Goal: Task Accomplishment & Management: Complete application form

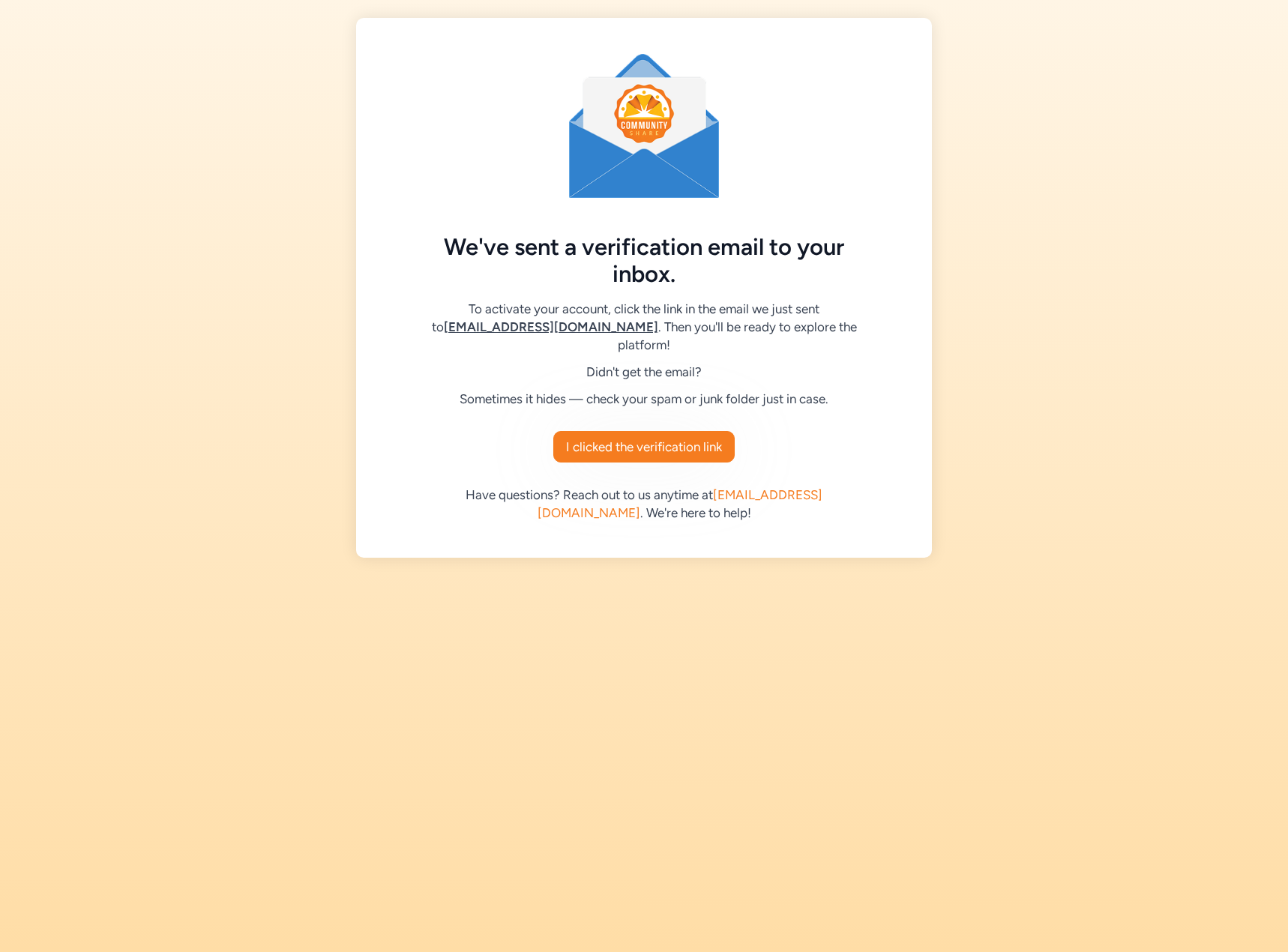
click at [612, 443] on span "I clicked the verification link" at bounding box center [644, 447] width 156 height 18
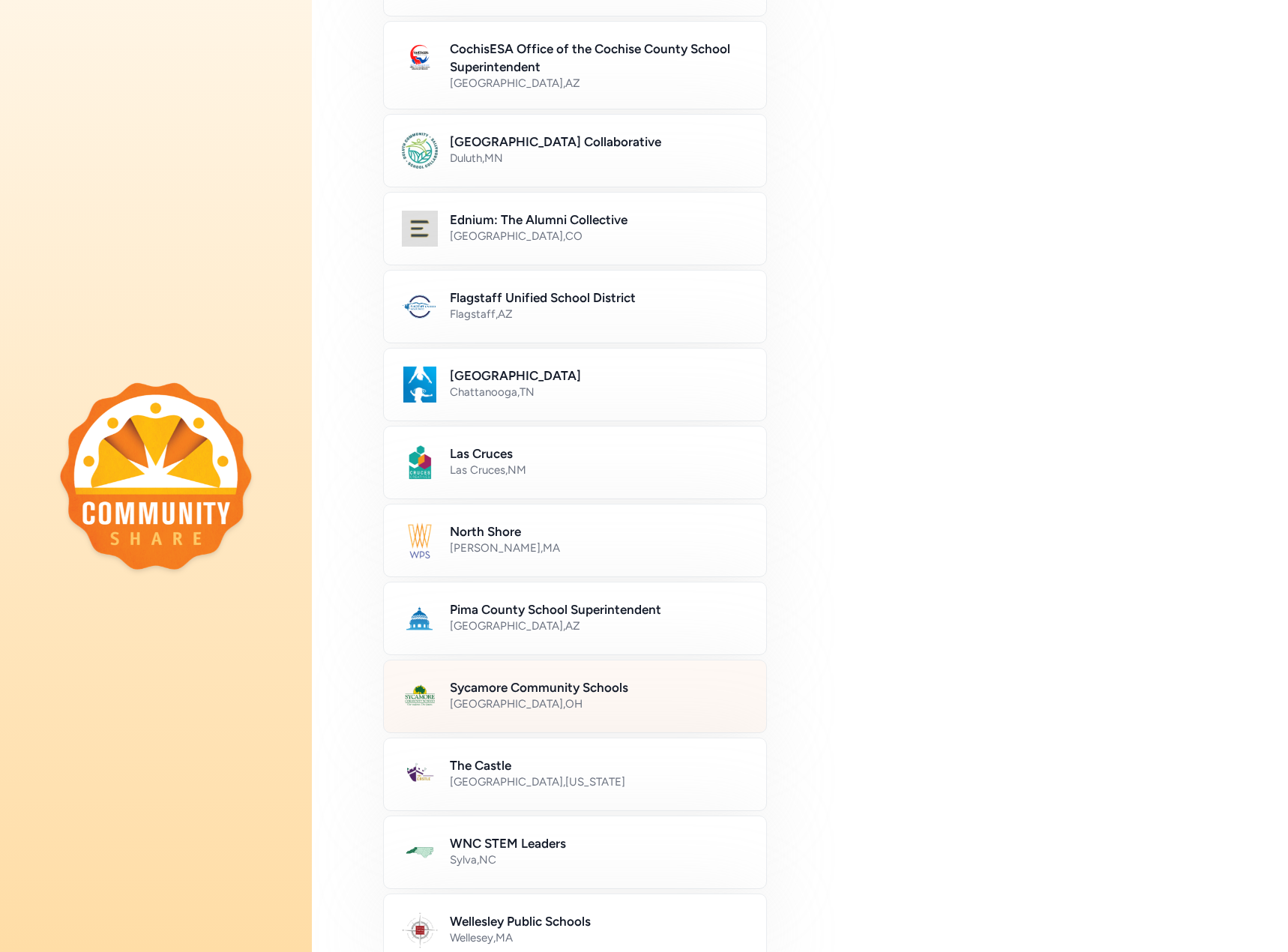
scroll to position [225, 0]
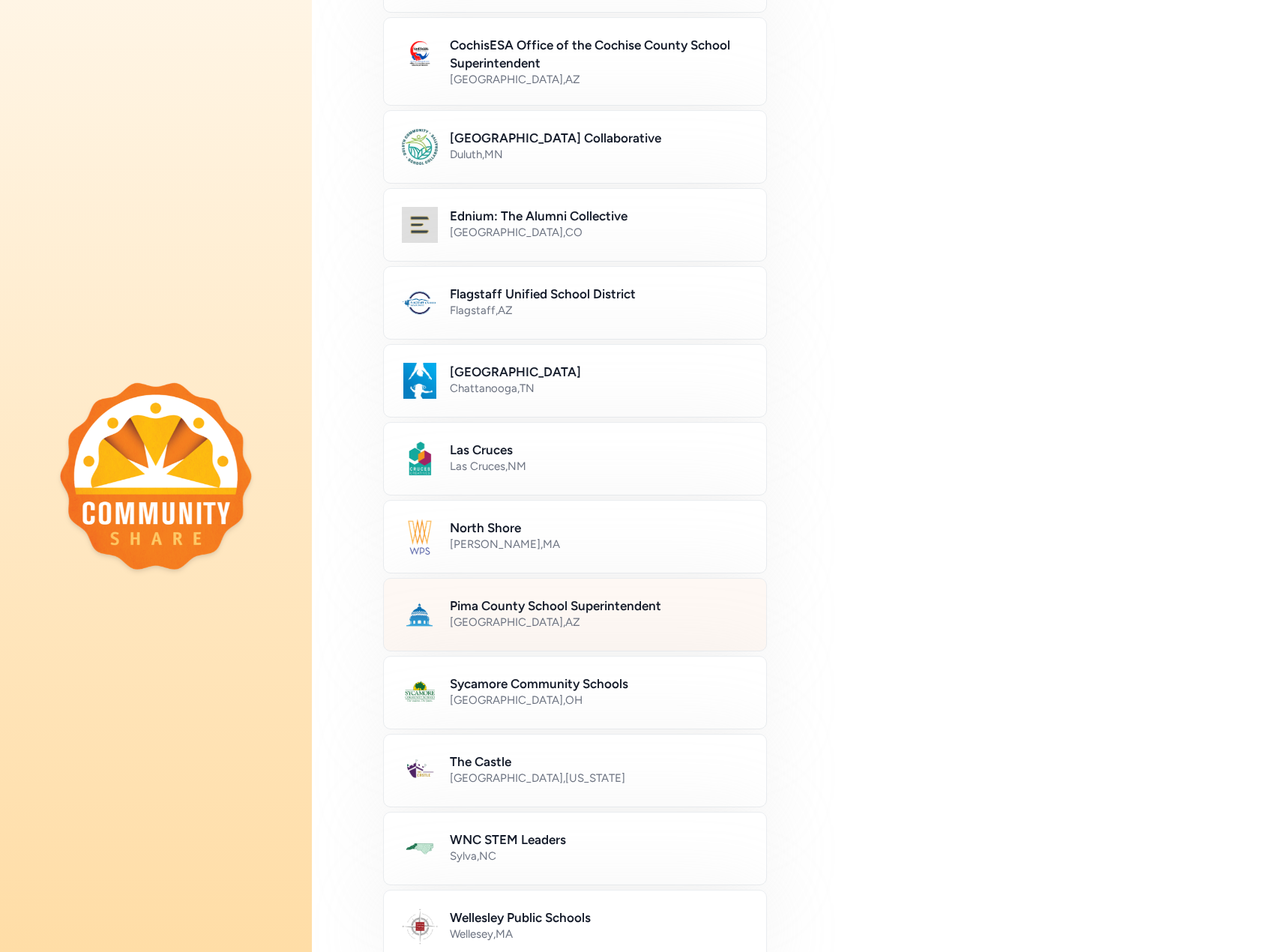
click at [659, 612] on h2 "Pima County School Superintendent" at bounding box center [599, 606] width 298 height 18
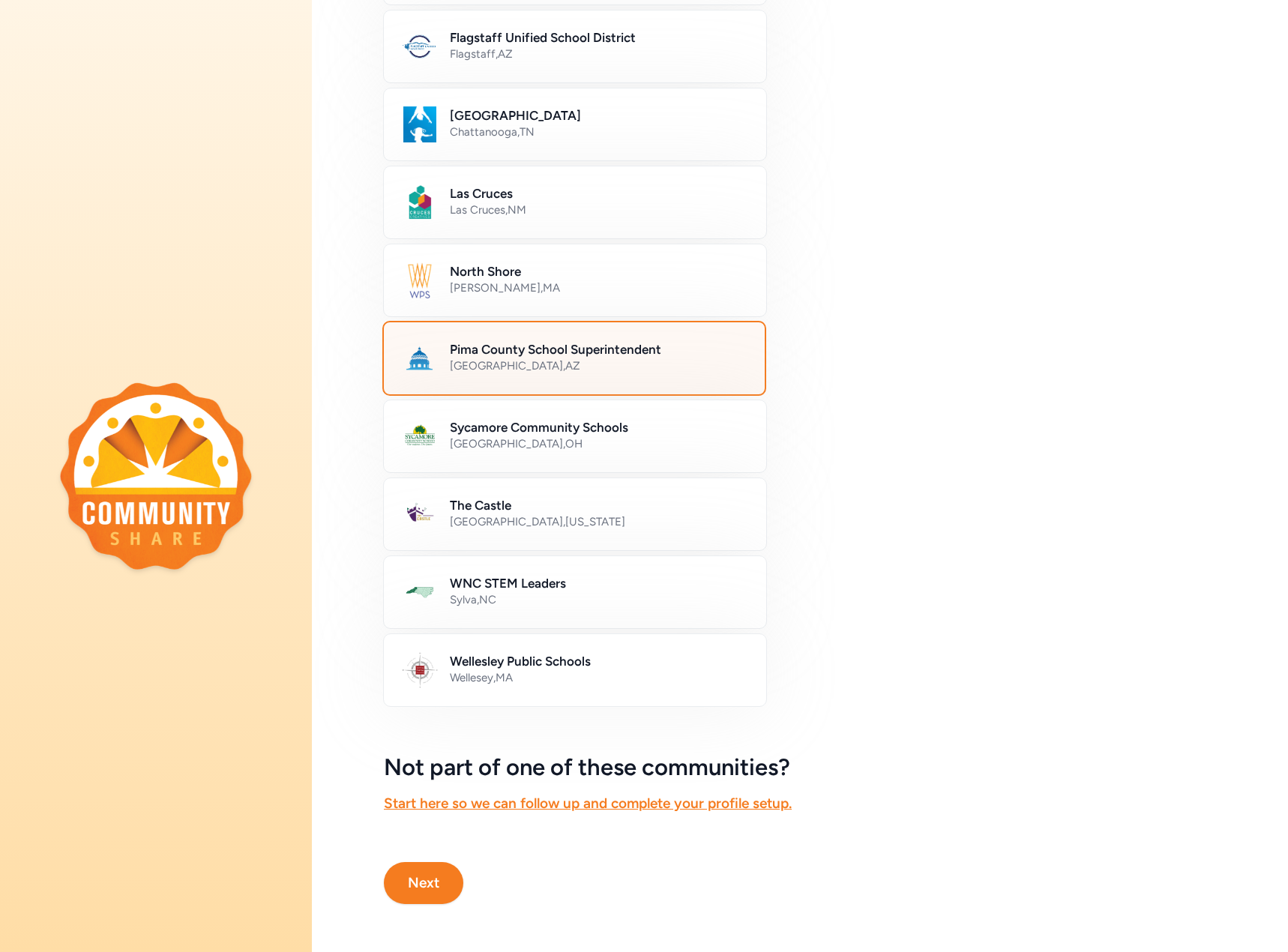
click at [413, 862] on button "Next" at bounding box center [424, 884] width 80 height 42
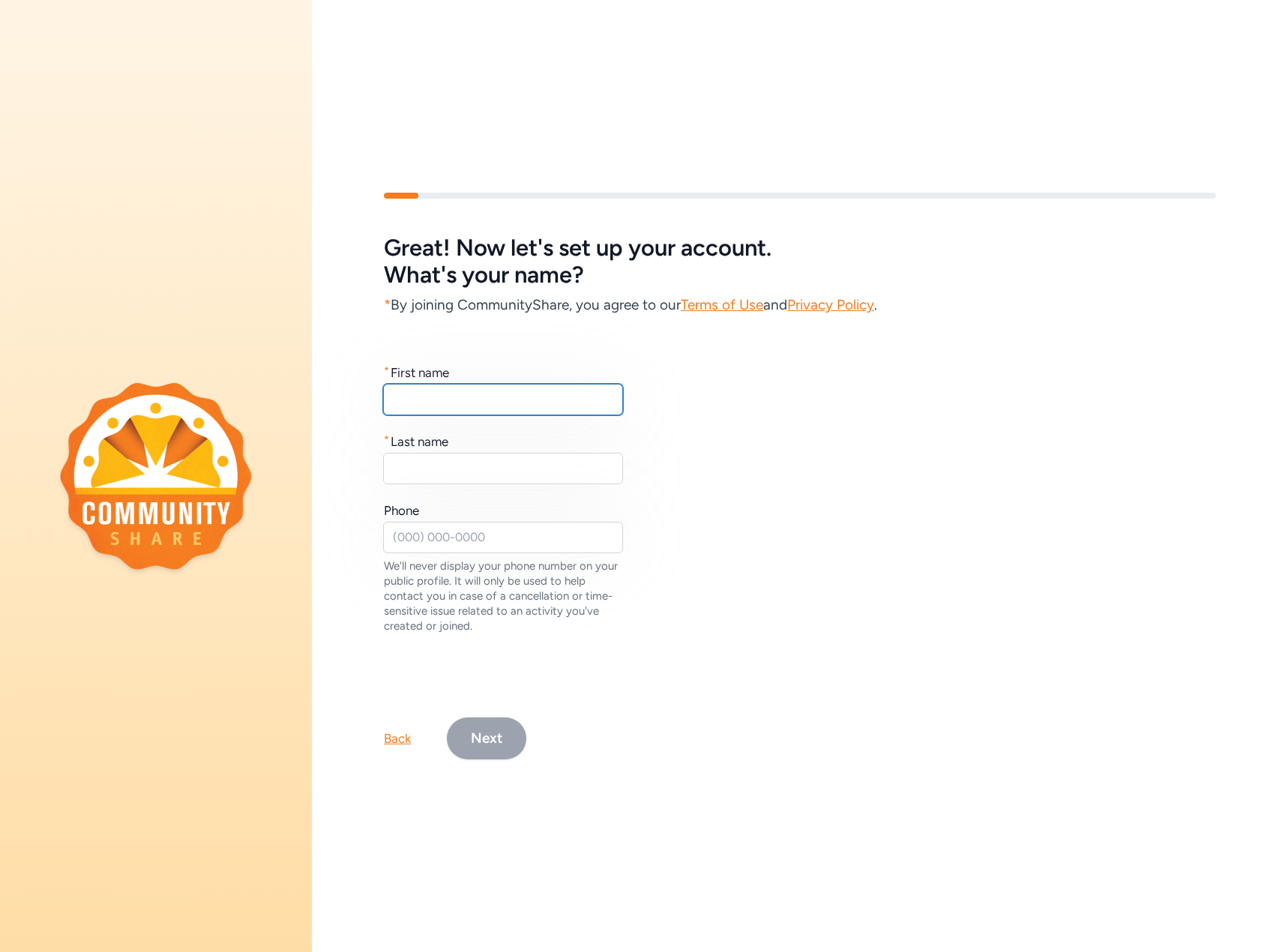
click at [469, 399] on input "text" at bounding box center [503, 399] width 240 height 32
type input "[PERSON_NAME]"
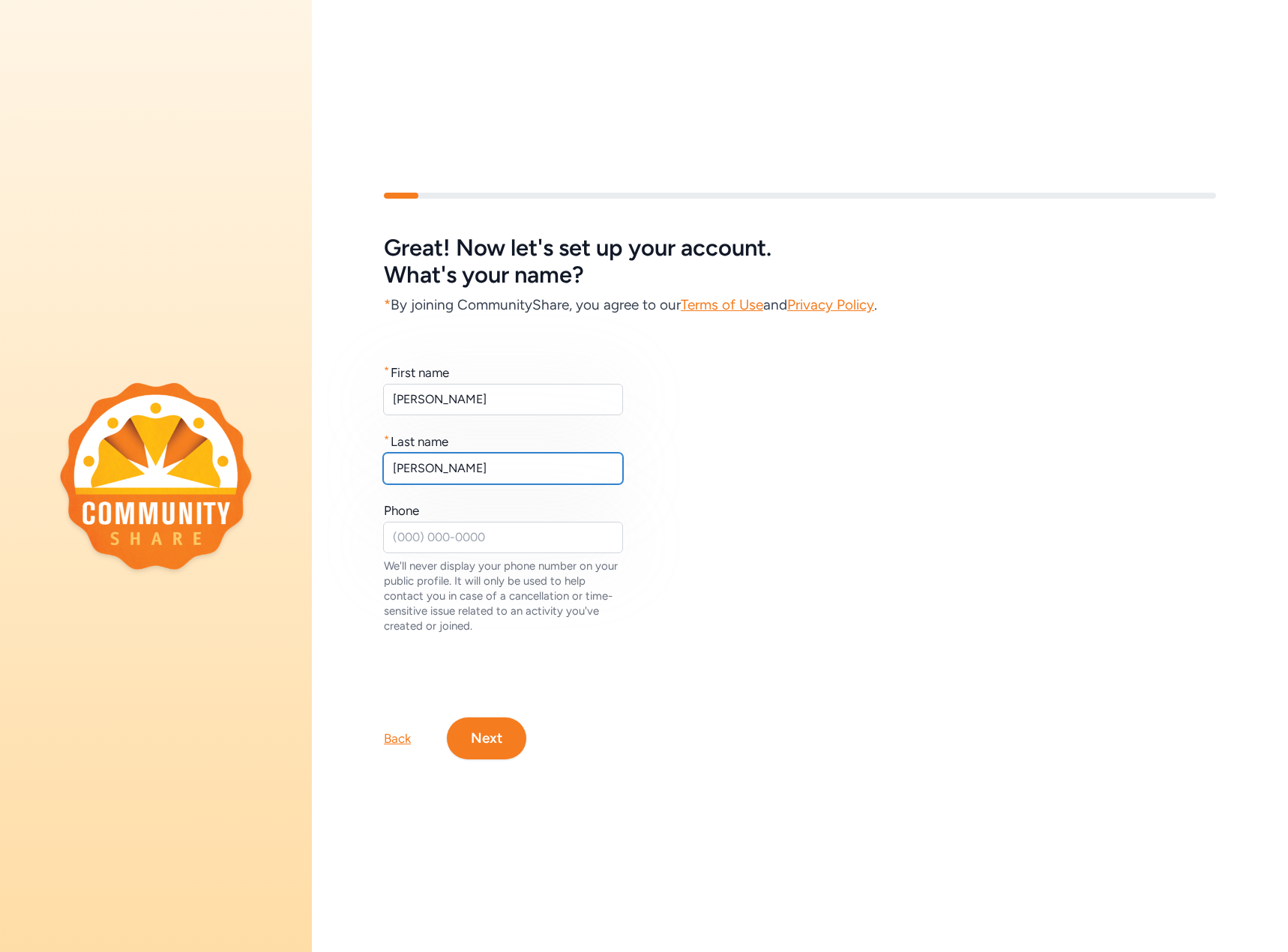
type input "[PERSON_NAME]"
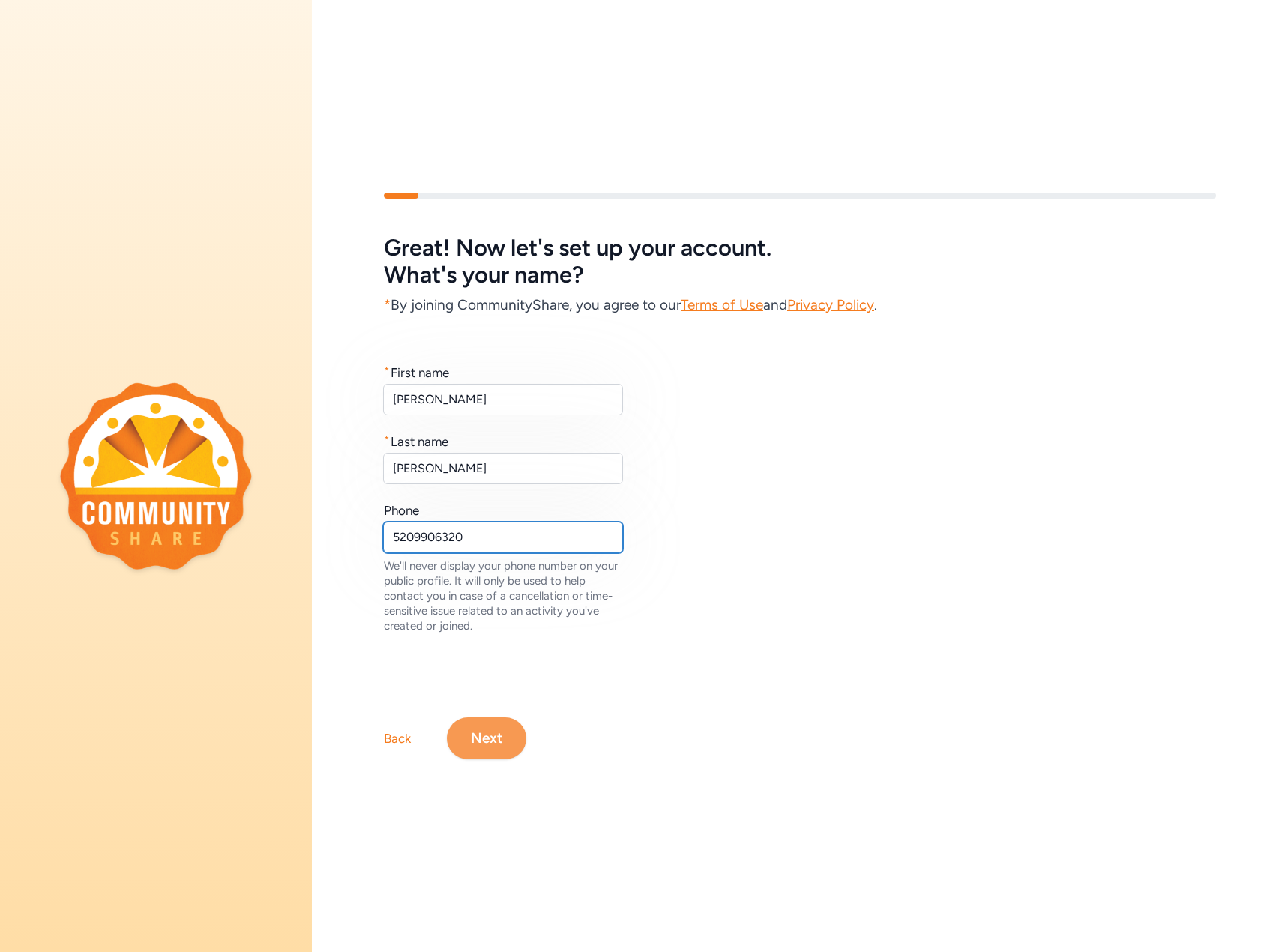
type input "5209906320"
click at [504, 738] on button "Next" at bounding box center [486, 738] width 80 height 42
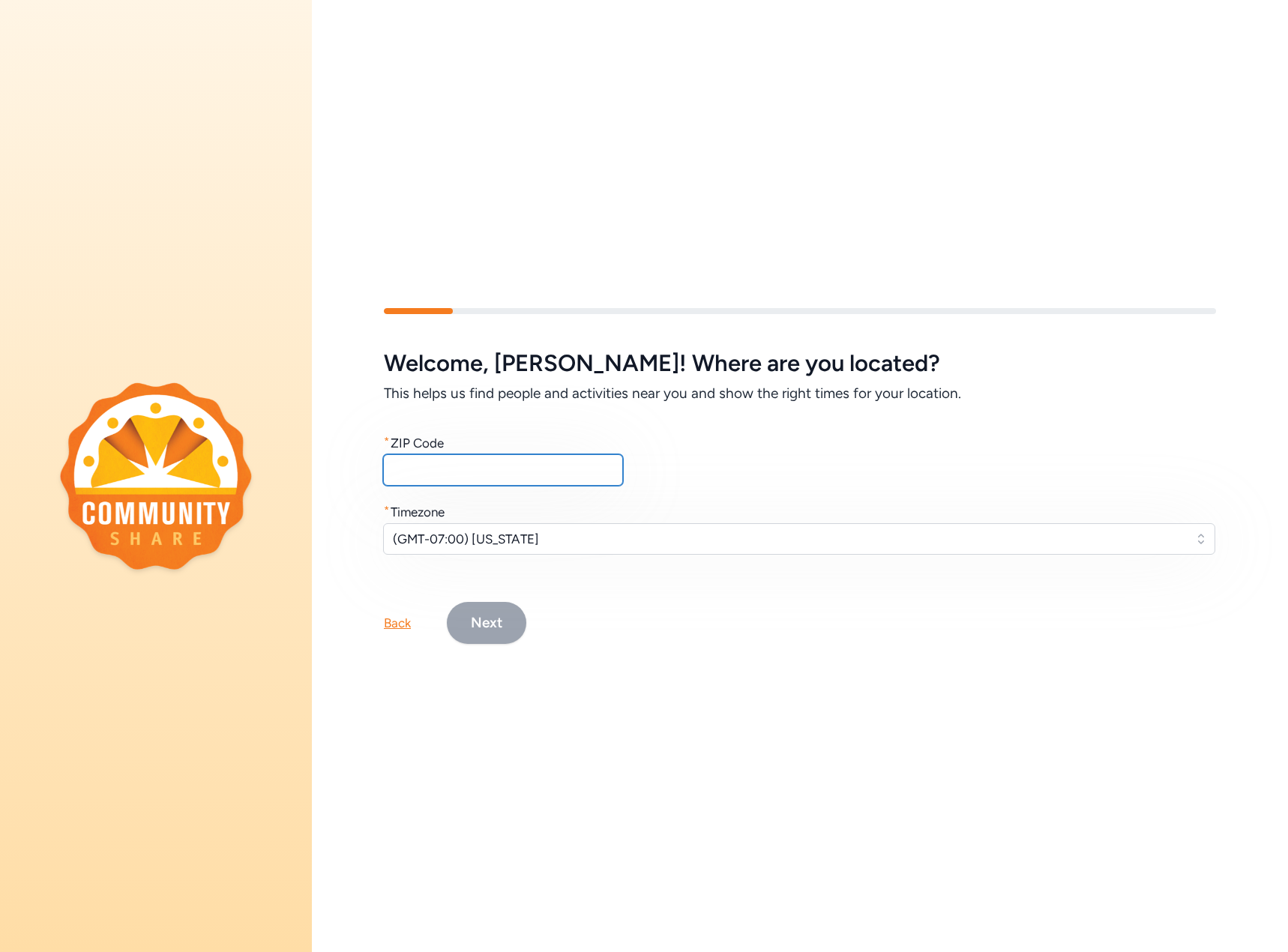
click at [517, 468] on input "text" at bounding box center [503, 470] width 240 height 32
type input "85755"
click at [483, 618] on button "Next" at bounding box center [486, 624] width 80 height 42
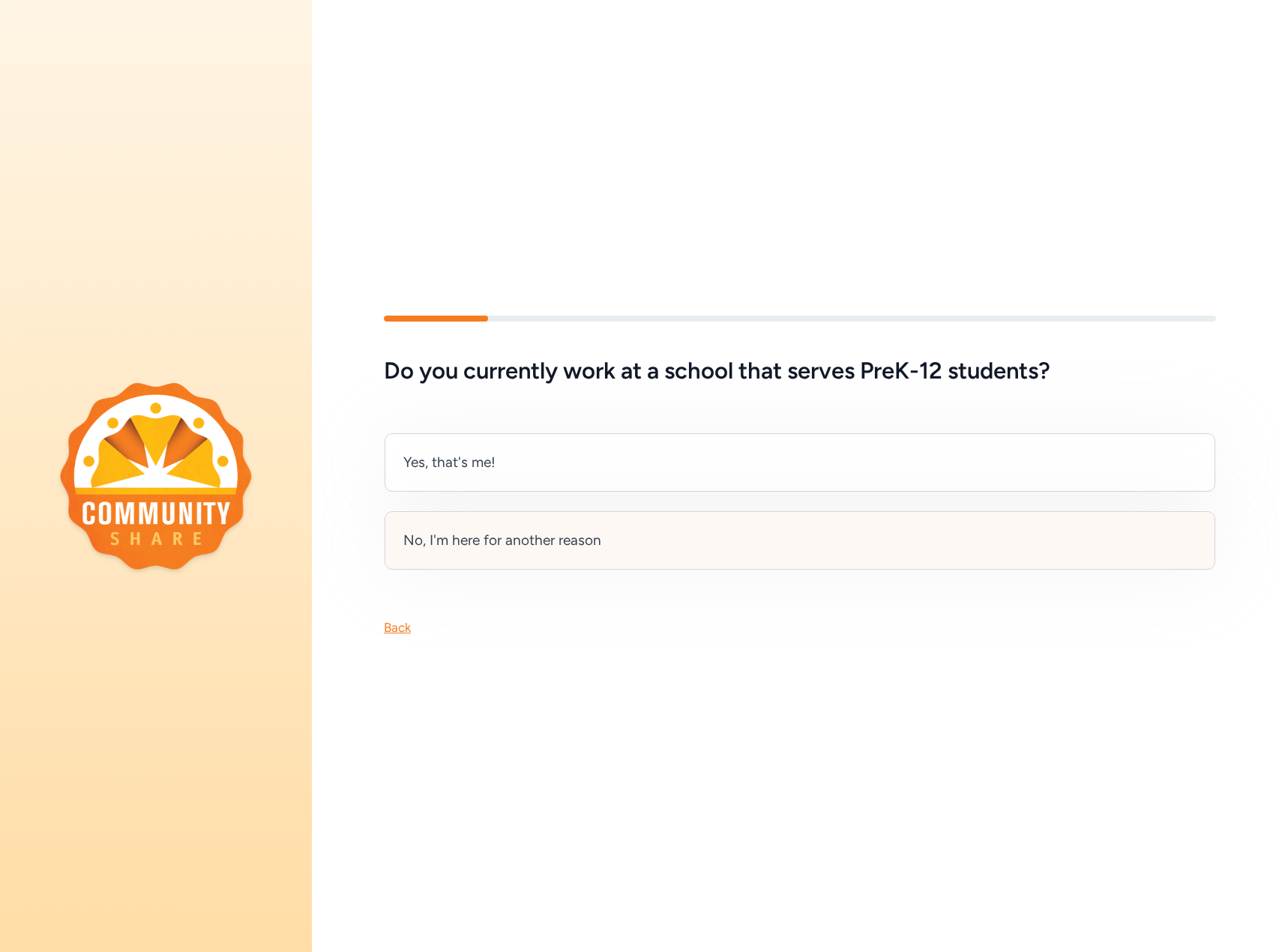
click at [524, 544] on div "No, I'm here for another reason" at bounding box center [502, 540] width 198 height 21
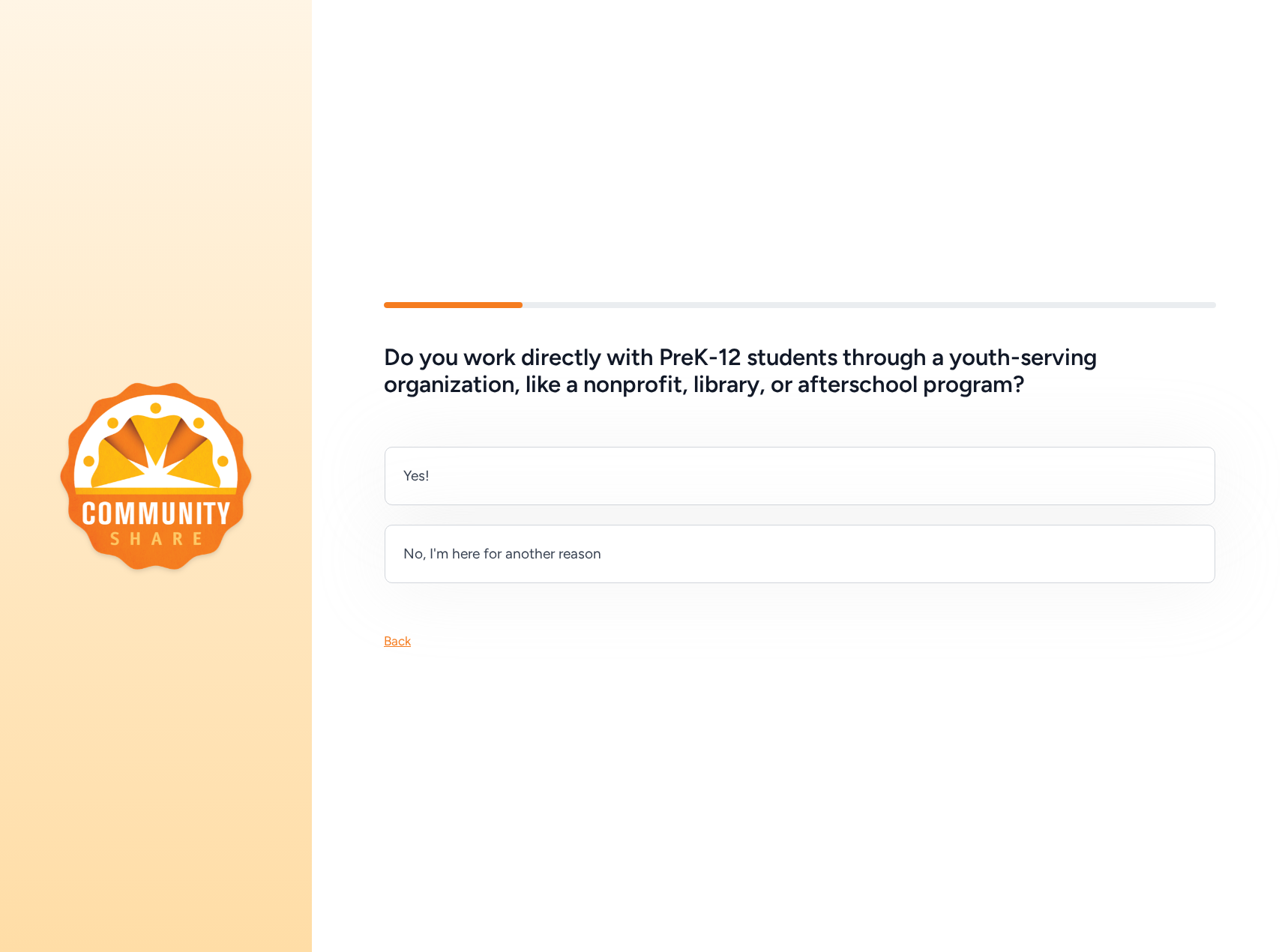
click at [400, 642] on div "Back" at bounding box center [397, 641] width 27 height 18
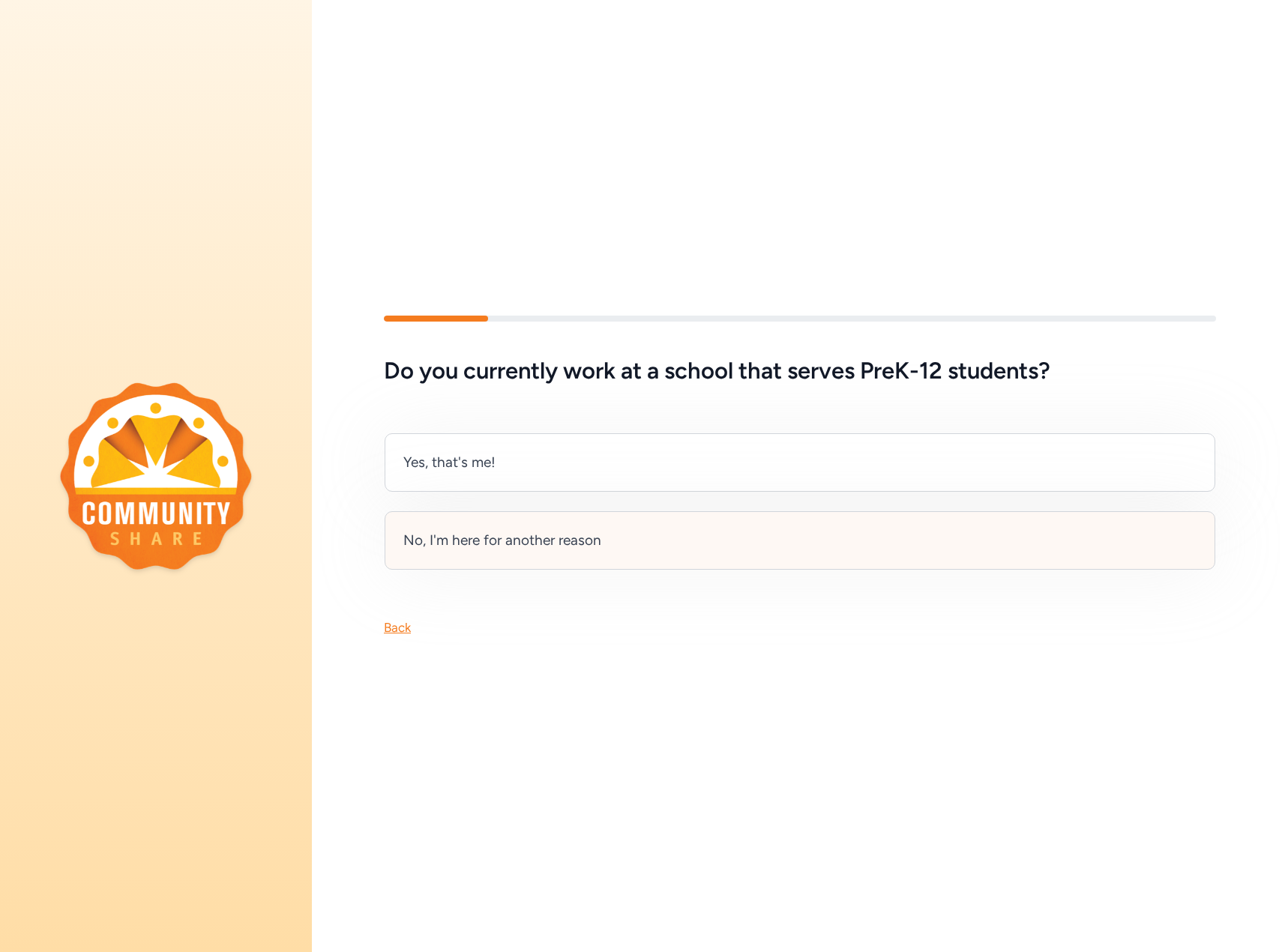
click at [609, 534] on div "No, I'm here for another reason" at bounding box center [799, 540] width 830 height 59
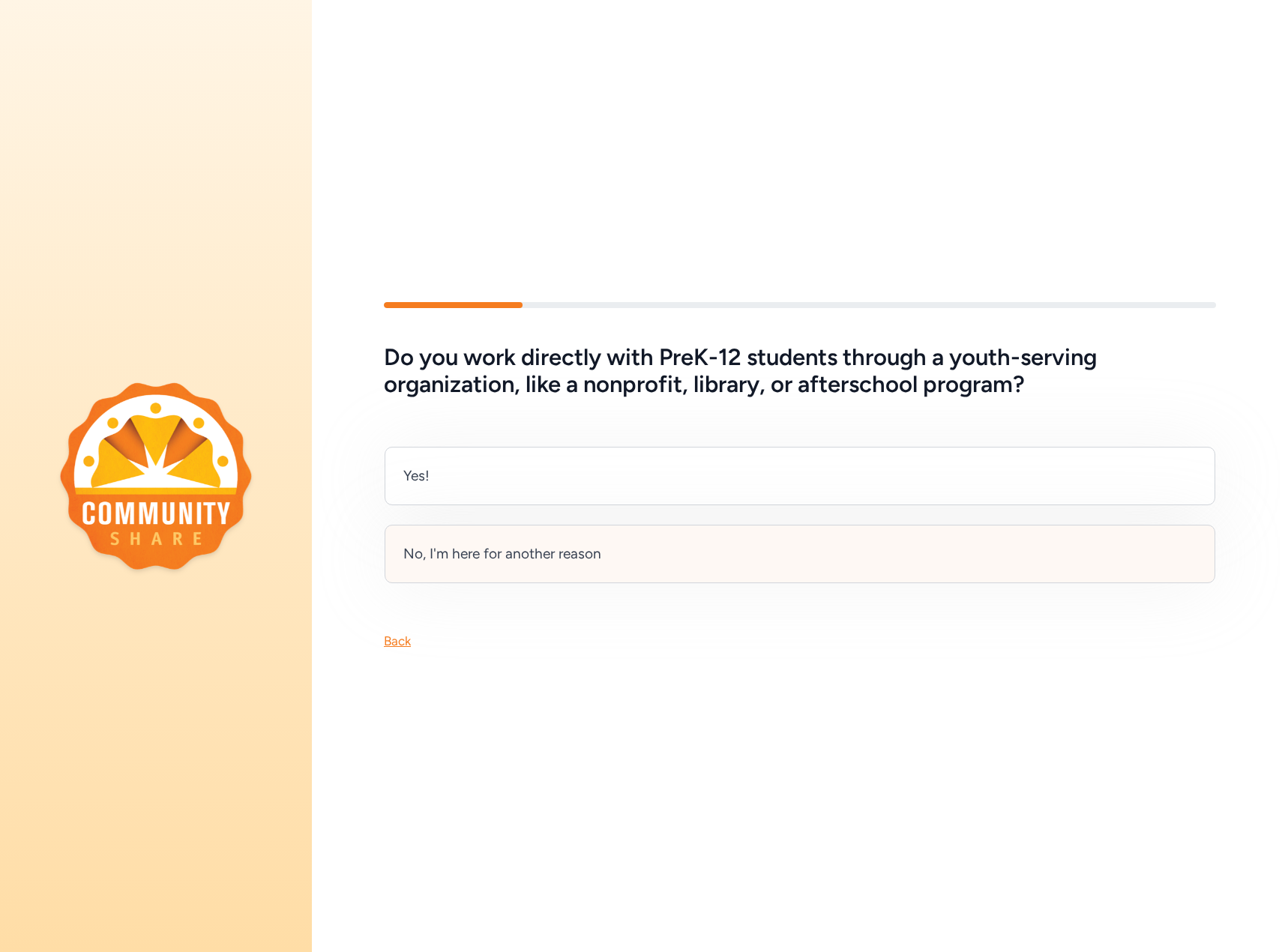
click at [546, 550] on div "No, I'm here for another reason" at bounding box center [502, 554] width 198 height 21
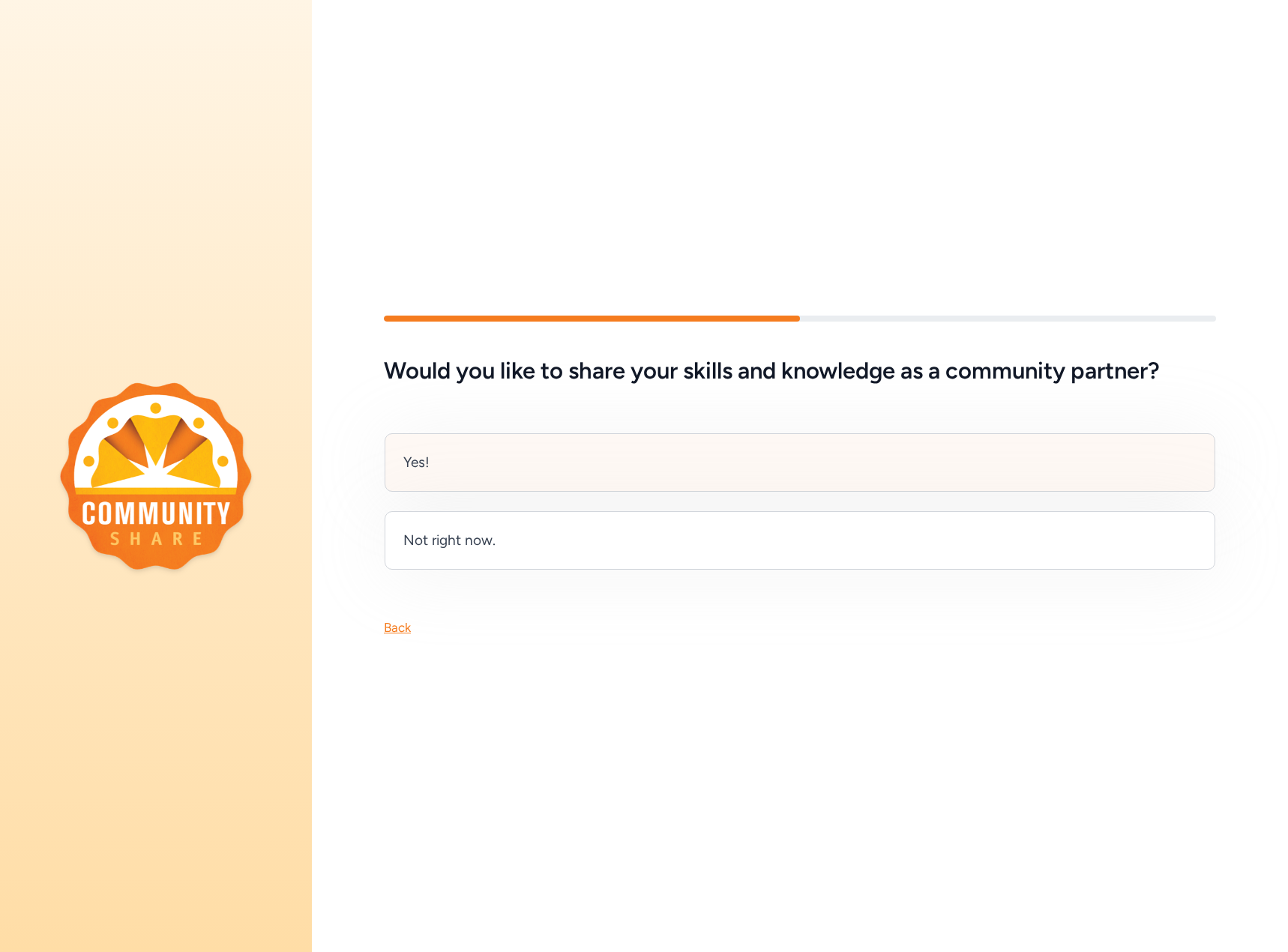
click at [450, 469] on div "Yes!" at bounding box center [799, 463] width 830 height 59
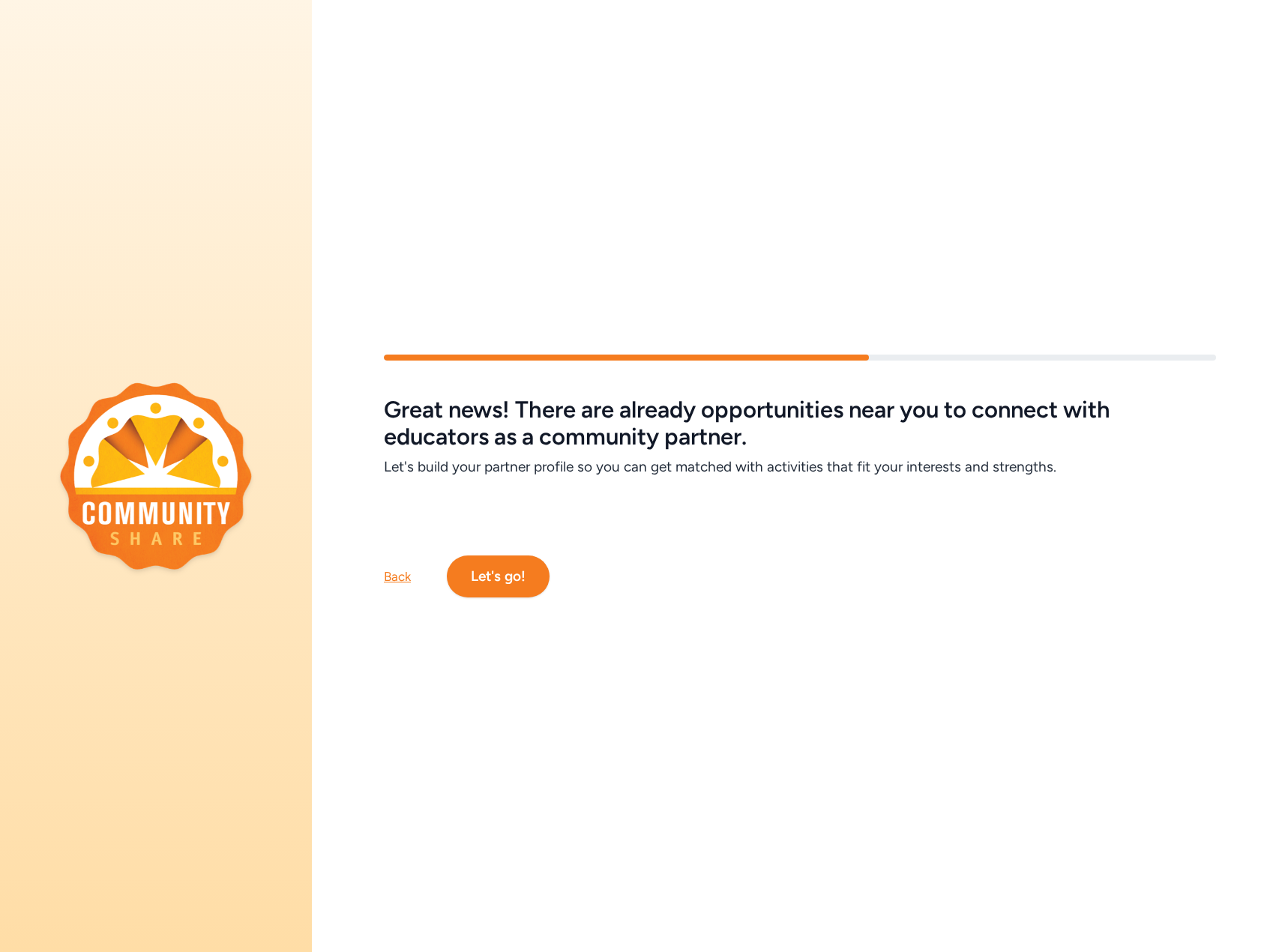
click at [486, 565] on button "Let's go!" at bounding box center [498, 577] width 103 height 42
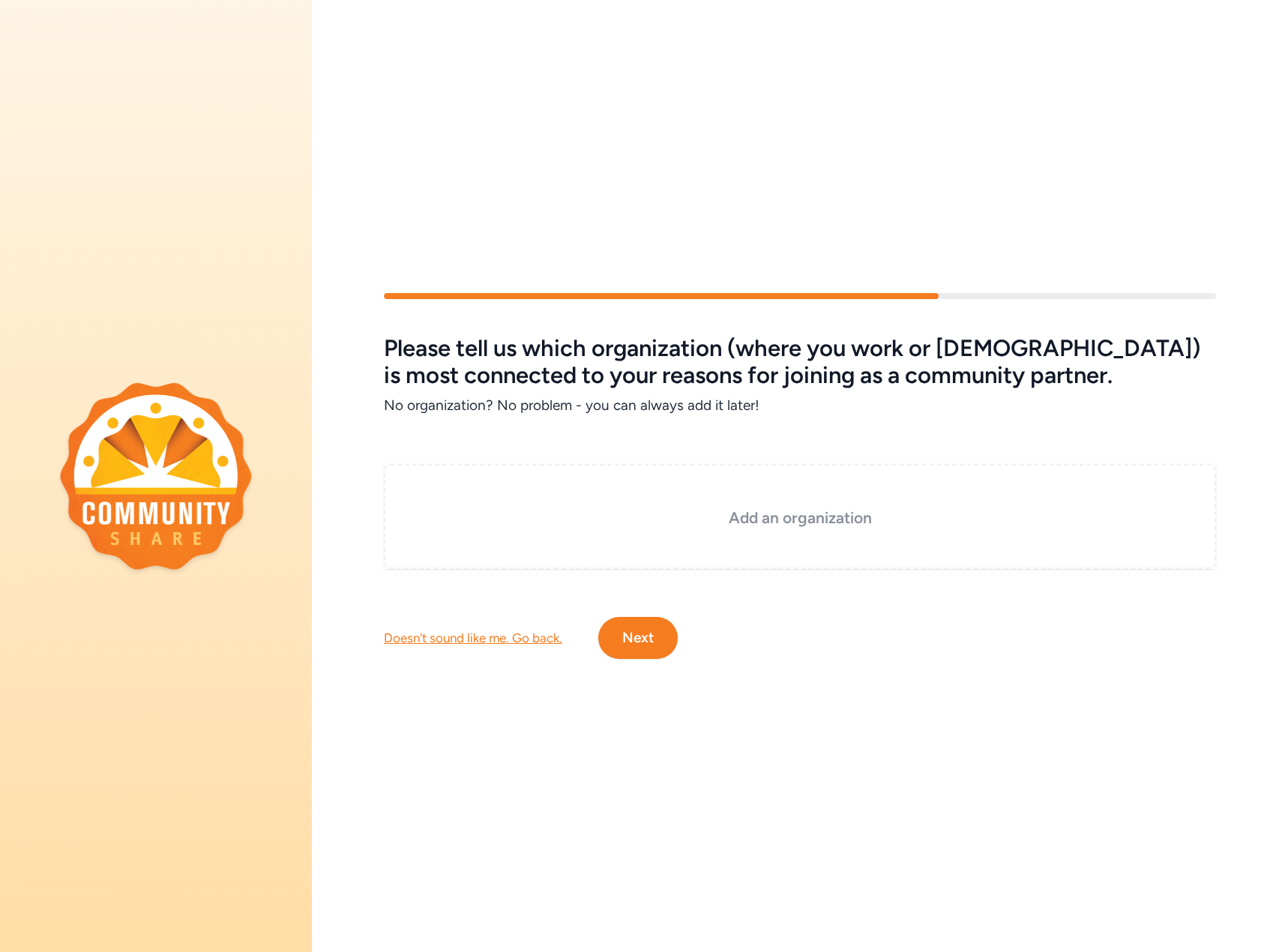
click at [775, 522] on h3 "Add an organization" at bounding box center [799, 518] width 757 height 21
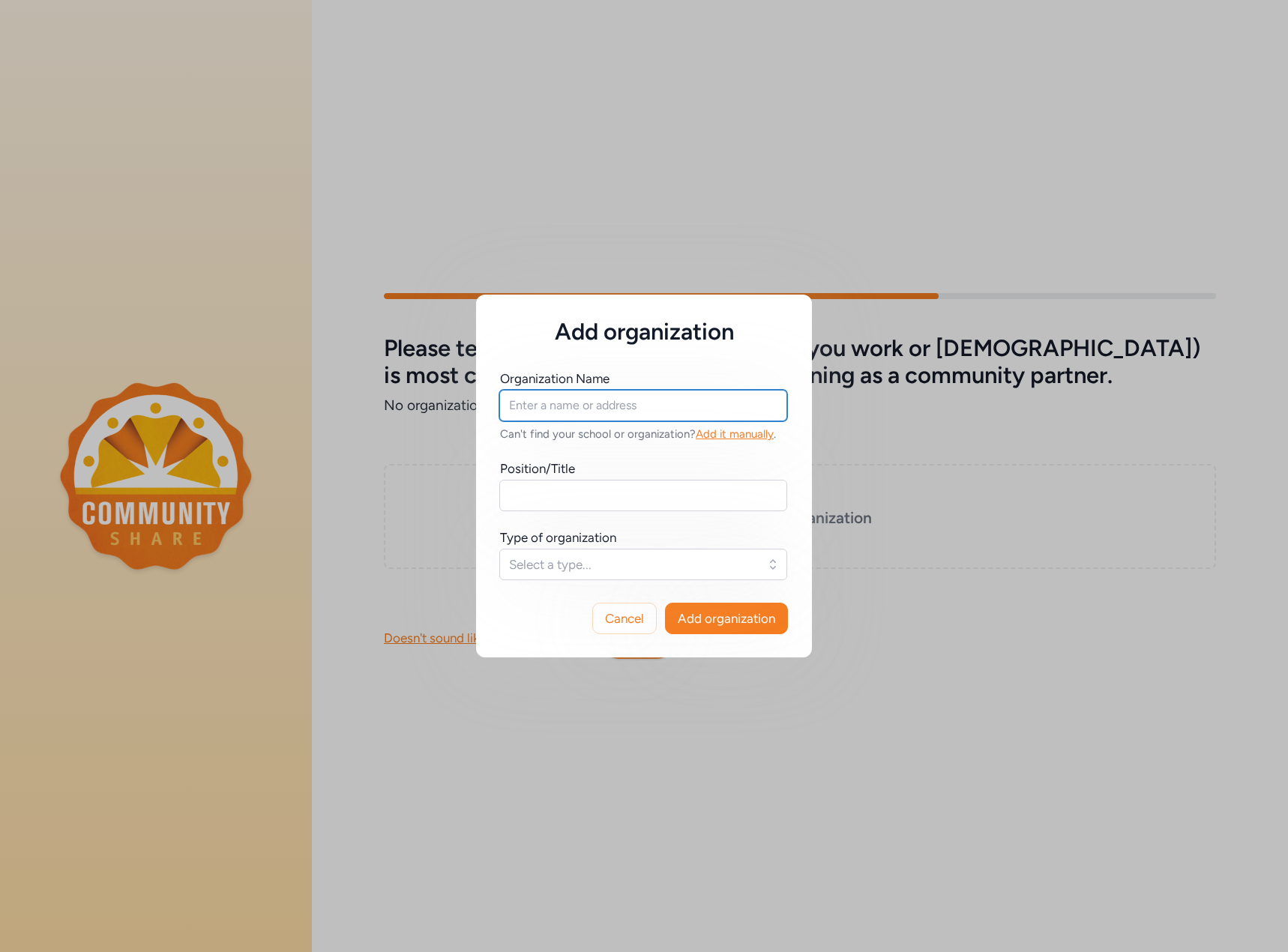
click at [546, 410] on input "text" at bounding box center [643, 405] width 288 height 32
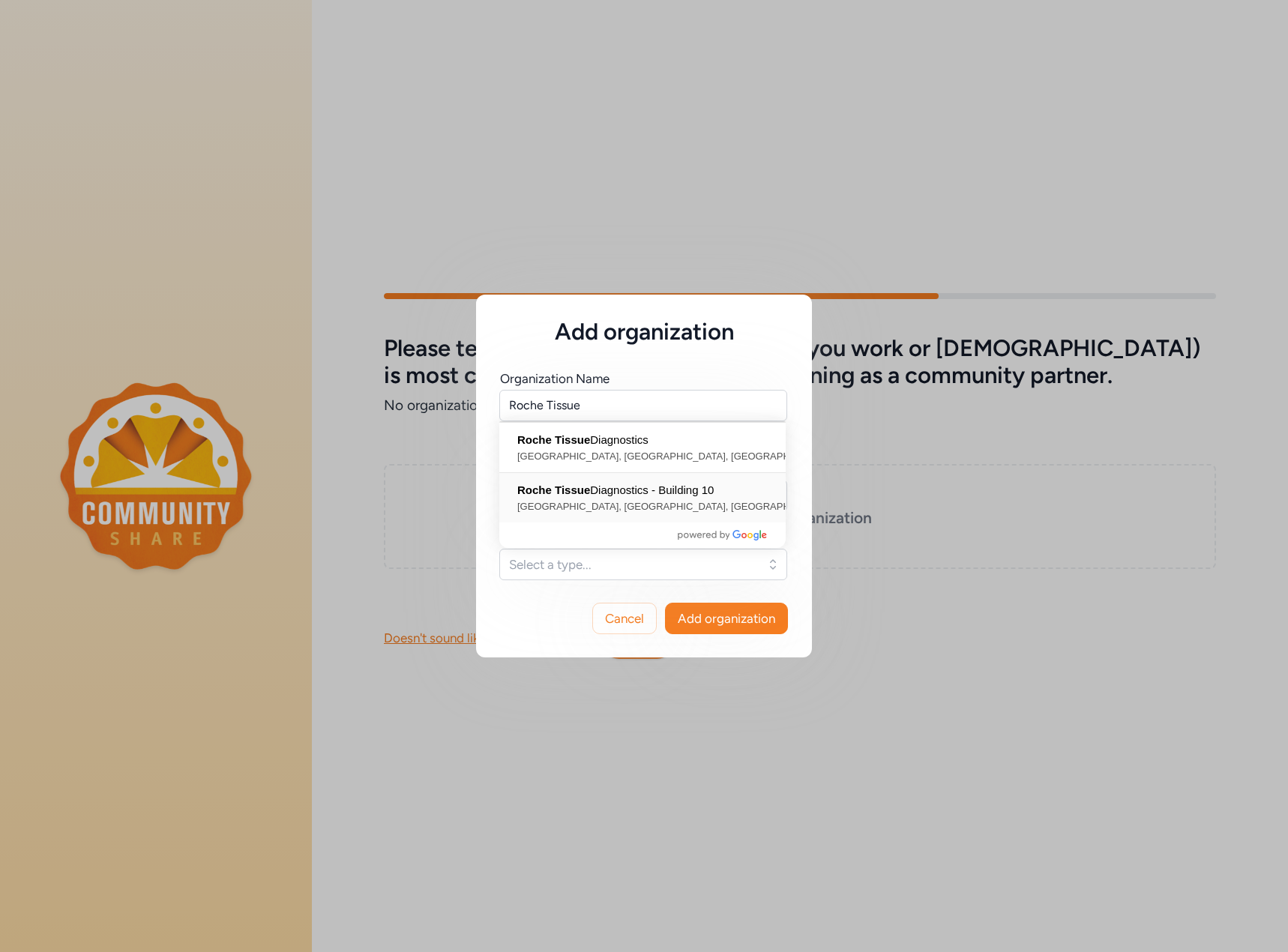
type input "Roche Tissue Diagnostics - Building [STREET_ADDRESS]"
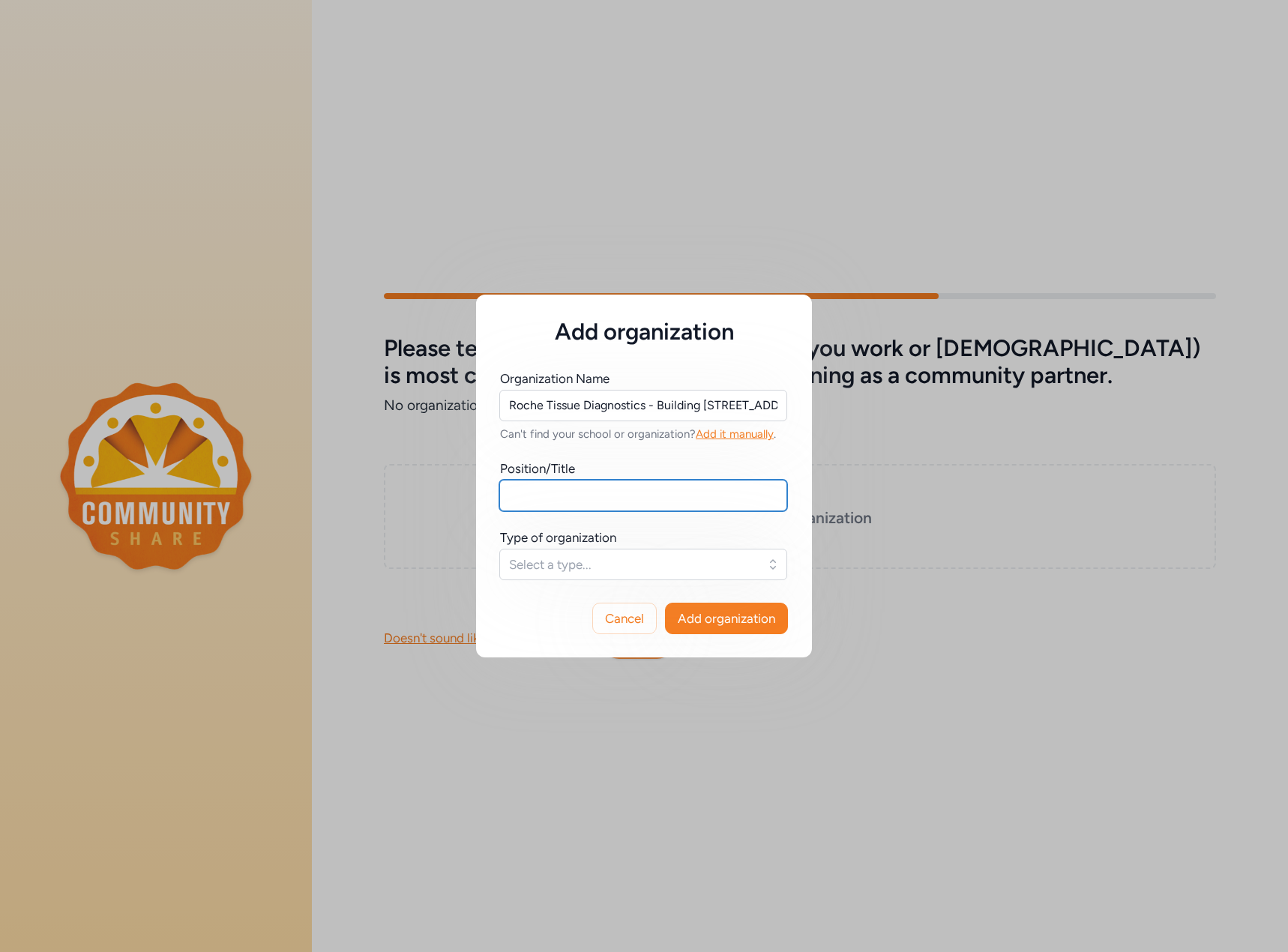
click at [596, 493] on input "text" at bounding box center [643, 496] width 288 height 32
type input "Scientist"
click at [591, 558] on span "Select a type..." at bounding box center [633, 565] width 248 height 18
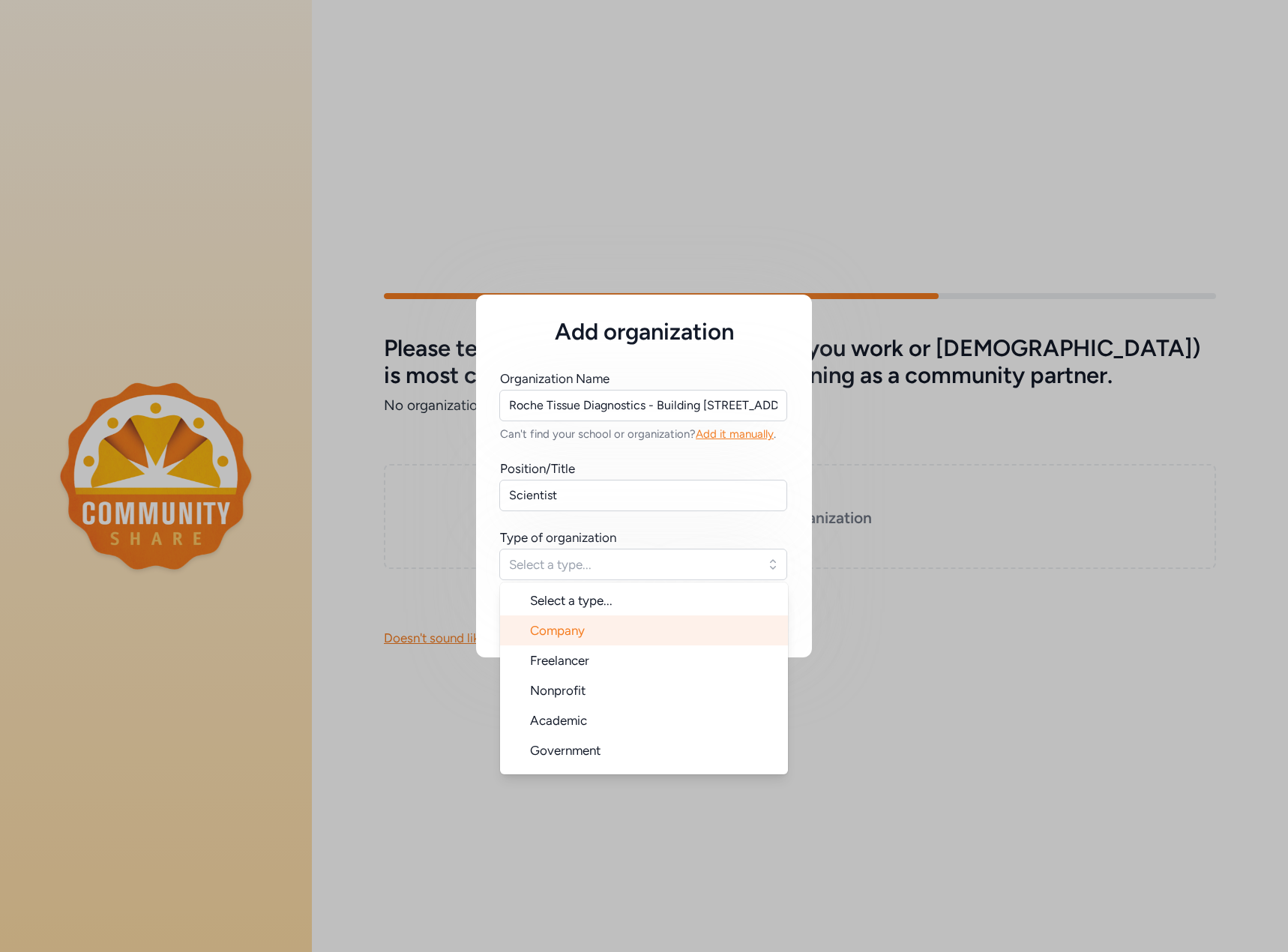
click at [644, 635] on li "Company" at bounding box center [644, 630] width 288 height 30
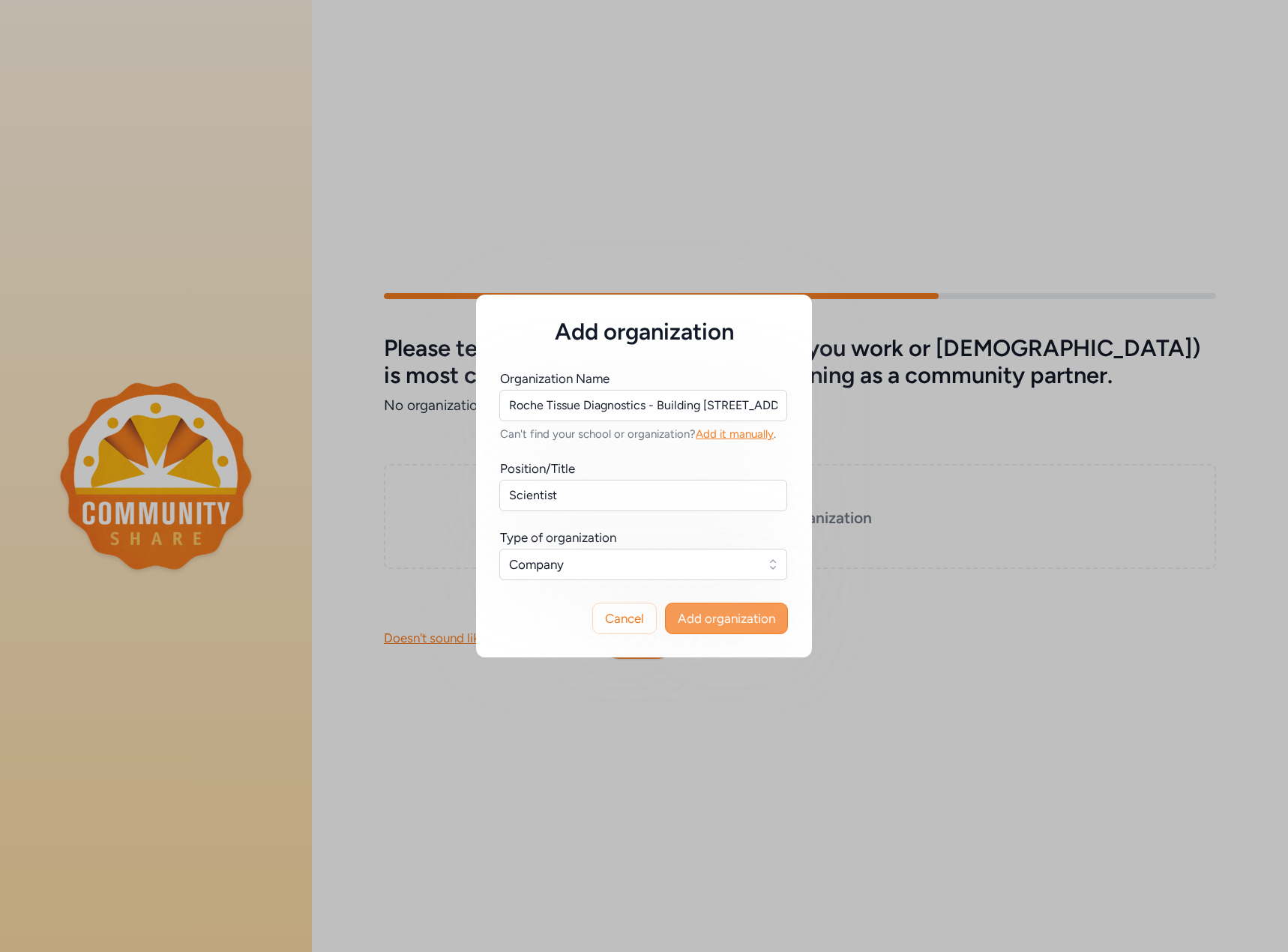
click at [736, 620] on span "Add organization" at bounding box center [727, 619] width 98 height 18
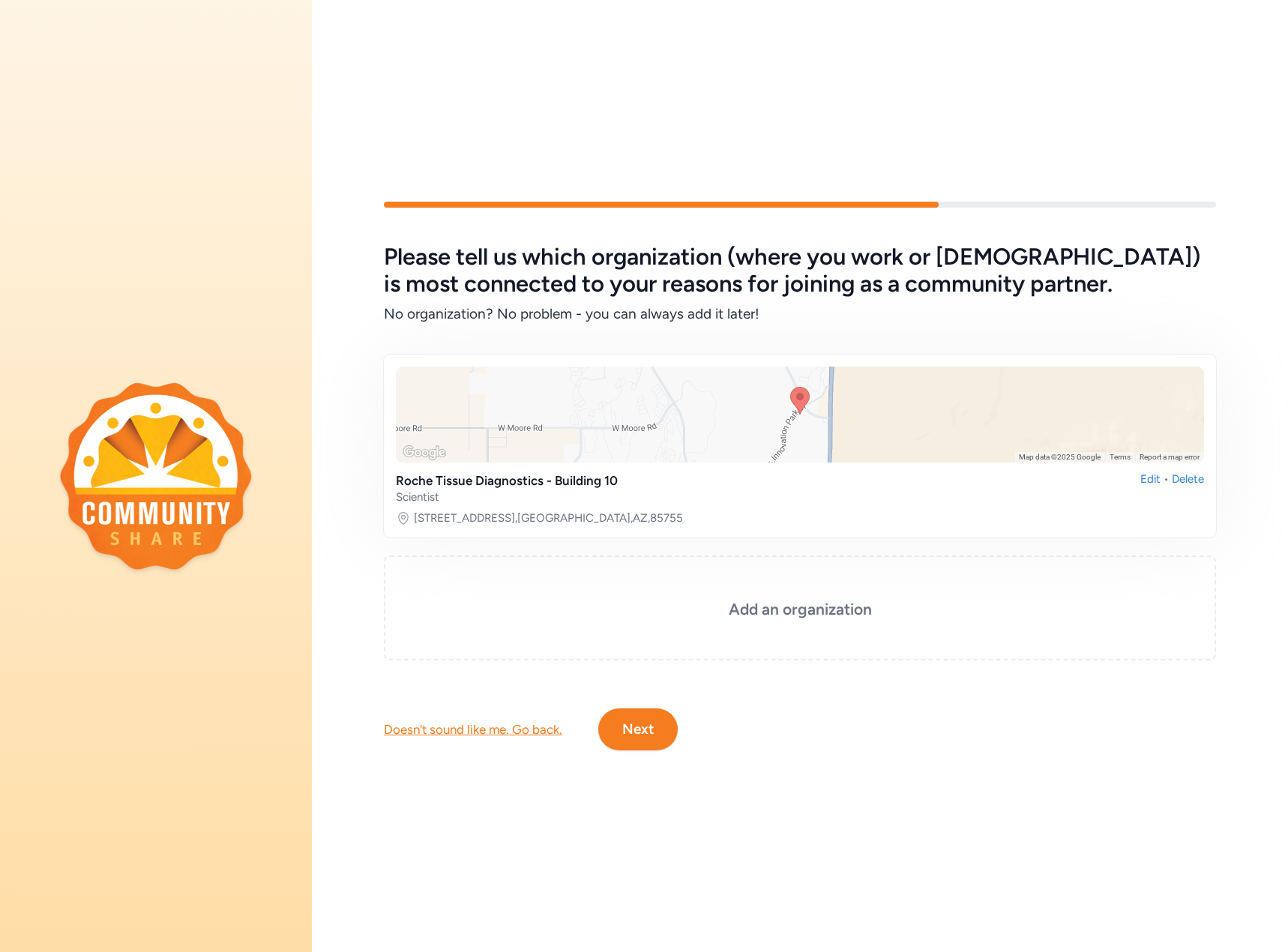
click at [655, 721] on button "Next" at bounding box center [638, 729] width 80 height 42
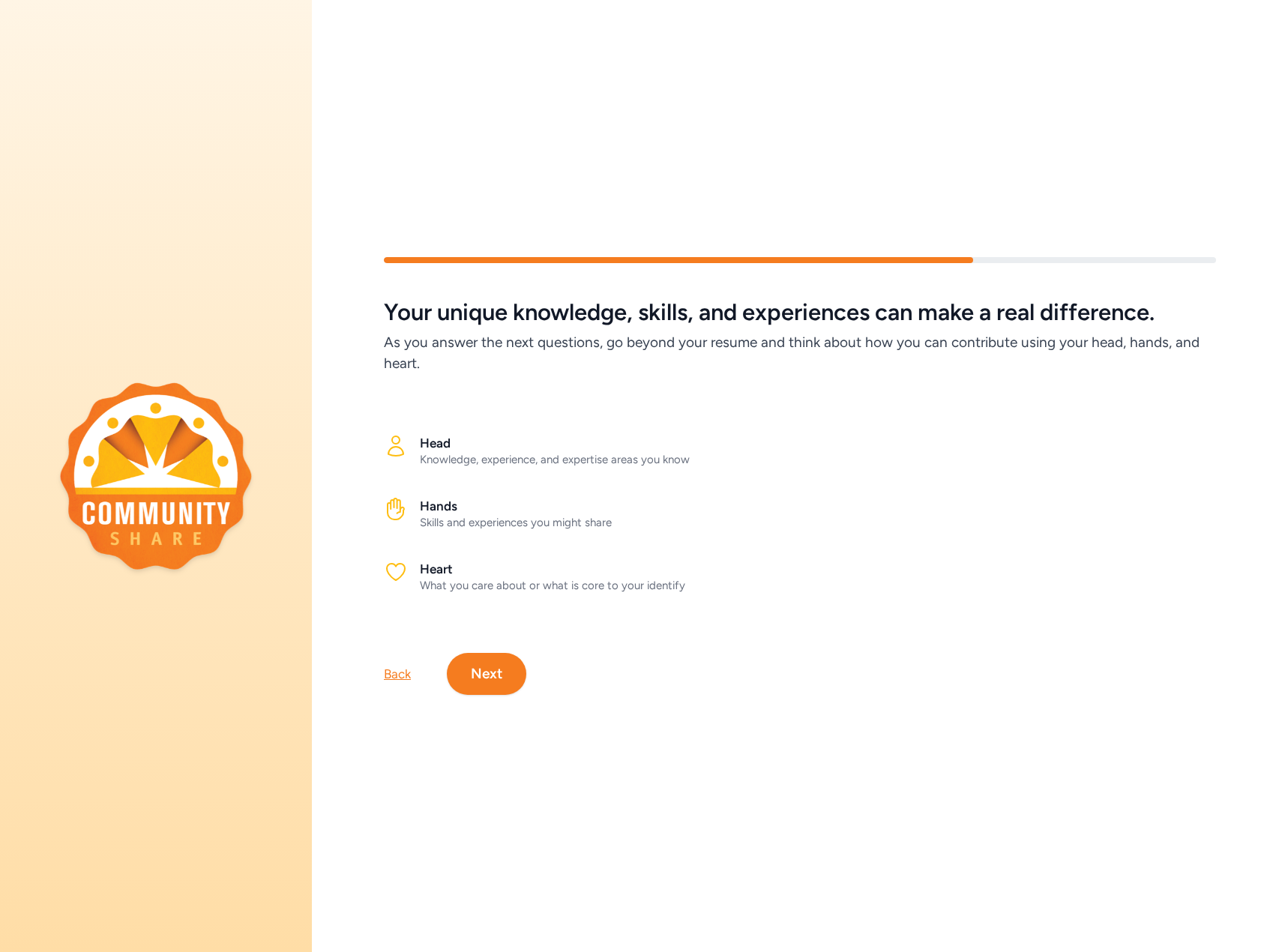
click at [489, 667] on button "Next" at bounding box center [486, 674] width 80 height 42
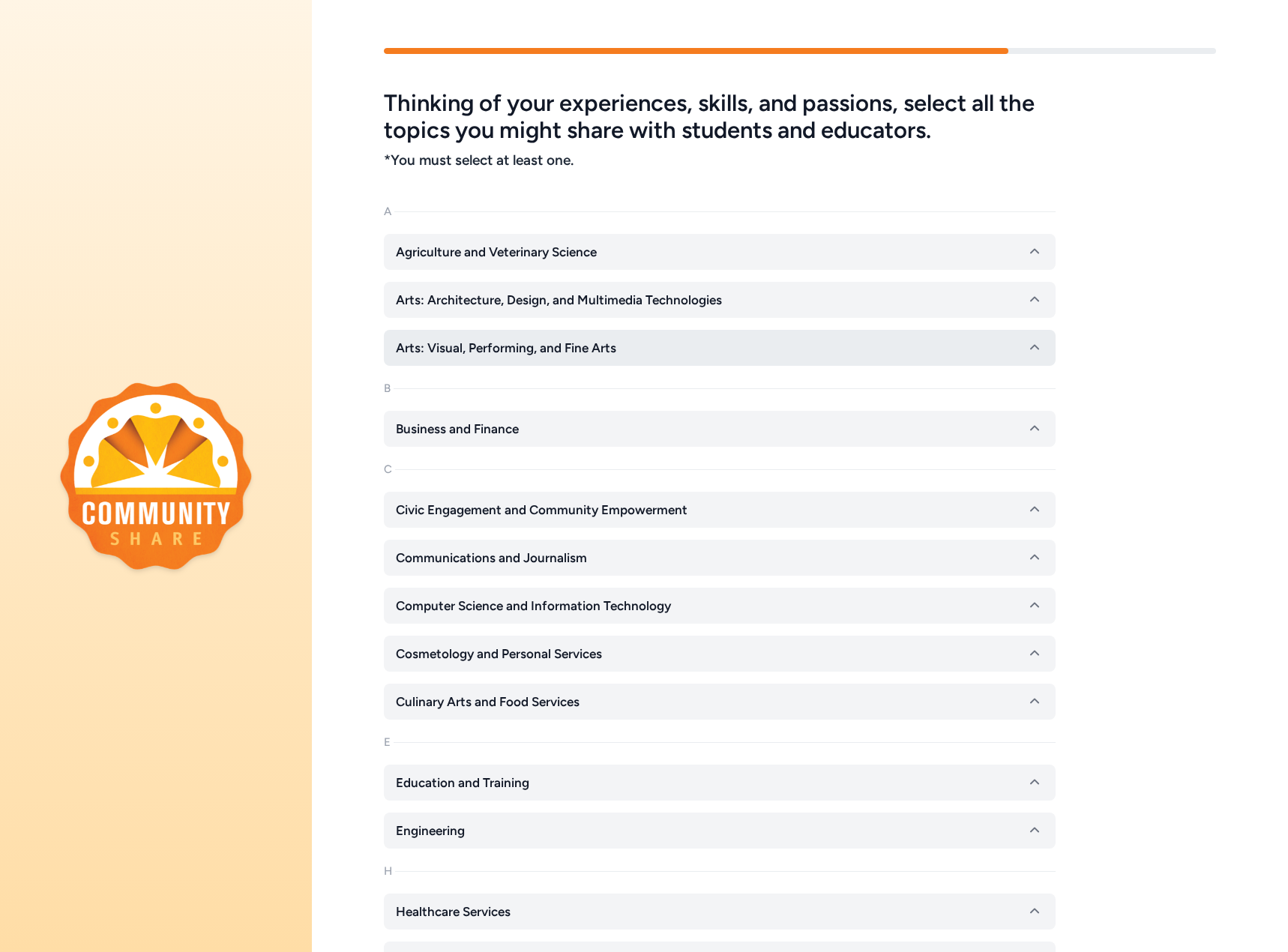
click at [1035, 344] on icon "button" at bounding box center [1035, 348] width 18 height 18
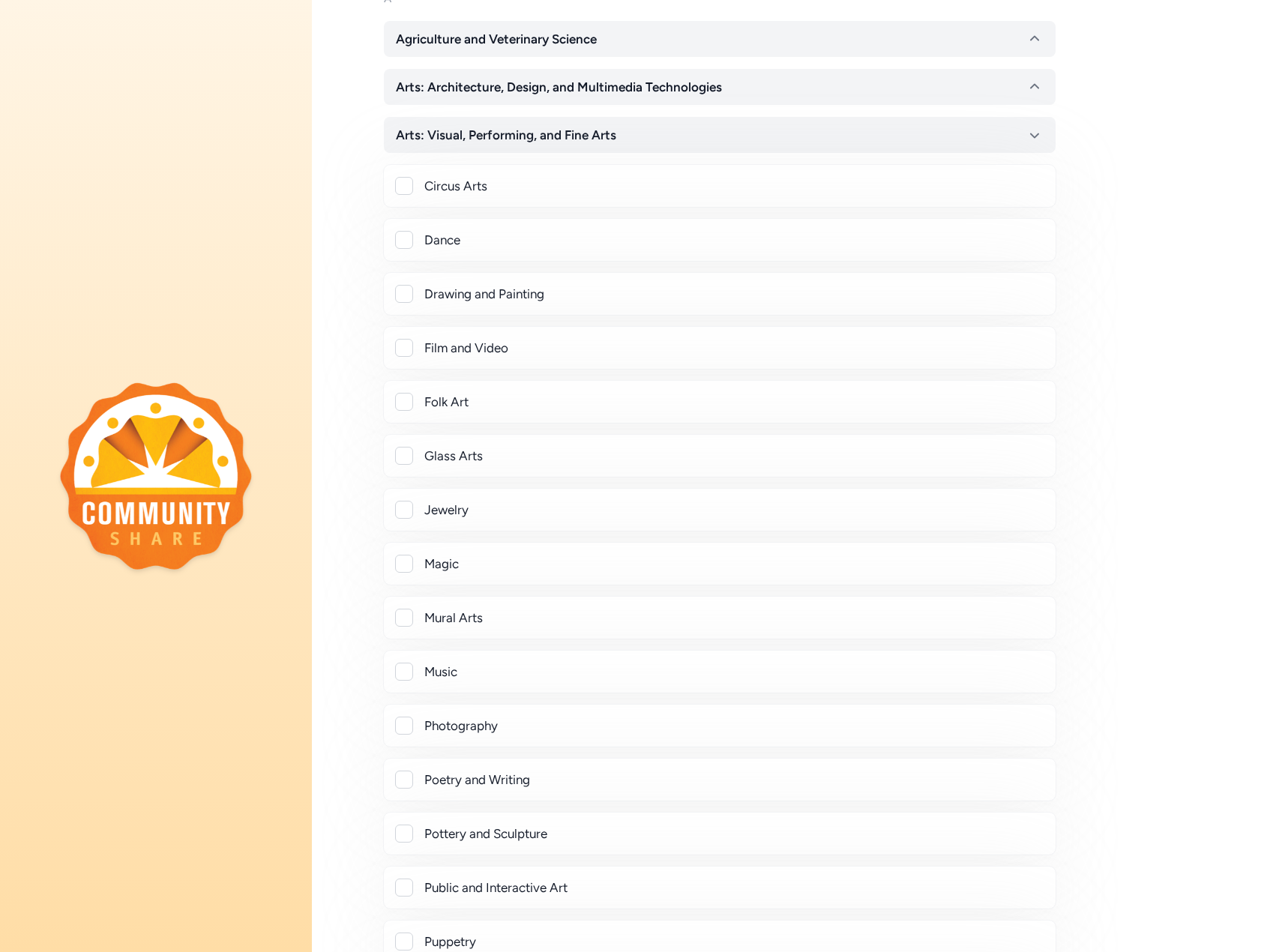
scroll to position [225, 0]
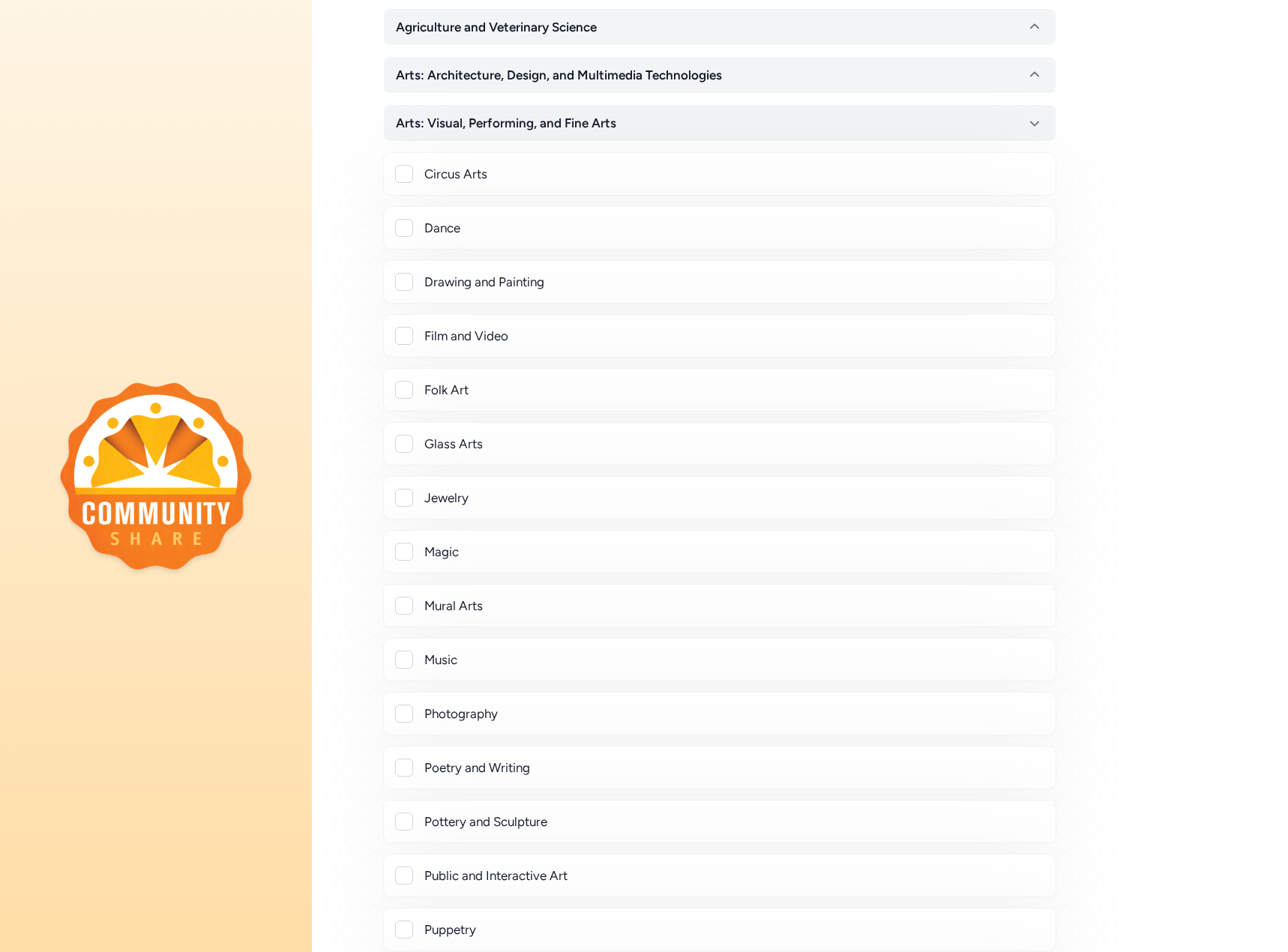
click at [402, 661] on div at bounding box center [404, 660] width 18 height 18
checkbox input "true"
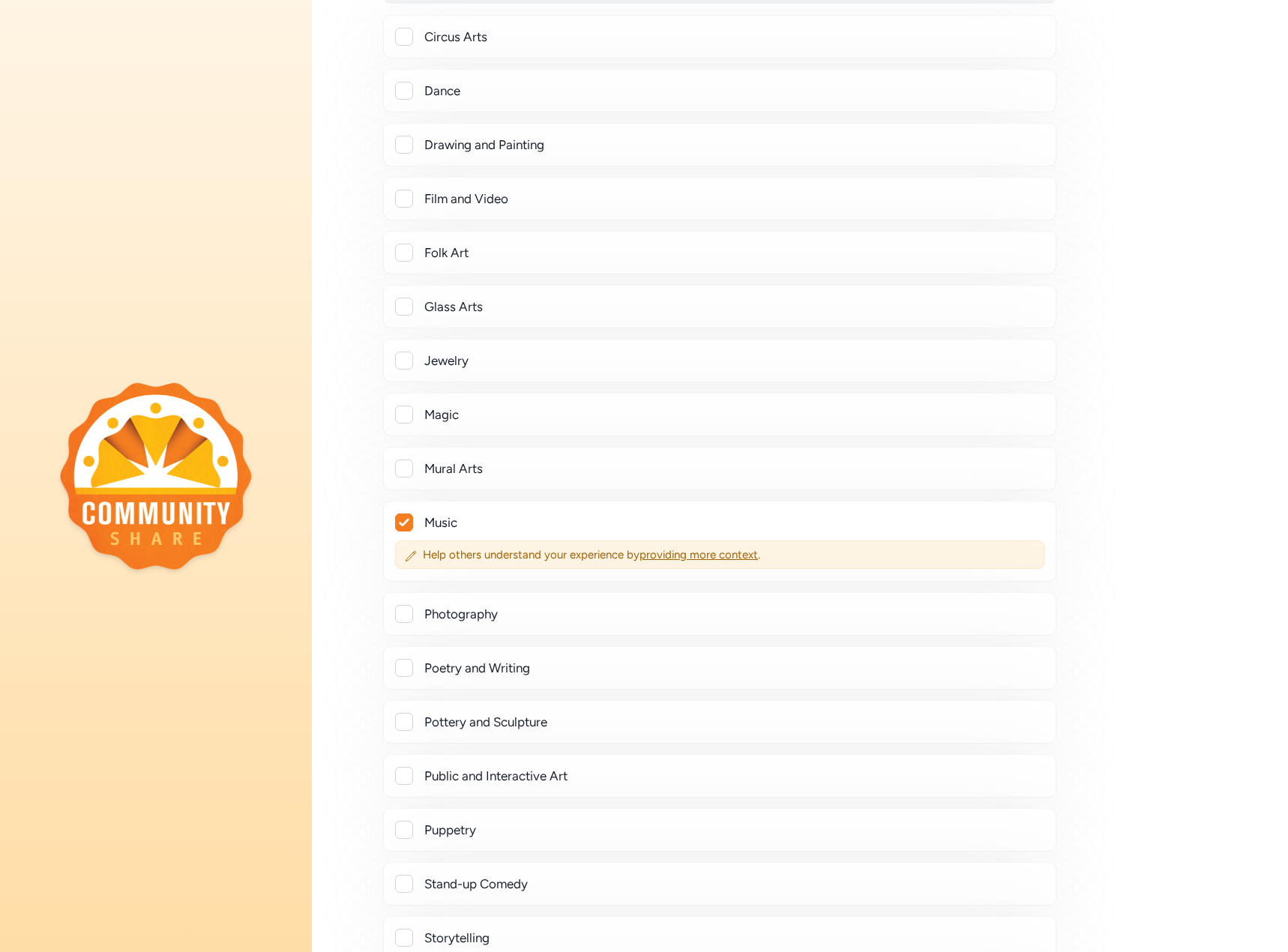
scroll to position [375, 0]
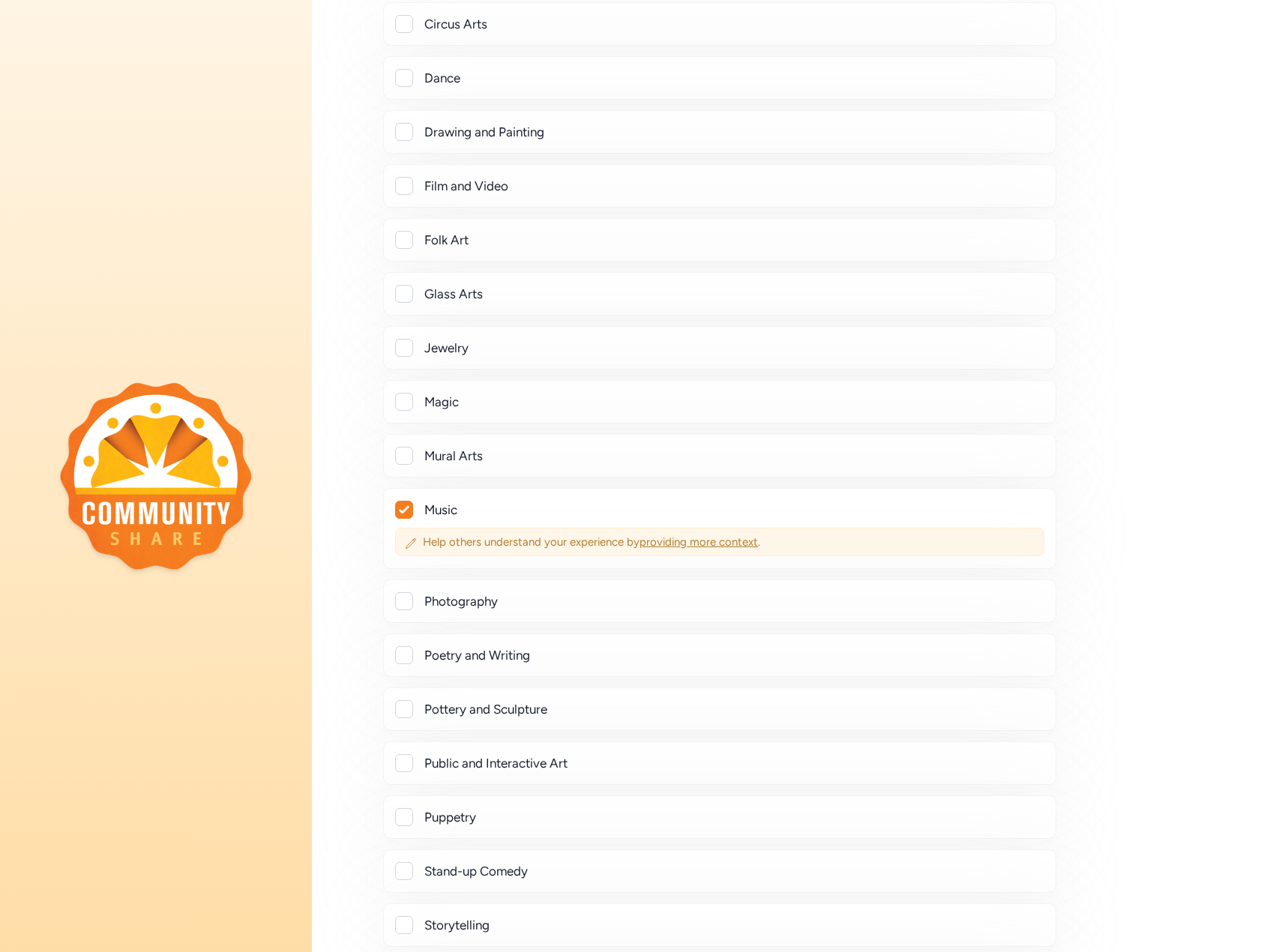
click at [689, 543] on span "providing more context" at bounding box center [698, 542] width 118 height 14
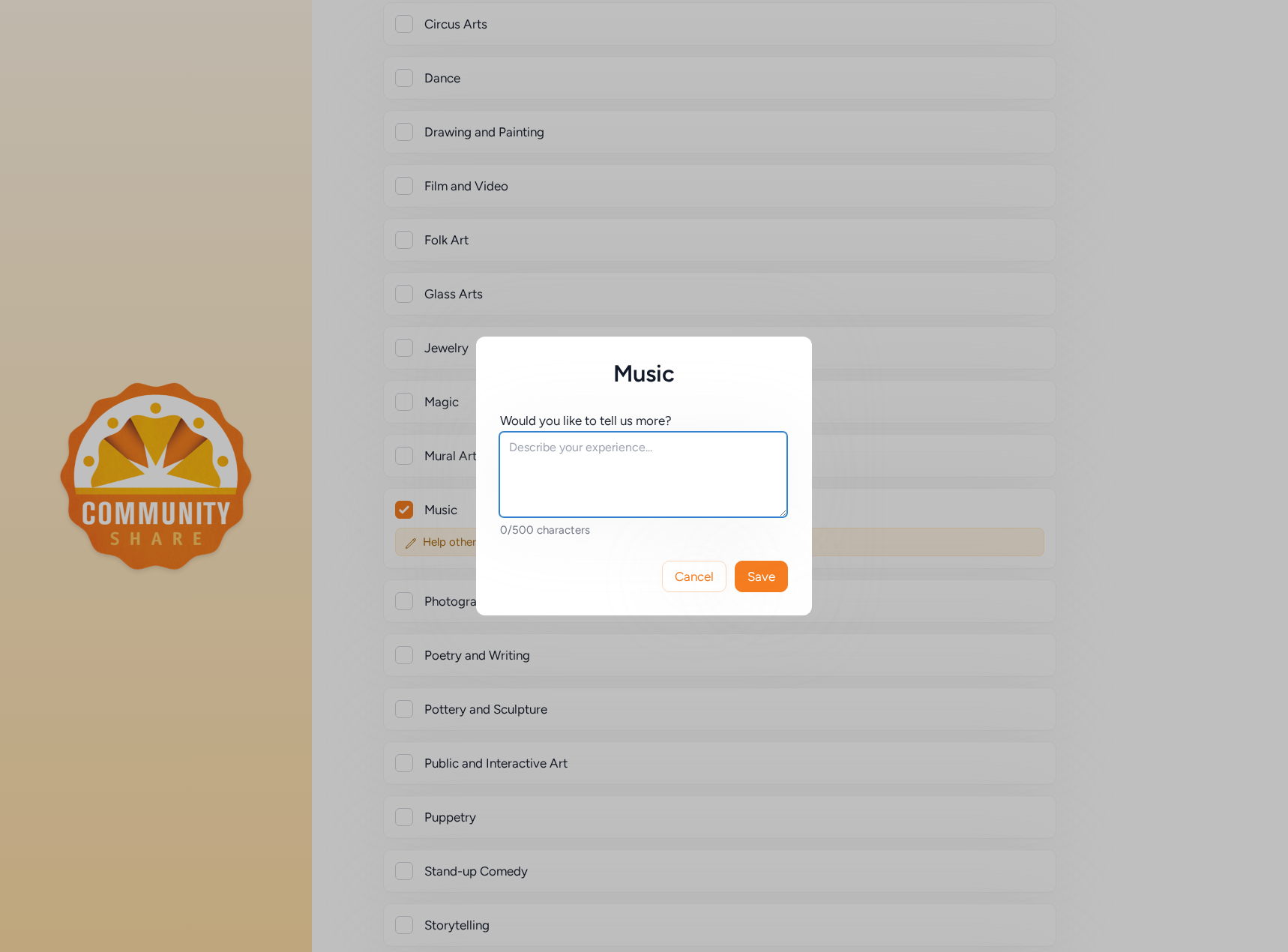
click at [596, 483] on textarea at bounding box center [643, 474] width 288 height 86
click at [539, 480] on textarea "I have worked at a record store, a Top 40 radio station (KRQQ FM, 93.7 in [GEOG…" at bounding box center [643, 474] width 288 height 86
click at [565, 501] on textarea "I have worked at a record store, a Top 40 radio station (KRQQ FM, 93.7 in [GEOG…" at bounding box center [643, 474] width 288 height 86
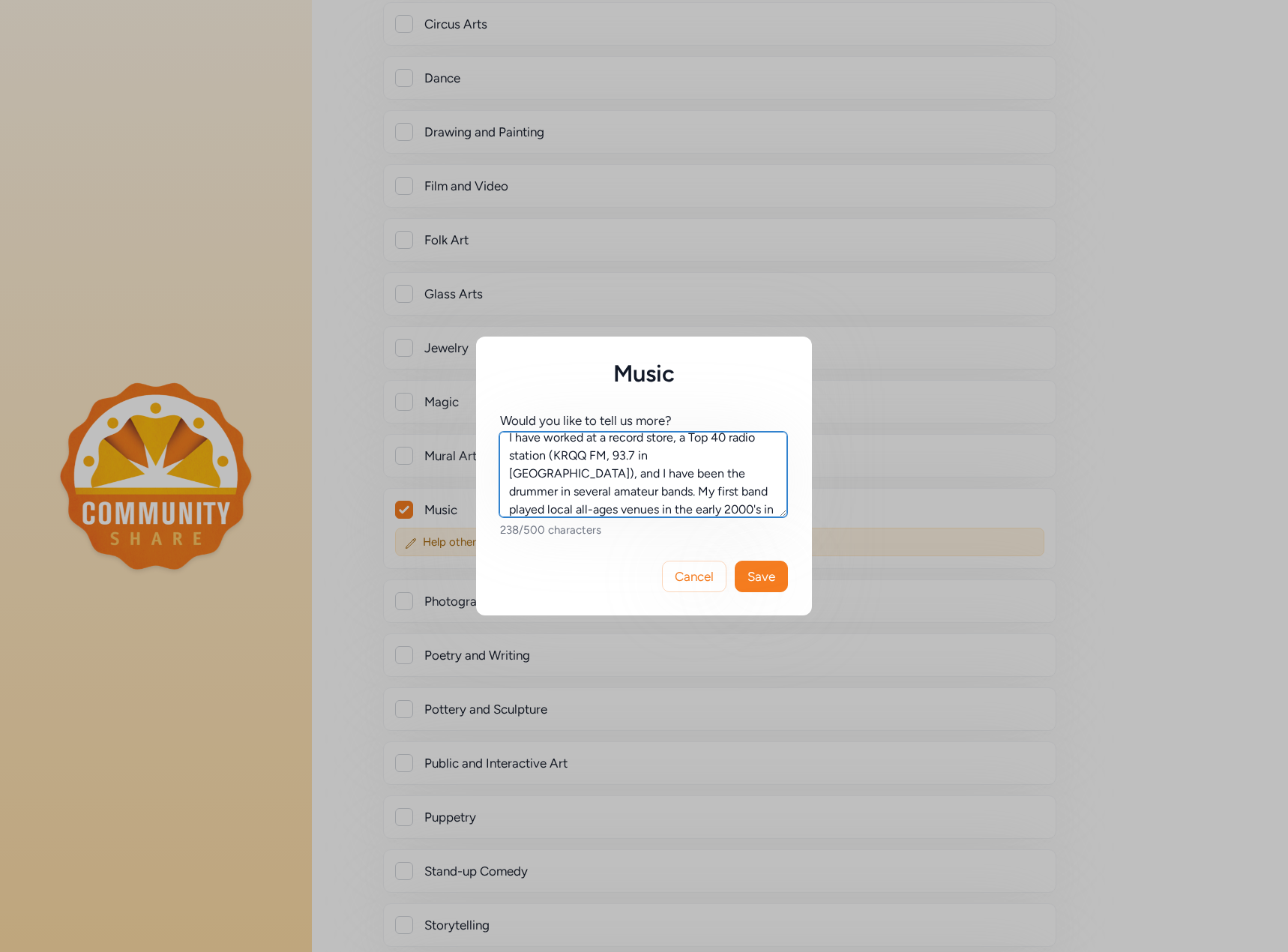
scroll to position [28, 0]
type textarea "I have worked at a record store, a Top 40 radio station (KRQQ FM, 93.7 in [GEOG…"
click at [753, 579] on span "Save" at bounding box center [761, 576] width 28 height 18
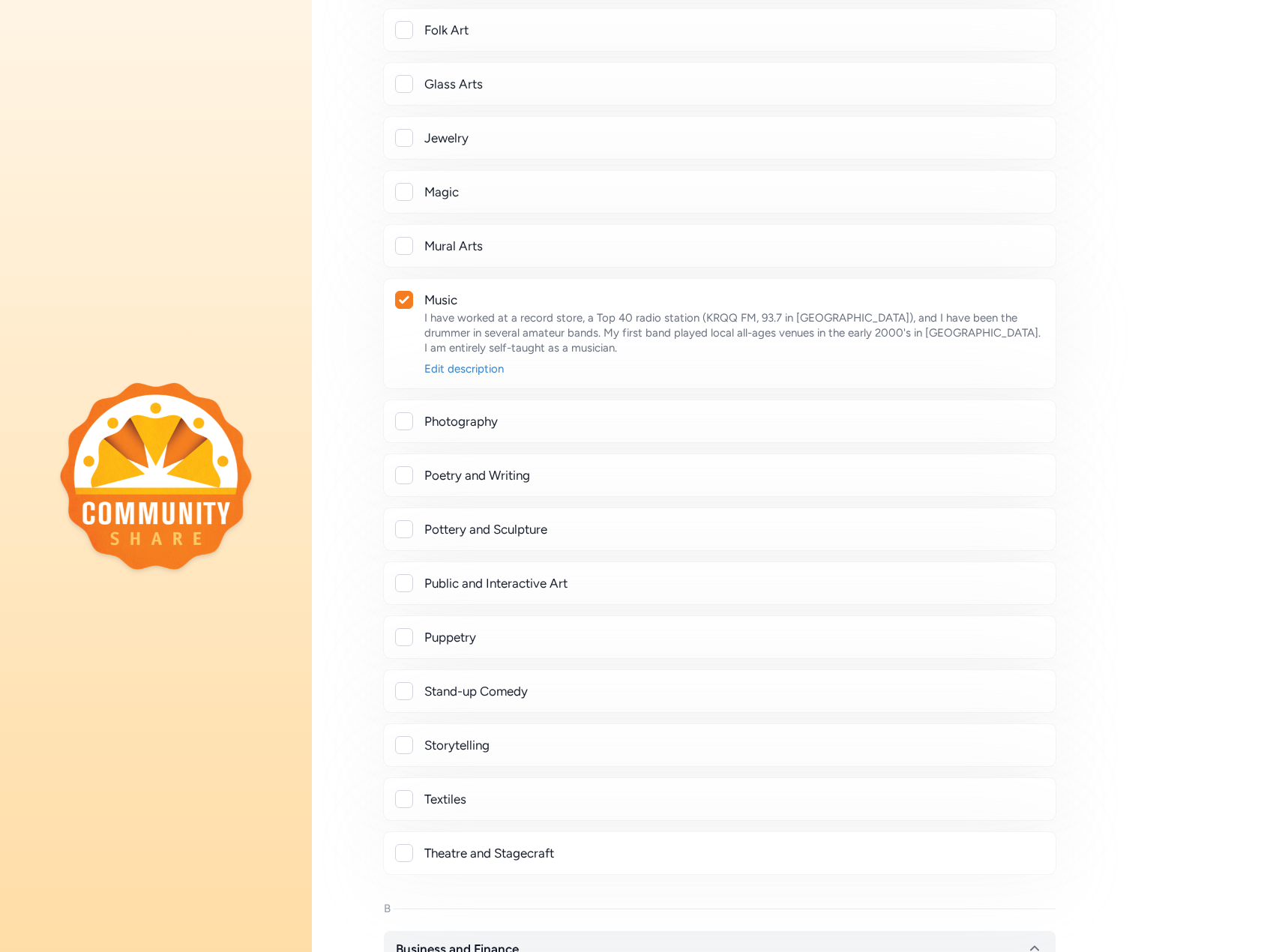
scroll to position [750, 0]
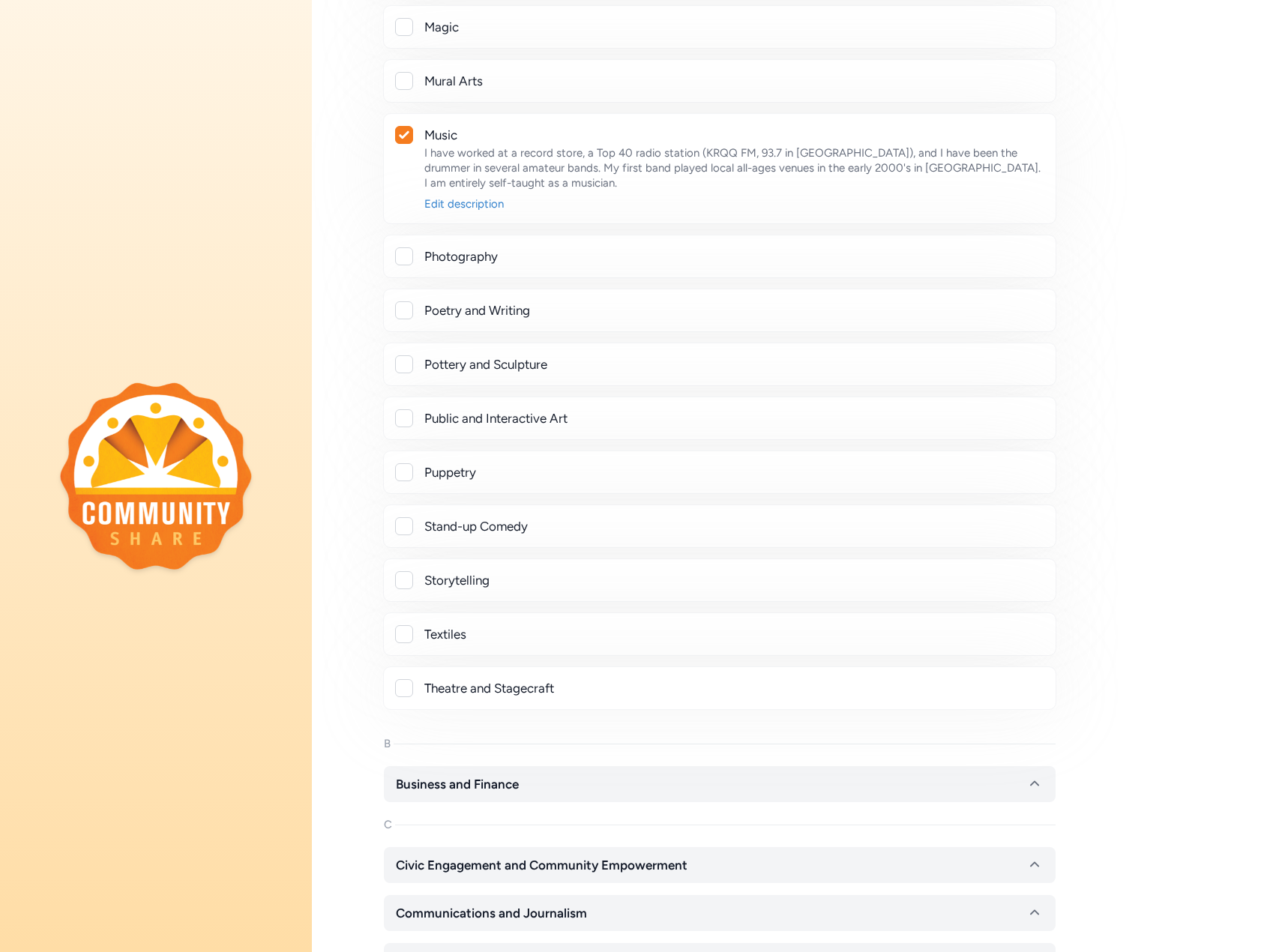
click at [402, 576] on div at bounding box center [404, 580] width 18 height 18
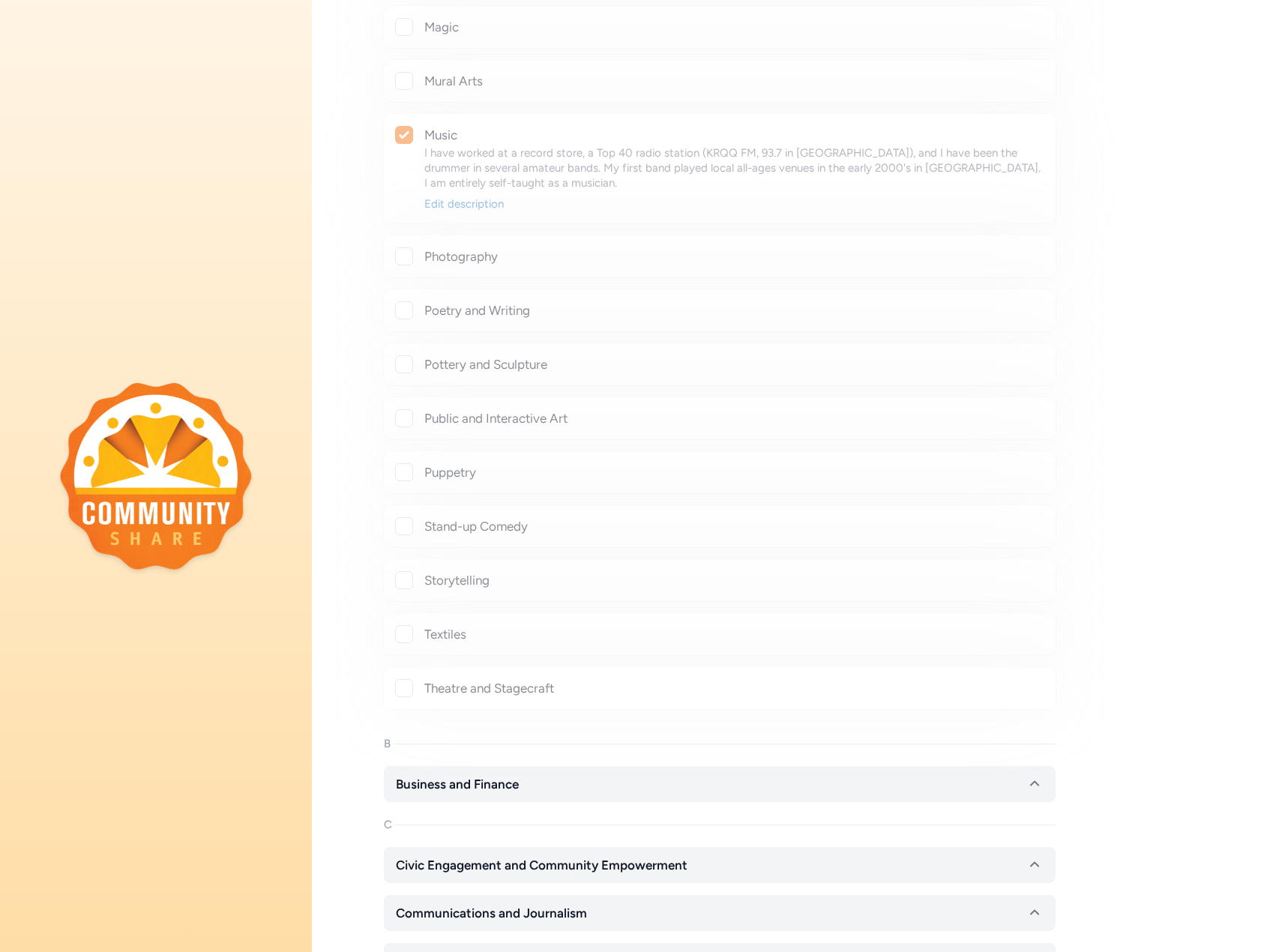
checkbox input "true"
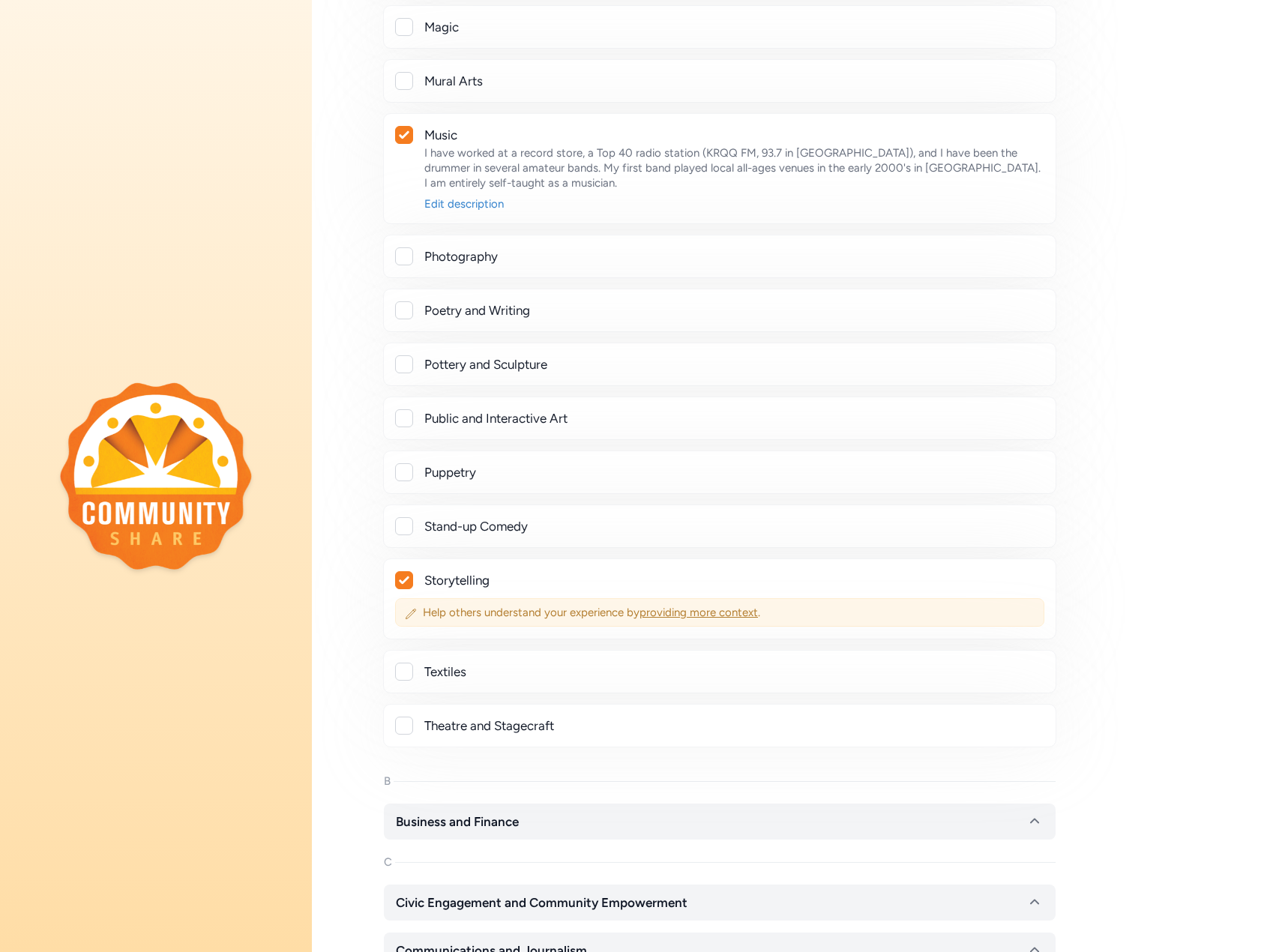
click at [656, 610] on span "providing more context" at bounding box center [698, 612] width 118 height 14
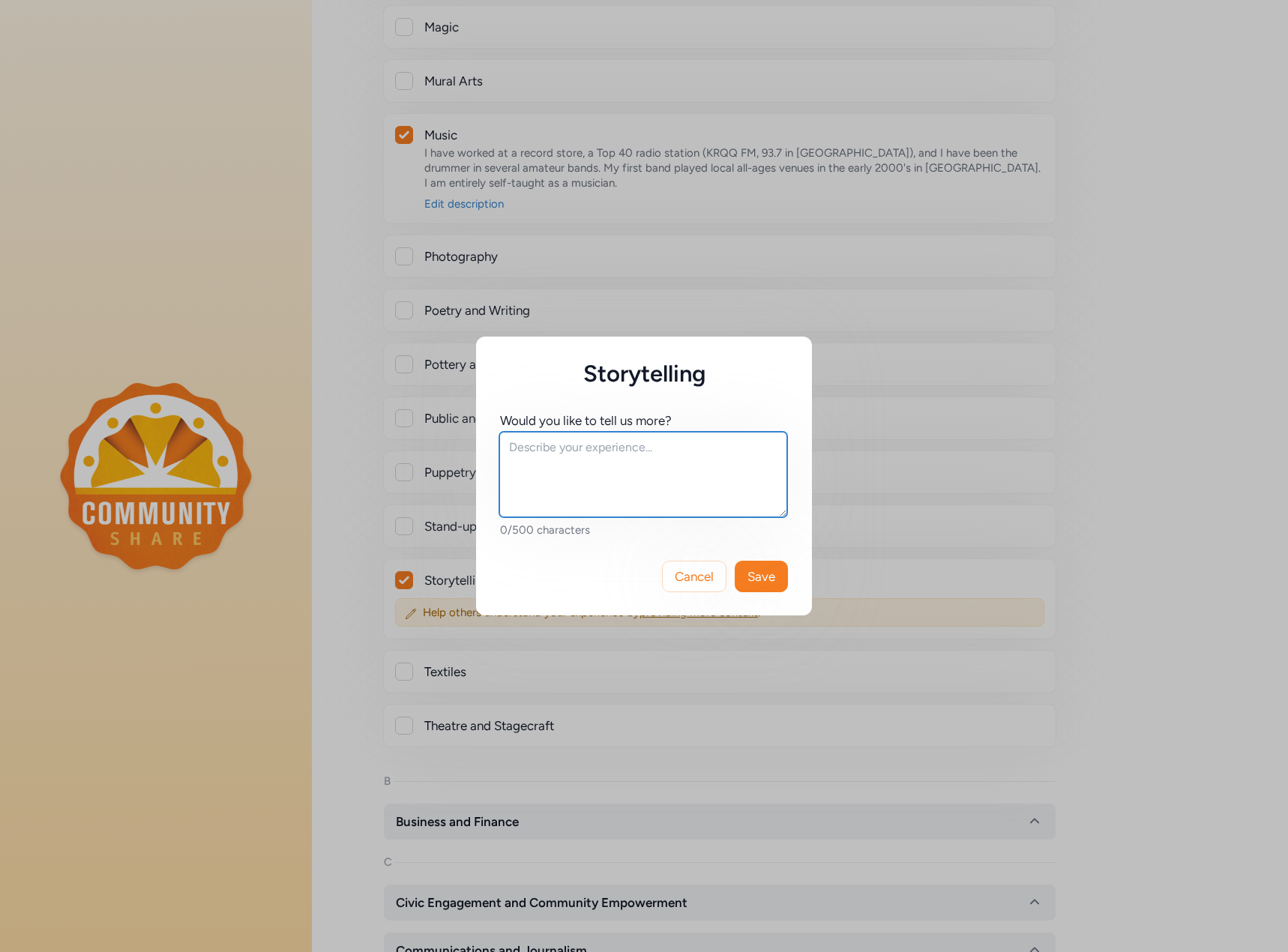
click at [560, 478] on textarea at bounding box center [643, 474] width 288 height 86
type textarea "I love telling a story. I have no formal education in storytelling, though. But…"
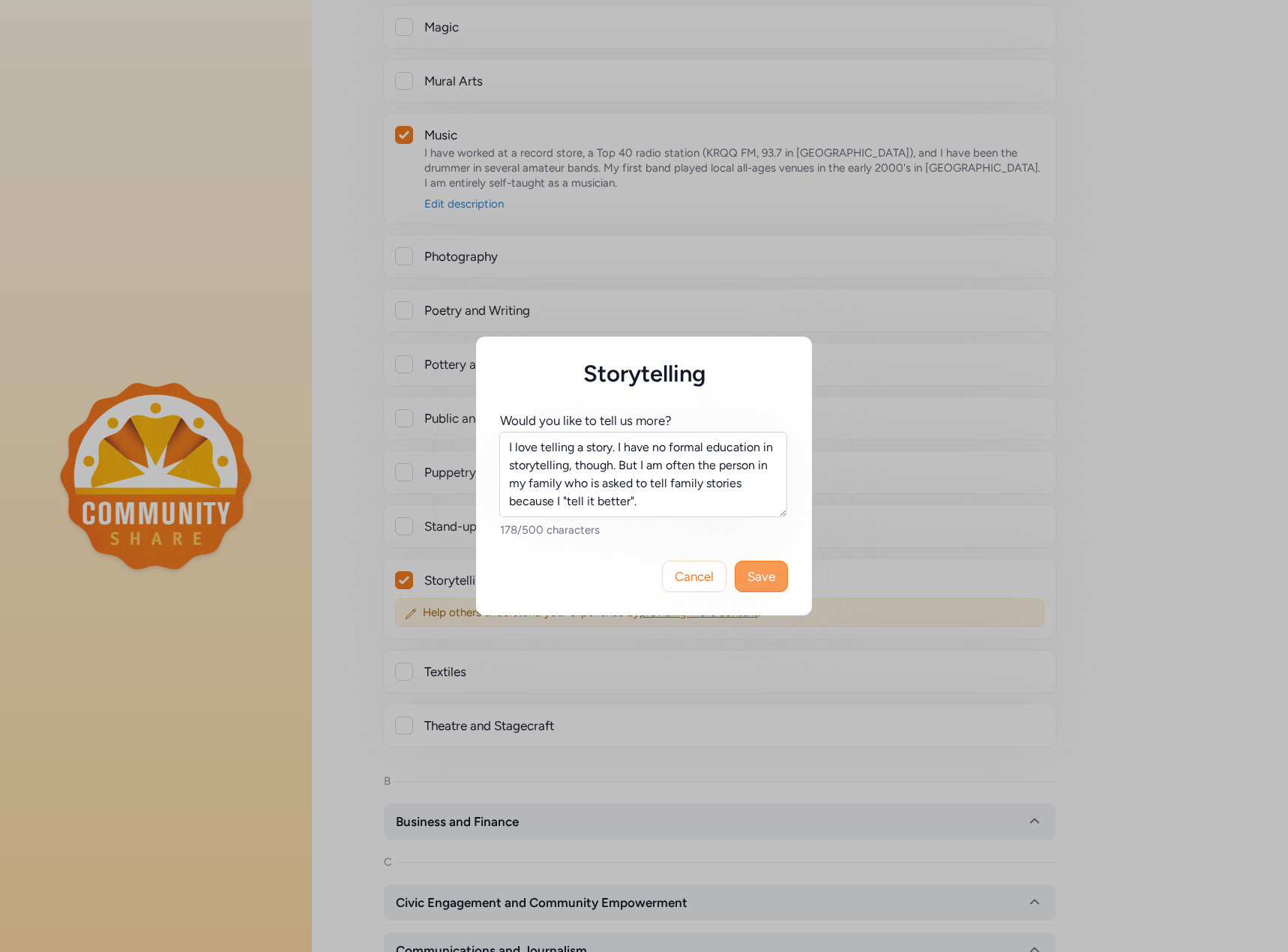
click at [759, 577] on span "Save" at bounding box center [761, 576] width 28 height 18
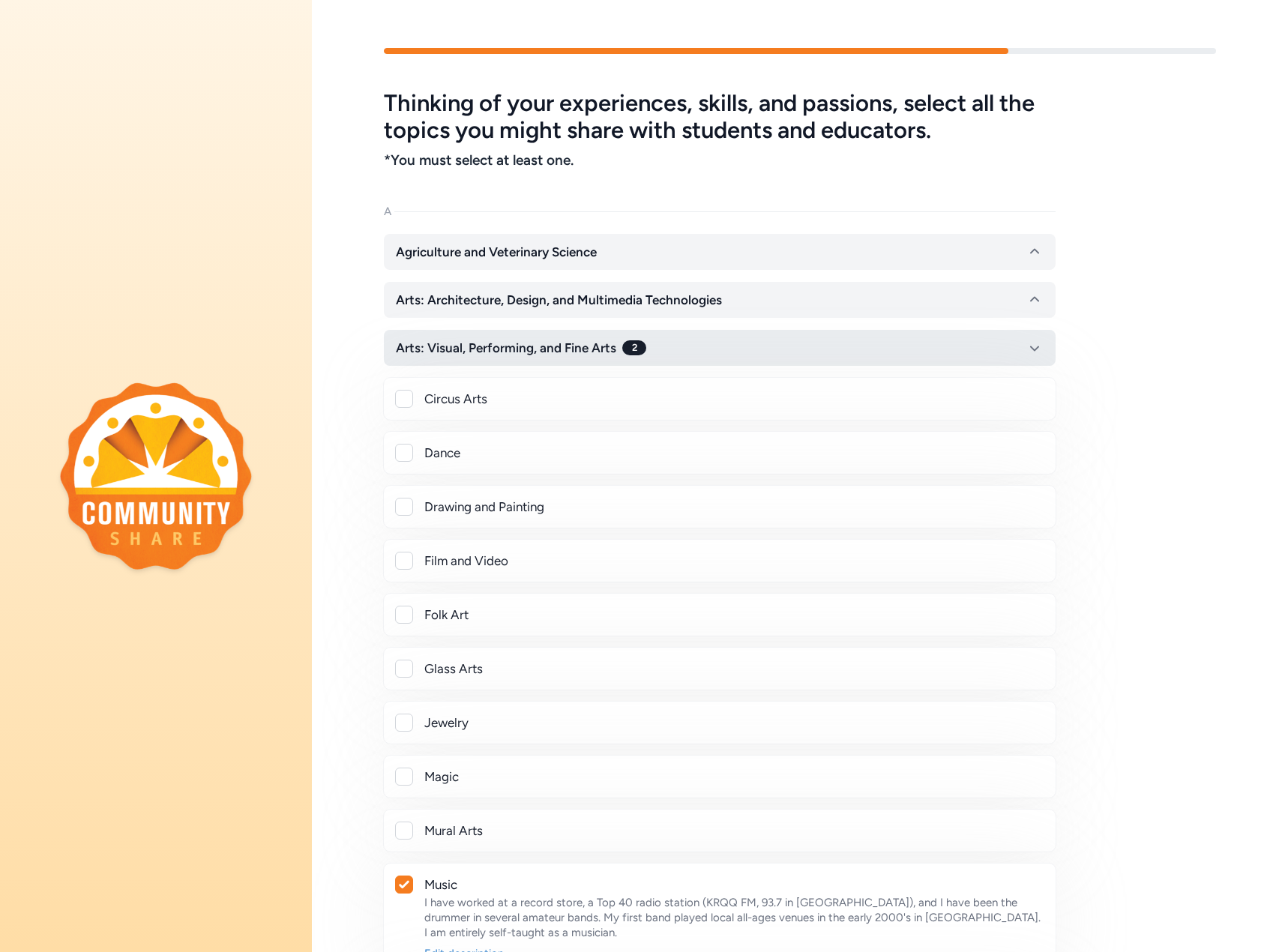
click at [1032, 349] on icon "button" at bounding box center [1034, 349] width 9 height 5
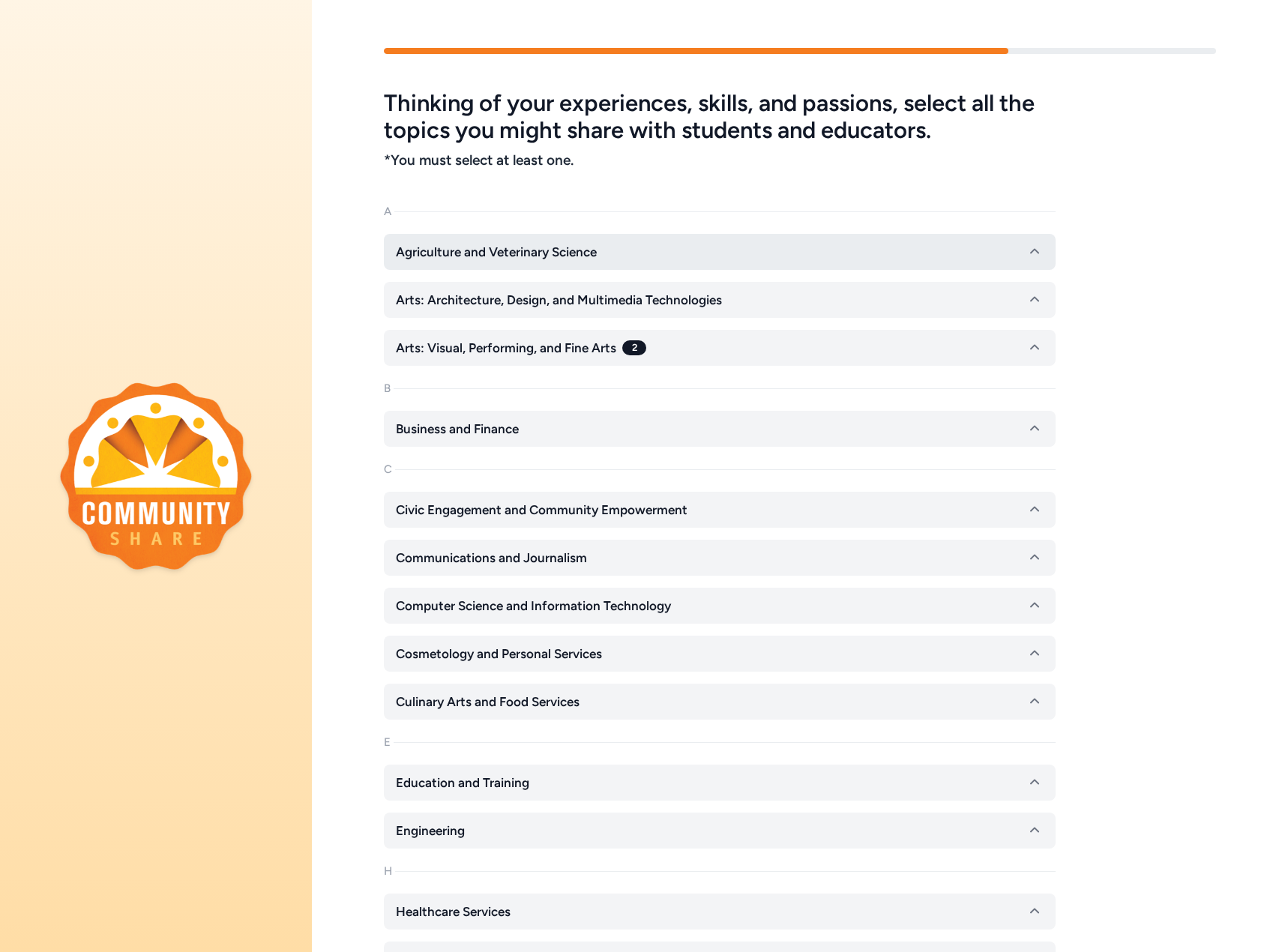
click at [1040, 249] on icon "button" at bounding box center [1035, 252] width 18 height 18
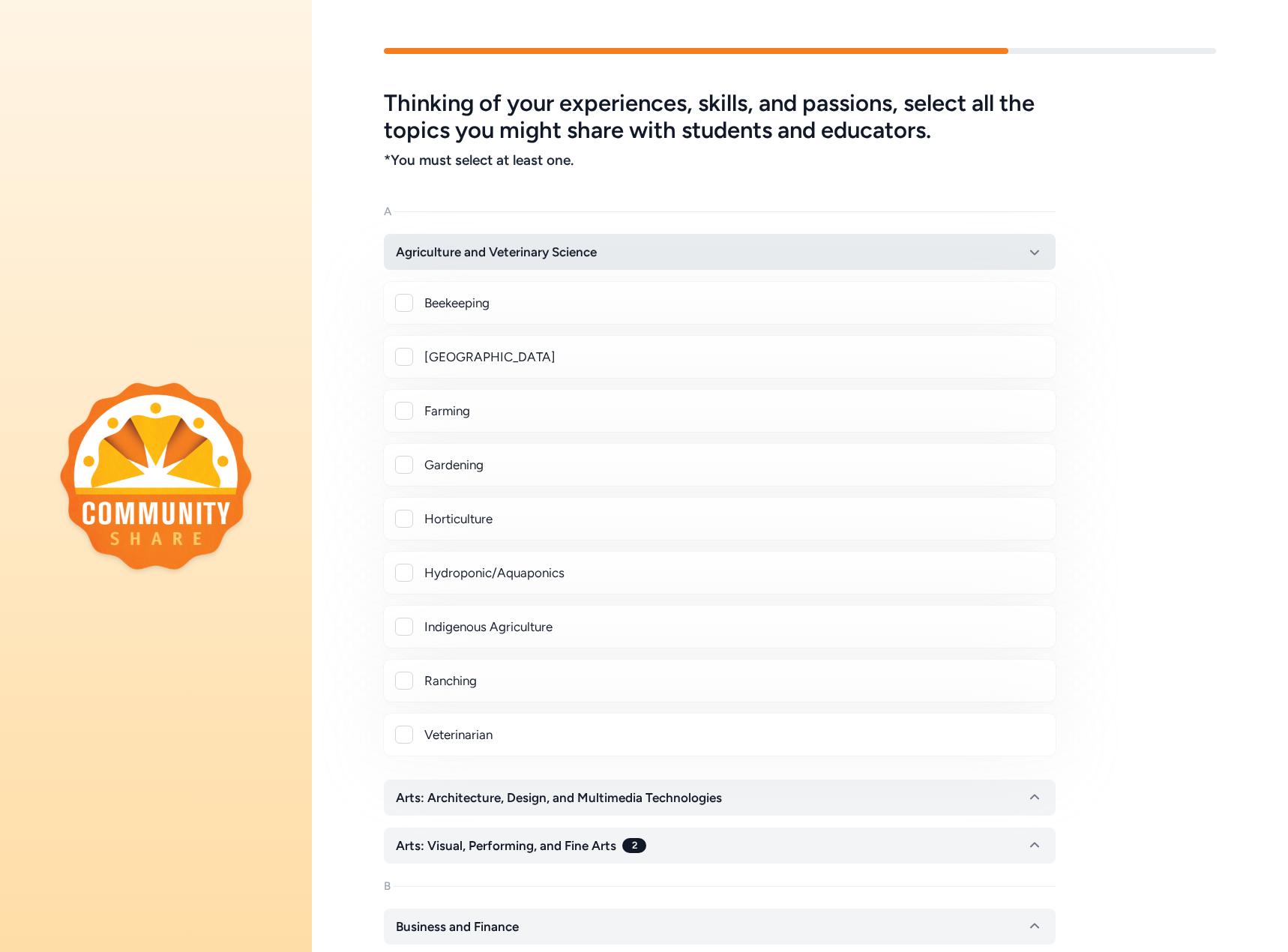
click at [1031, 244] on icon "button" at bounding box center [1035, 252] width 18 height 18
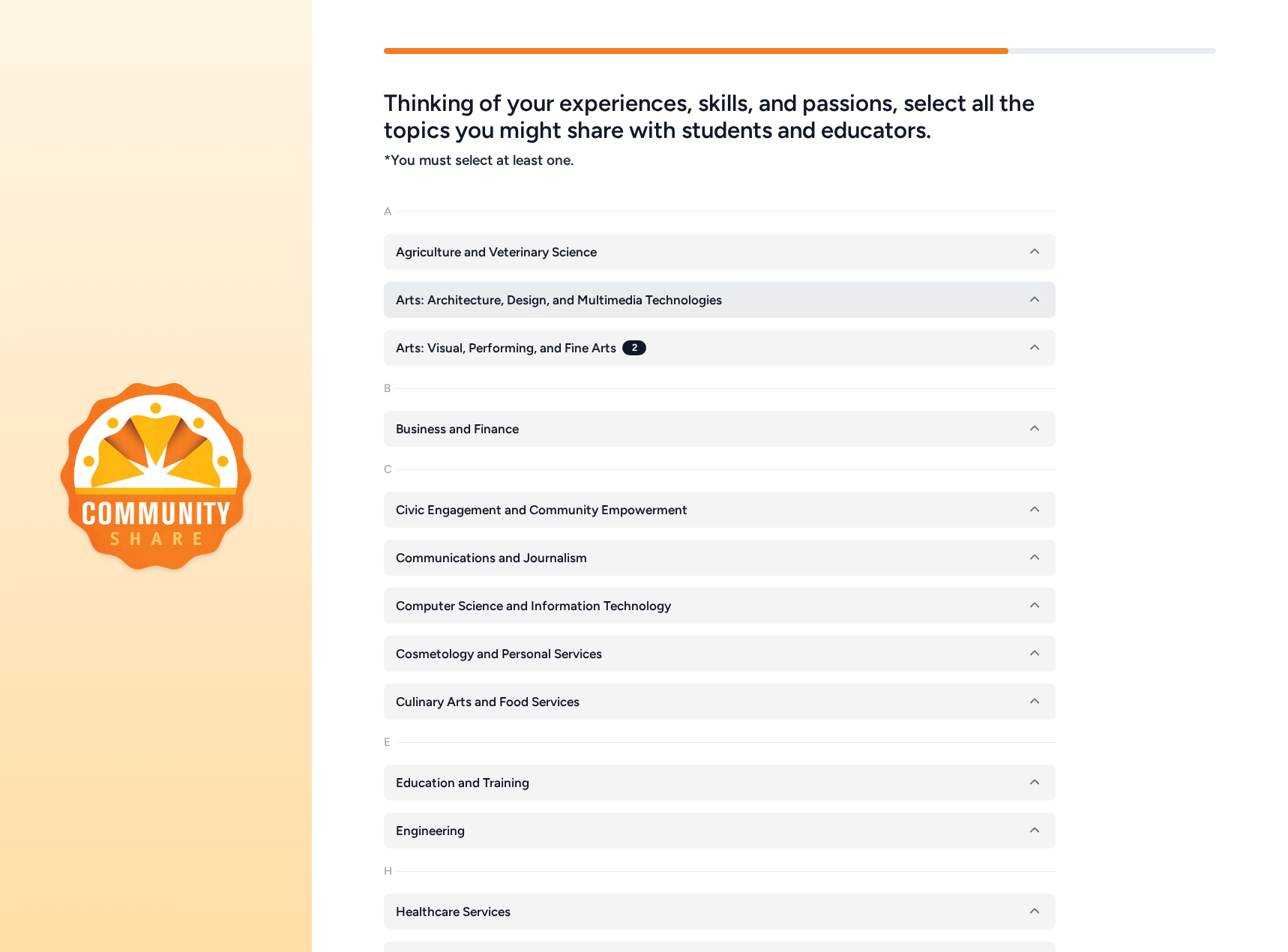
click at [1045, 304] on button "Arts: Architecture, Design, and Multimedia Technologies" at bounding box center [719, 300] width 671 height 36
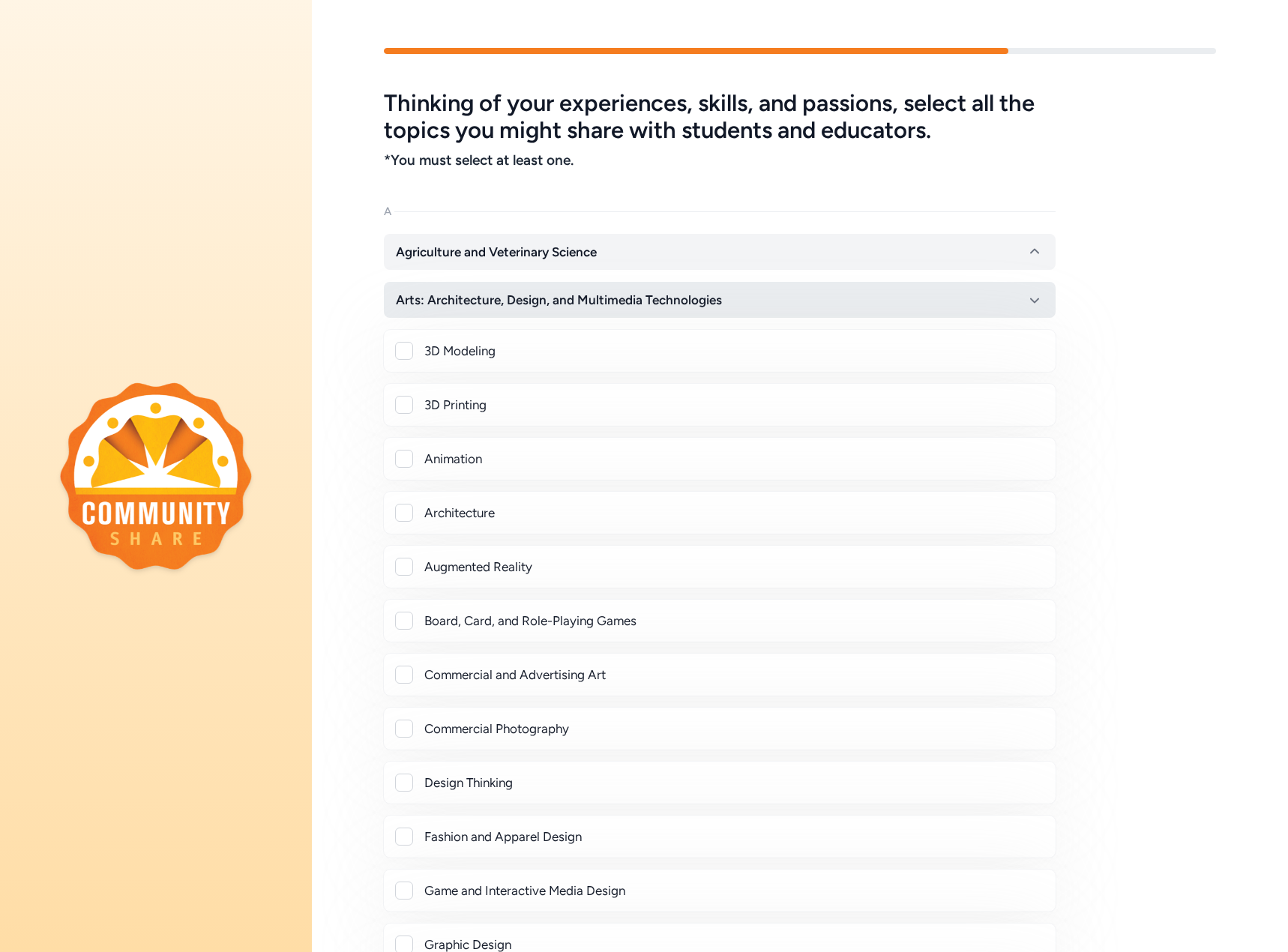
click at [1028, 293] on icon "button" at bounding box center [1035, 300] width 18 height 18
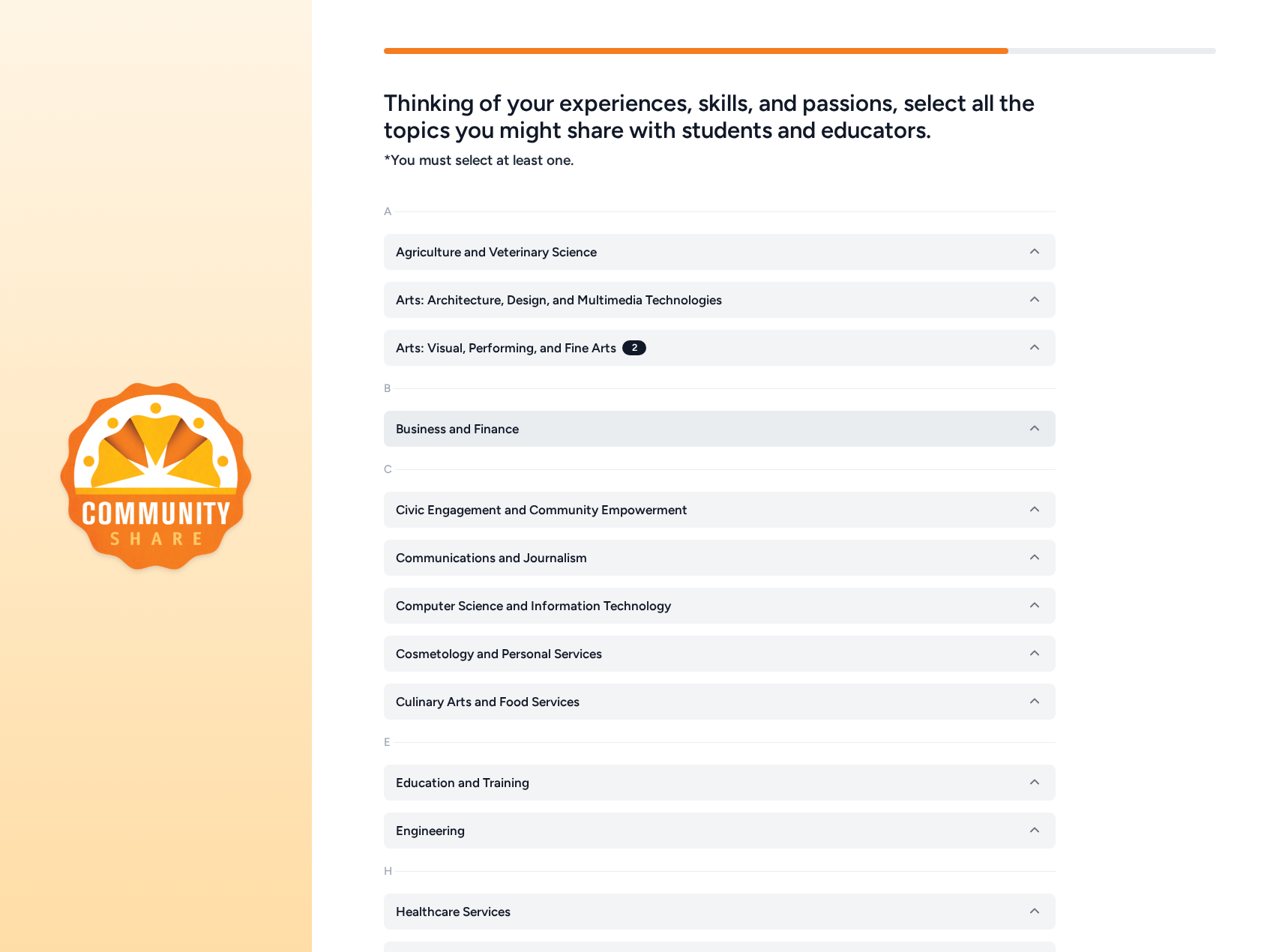
click at [1026, 427] on icon "button" at bounding box center [1035, 429] width 18 height 18
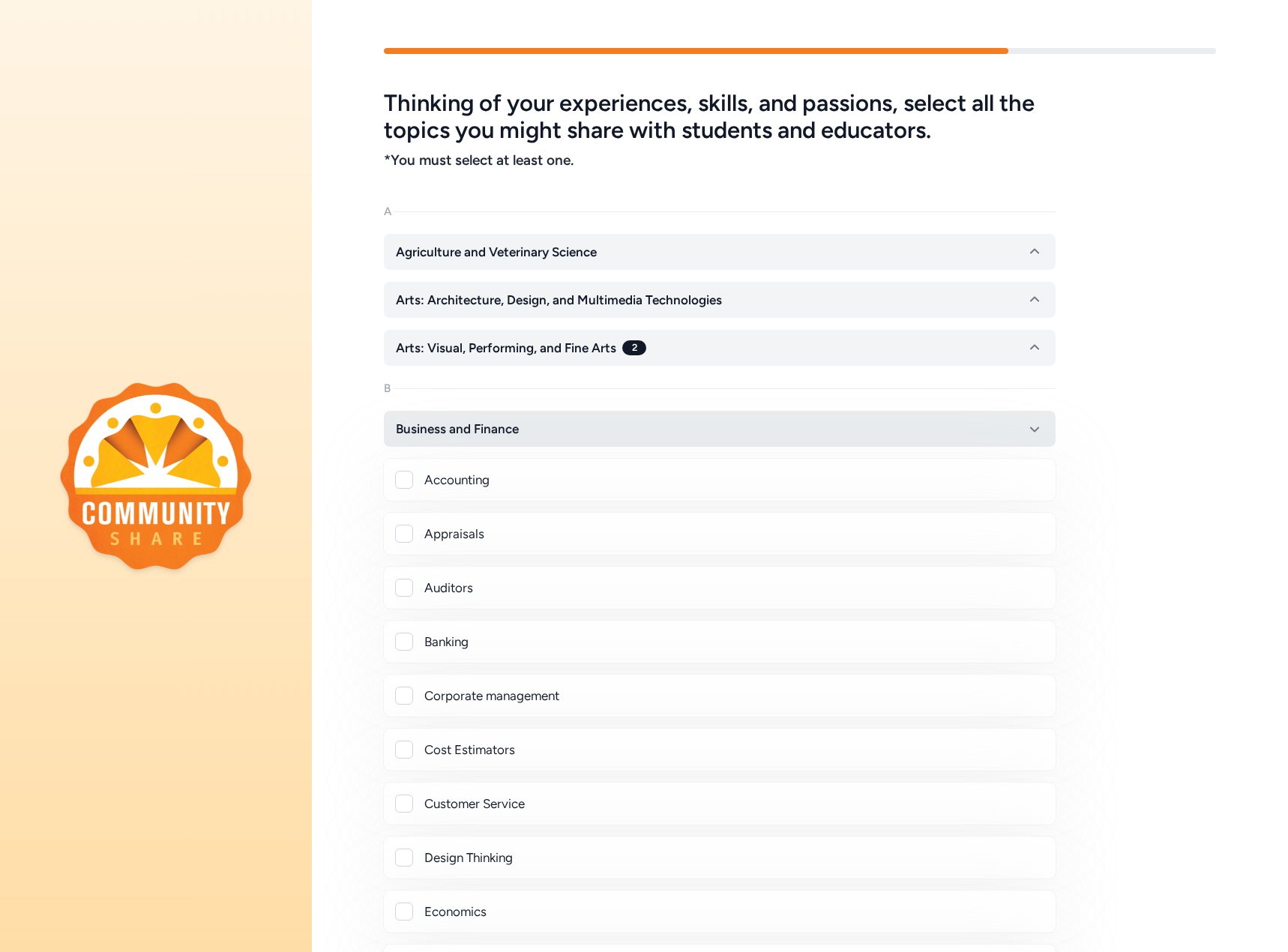
click at [1033, 430] on icon "button" at bounding box center [1034, 430] width 9 height 5
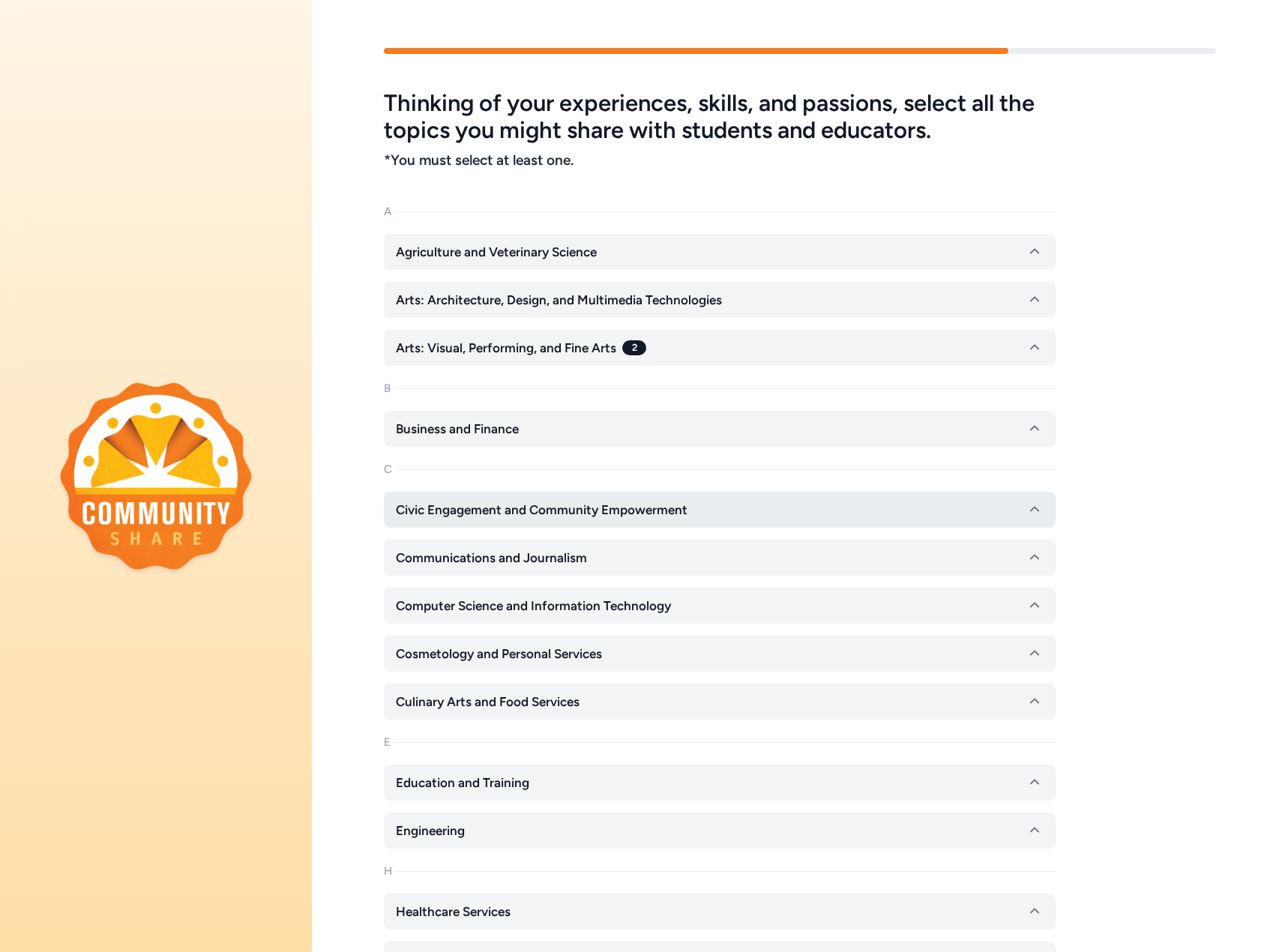
click at [1038, 508] on icon "button" at bounding box center [1035, 510] width 18 height 18
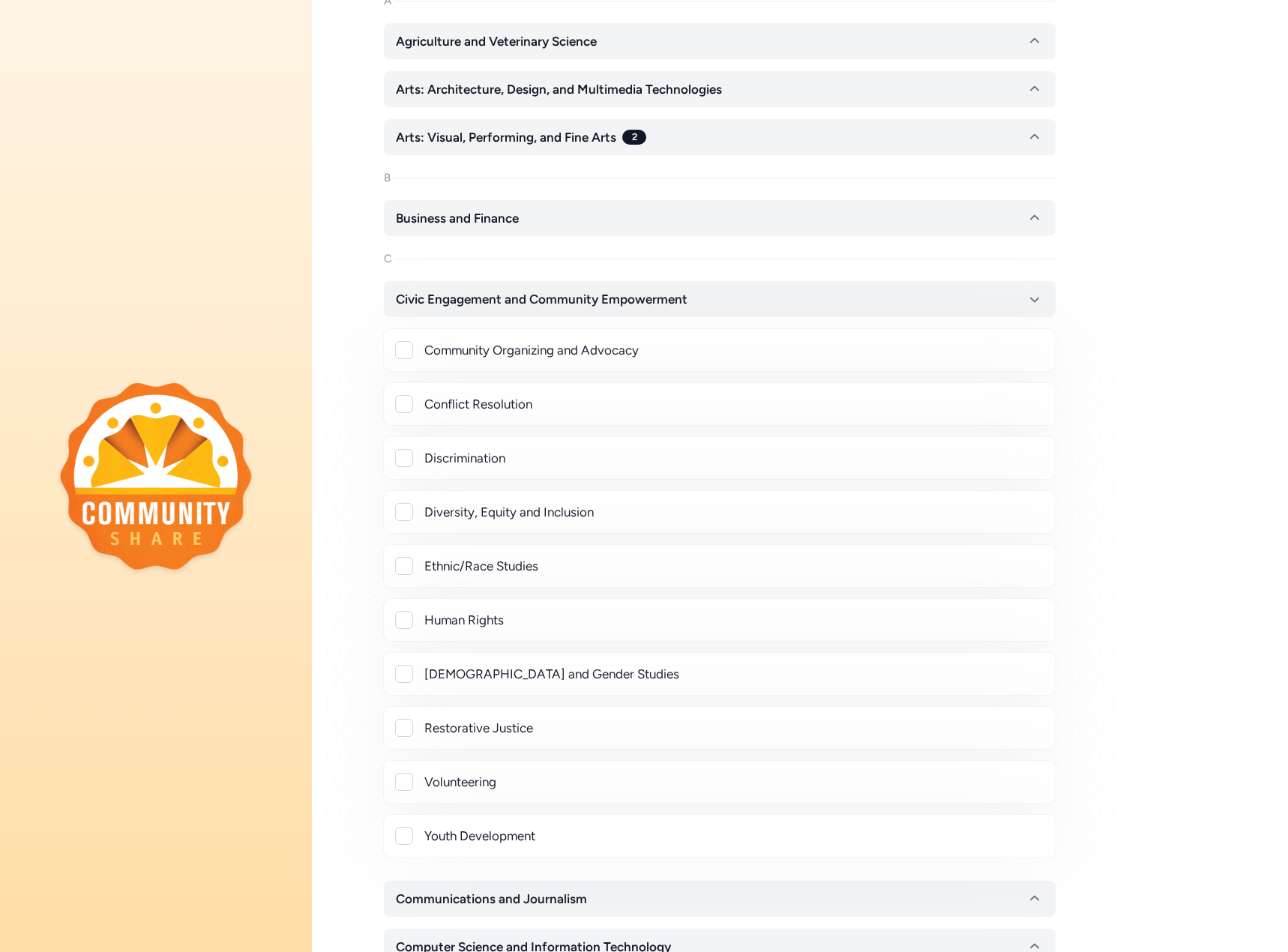
scroll to position [300, 0]
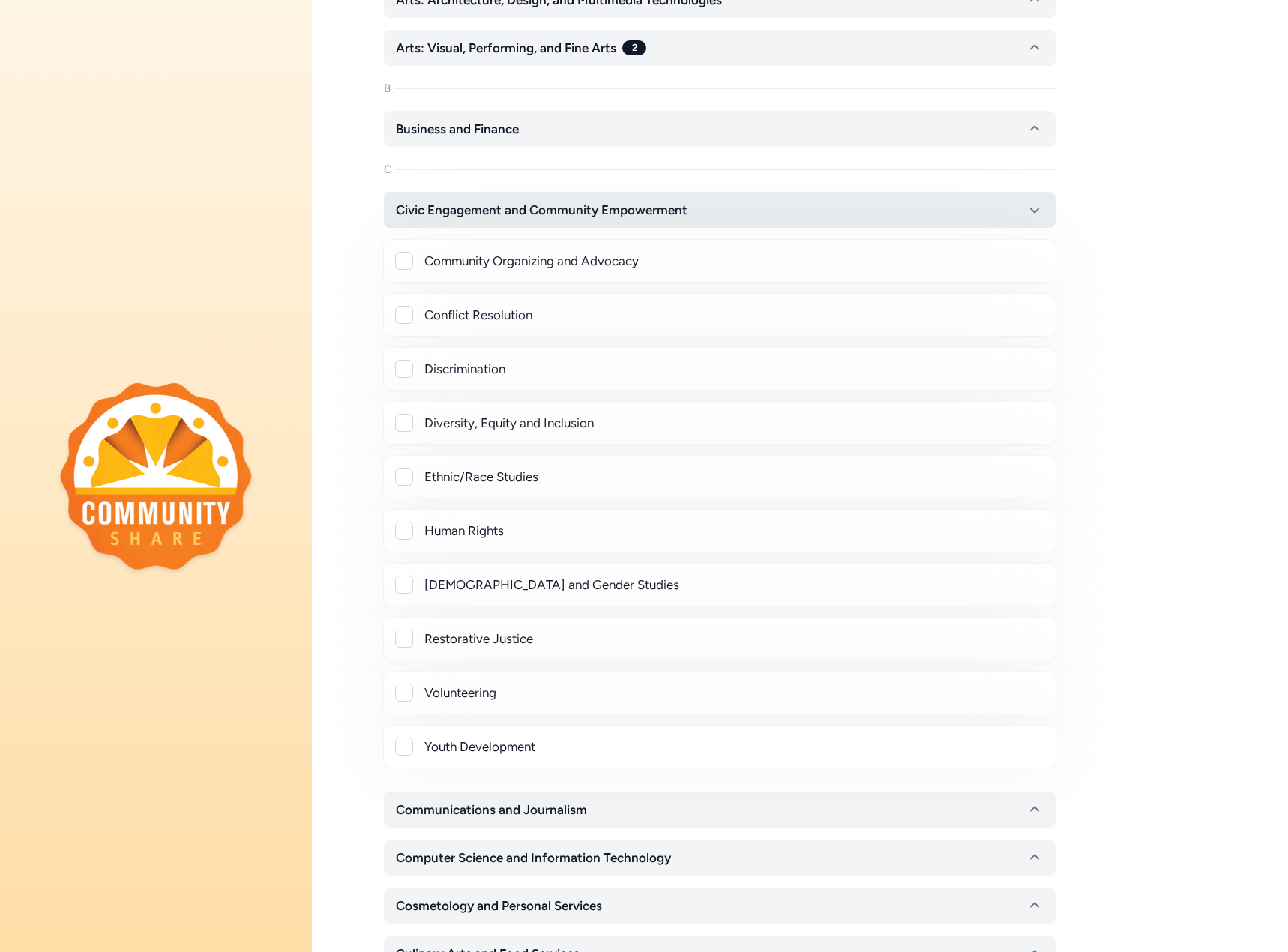
click at [1036, 205] on icon "button" at bounding box center [1035, 210] width 18 height 18
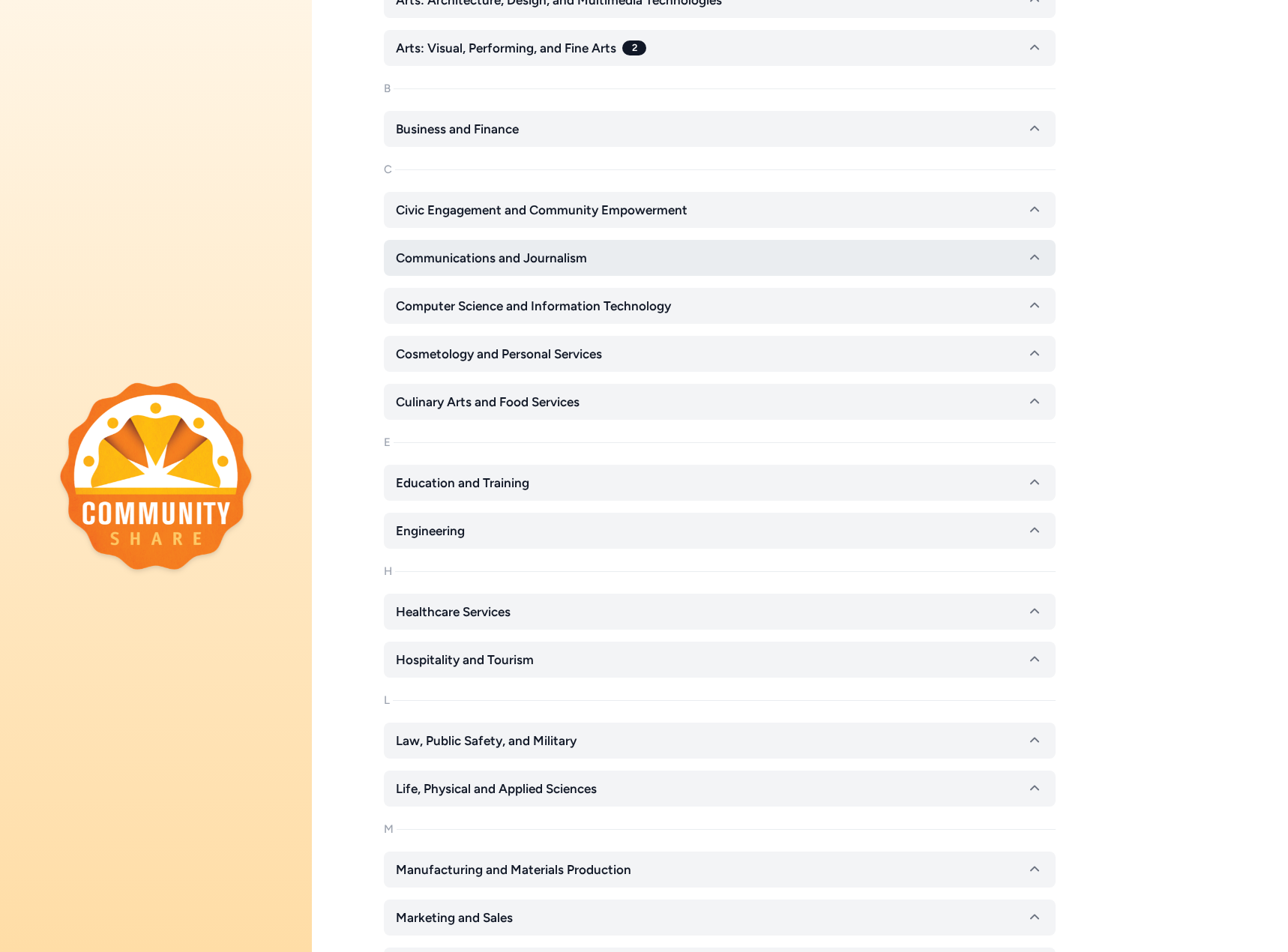
click at [1036, 252] on icon "button" at bounding box center [1035, 258] width 18 height 18
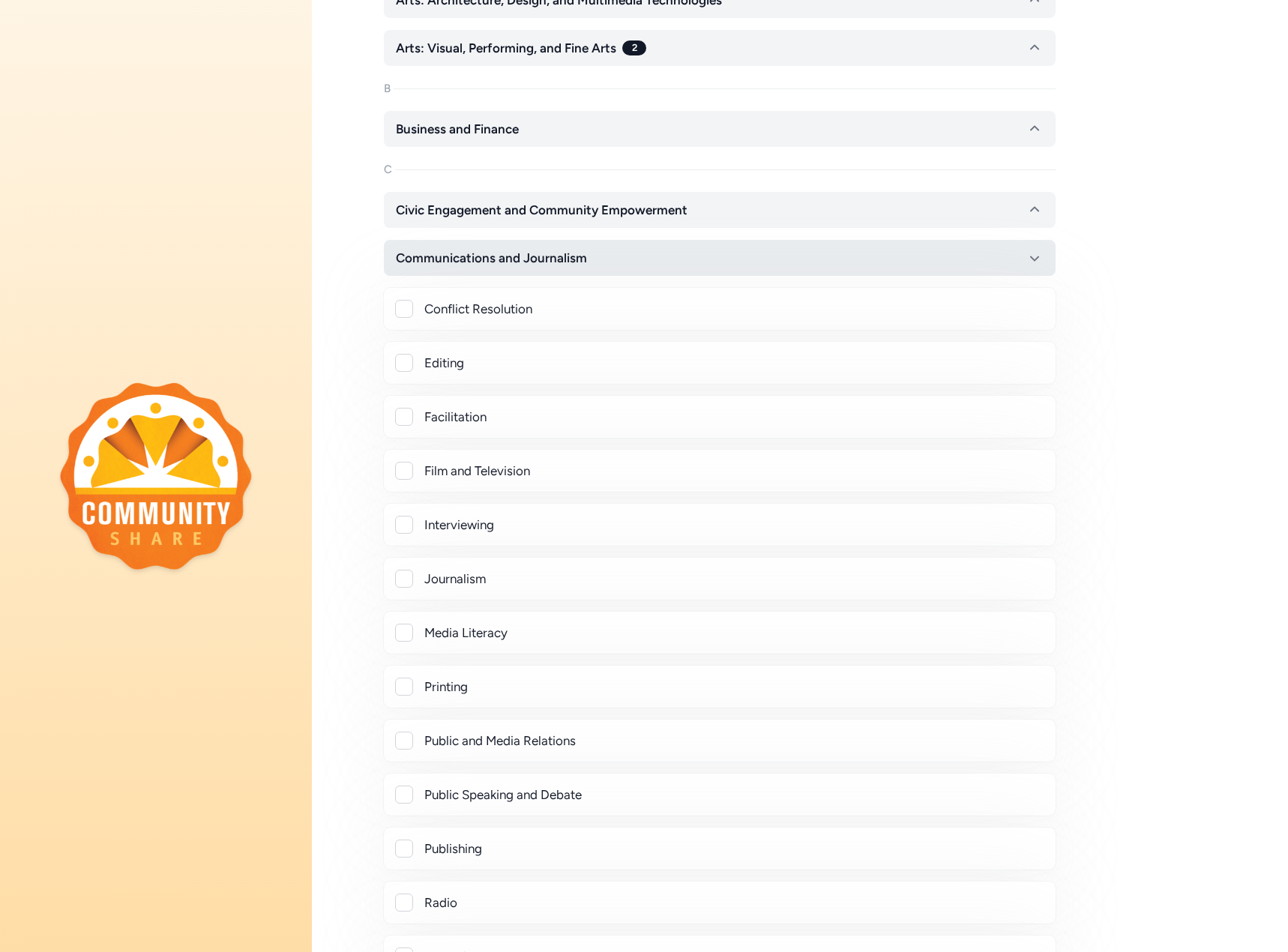
click at [1035, 253] on icon "button" at bounding box center [1035, 258] width 18 height 18
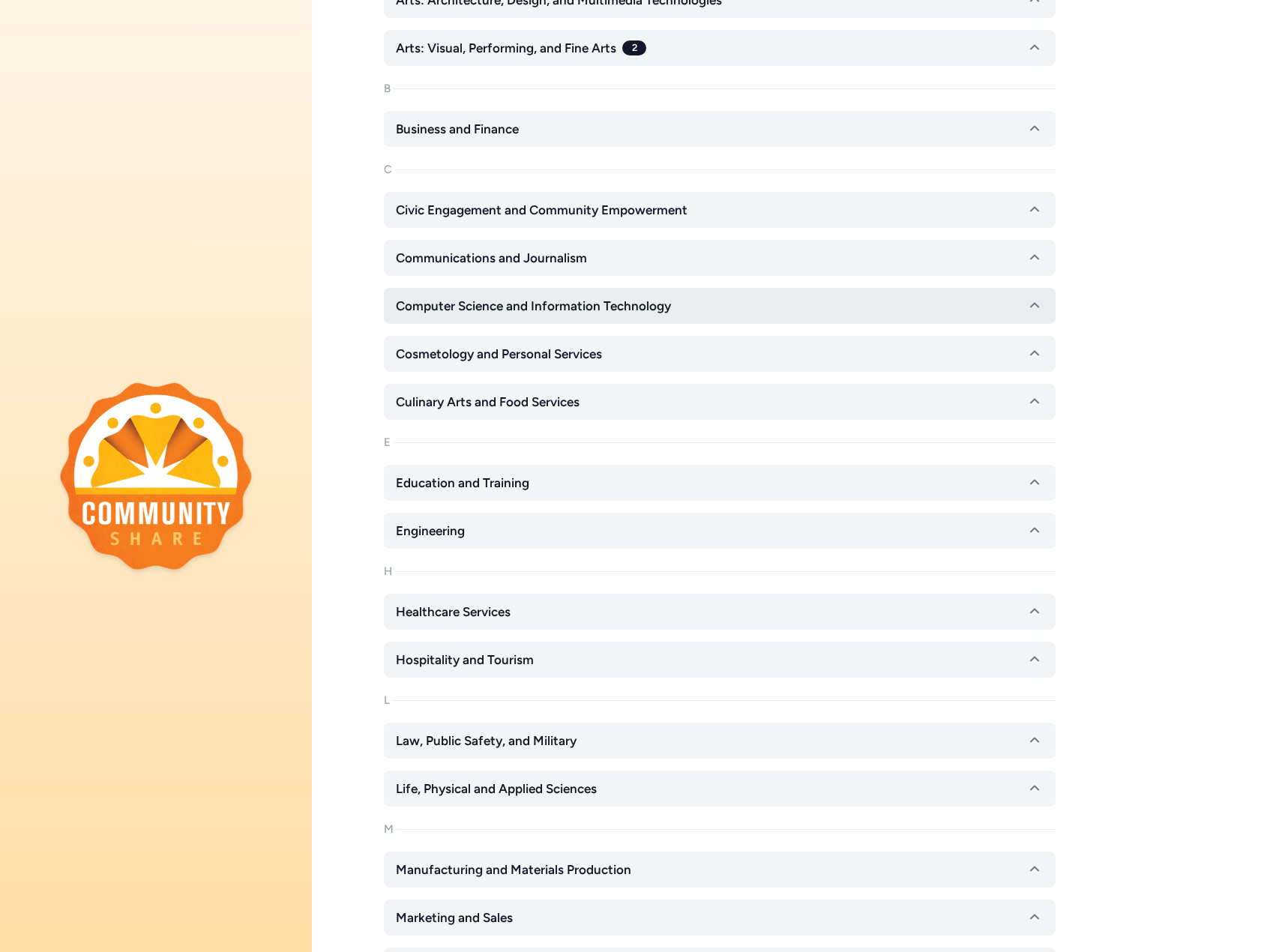
click at [1035, 307] on icon "button" at bounding box center [1035, 306] width 18 height 18
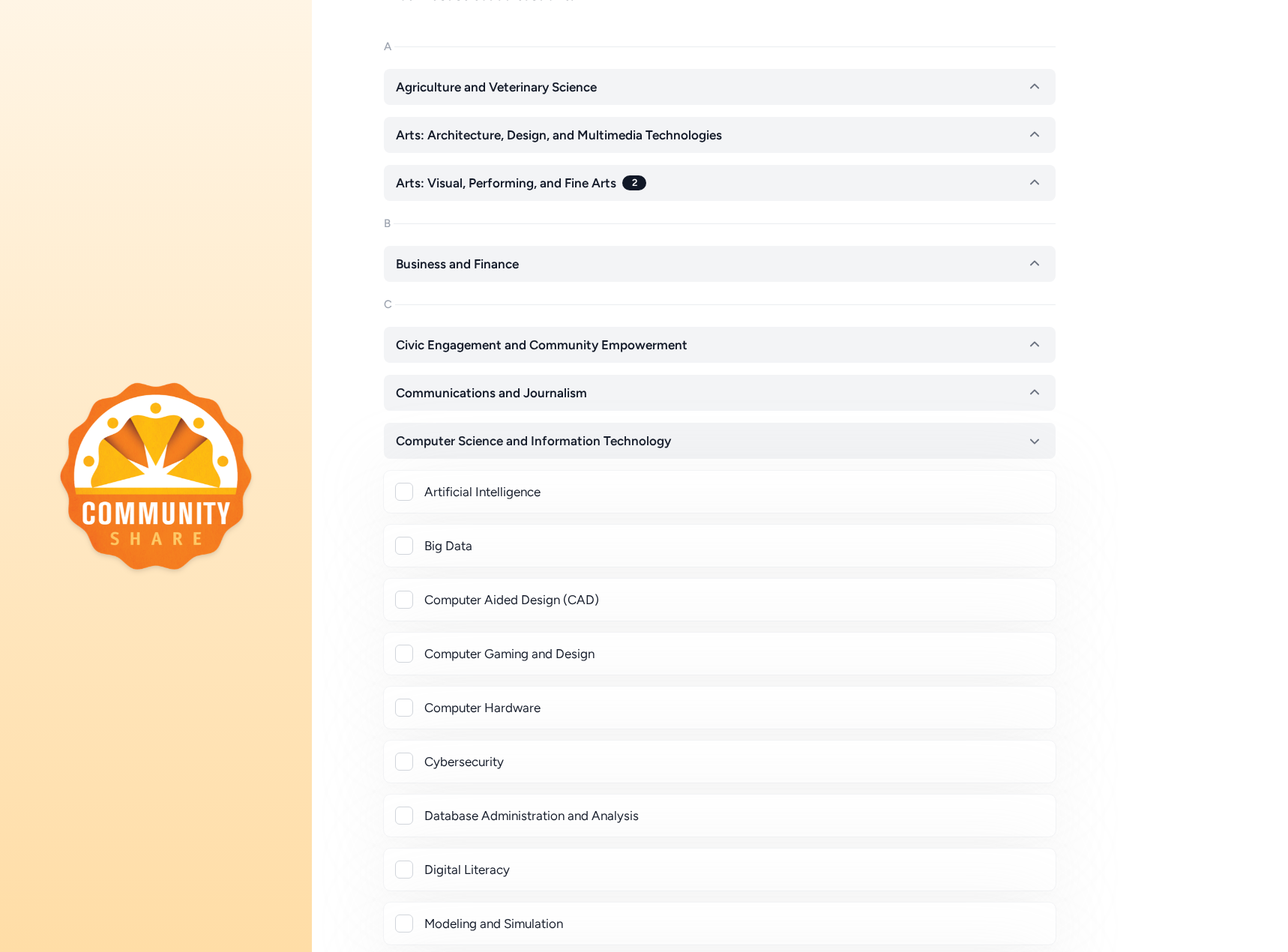
scroll to position [150, 0]
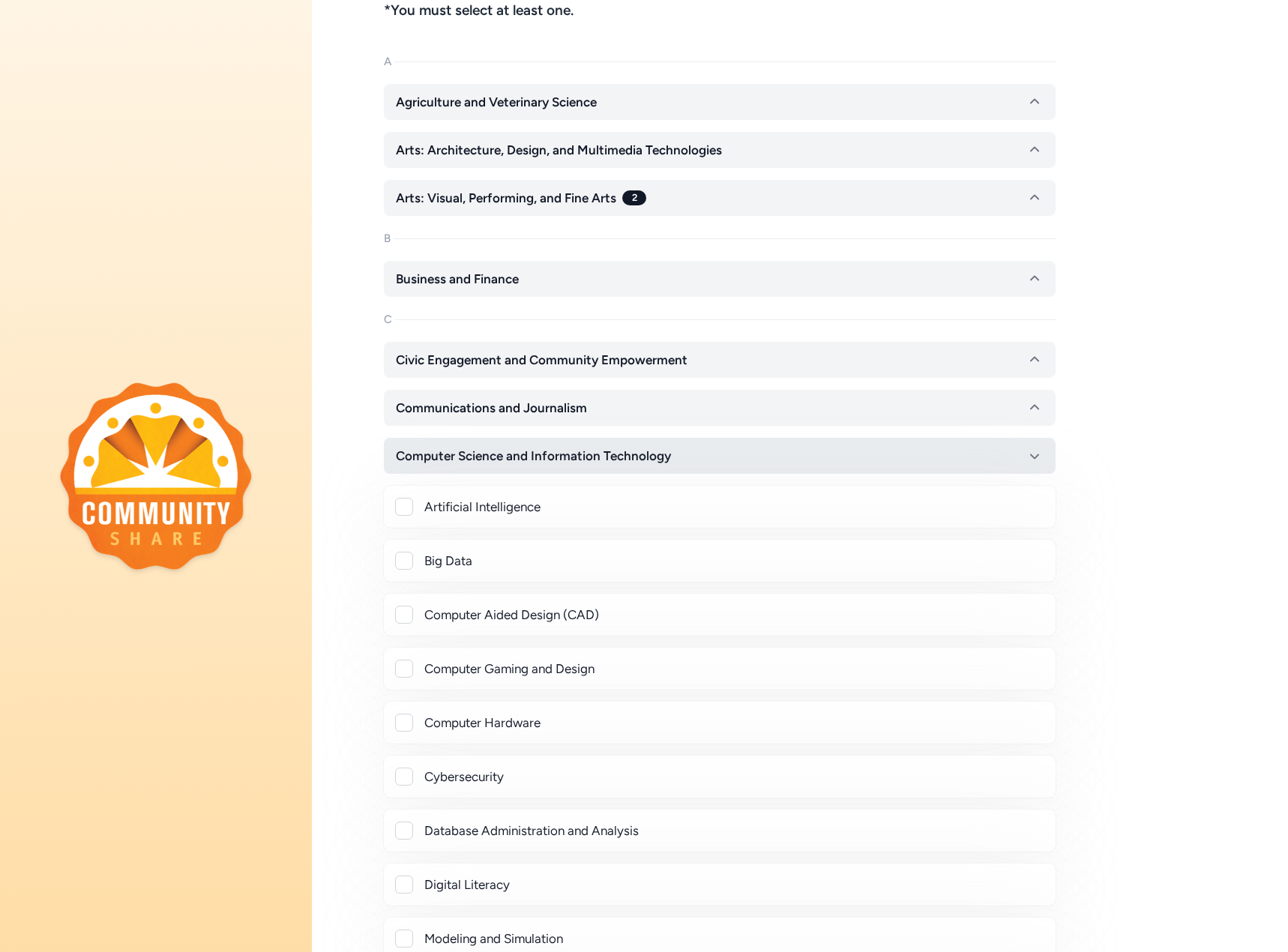
click at [1027, 459] on icon "button" at bounding box center [1035, 456] width 18 height 18
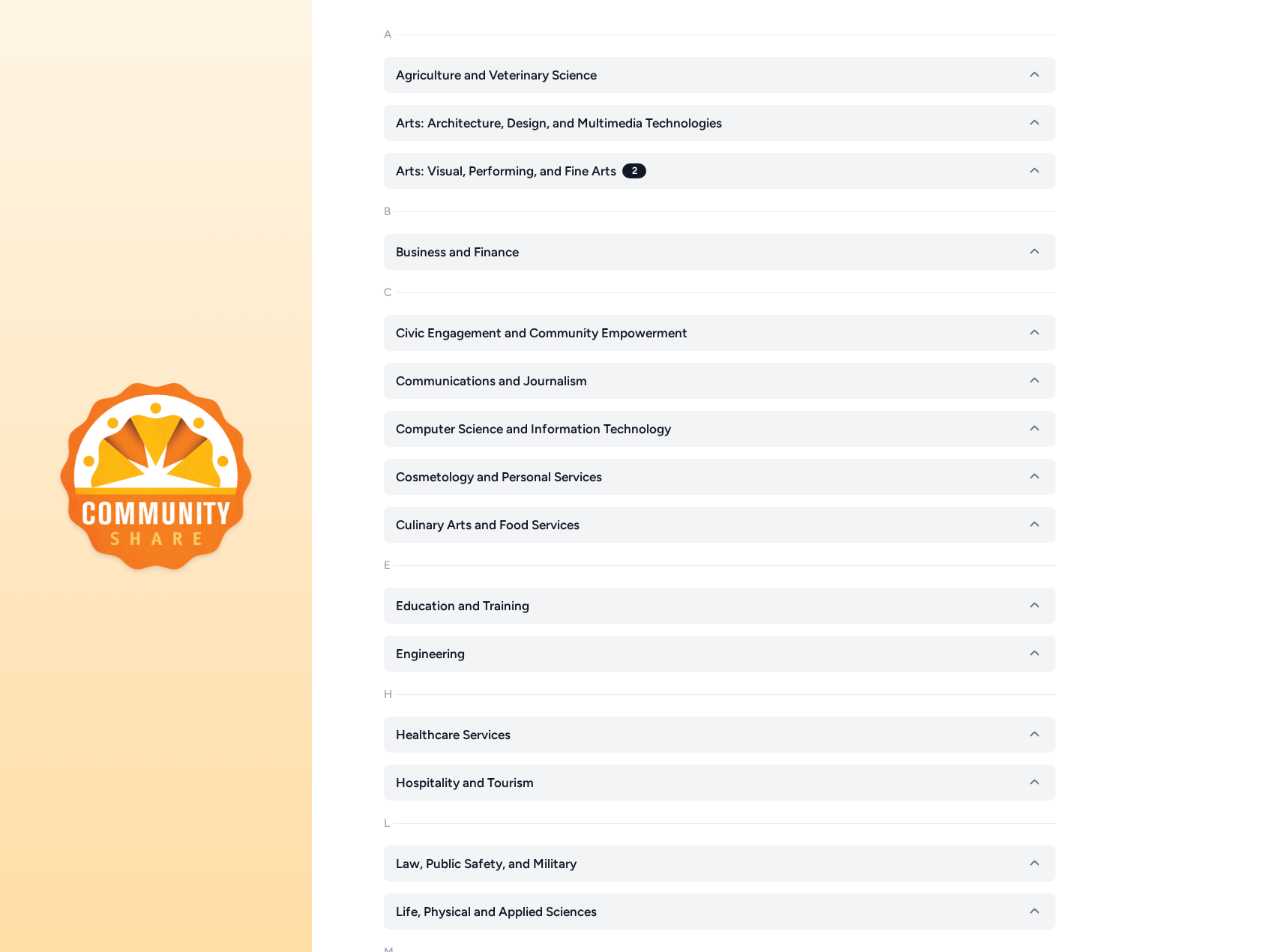
scroll to position [225, 0]
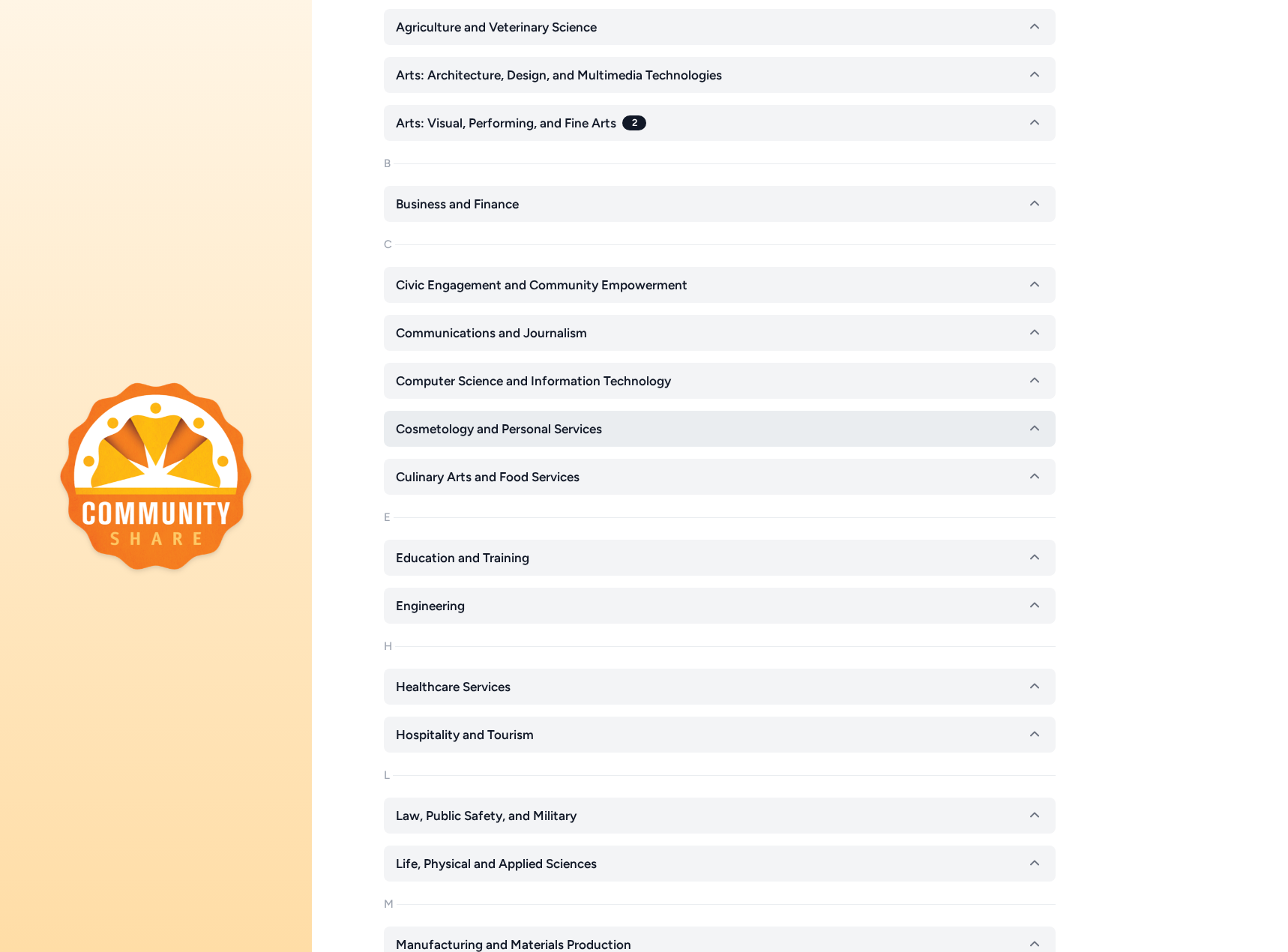
click at [1036, 430] on icon "button" at bounding box center [1035, 429] width 18 height 18
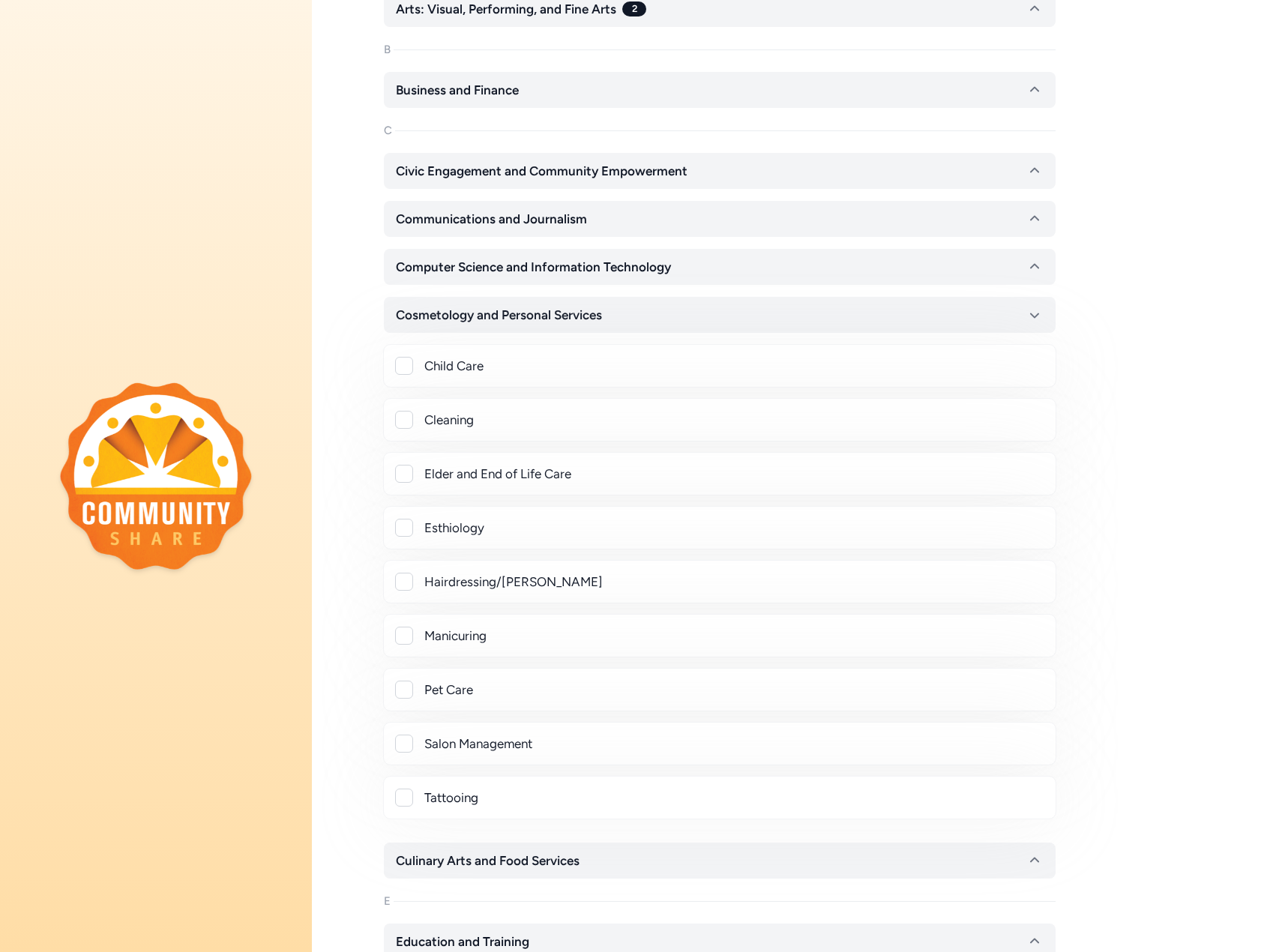
scroll to position [375, 0]
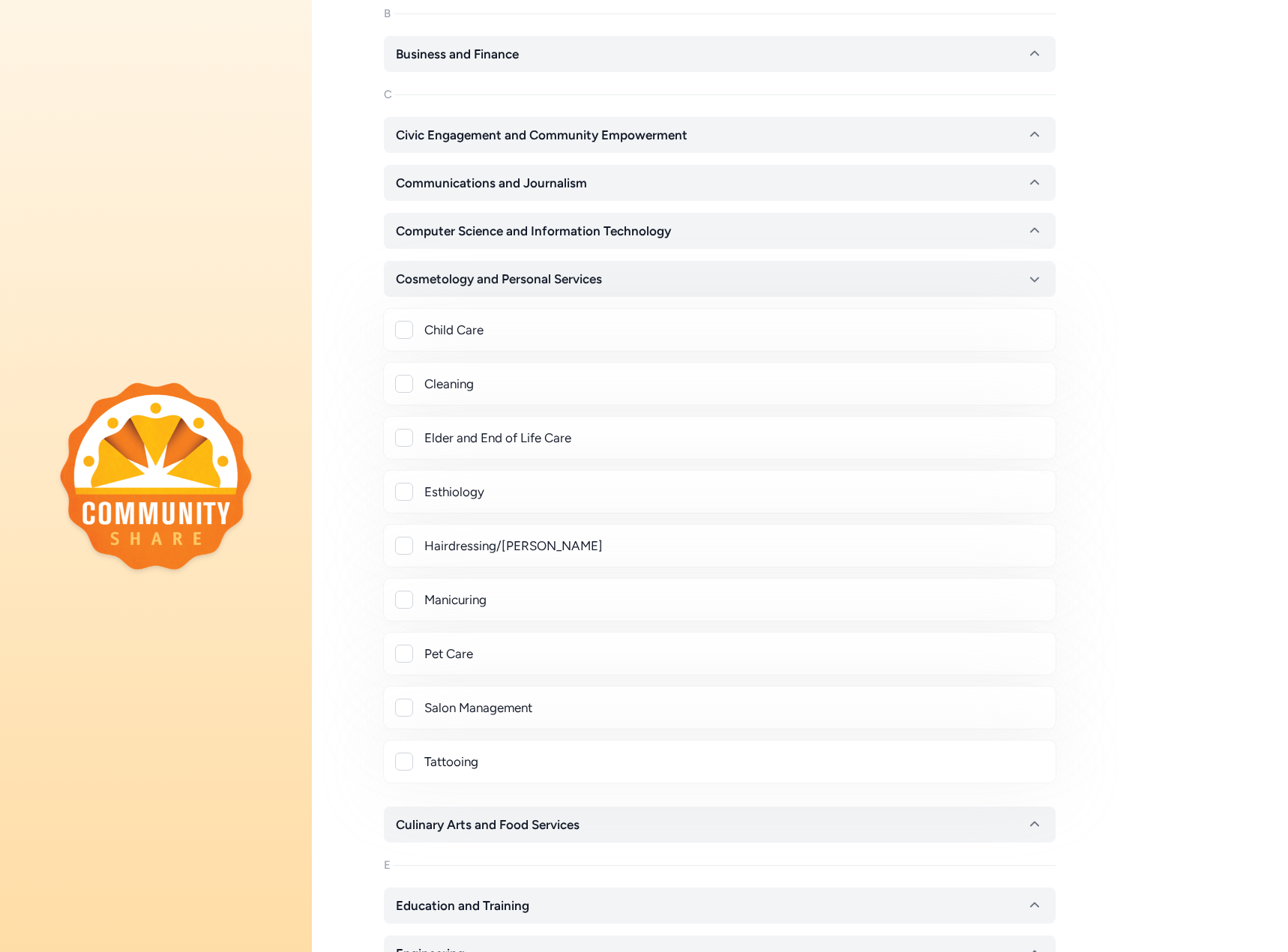
click at [405, 333] on div at bounding box center [404, 330] width 18 height 18
checkbox input "true"
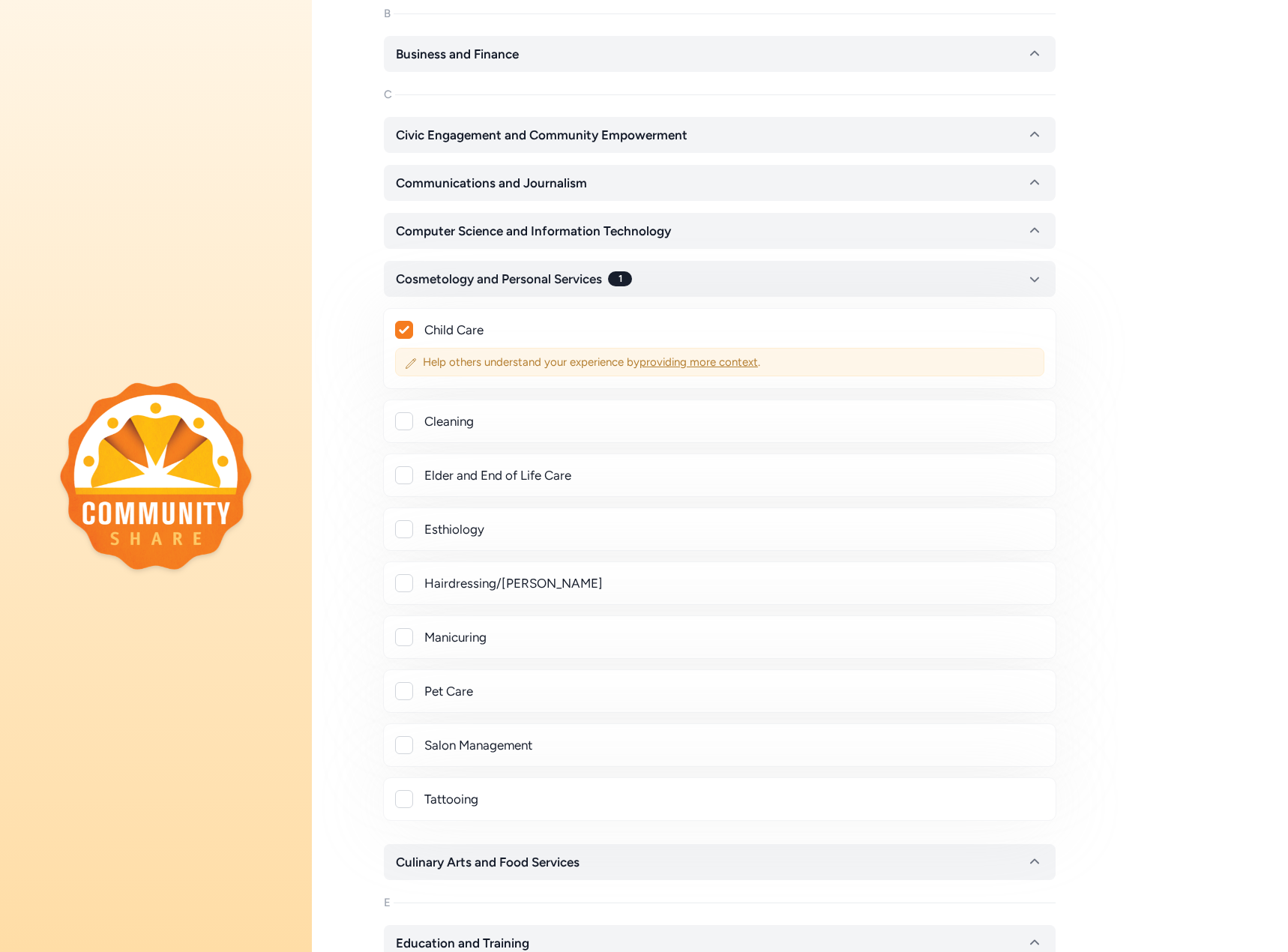
click at [699, 366] on span "providing more context" at bounding box center [698, 362] width 118 height 14
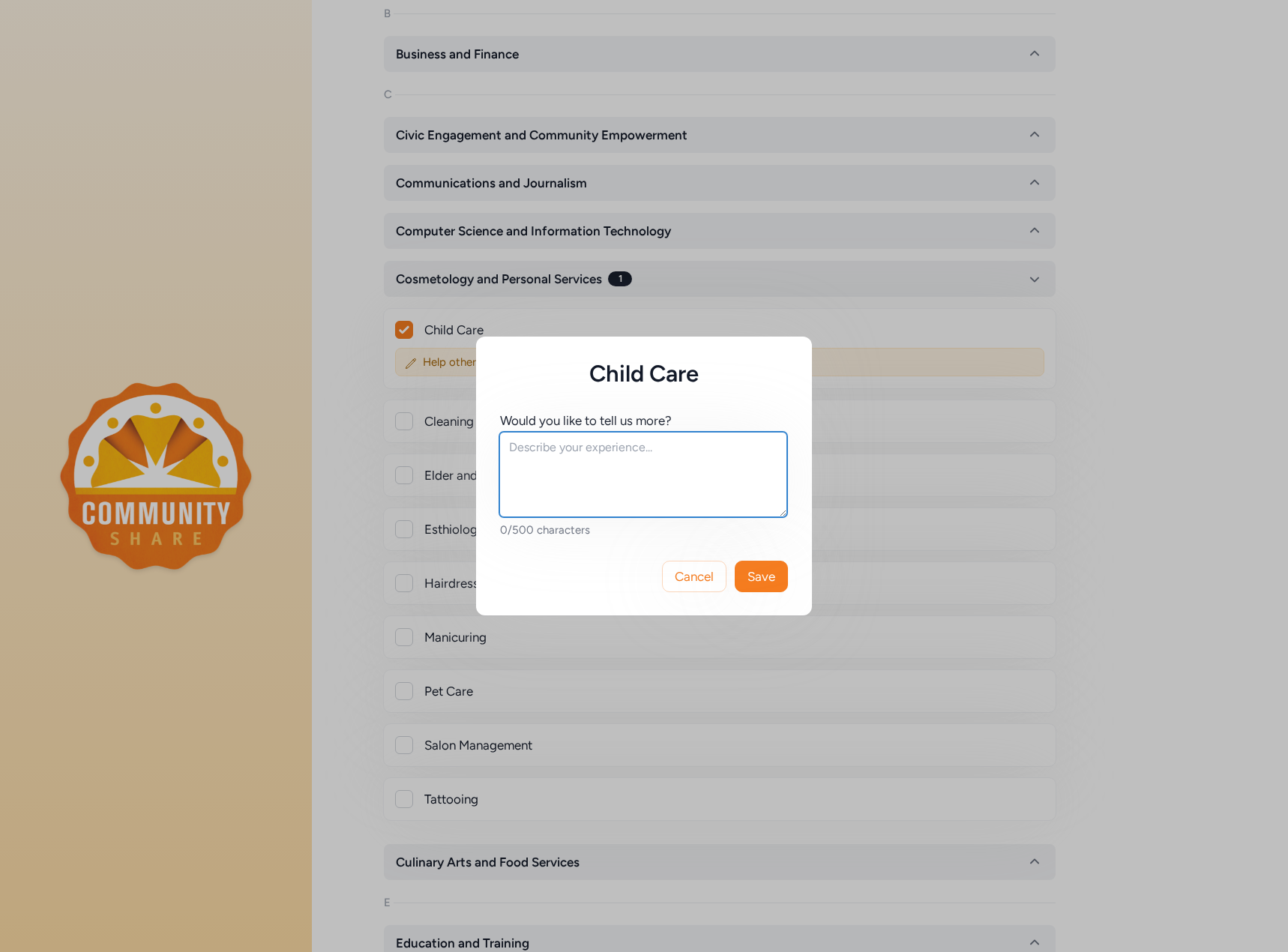
click at [566, 489] on textarea at bounding box center [643, 474] width 288 height 86
type textarea "I have not done Child Care as a"
click at [688, 573] on span "Cancel" at bounding box center [694, 576] width 39 height 18
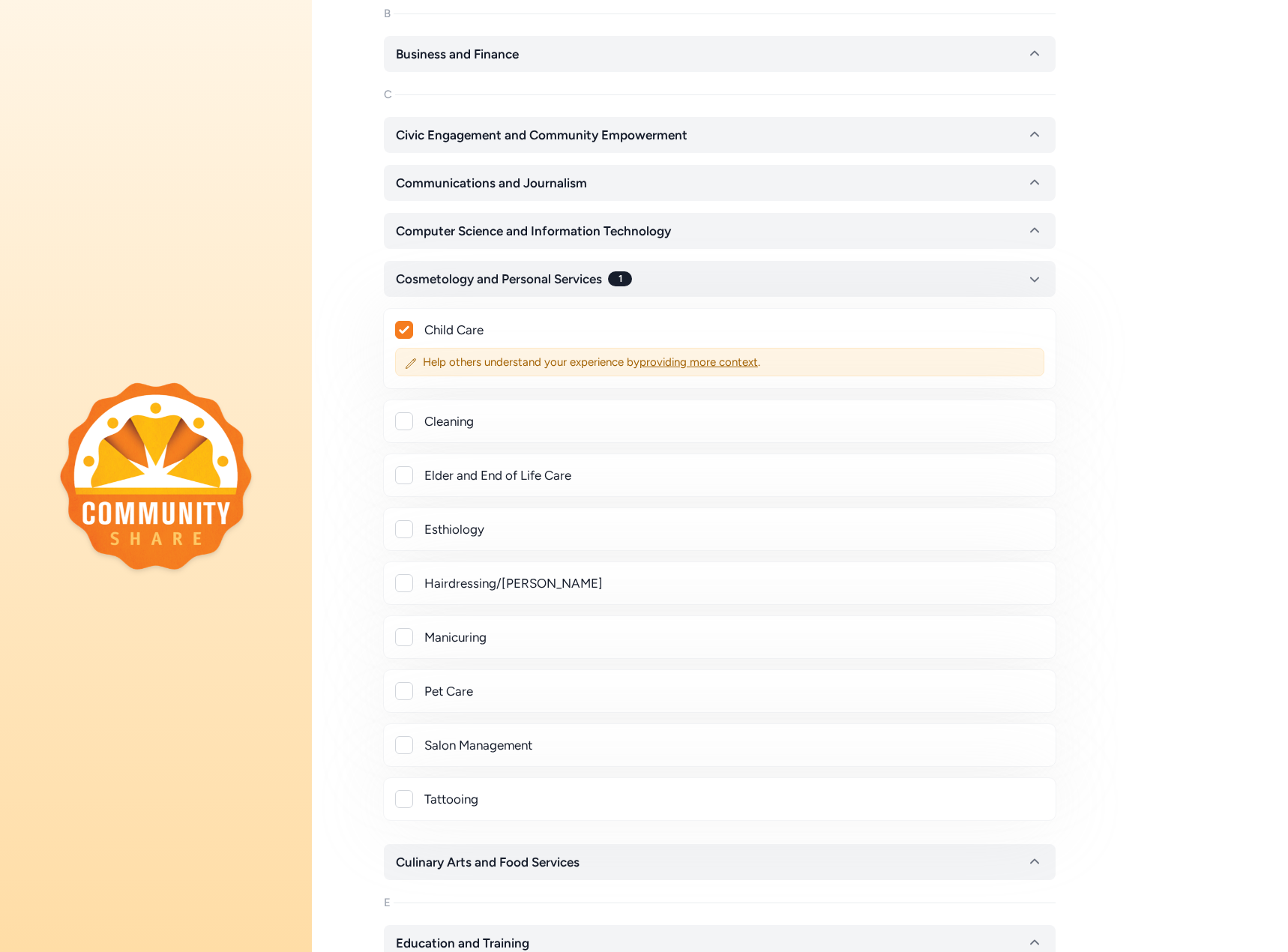
click at [402, 333] on icon at bounding box center [403, 329] width 10 height 7
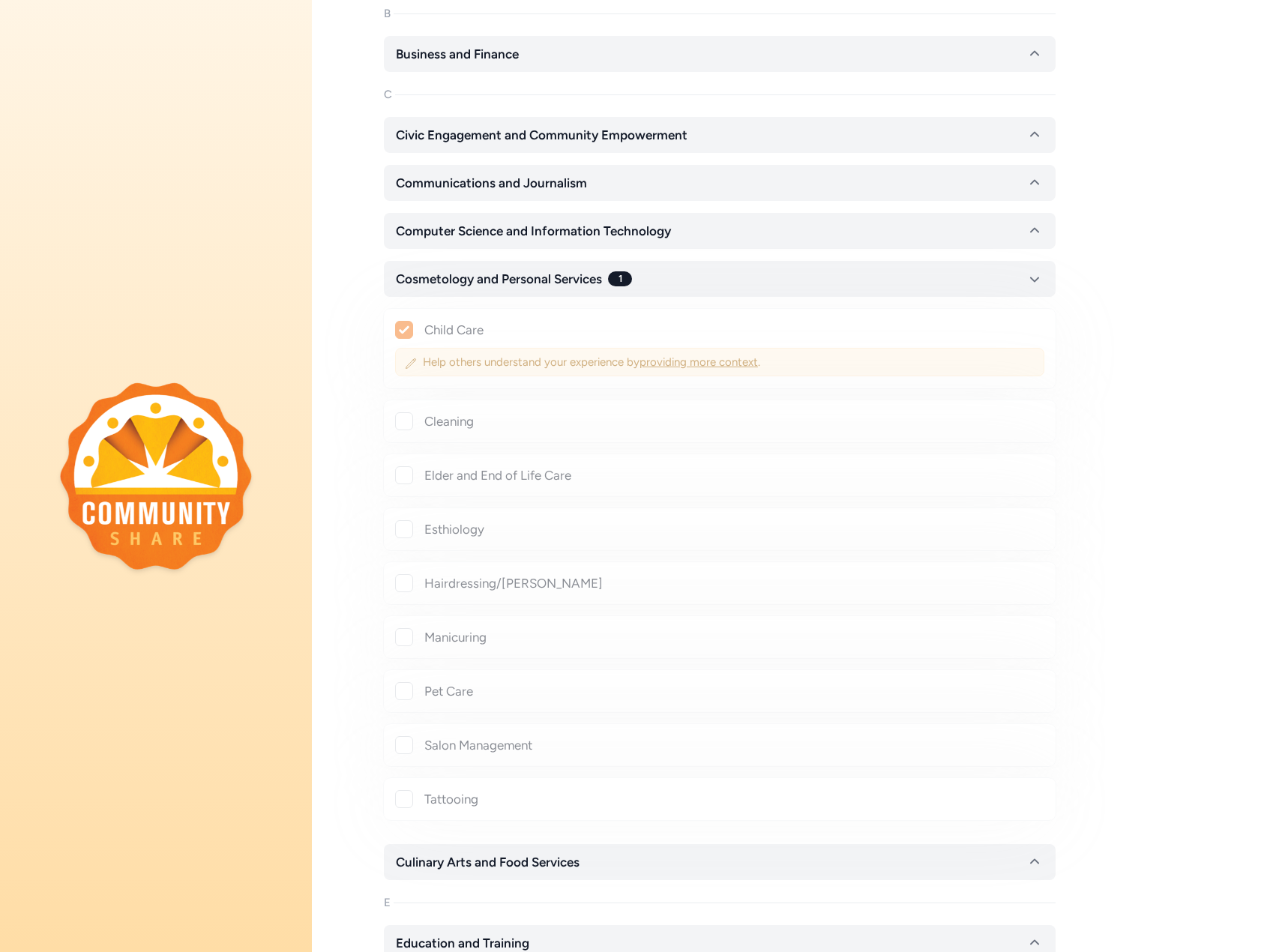
checkbox input "false"
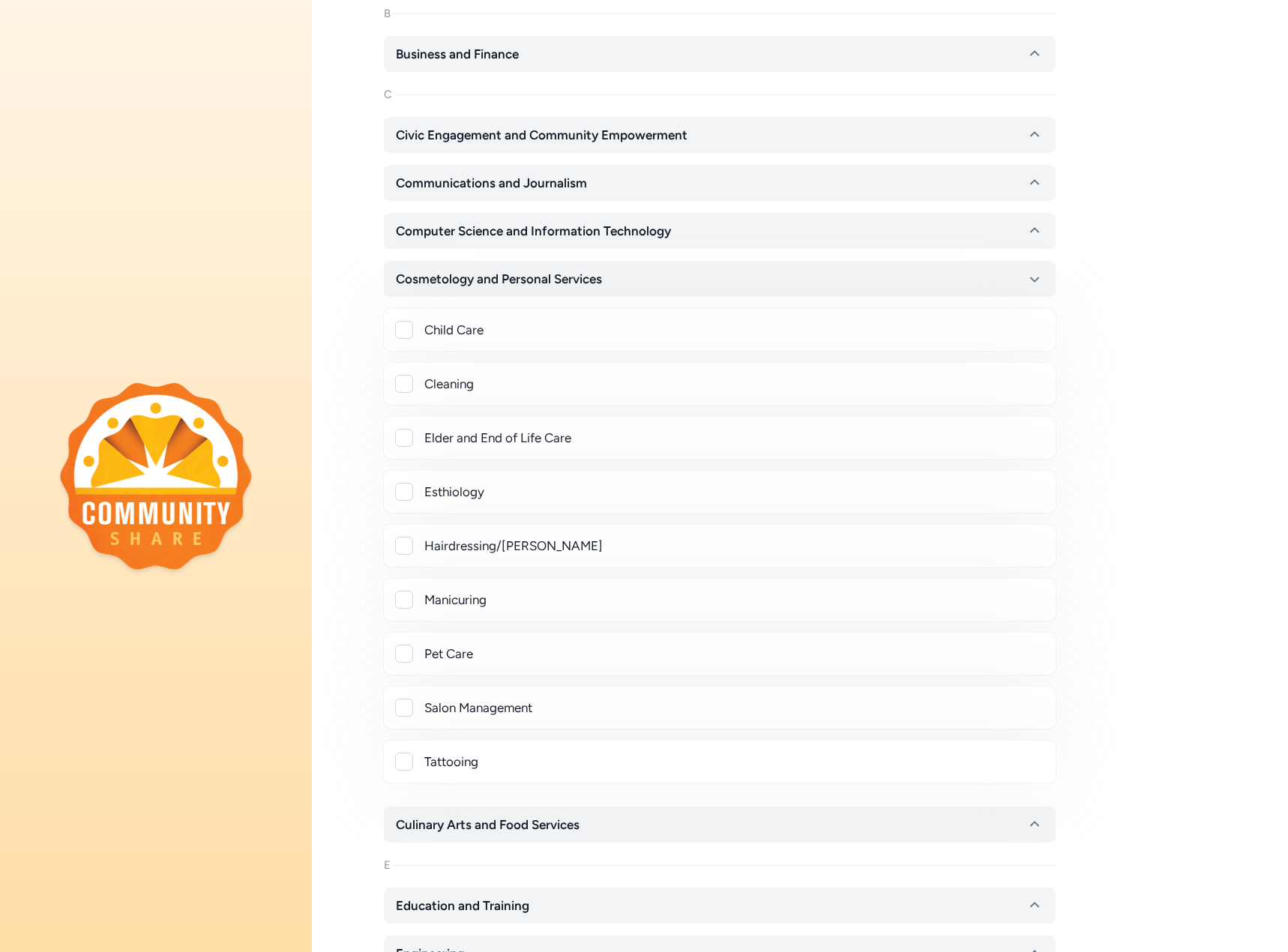
click at [1172, 481] on div "Thinking of your experiences, skills, and passions, select all the topics you m…" at bounding box center [800, 795] width 976 height 2160
click at [1033, 281] on icon "button" at bounding box center [1035, 279] width 18 height 18
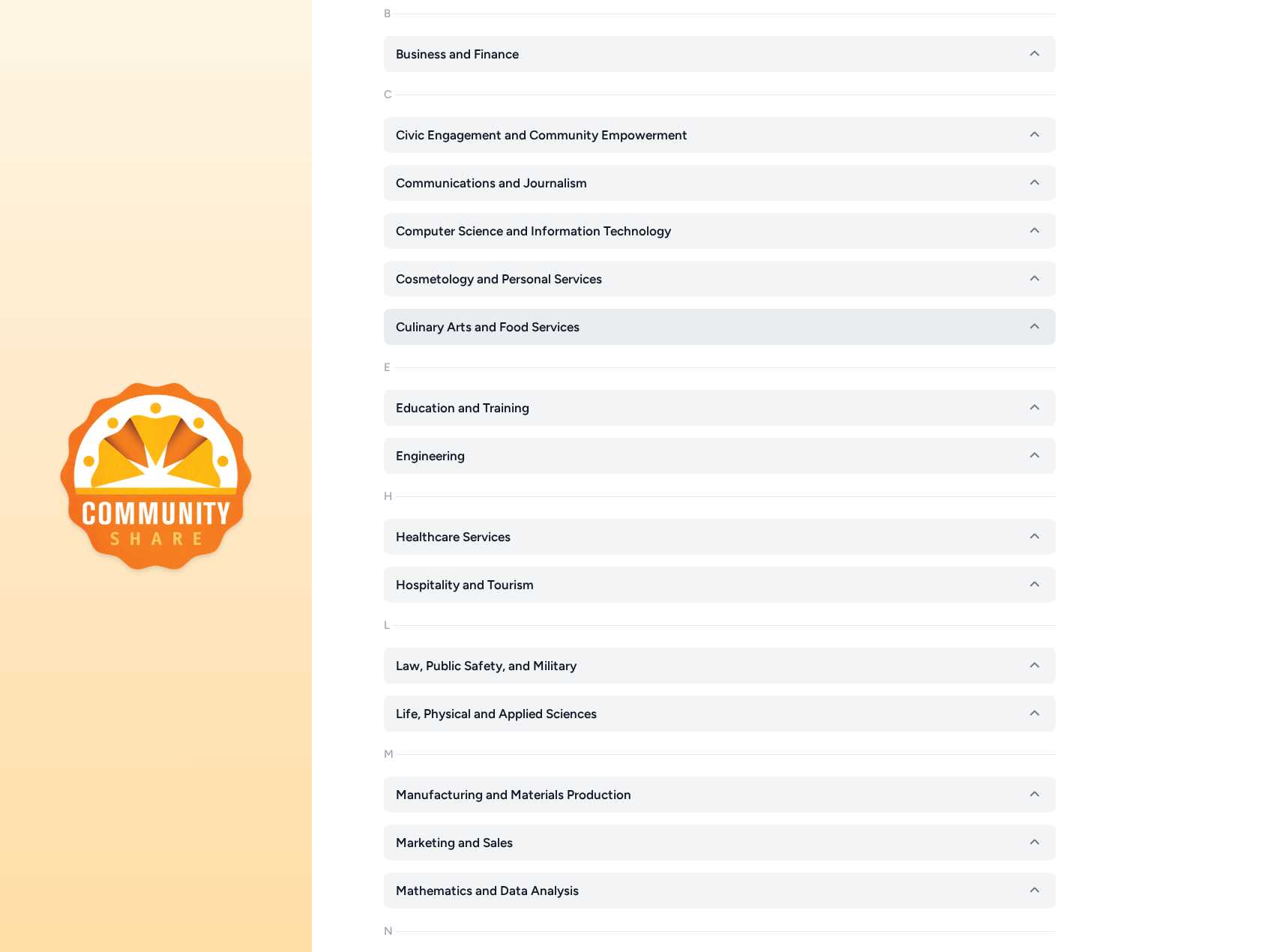
click at [776, 322] on button "Culinary Arts and Food Services" at bounding box center [719, 327] width 671 height 36
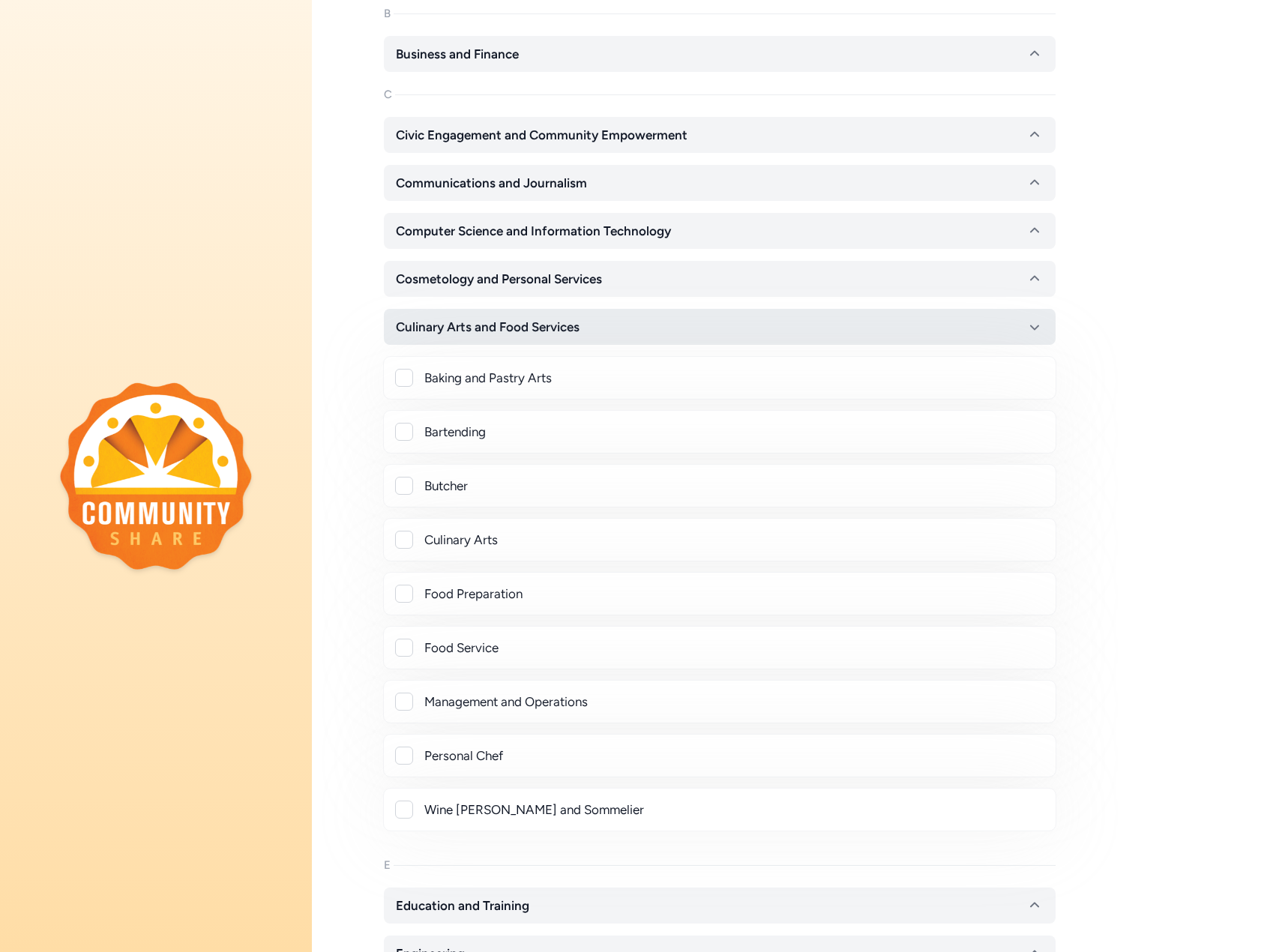
click at [1036, 319] on icon "button" at bounding box center [1035, 327] width 18 height 18
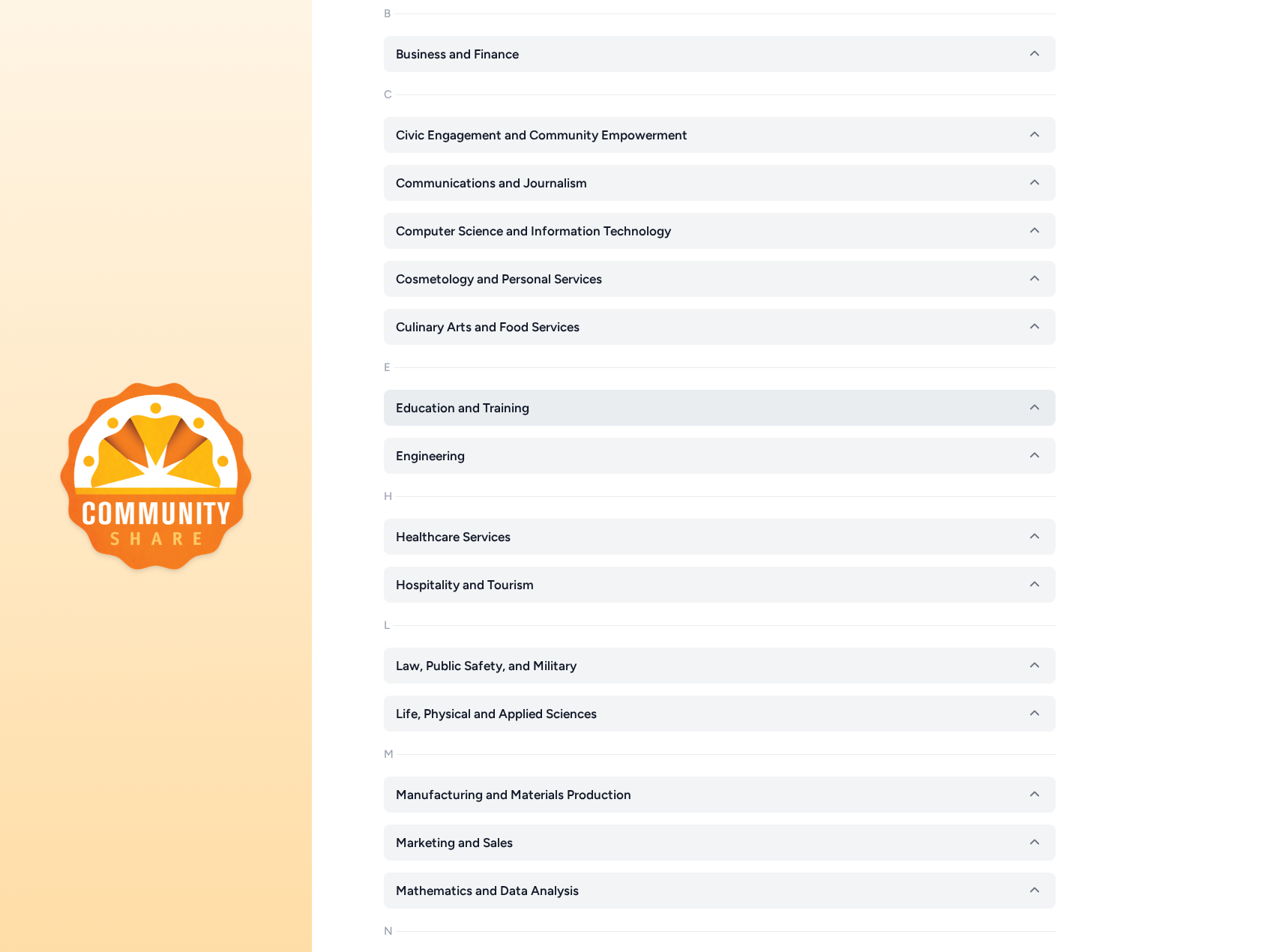
click at [1024, 400] on button "Education and Training" at bounding box center [719, 408] width 671 height 36
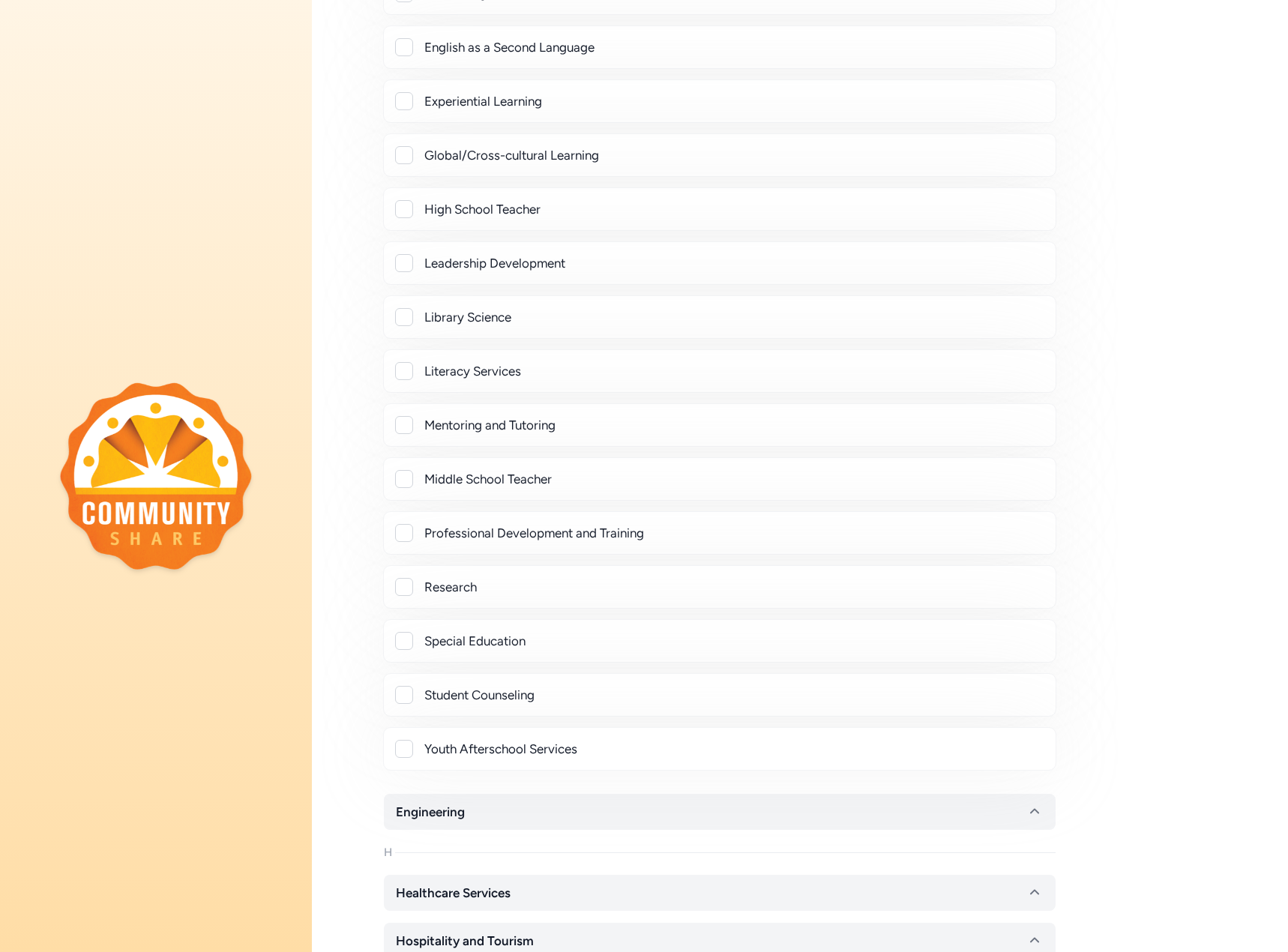
scroll to position [1350, 0]
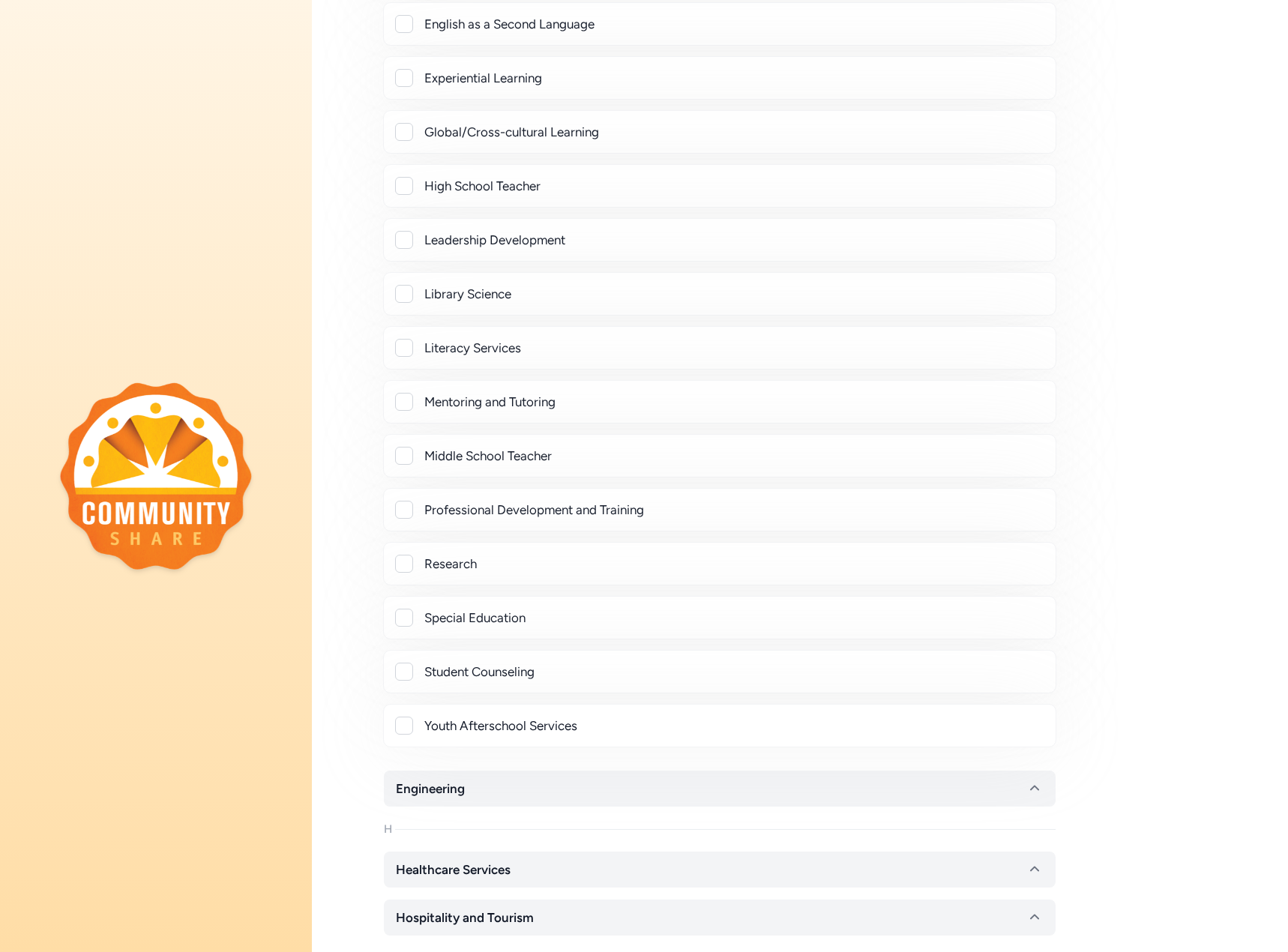
click at [406, 399] on div at bounding box center [404, 402] width 18 height 18
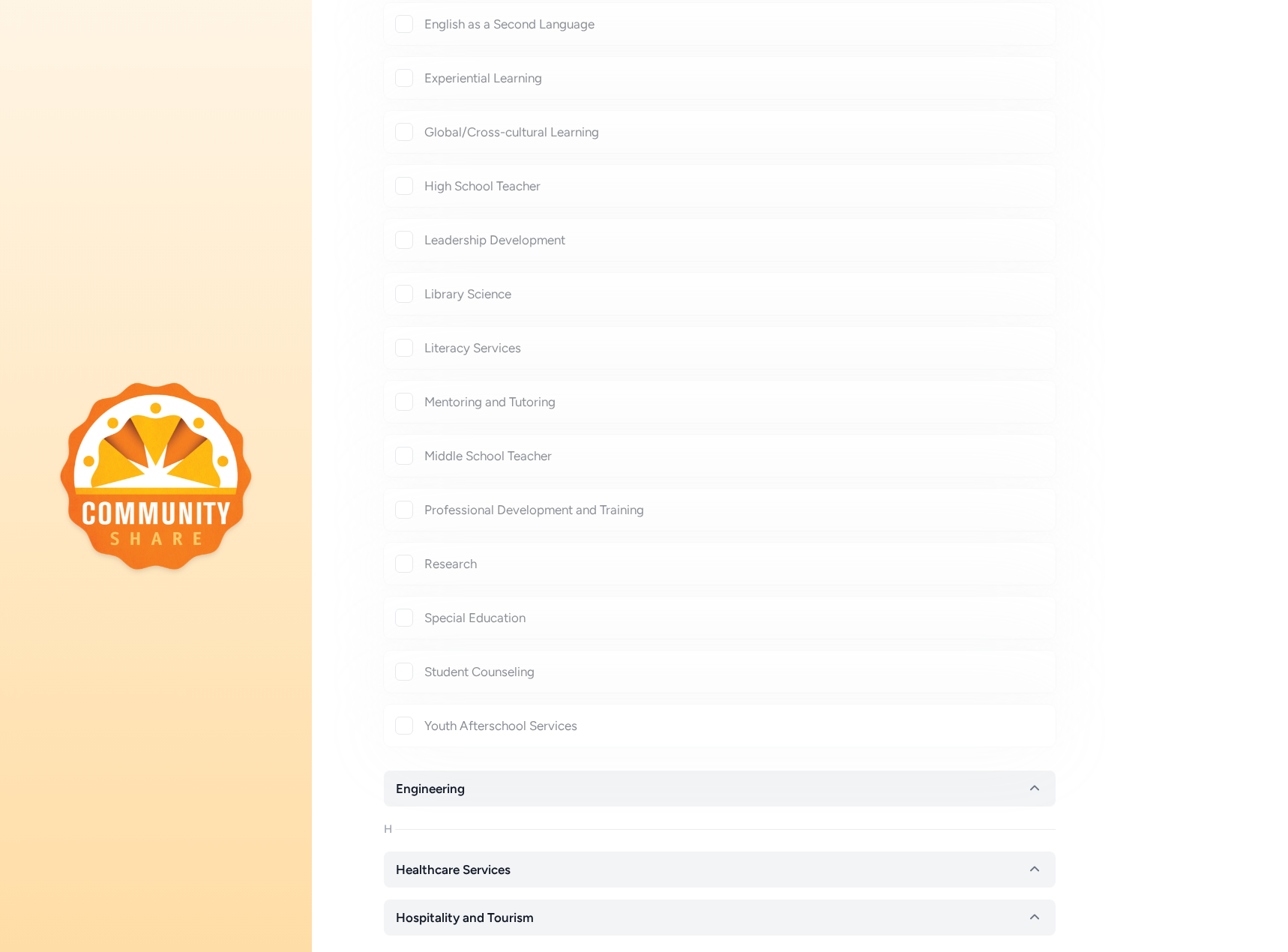
checkbox input "true"
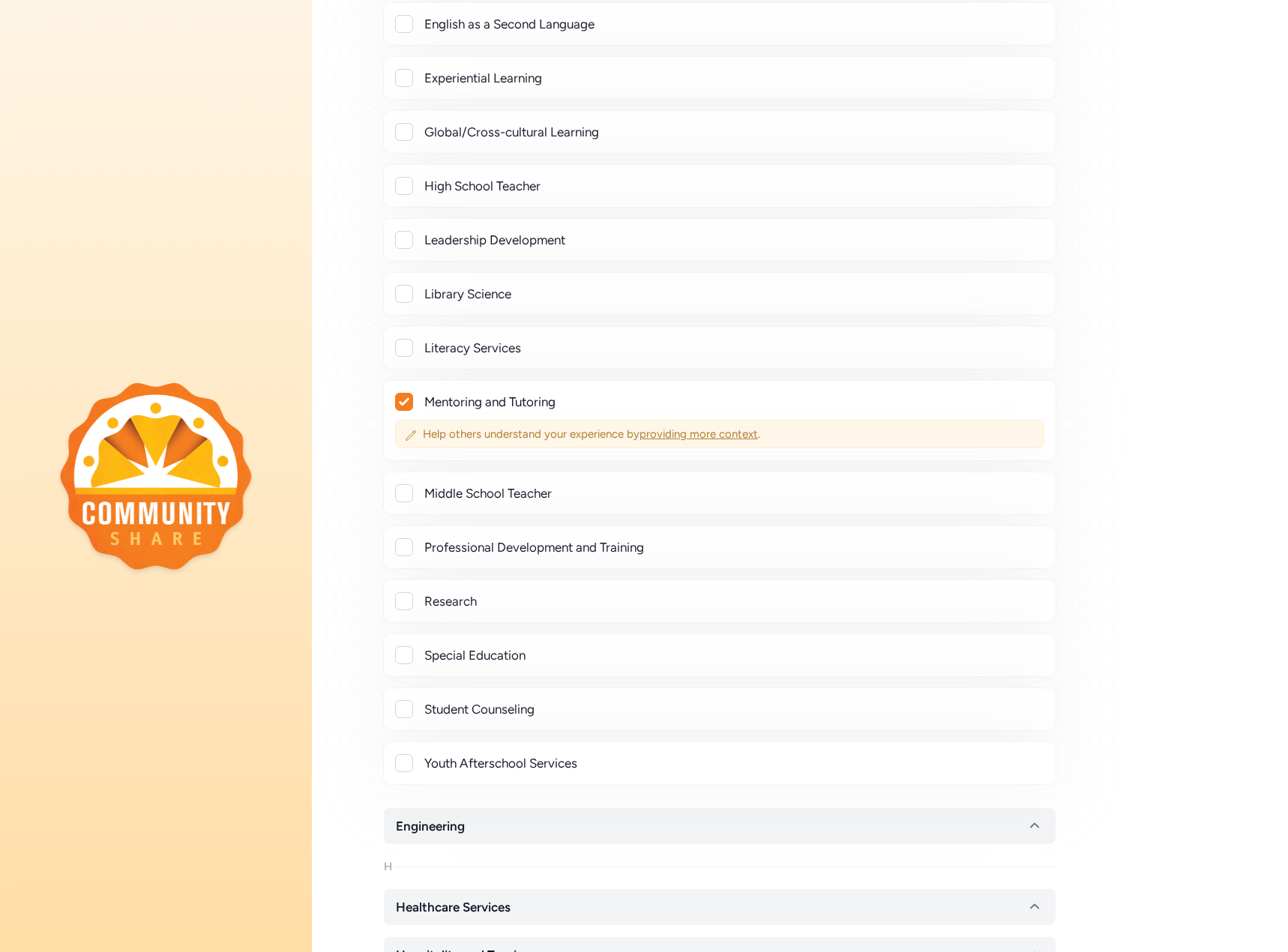
click at [678, 431] on span "providing more context" at bounding box center [698, 434] width 118 height 14
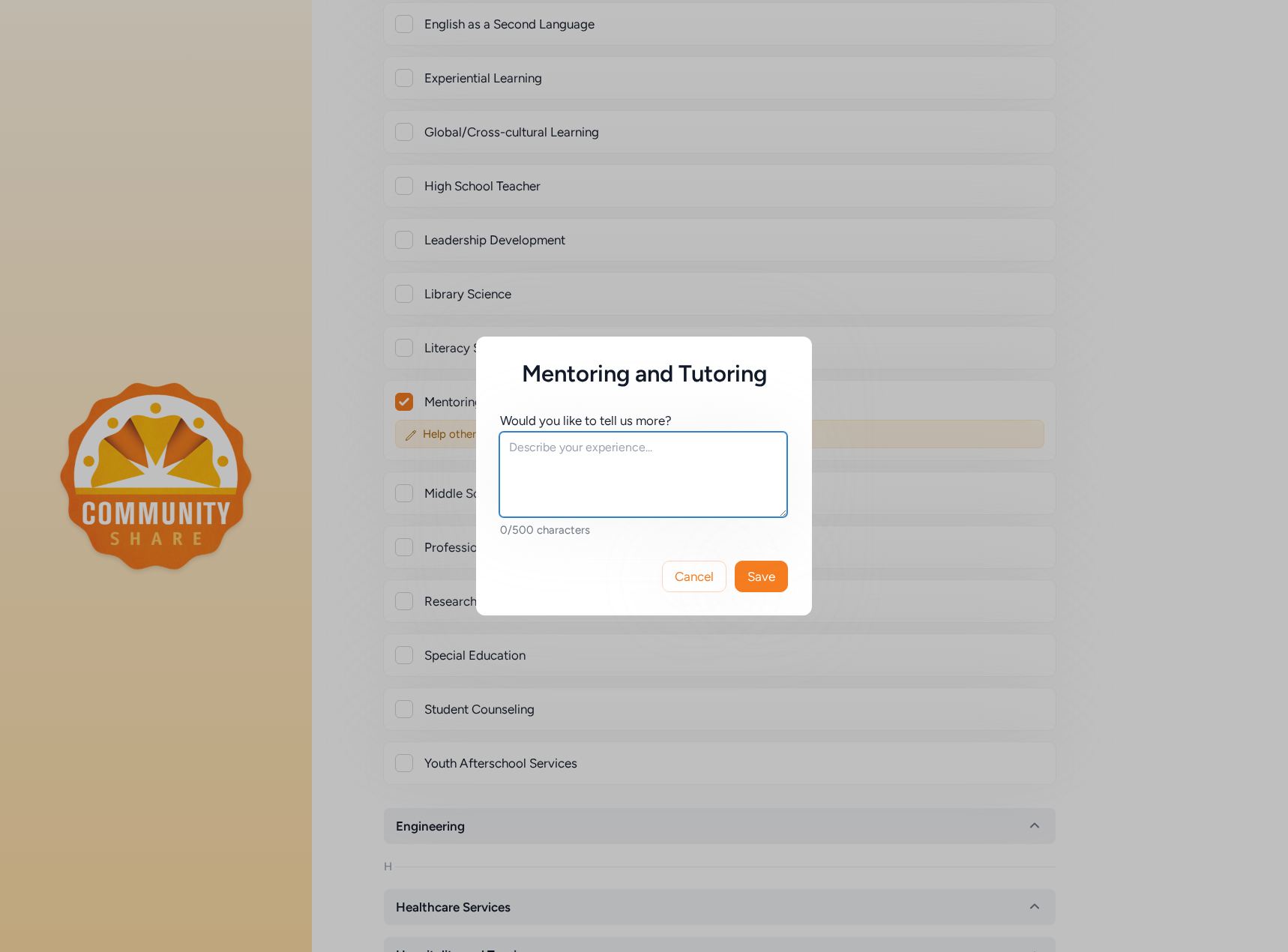
click at [633, 483] on textarea at bounding box center [643, 474] width 288 height 86
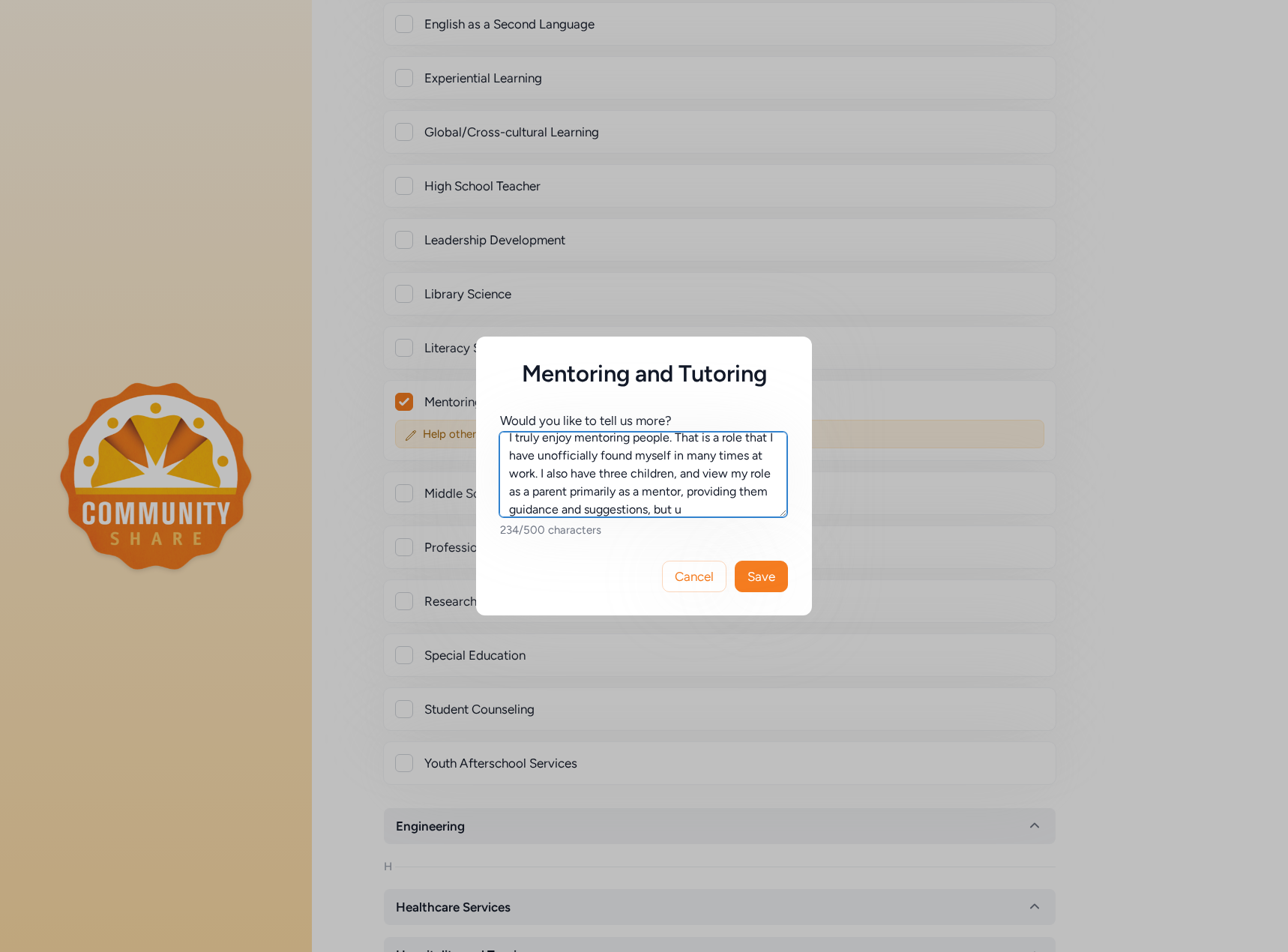
scroll to position [28, 0]
type textarea "I truly enjoy mentoring people. That is a role that I have unofficially found m…"
click at [773, 584] on span "Save" at bounding box center [761, 576] width 28 height 18
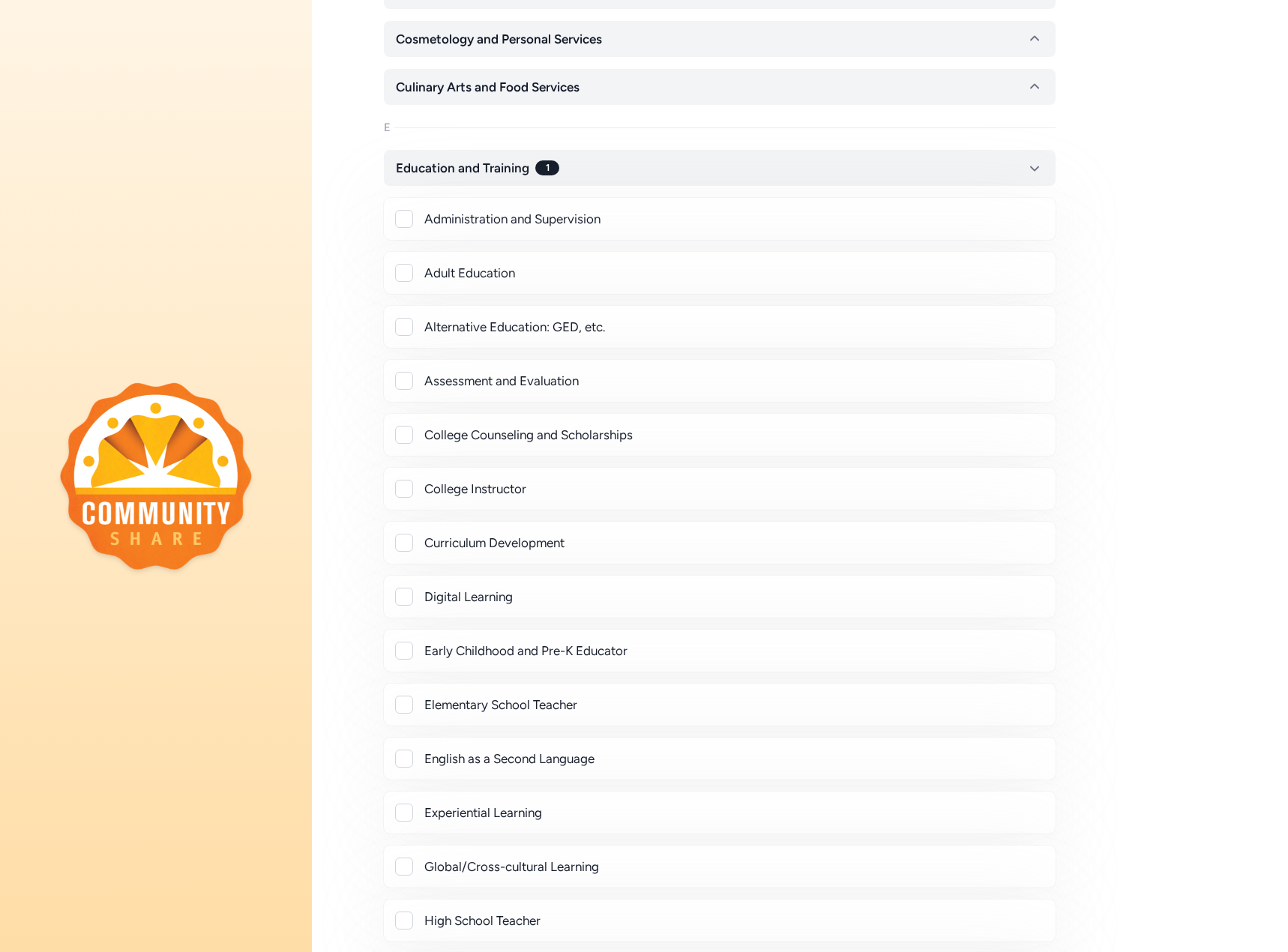
scroll to position [600, 0]
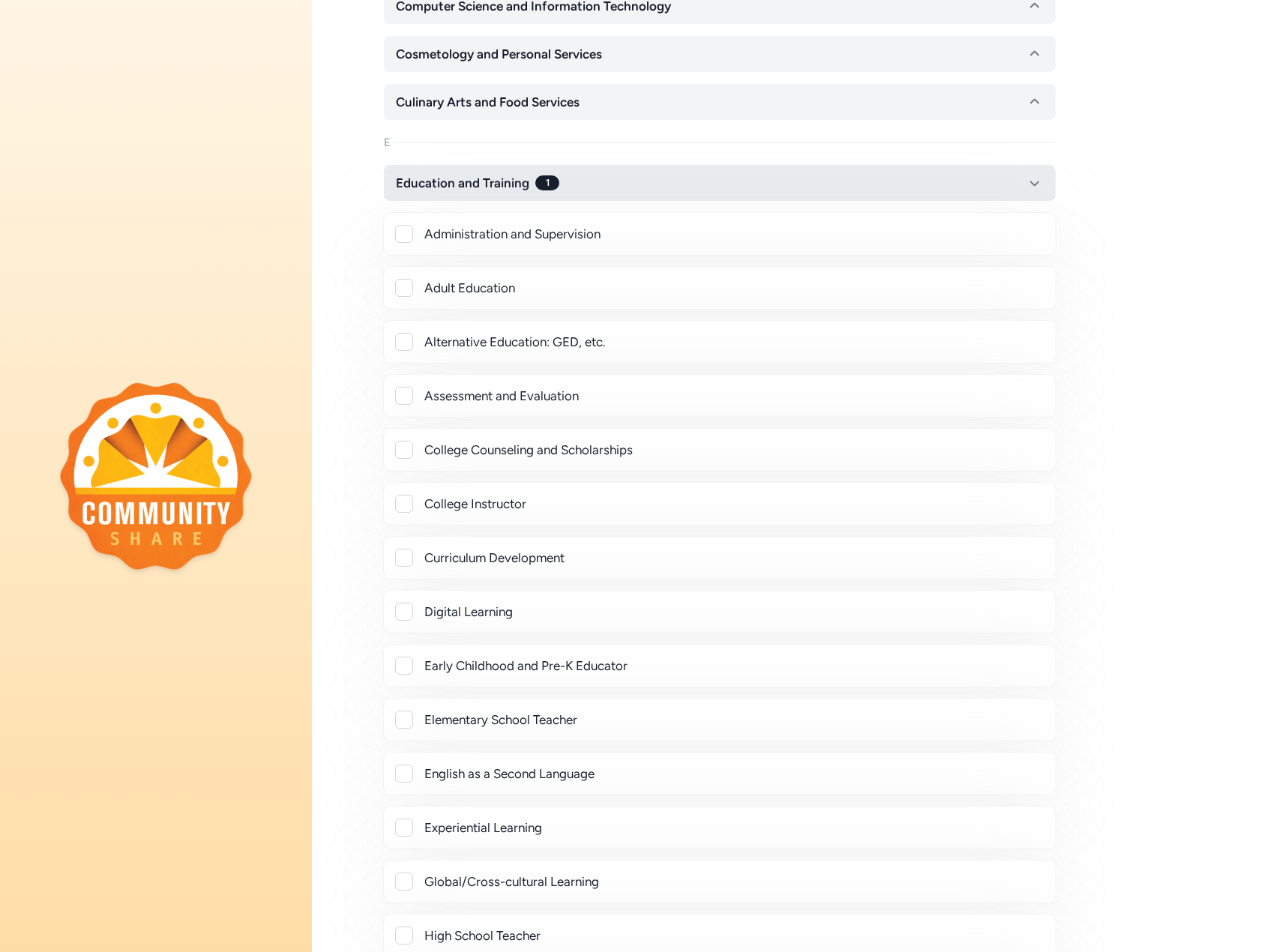
click at [611, 174] on button "Education and Training 1" at bounding box center [719, 183] width 671 height 36
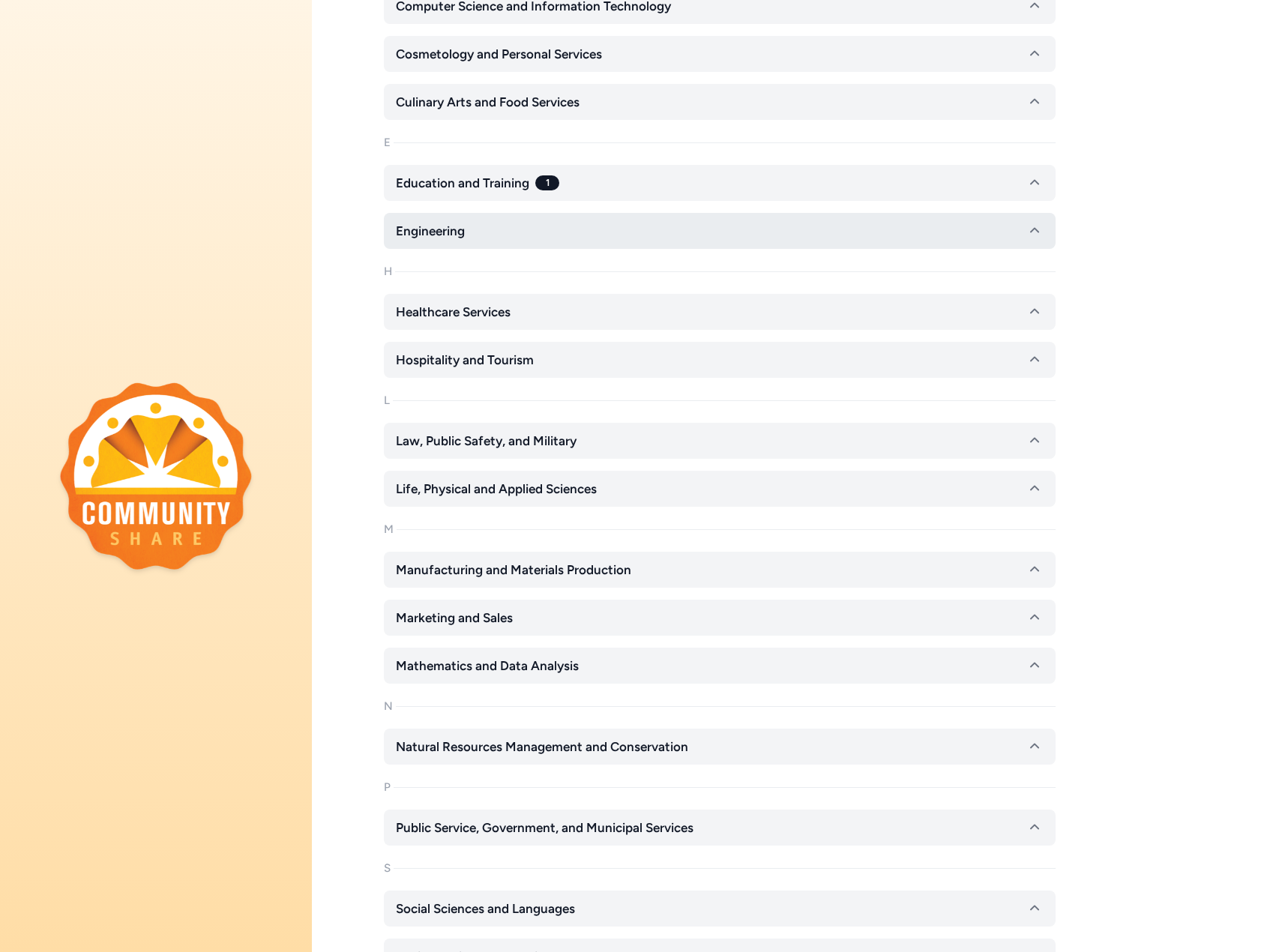
click at [576, 230] on button "Engineering" at bounding box center [719, 231] width 671 height 36
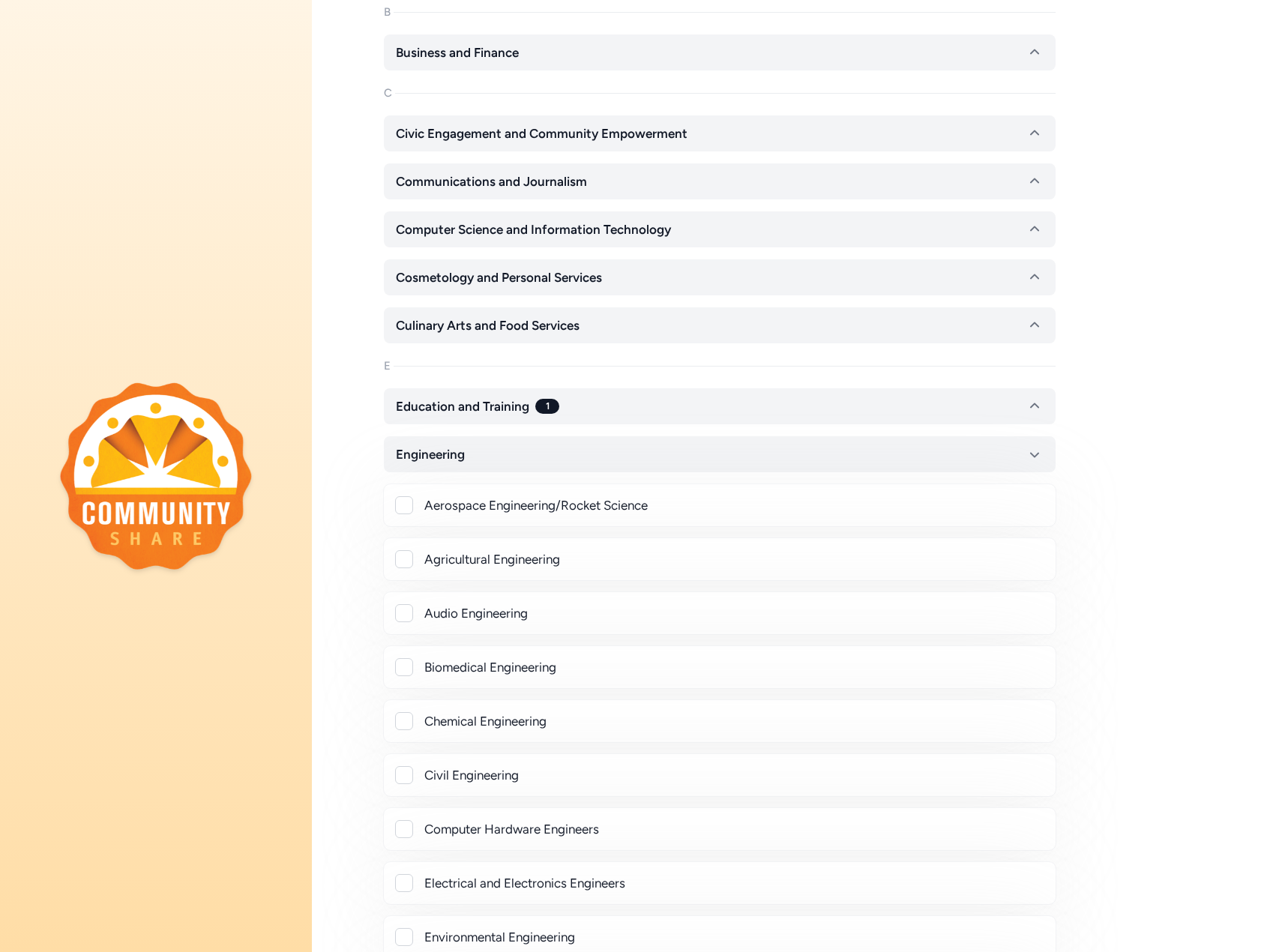
scroll to position [375, 0]
click at [647, 450] on button "Engineering" at bounding box center [719, 456] width 671 height 36
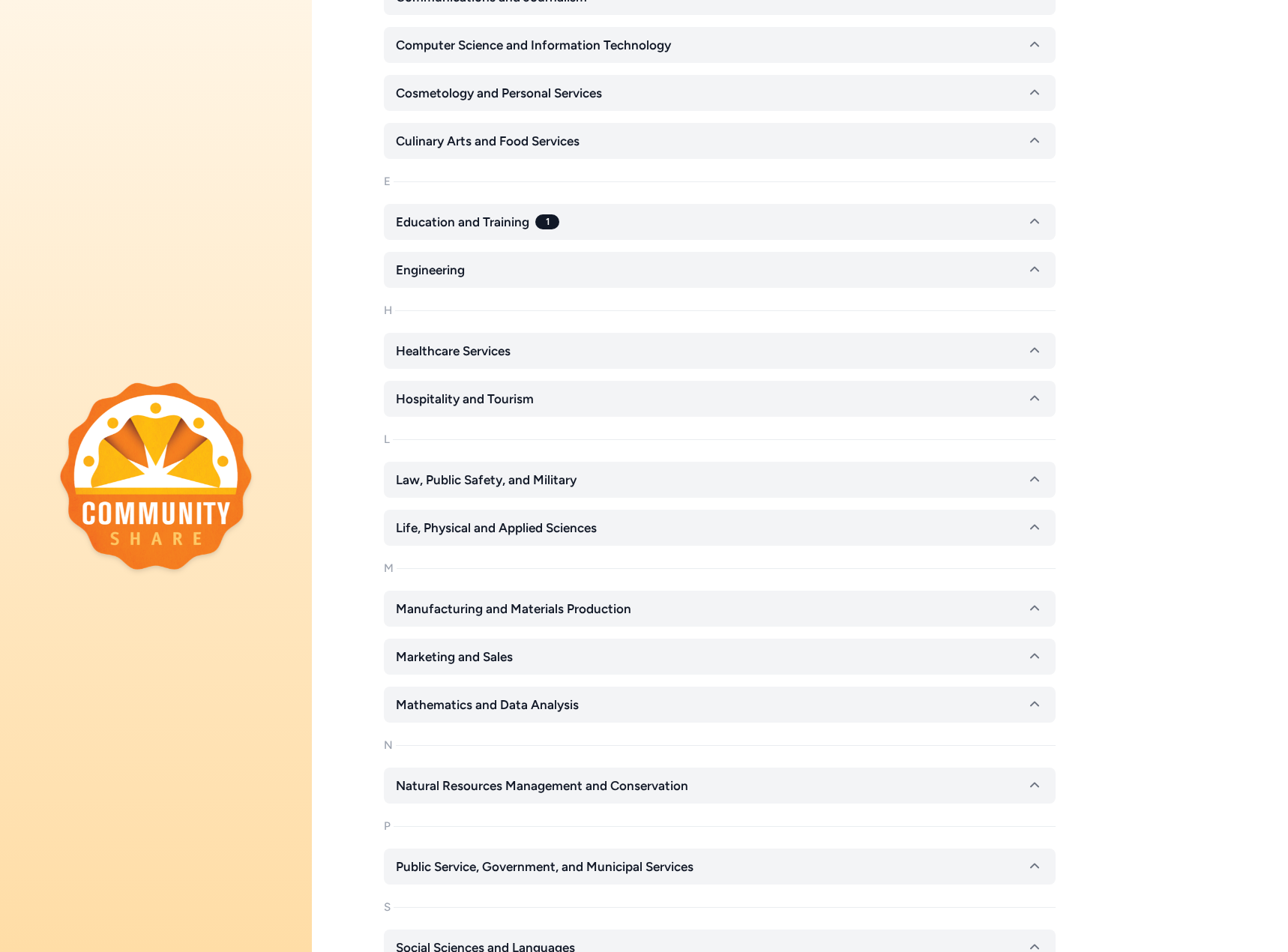
scroll to position [600, 0]
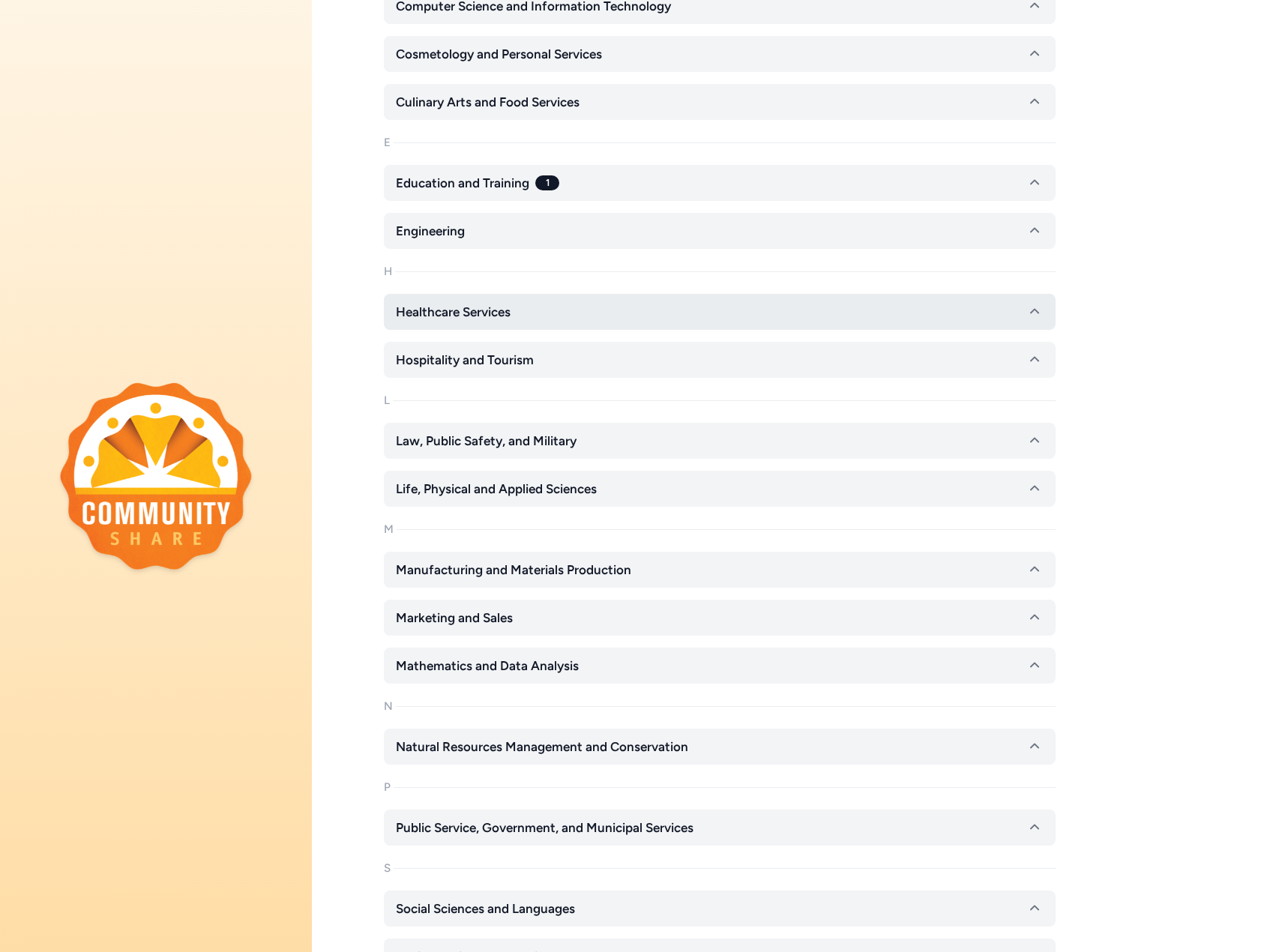
click at [524, 302] on button "Healthcare Services" at bounding box center [719, 312] width 671 height 36
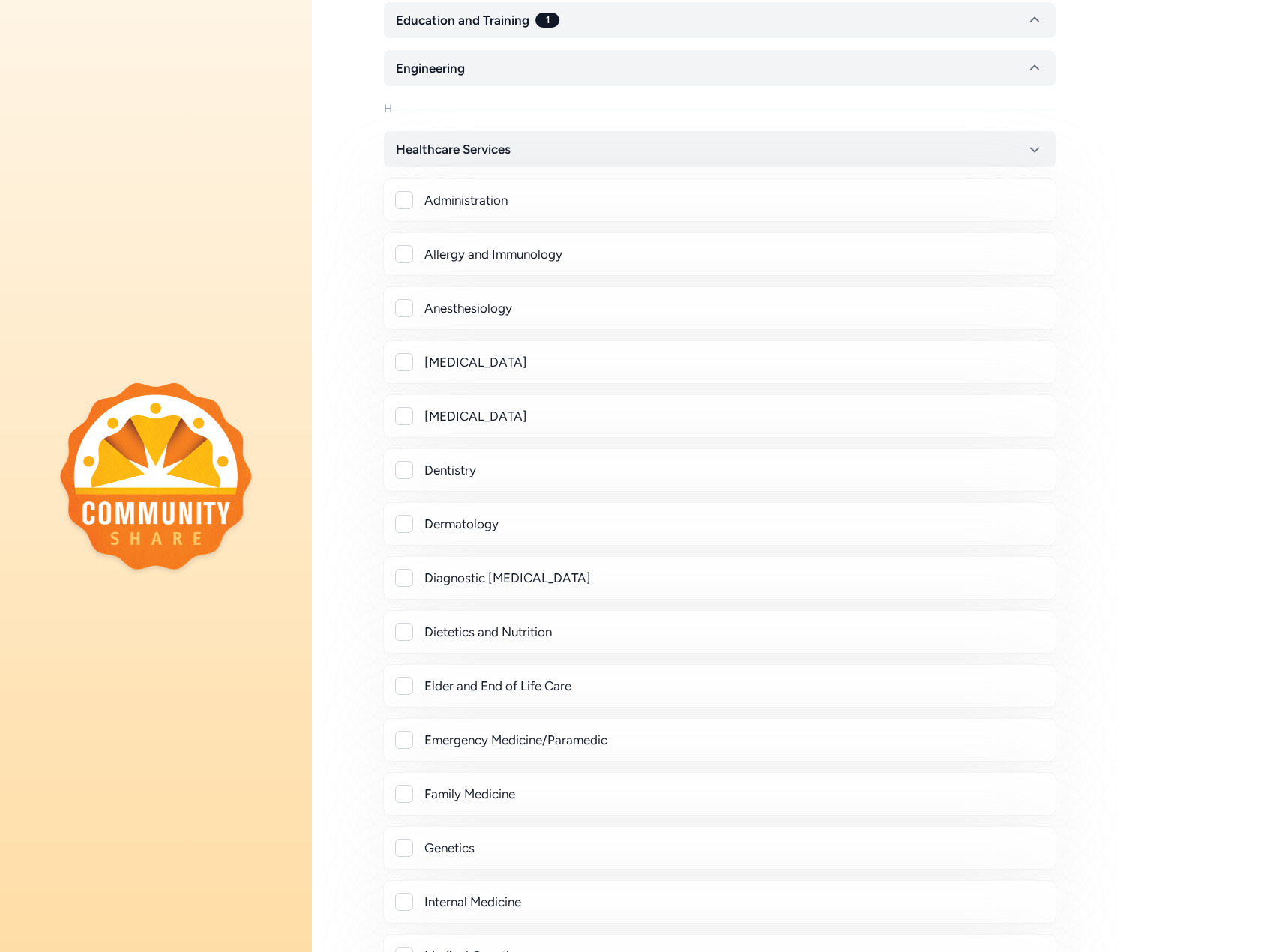
scroll to position [525, 0]
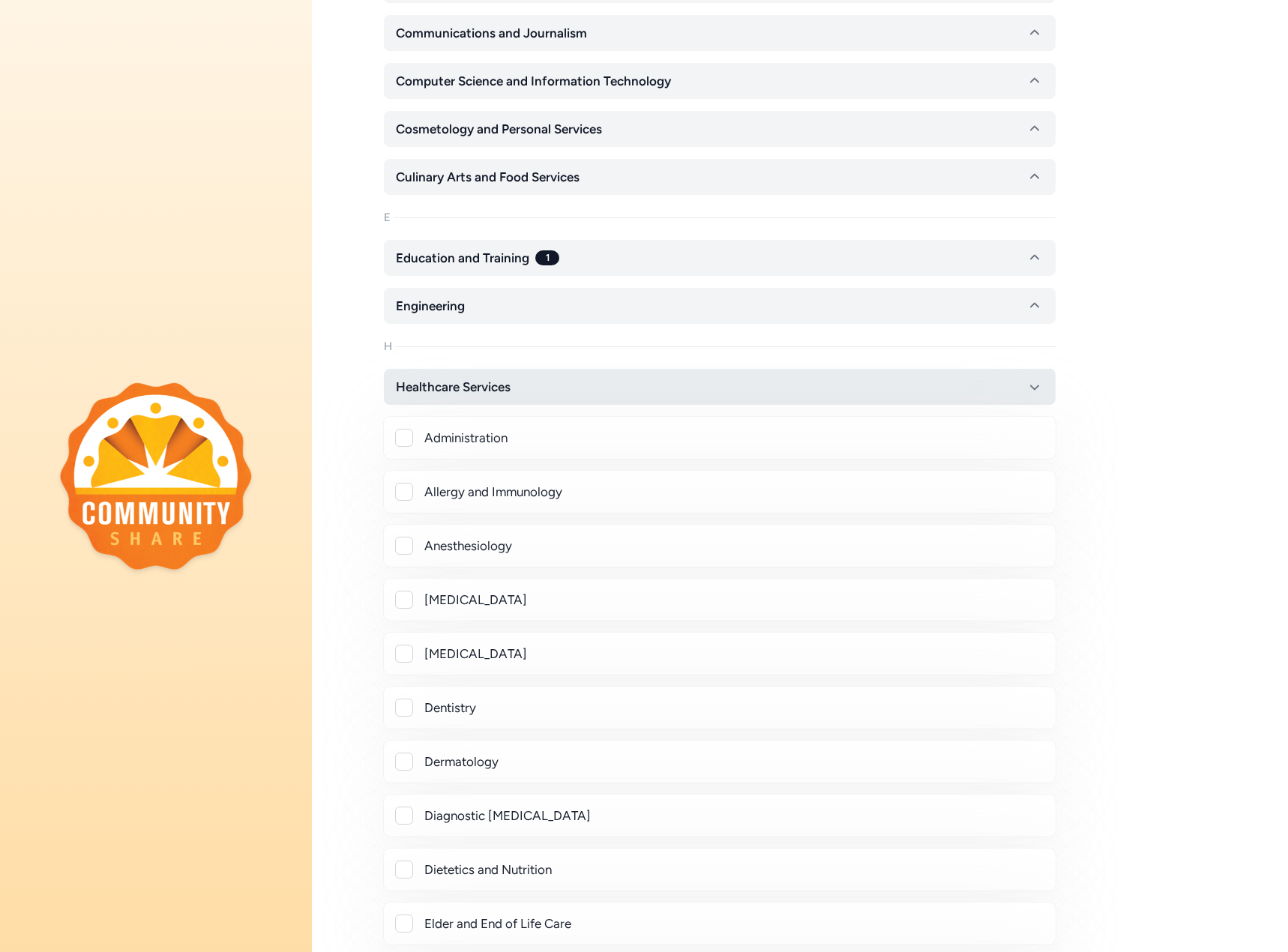
click at [552, 390] on button "Healthcare Services" at bounding box center [719, 387] width 671 height 36
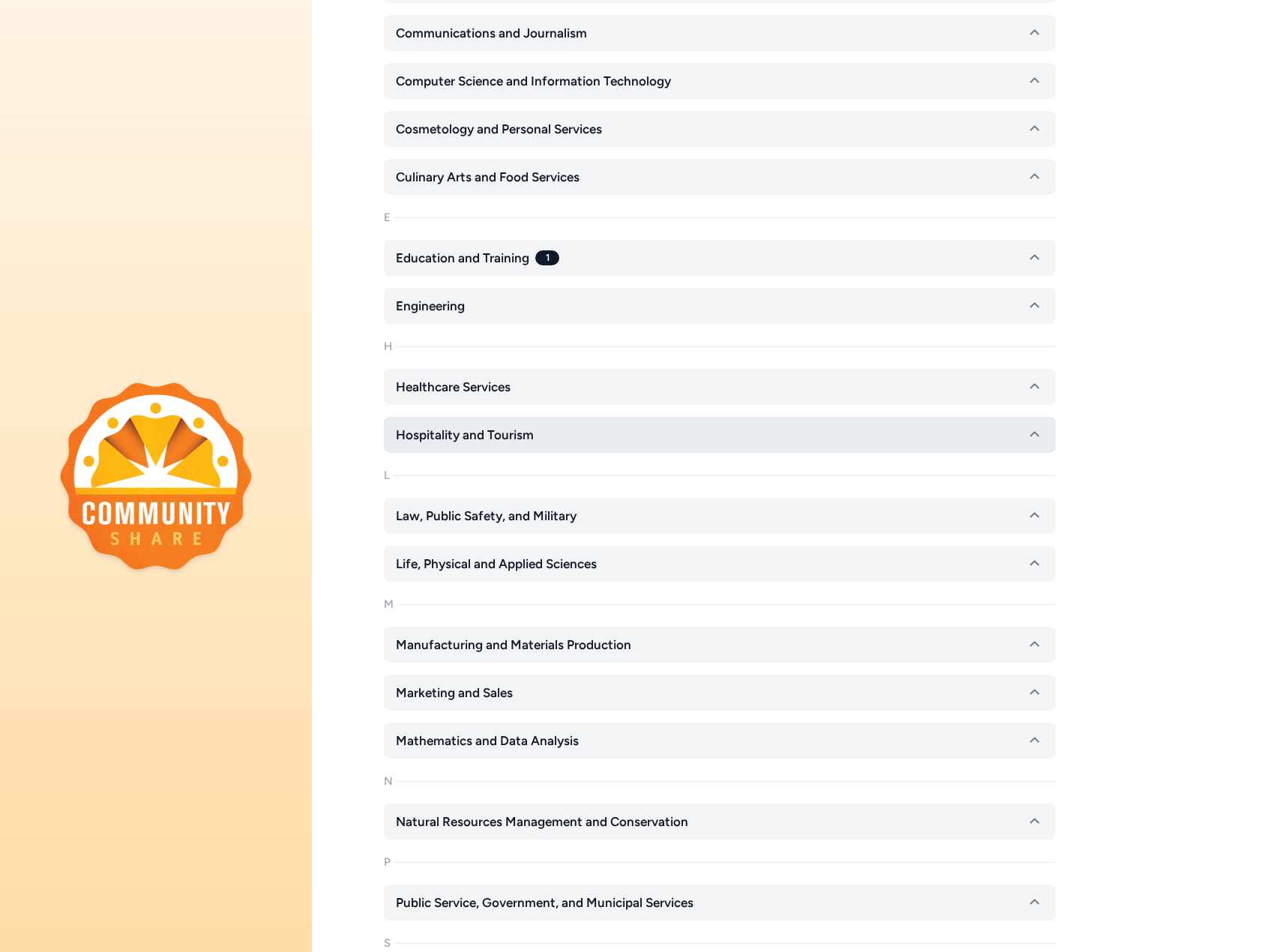
click at [529, 436] on span "Hospitality and Tourism" at bounding box center [464, 435] width 138 height 18
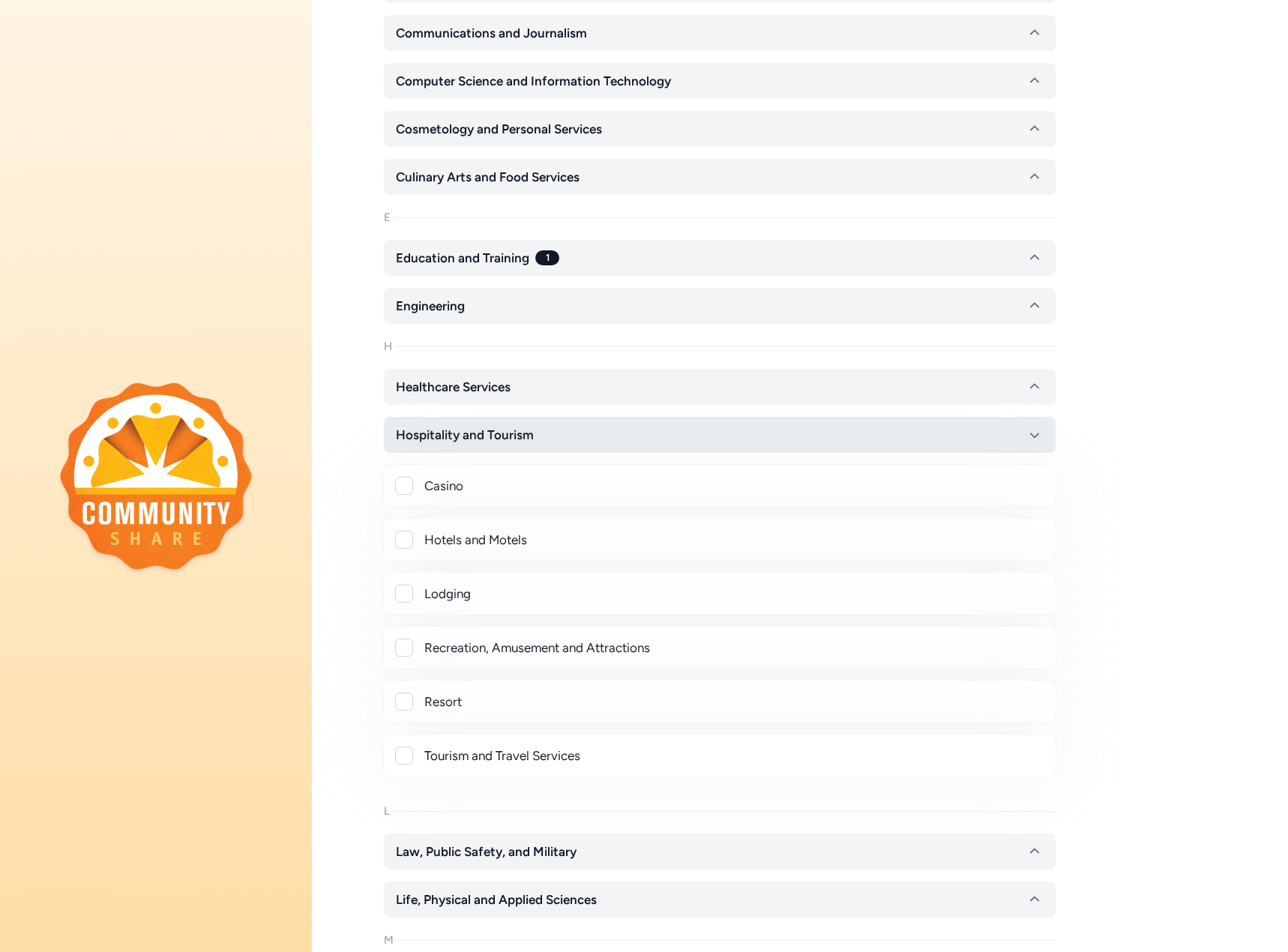
click at [733, 433] on button "Hospitality and Tourism" at bounding box center [719, 435] width 671 height 36
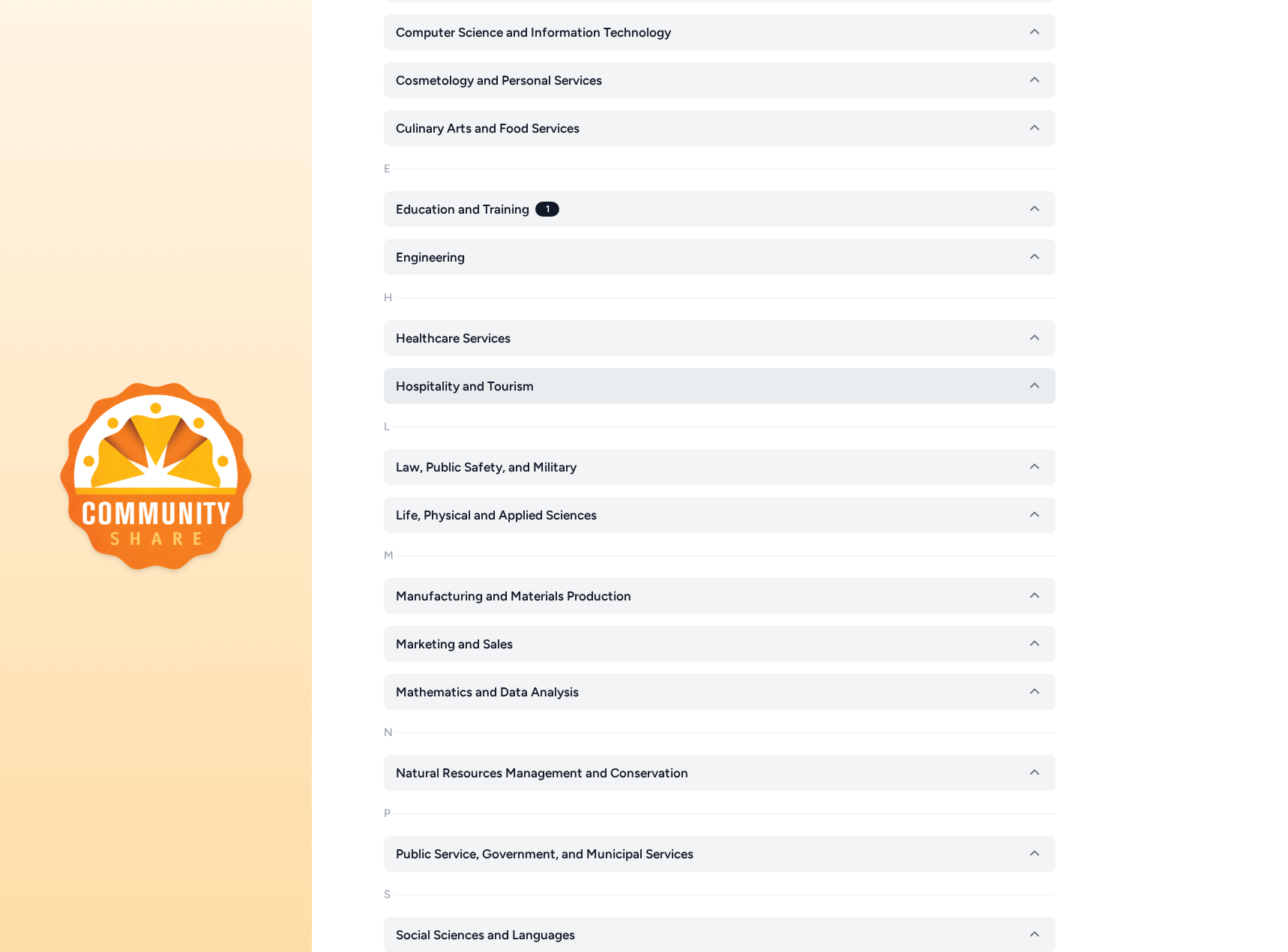
scroll to position [600, 0]
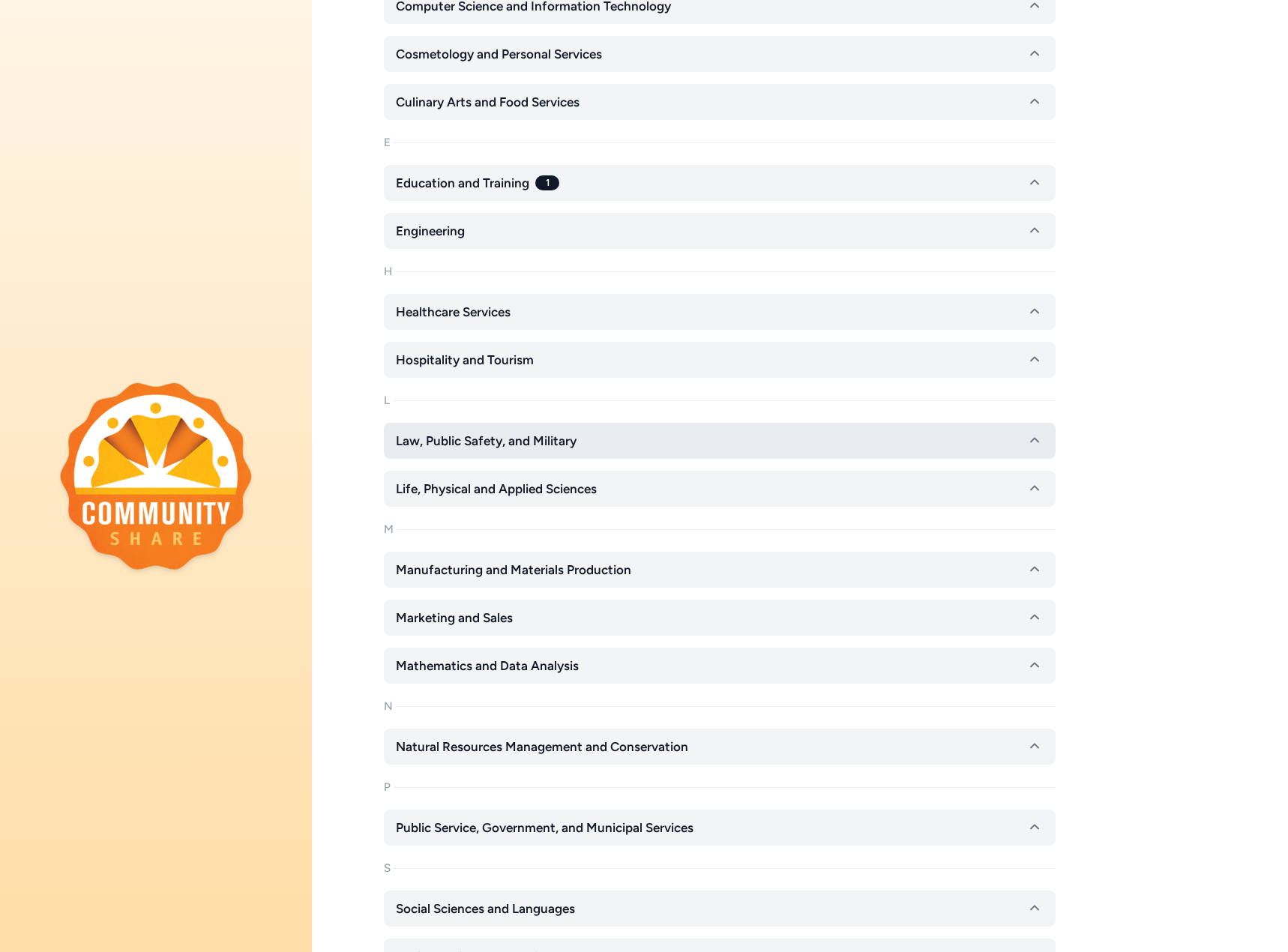
click at [607, 444] on button "Law, Public Safety, and Military" at bounding box center [719, 441] width 671 height 36
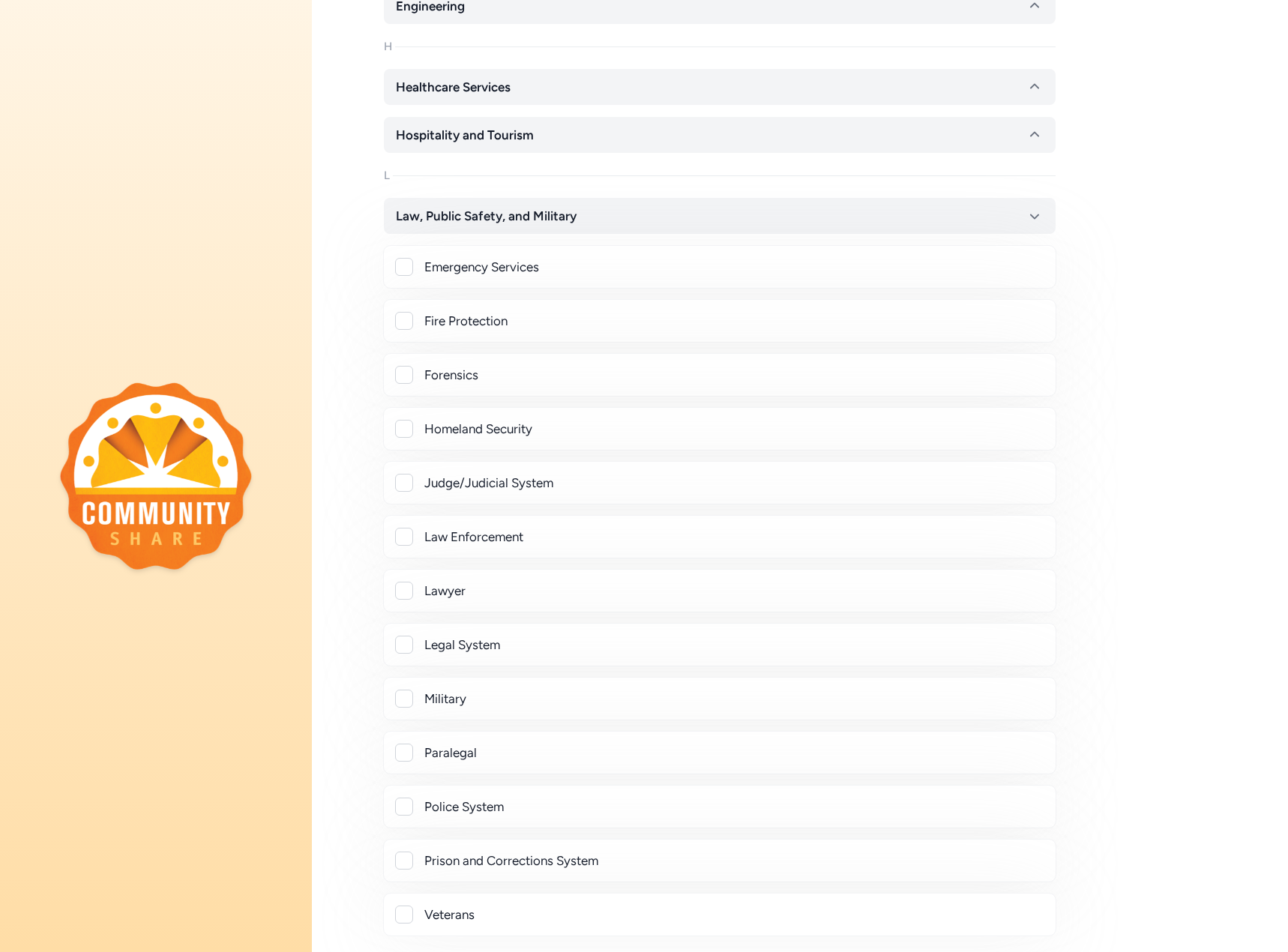
scroll to position [900, 0]
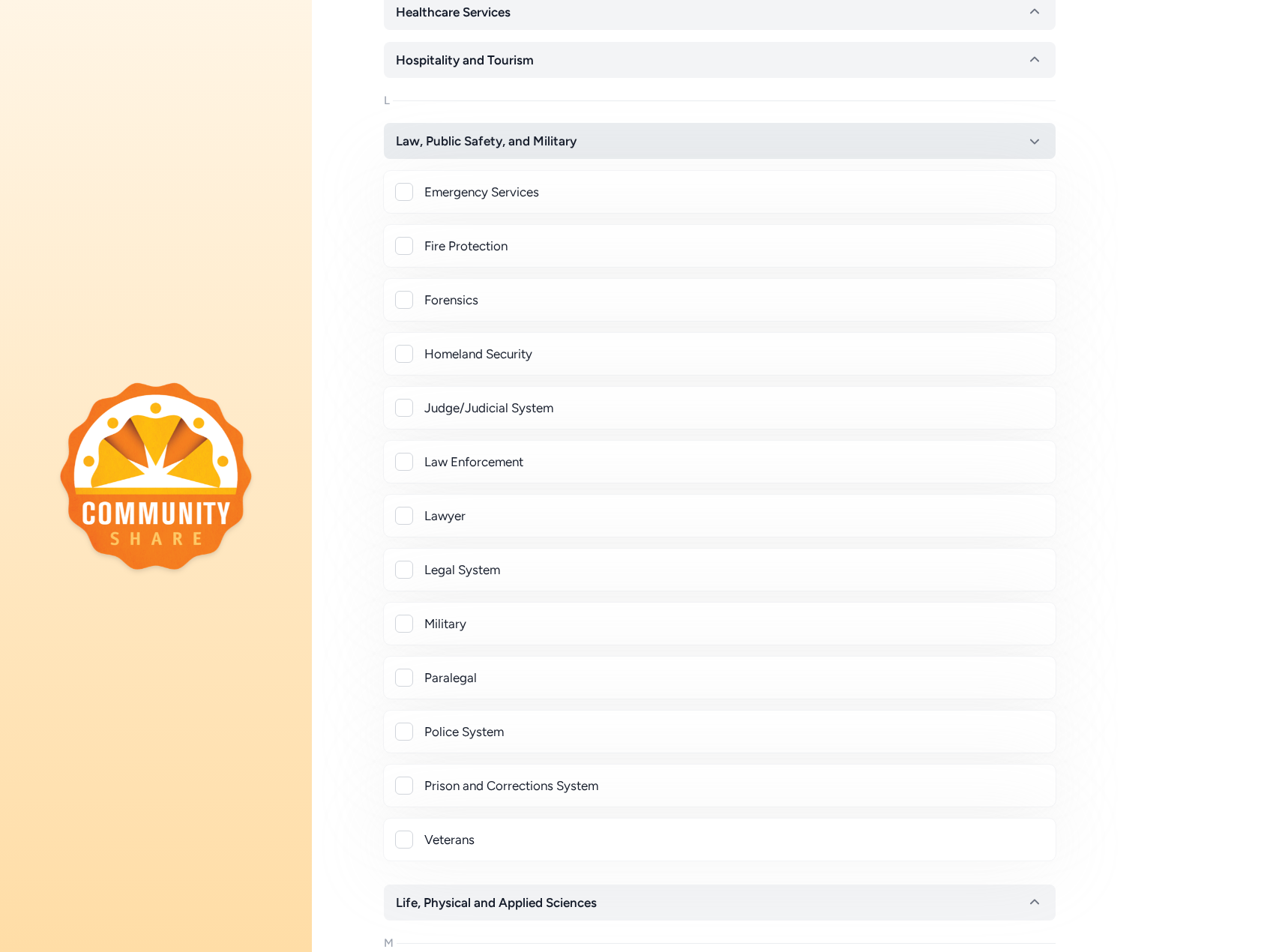
click at [486, 143] on span "Law, Public Safety, and Military" at bounding box center [486, 141] width 181 height 18
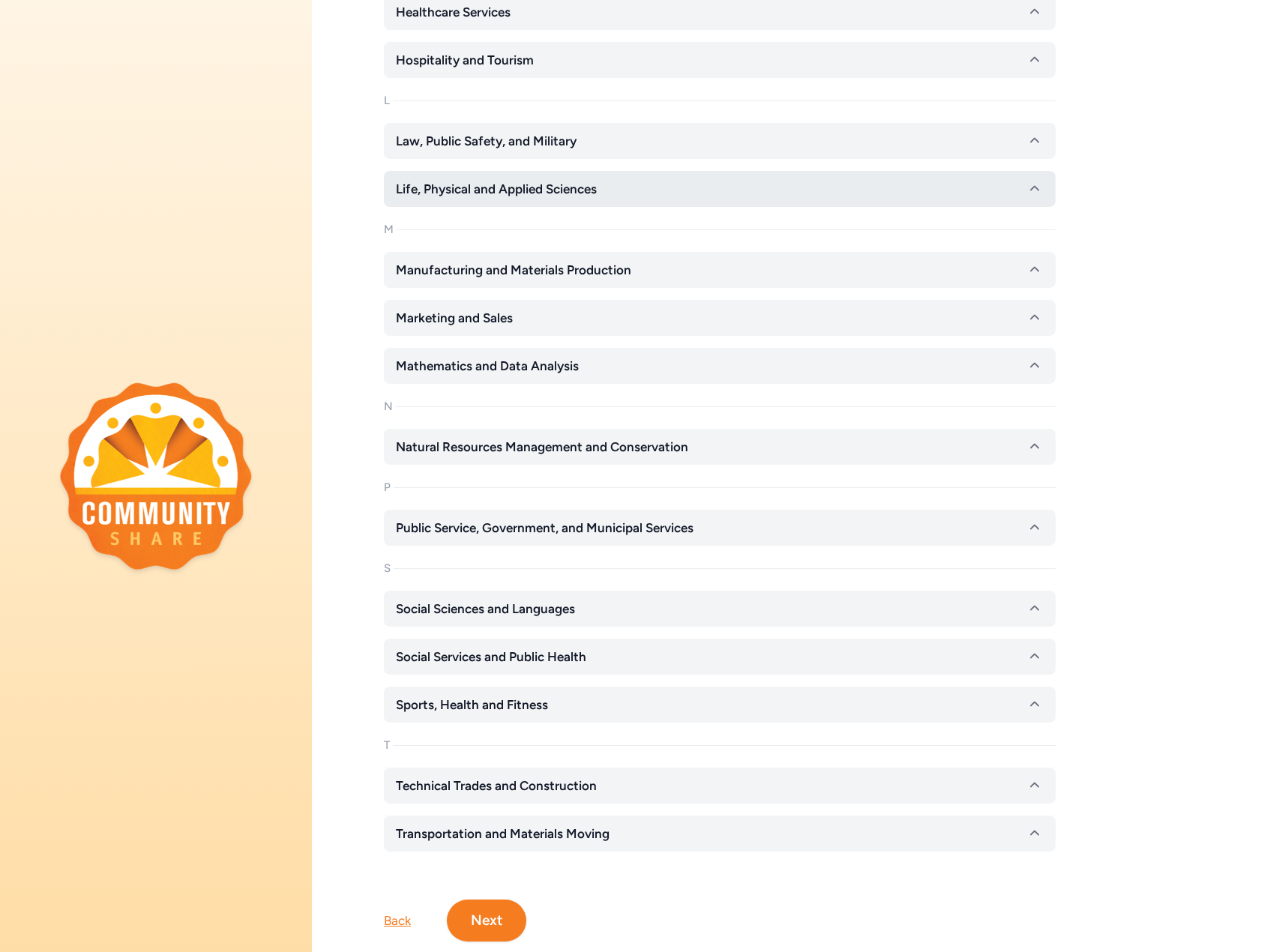
click at [491, 192] on span "Life, Physical and Applied Sciences" at bounding box center [496, 189] width 201 height 18
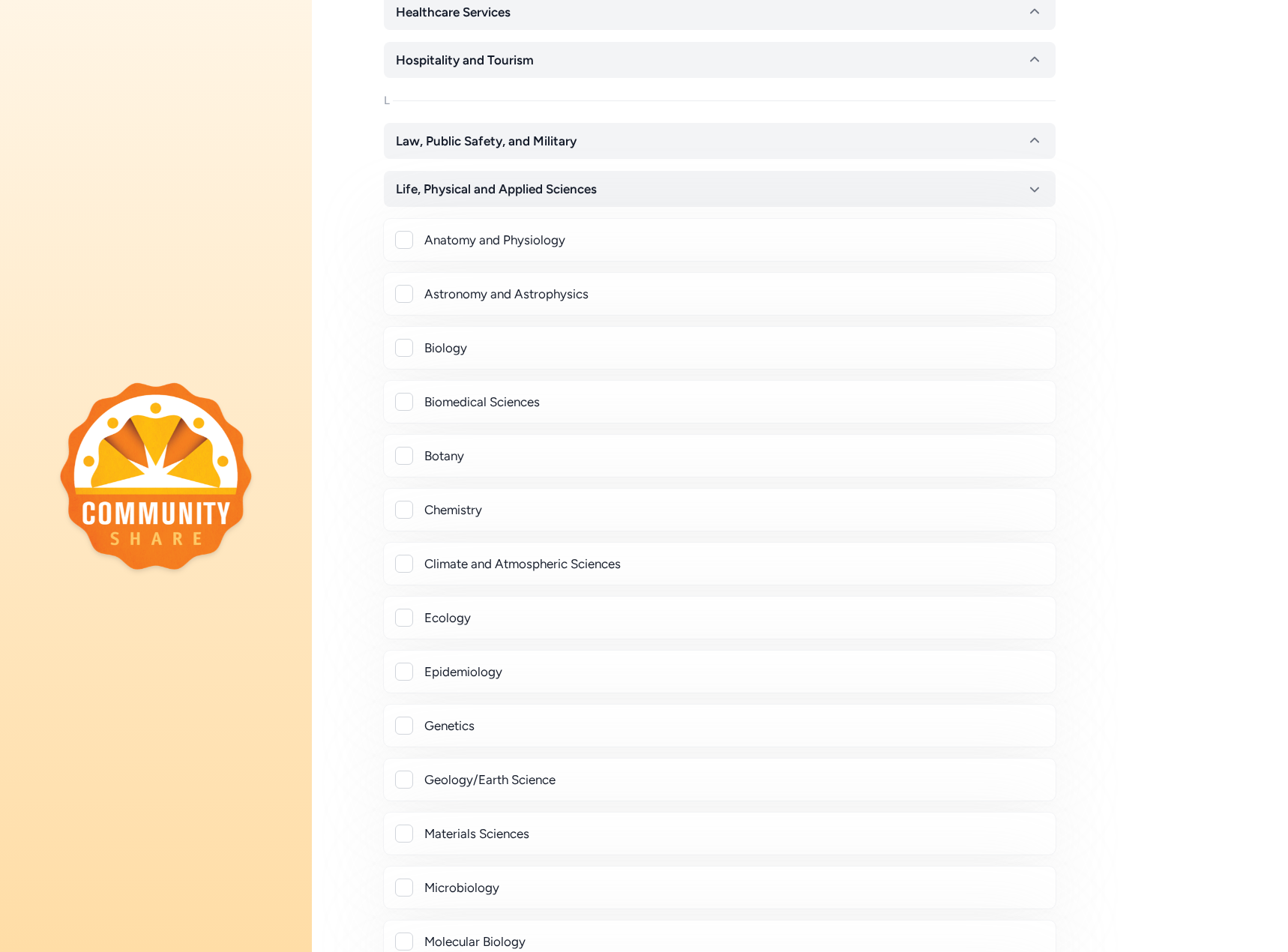
click at [403, 505] on div at bounding box center [404, 510] width 18 height 18
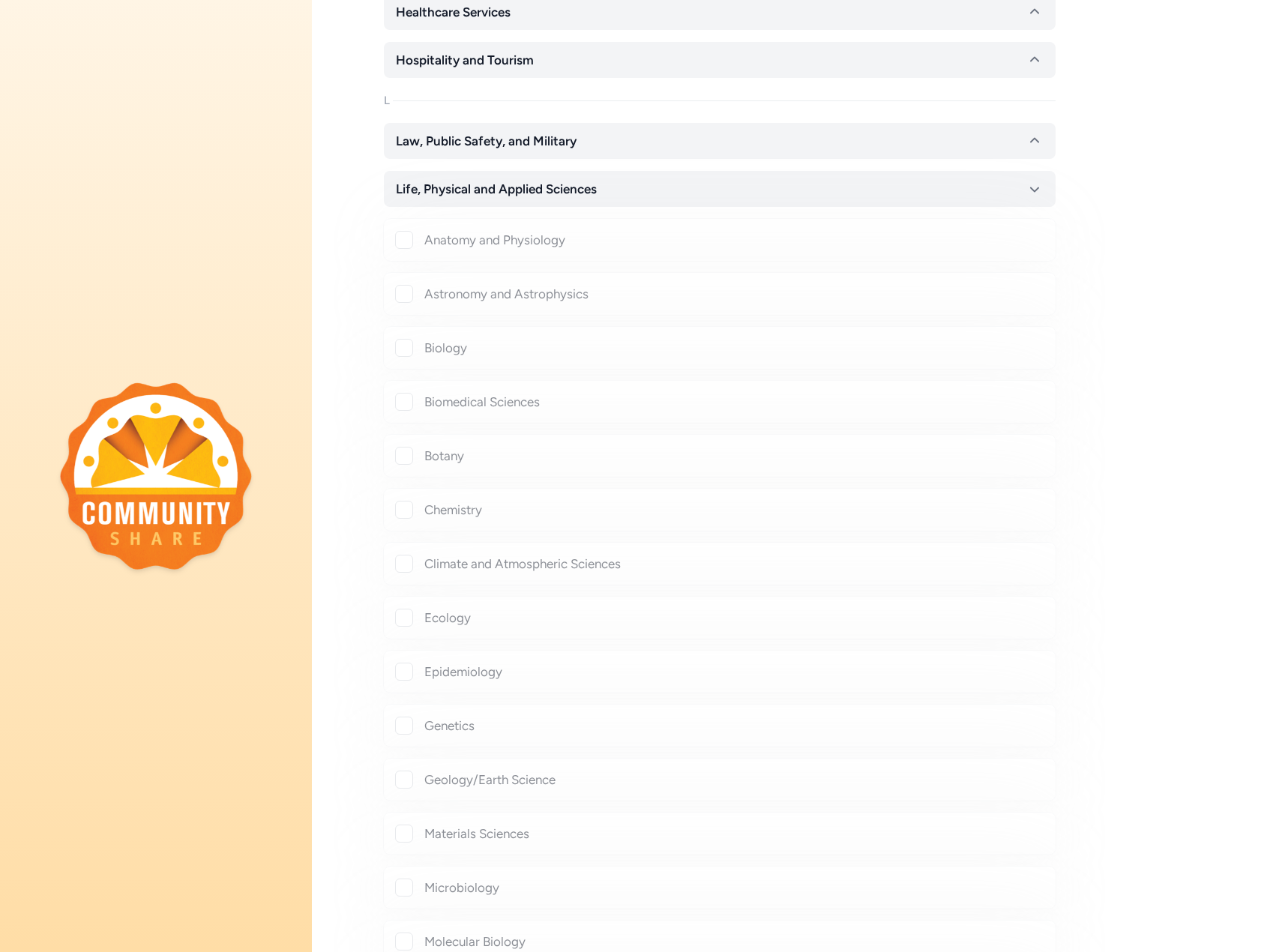
checkbox input "true"
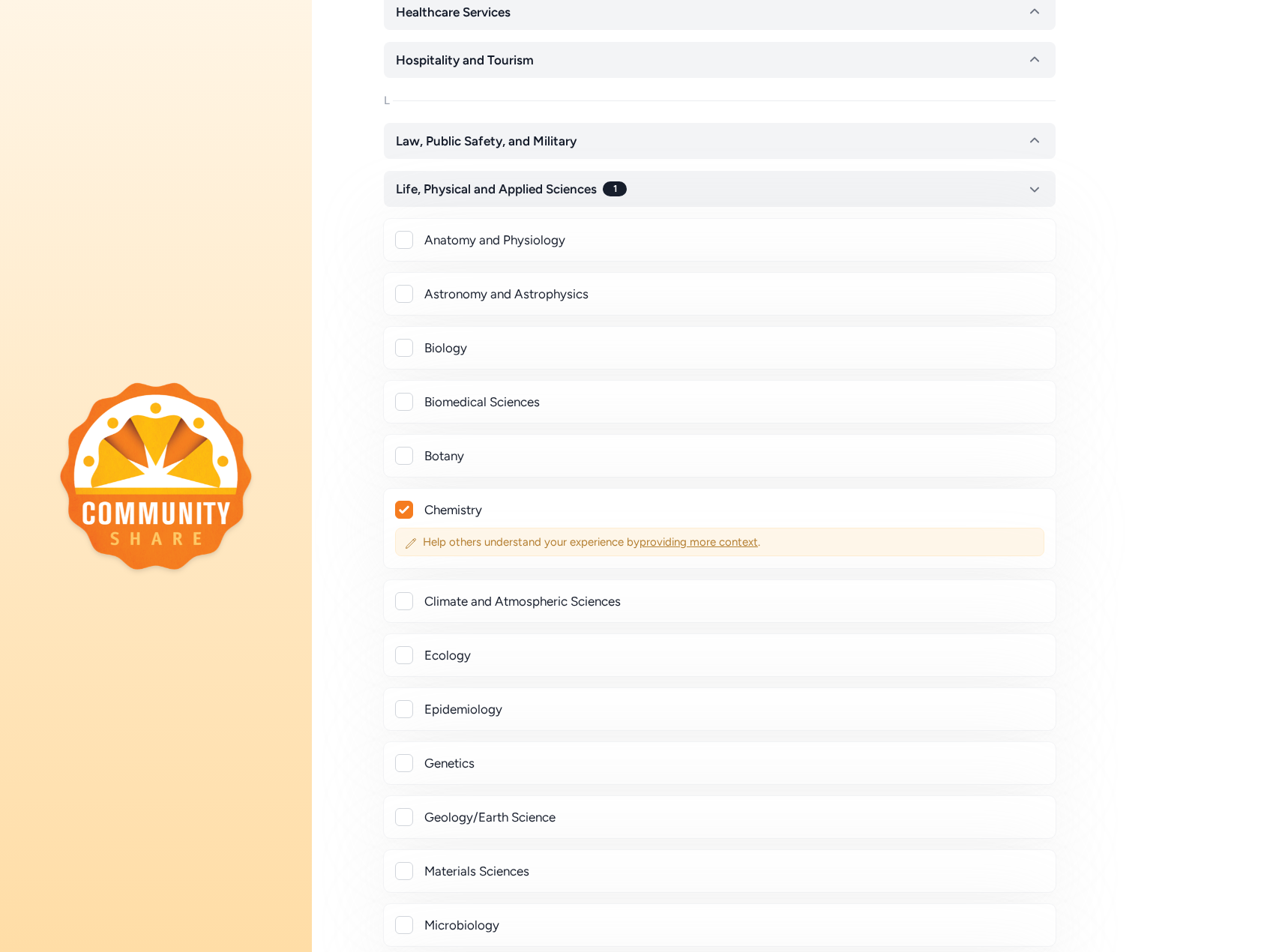
click at [725, 540] on span "providing more context" at bounding box center [698, 542] width 118 height 14
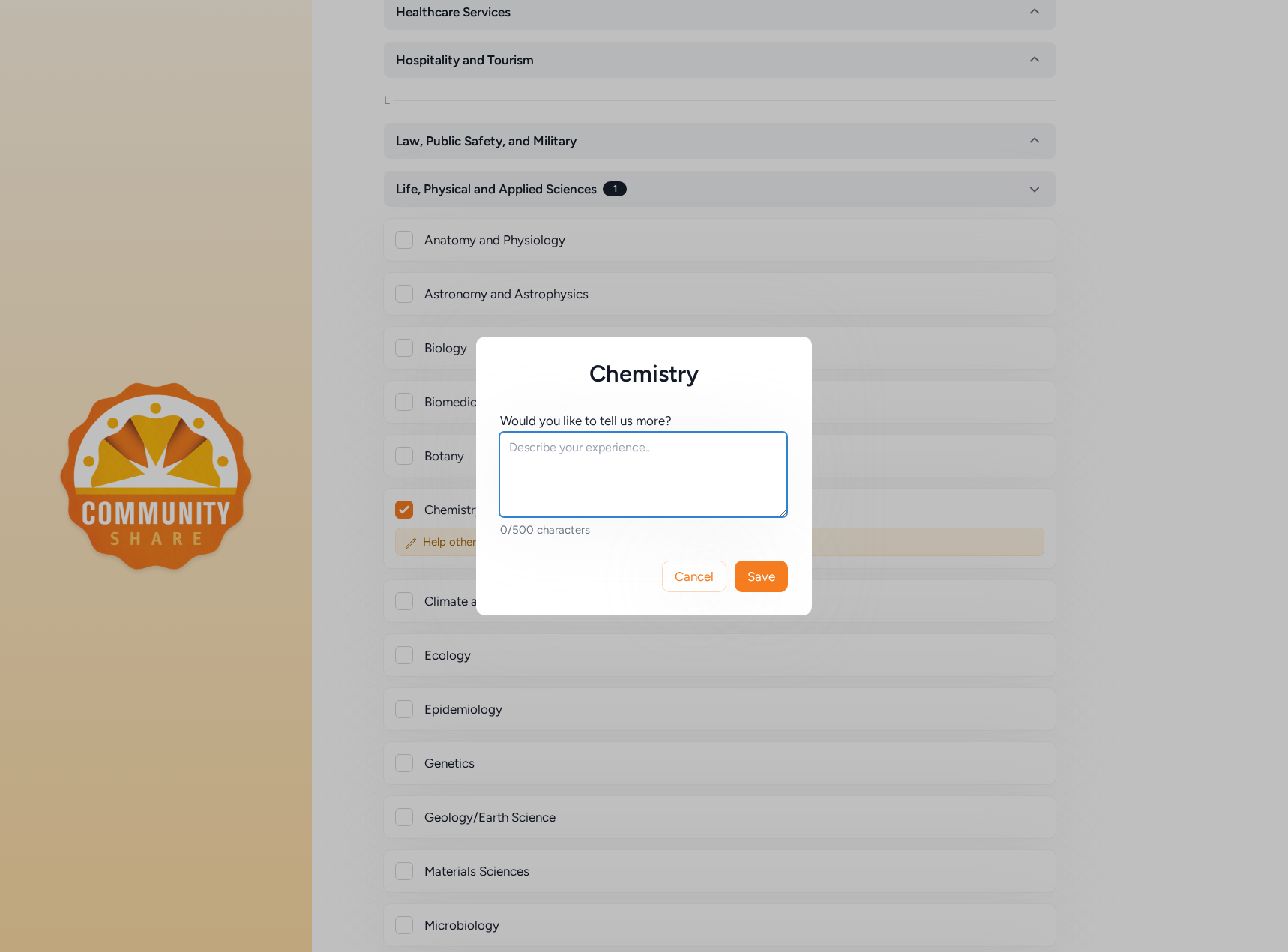
click at [562, 488] on textarea at bounding box center [643, 474] width 288 height 86
click at [551, 447] on textarea "I have a Chemistry" at bounding box center [643, 474] width 288 height 86
click at [656, 451] on textarea "I have a B.S. in Chemistry" at bounding box center [643, 474] width 288 height 86
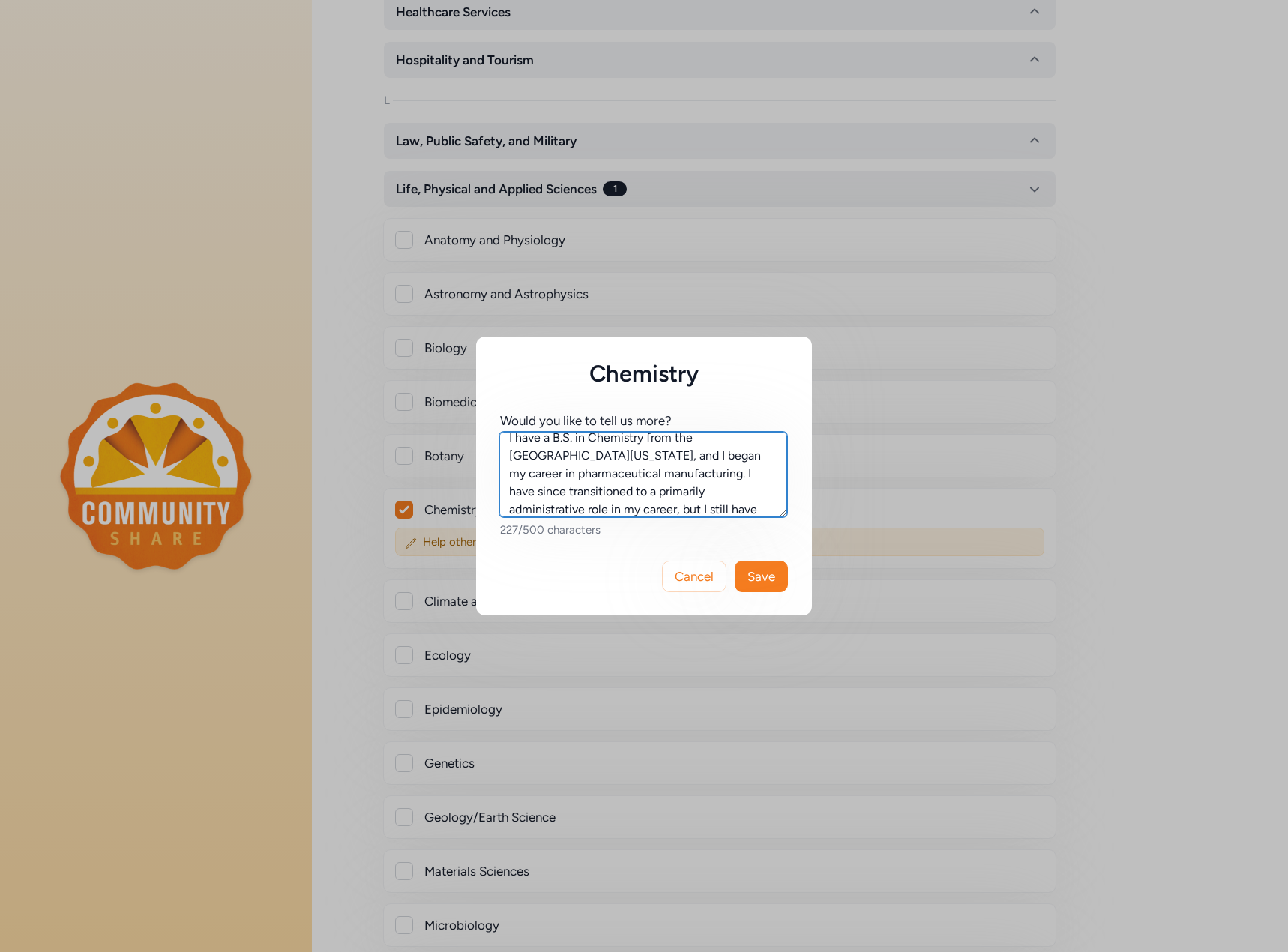
scroll to position [28, 0]
type textarea "I have a B.S. in Chemistry from the [GEOGRAPHIC_DATA][US_STATE], and I began my…"
click at [764, 575] on span "Save" at bounding box center [761, 576] width 28 height 18
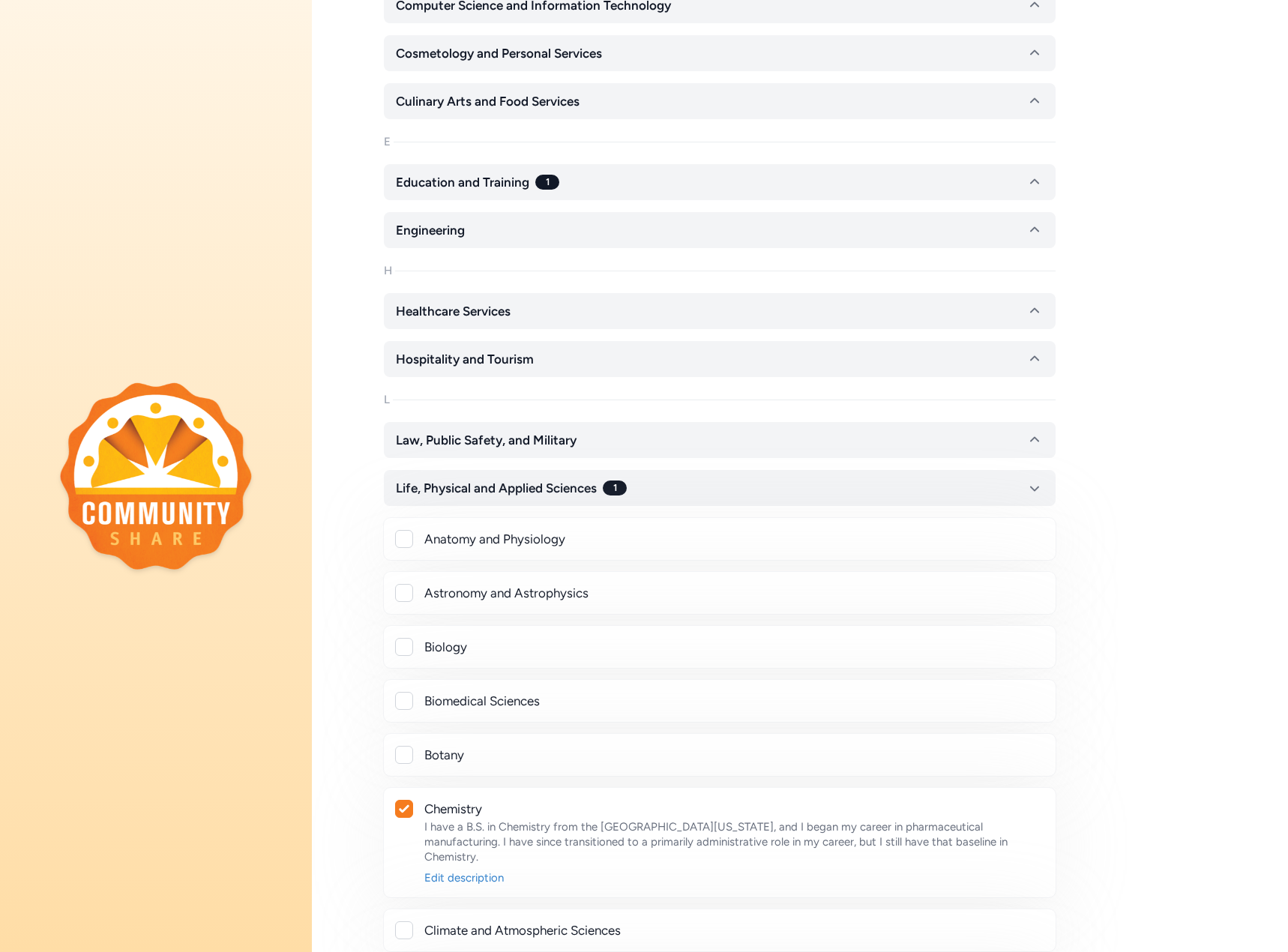
scroll to position [600, 0]
click at [670, 487] on button "Life, Physical and Applied Sciences 1" at bounding box center [719, 489] width 671 height 36
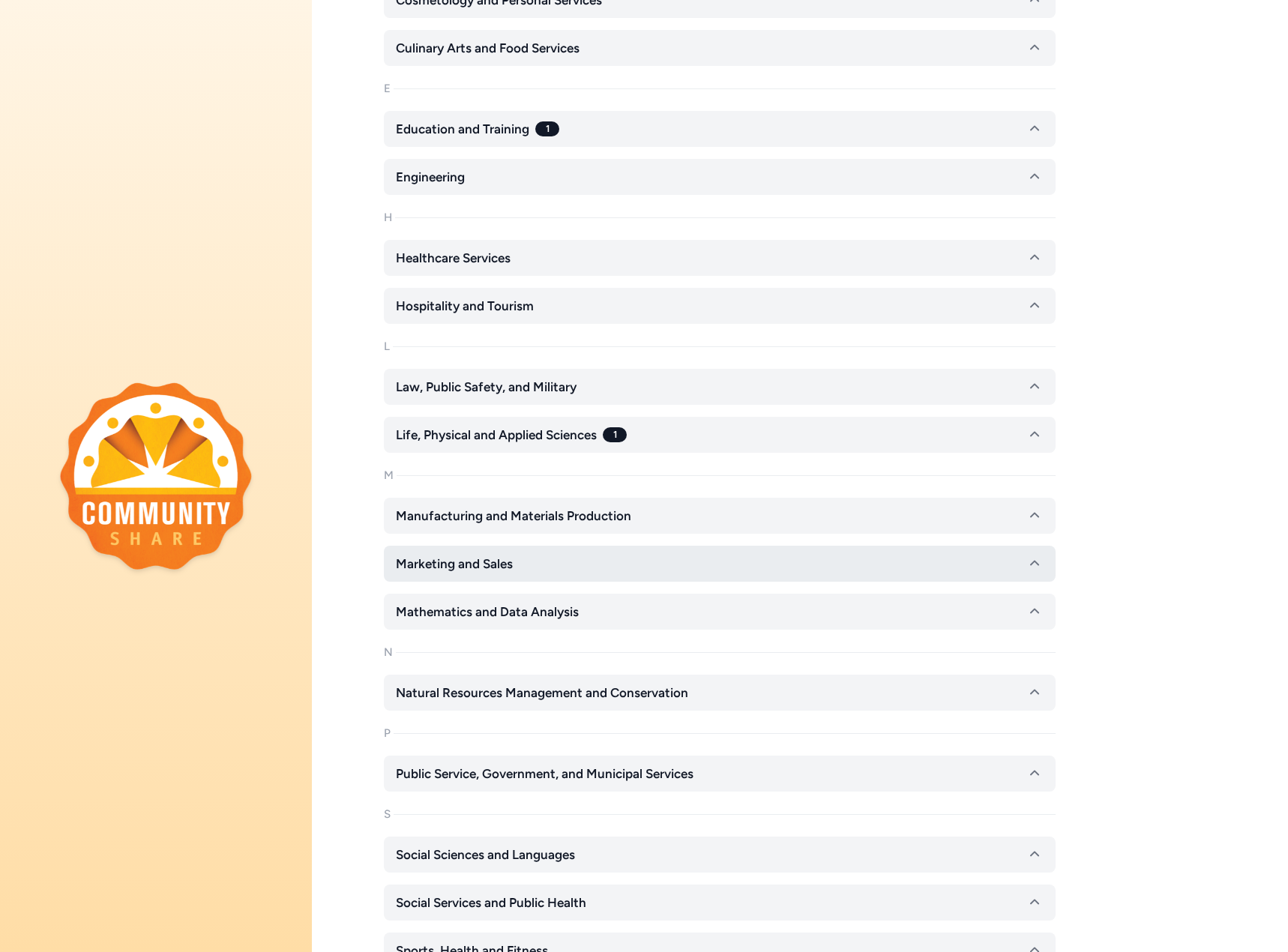
scroll to position [750, 0]
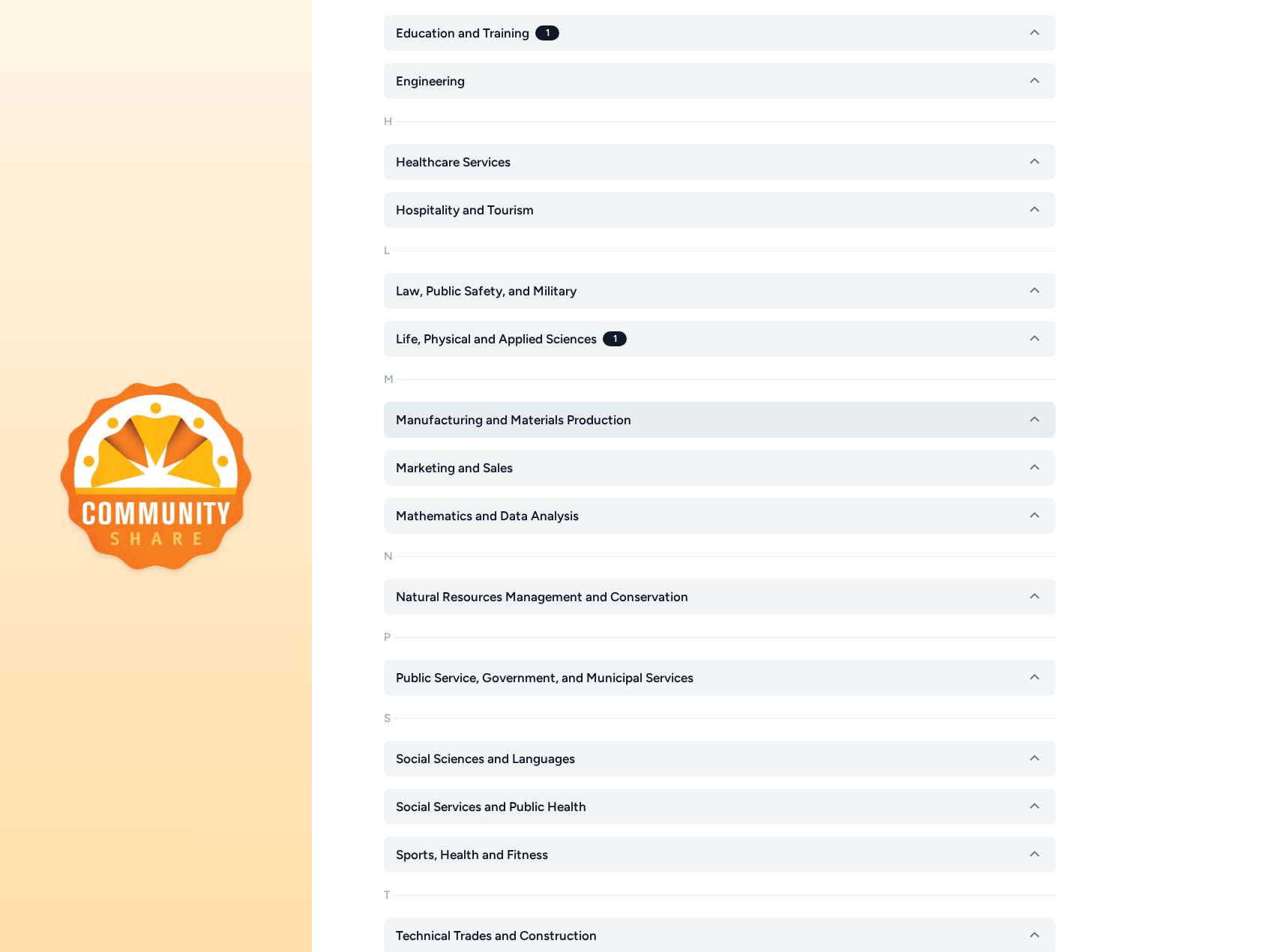
click at [610, 409] on button "Manufacturing and Materials Production" at bounding box center [719, 420] width 671 height 36
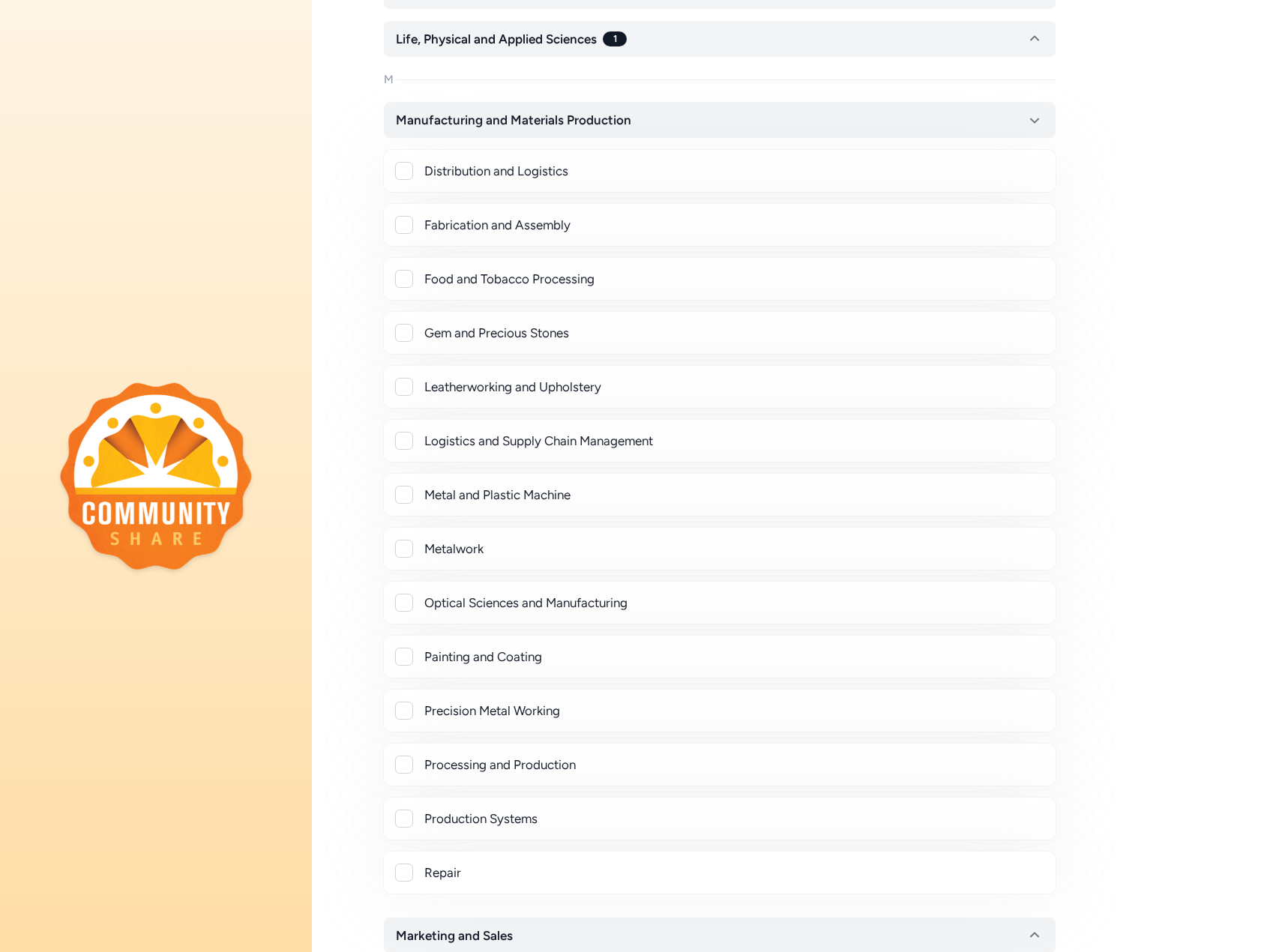
scroll to position [1125, 0]
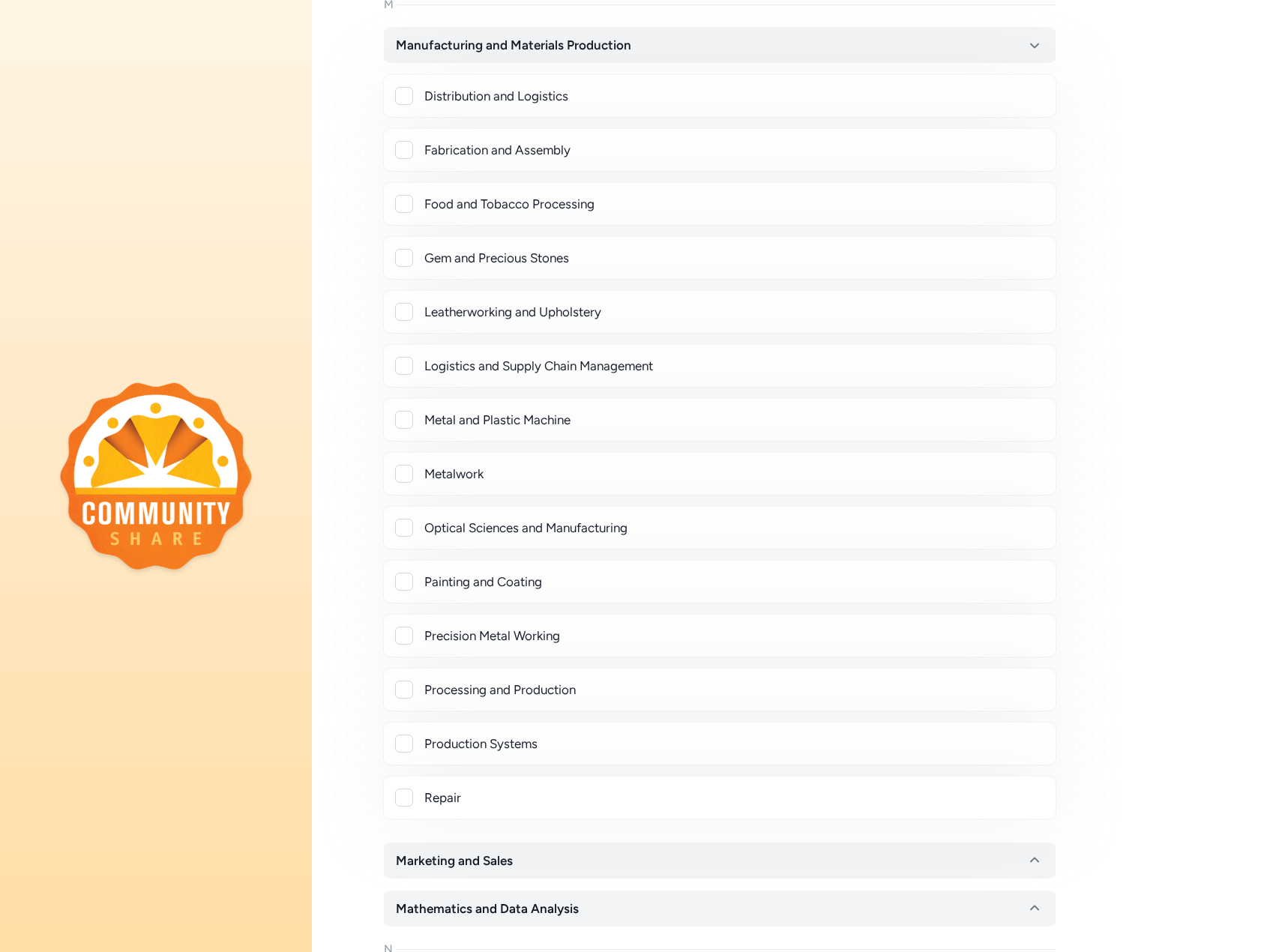
click at [408, 689] on div at bounding box center [404, 690] width 18 height 18
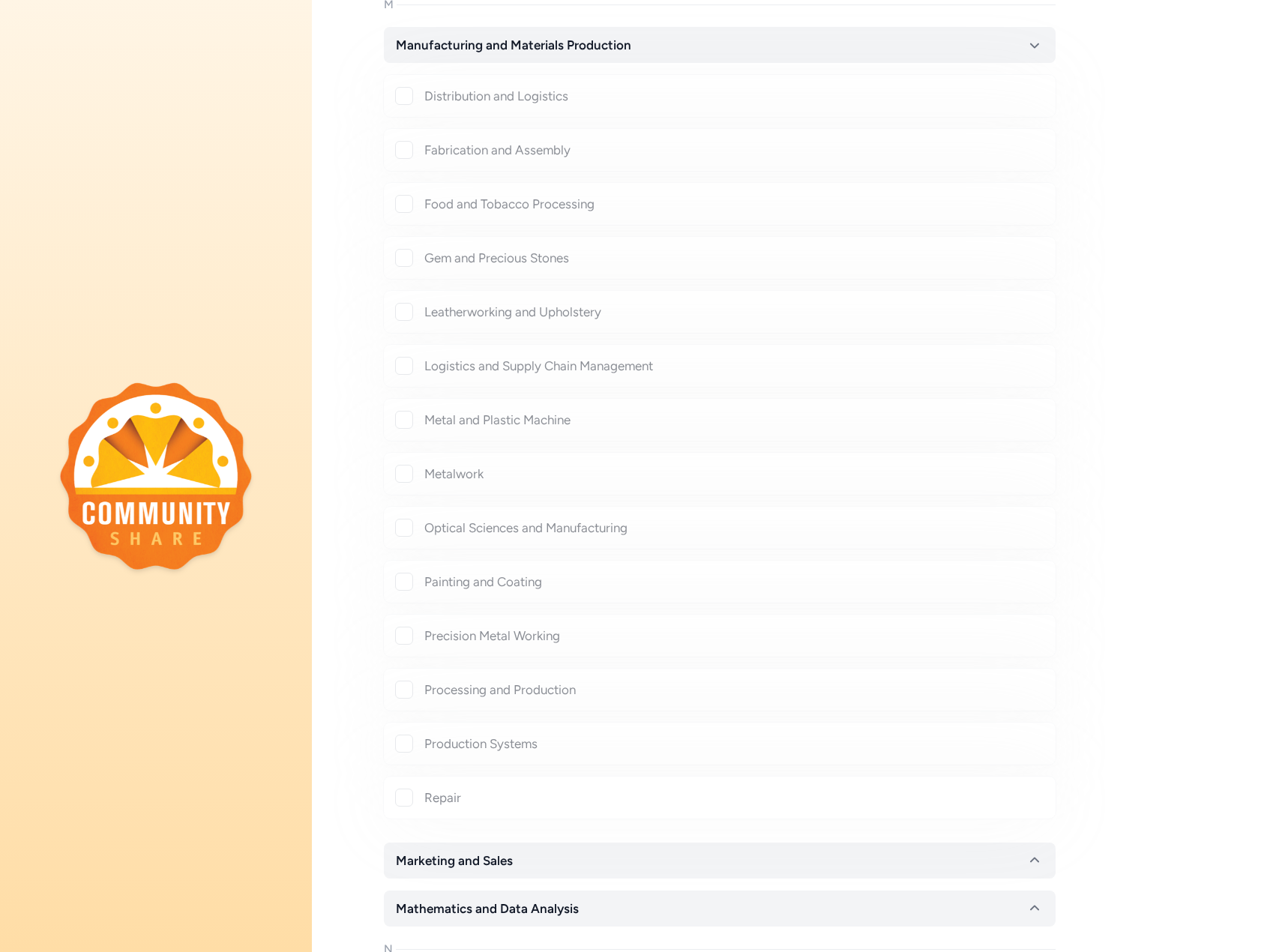
checkbox input "true"
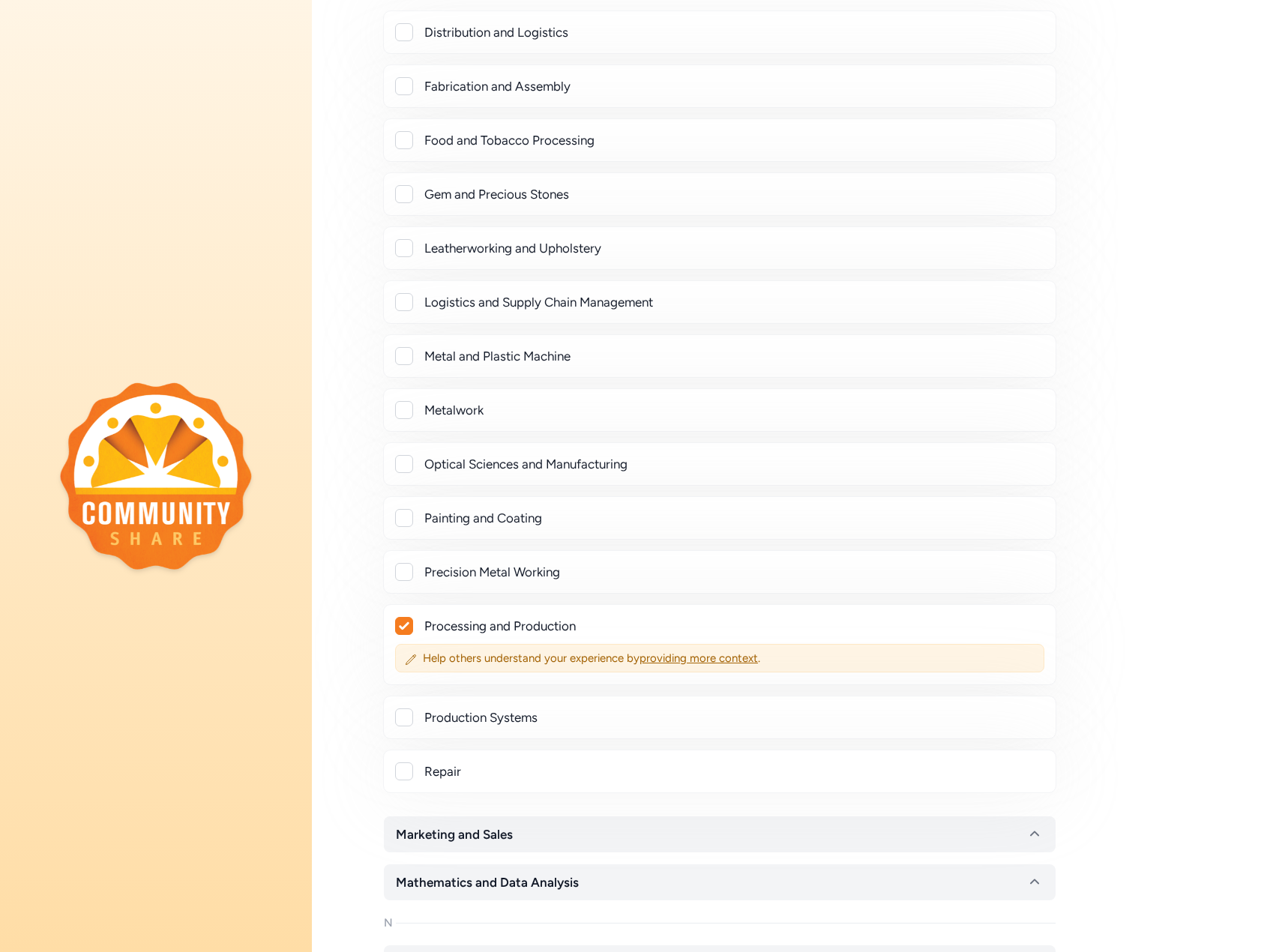
scroll to position [1200, 0]
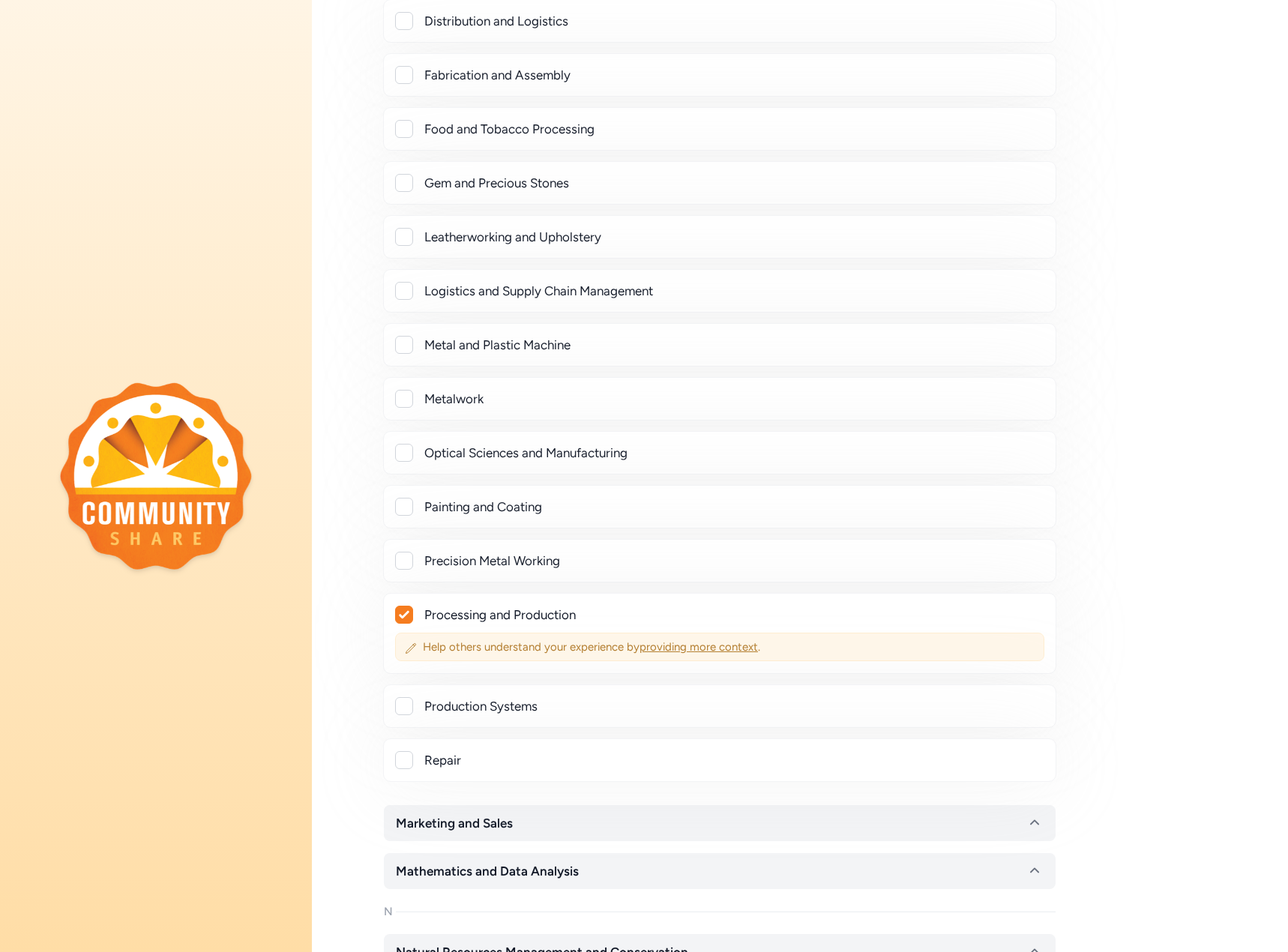
click at [697, 643] on span "providing more context" at bounding box center [698, 647] width 118 height 14
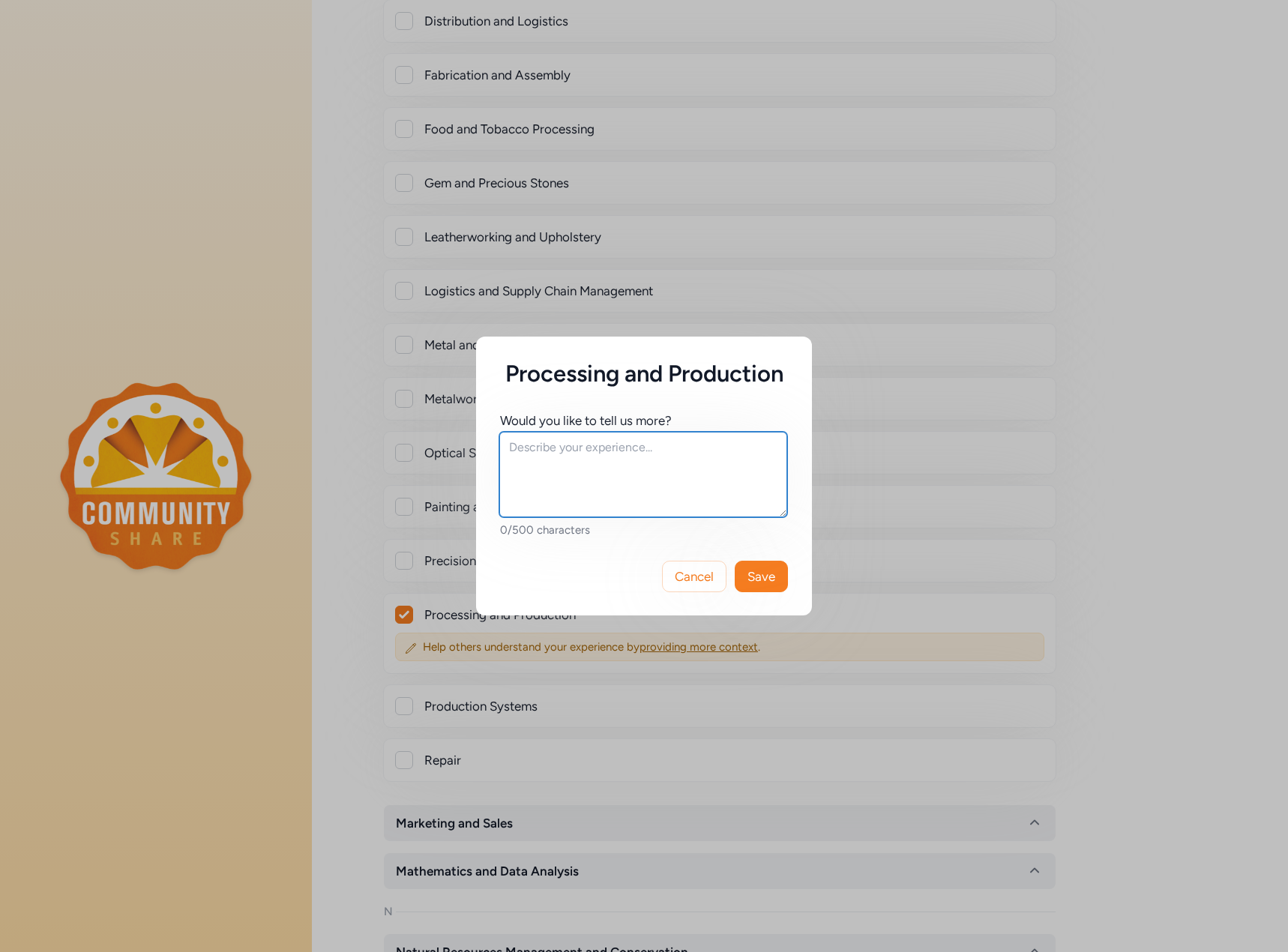
click at [550, 459] on textarea at bounding box center [643, 474] width 288 height 86
click at [712, 441] on textarea "I have worked at Roche Tissue Diagnositcs for" at bounding box center [643, 474] width 288 height 86
click at [773, 445] on textarea "I have worked at Roche Tissue Diagnostics for" at bounding box center [643, 474] width 288 height 86
click at [570, 463] on textarea "I have worked at Roche Tissue Diagnostics since [DATE]. I have been involved in…" at bounding box center [643, 474] width 288 height 86
click at [585, 504] on textarea "I have worked at Roche Tissue Diagnostics since [DATE]. I began my career here …" at bounding box center [643, 474] width 288 height 86
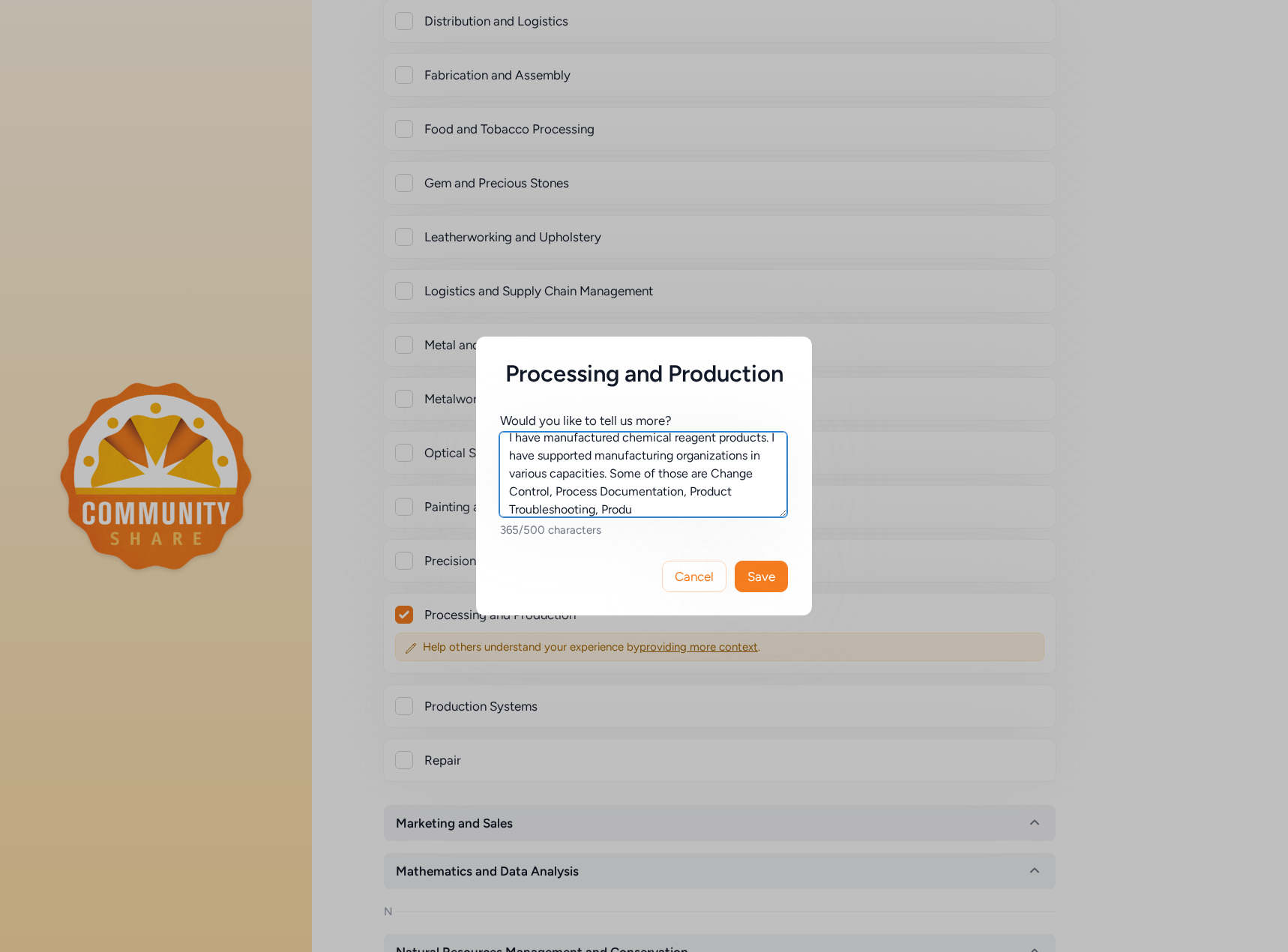
scroll to position [117, 0]
type textarea "I have worked at Roche Tissue Diagnostics since [DATE]. I began my career here …"
click at [745, 578] on button "Save" at bounding box center [761, 576] width 53 height 32
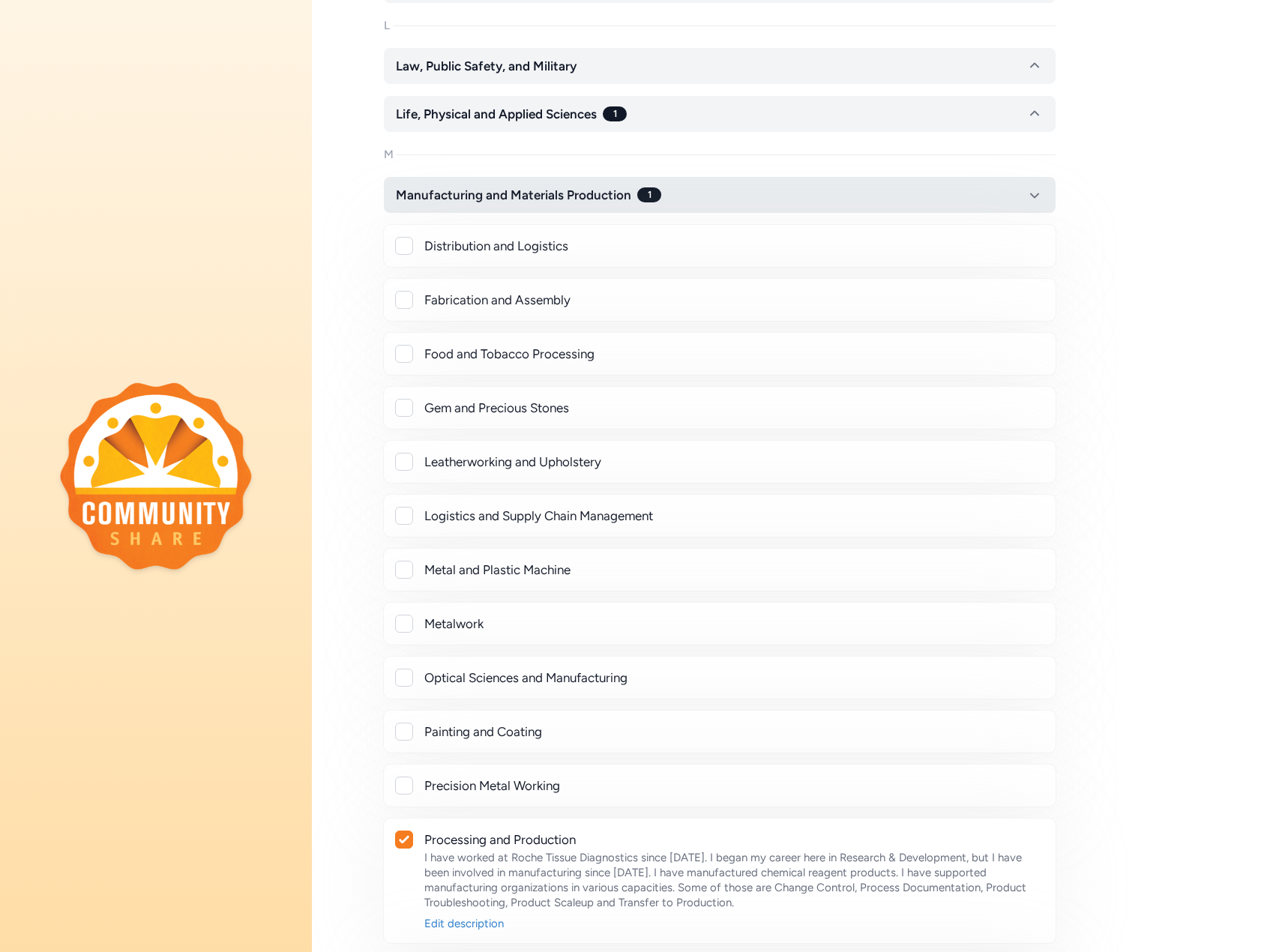
click at [701, 195] on button "Manufacturing and Materials Production 1" at bounding box center [719, 195] width 671 height 36
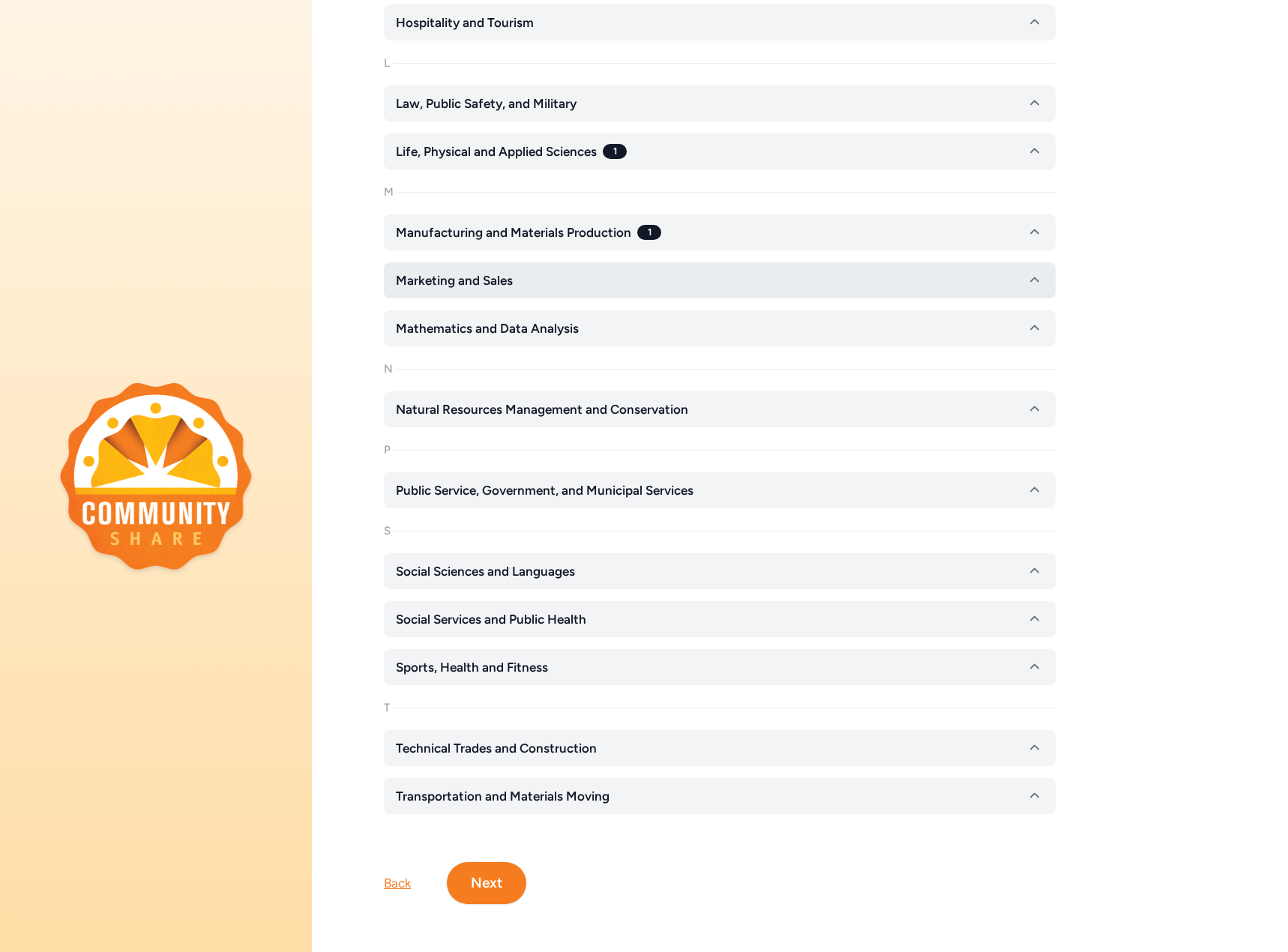
click at [528, 262] on button "Marketing and Sales" at bounding box center [719, 280] width 671 height 36
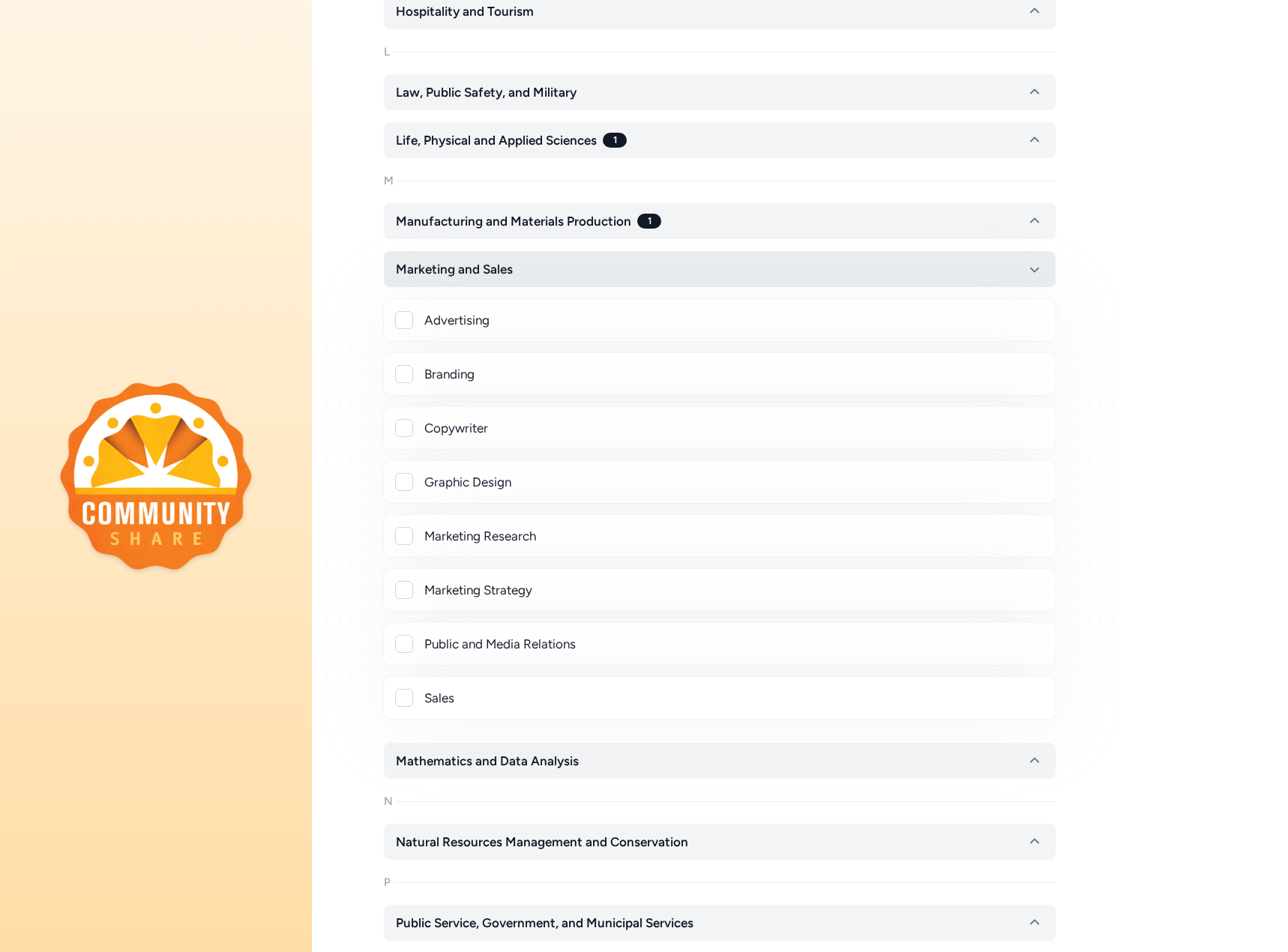
click at [526, 266] on button "Marketing and Sales" at bounding box center [719, 269] width 671 height 36
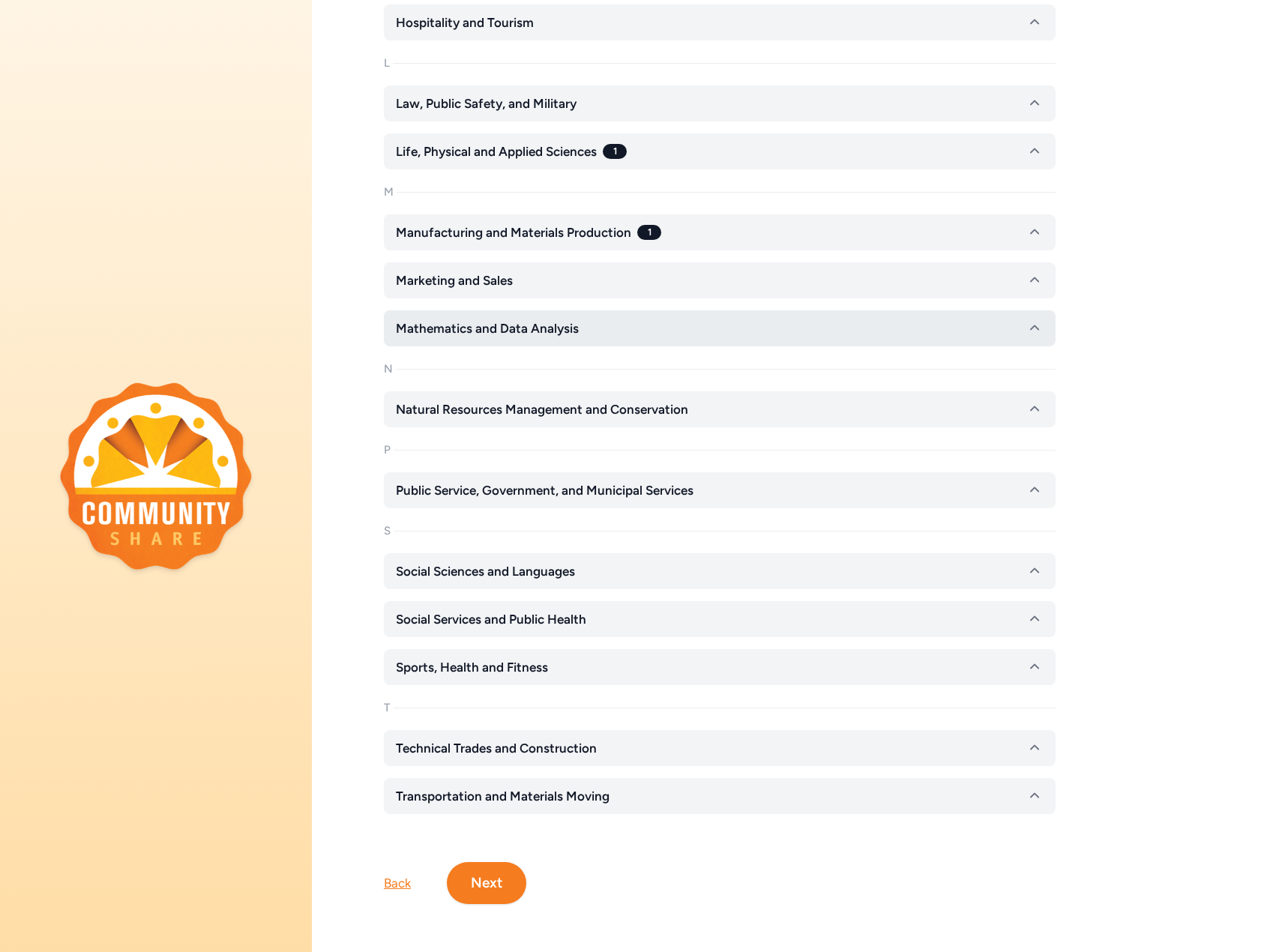
drag, startPoint x: 526, startPoint y: 266, endPoint x: 479, endPoint y: 301, distance: 58.6
click at [479, 311] on button "Mathematics and Data Analysis" at bounding box center [719, 328] width 671 height 36
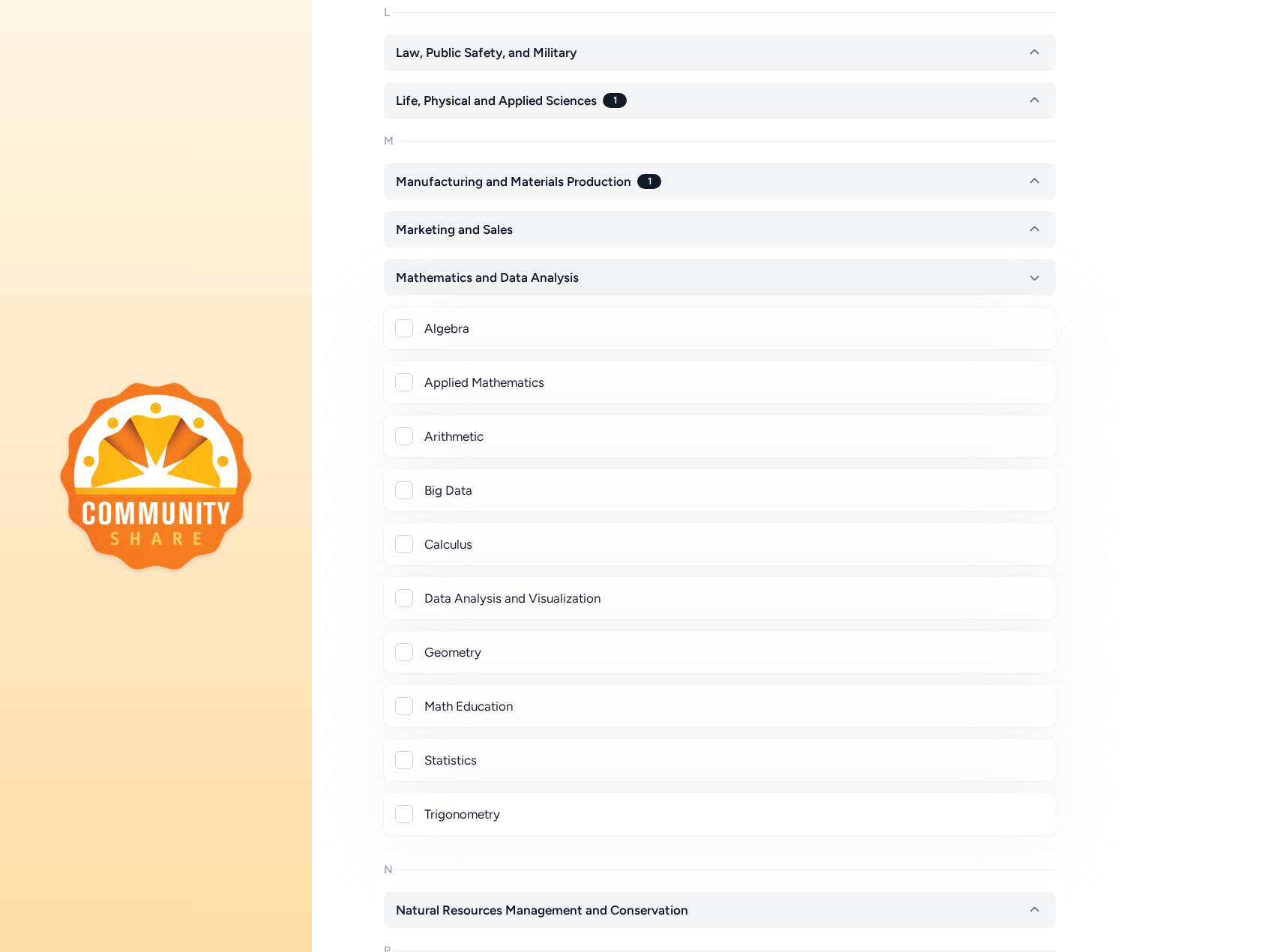
scroll to position [1024, 0]
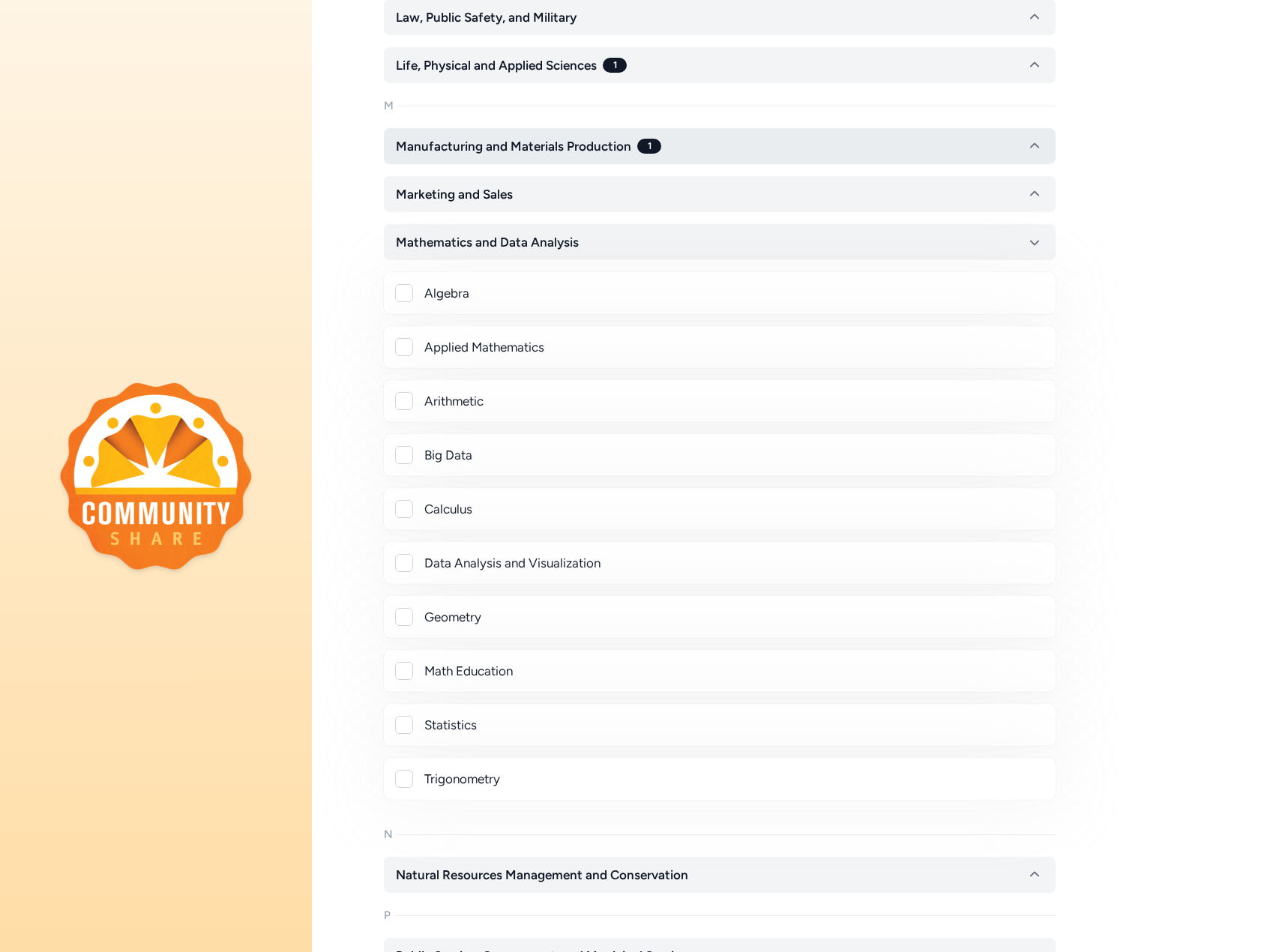
click at [521, 234] on span "Mathematics and Data Analysis" at bounding box center [487, 242] width 182 height 18
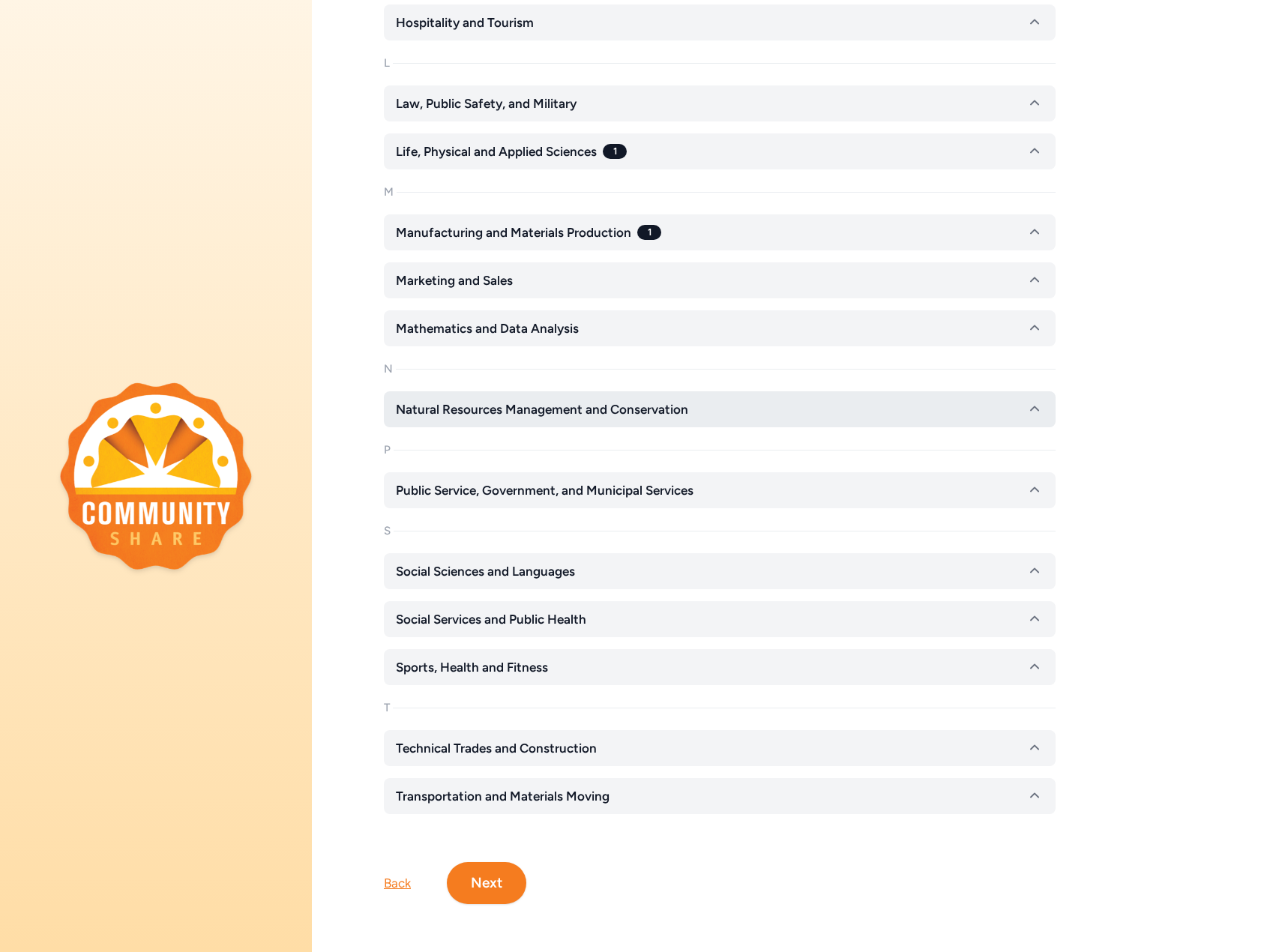
click at [490, 400] on span "Natural Resources Management and Conservation" at bounding box center [542, 409] width 292 height 18
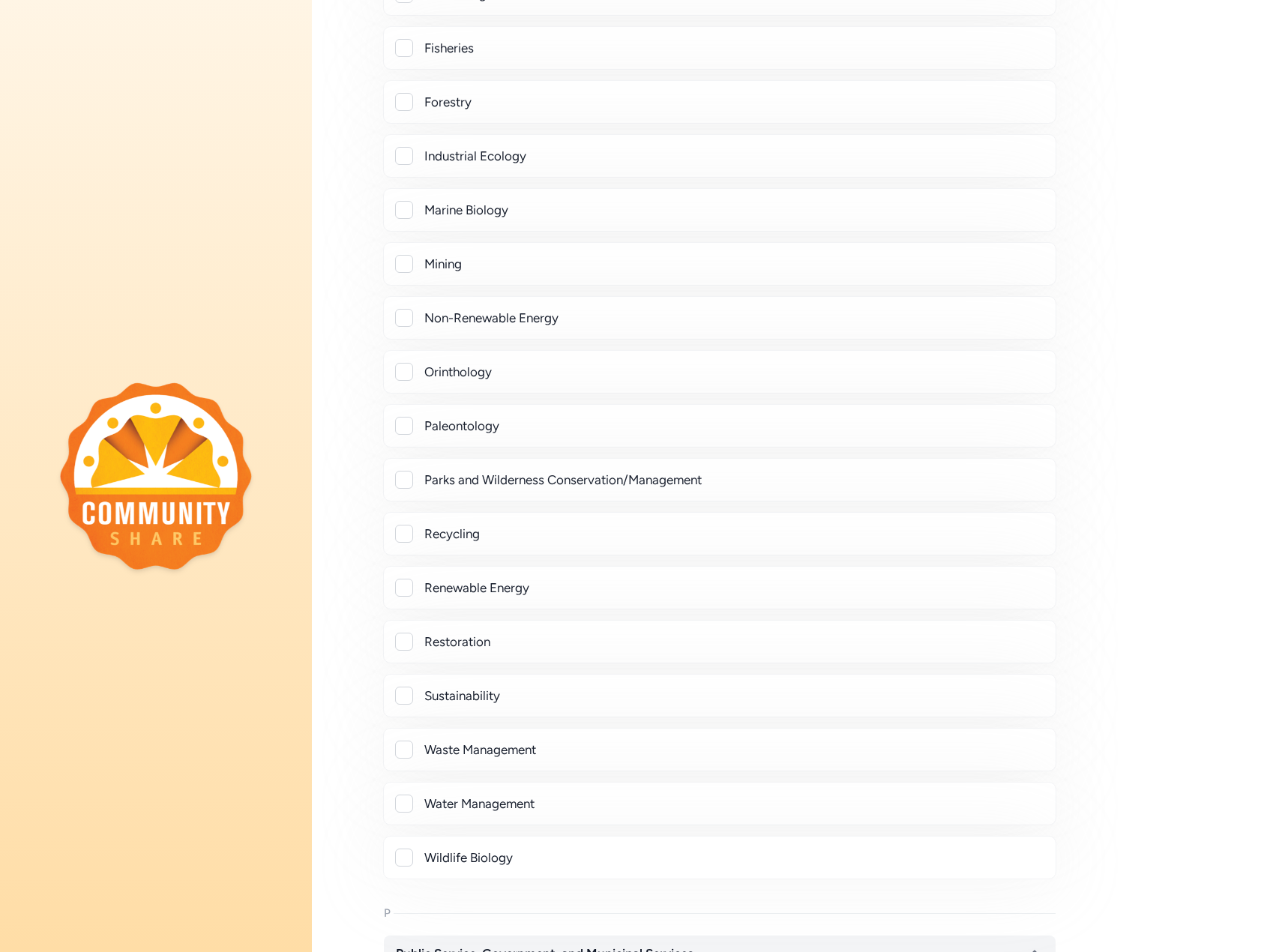
scroll to position [1624, 0]
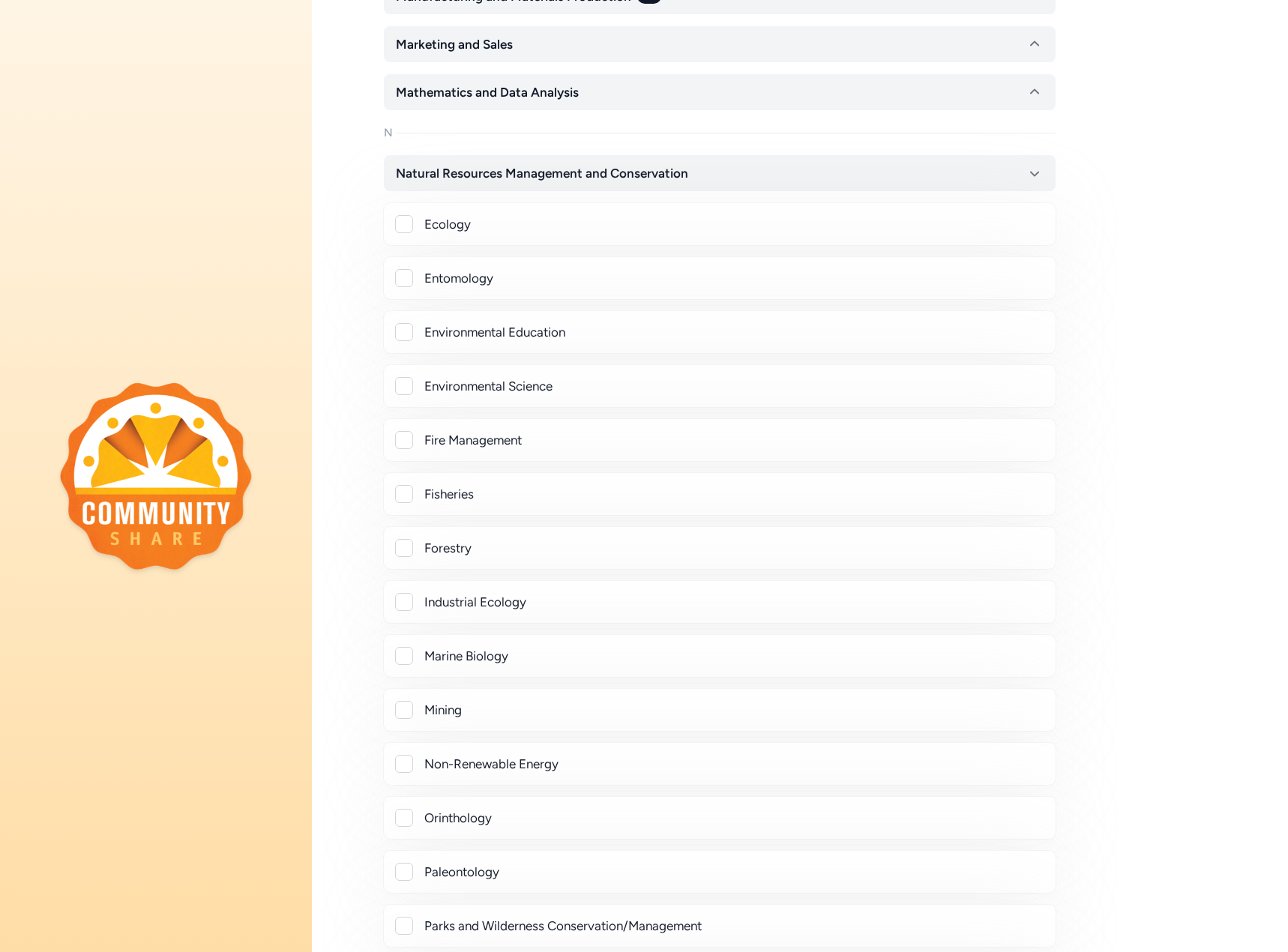
click at [582, 174] on span "Natural Resources Management and Conservation" at bounding box center [542, 173] width 292 height 18
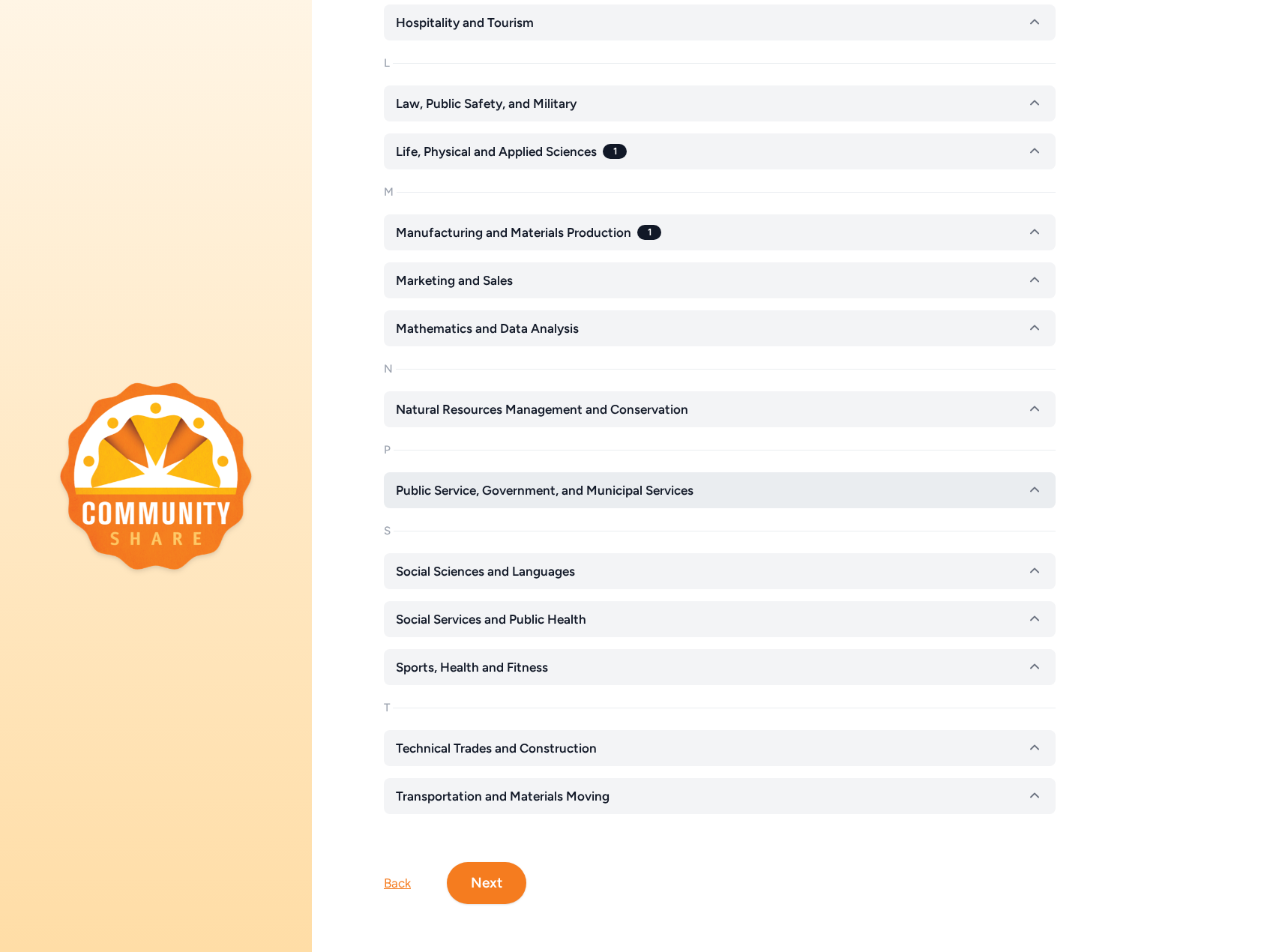
click at [512, 482] on span "Public Service, Government, and Municipal Services" at bounding box center [544, 491] width 297 height 18
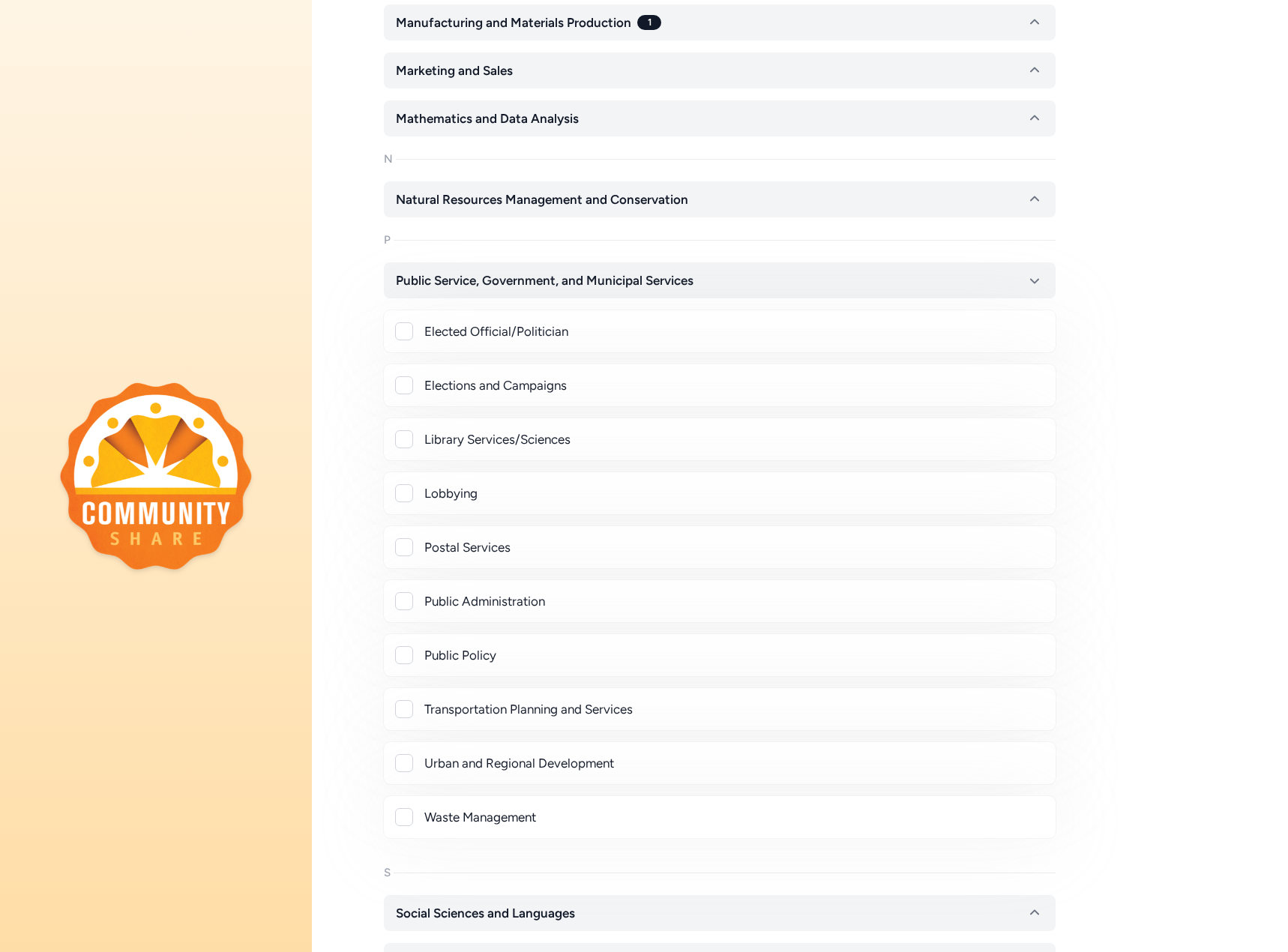
scroll to position [1174, 0]
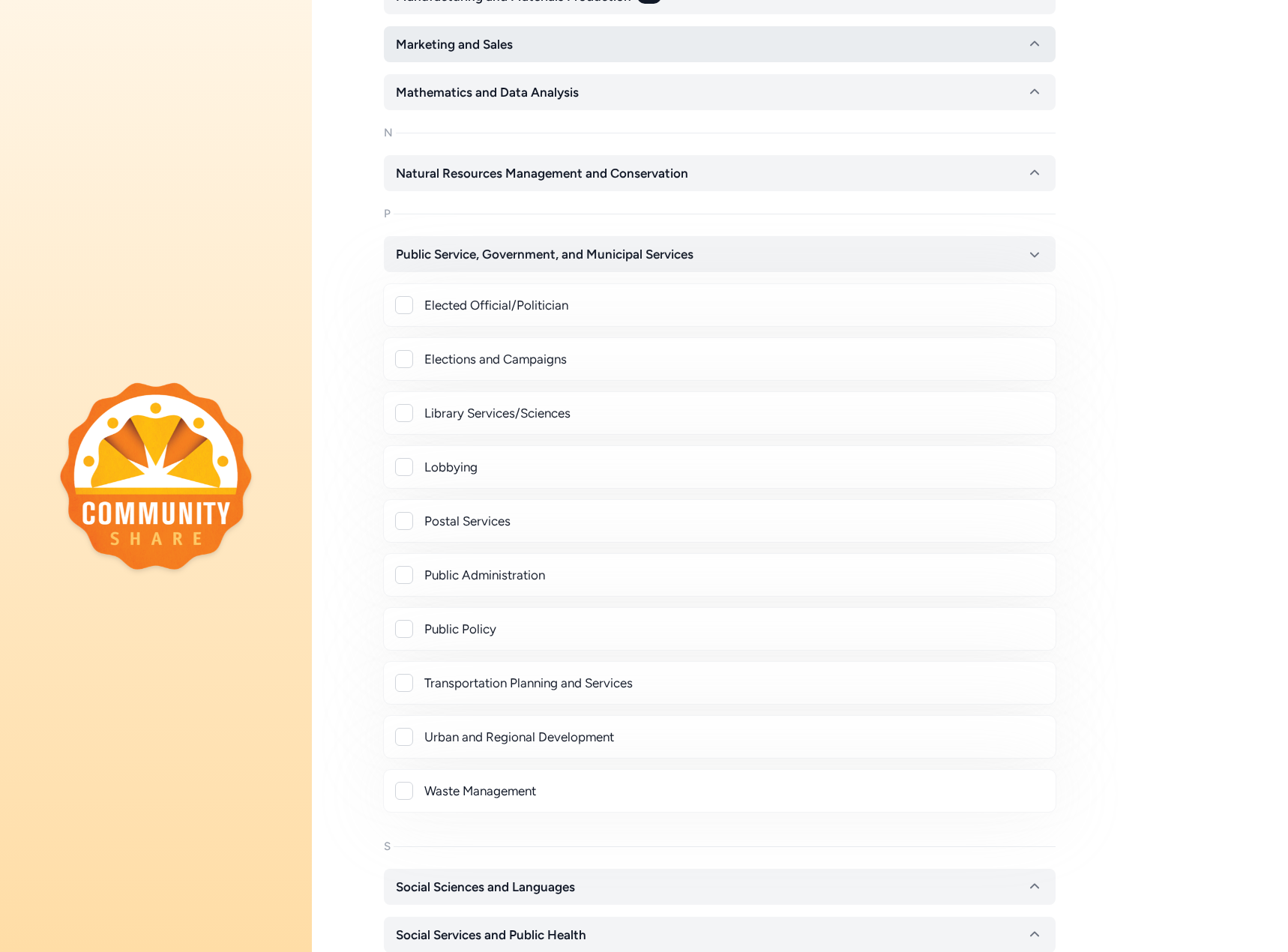
click at [463, 251] on span "Public Service, Government, and Municipal Services" at bounding box center [544, 254] width 297 height 18
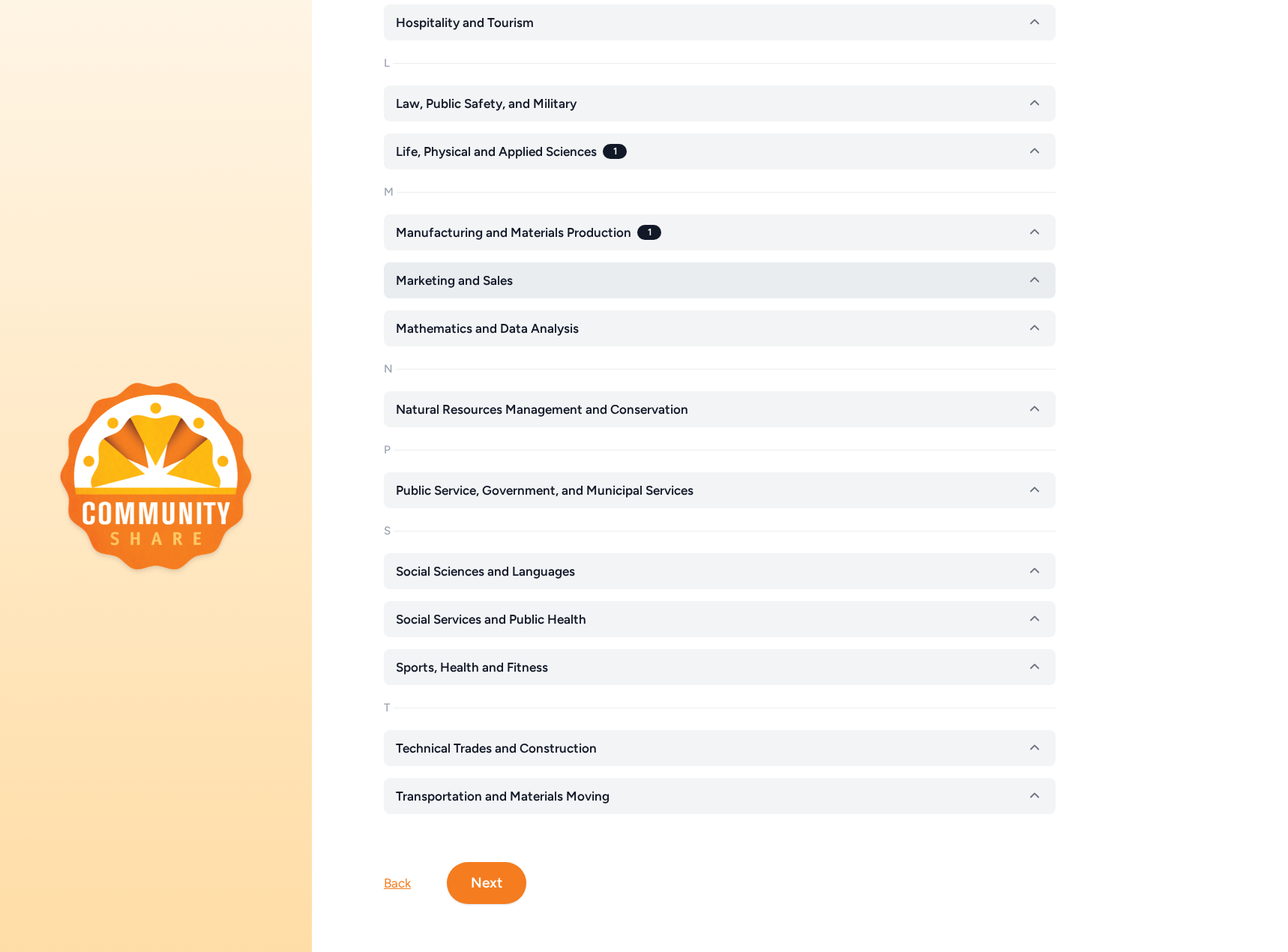
scroll to position [949, 0]
click at [457, 566] on span "Social Sciences and Languages" at bounding box center [486, 571] width 179 height 18
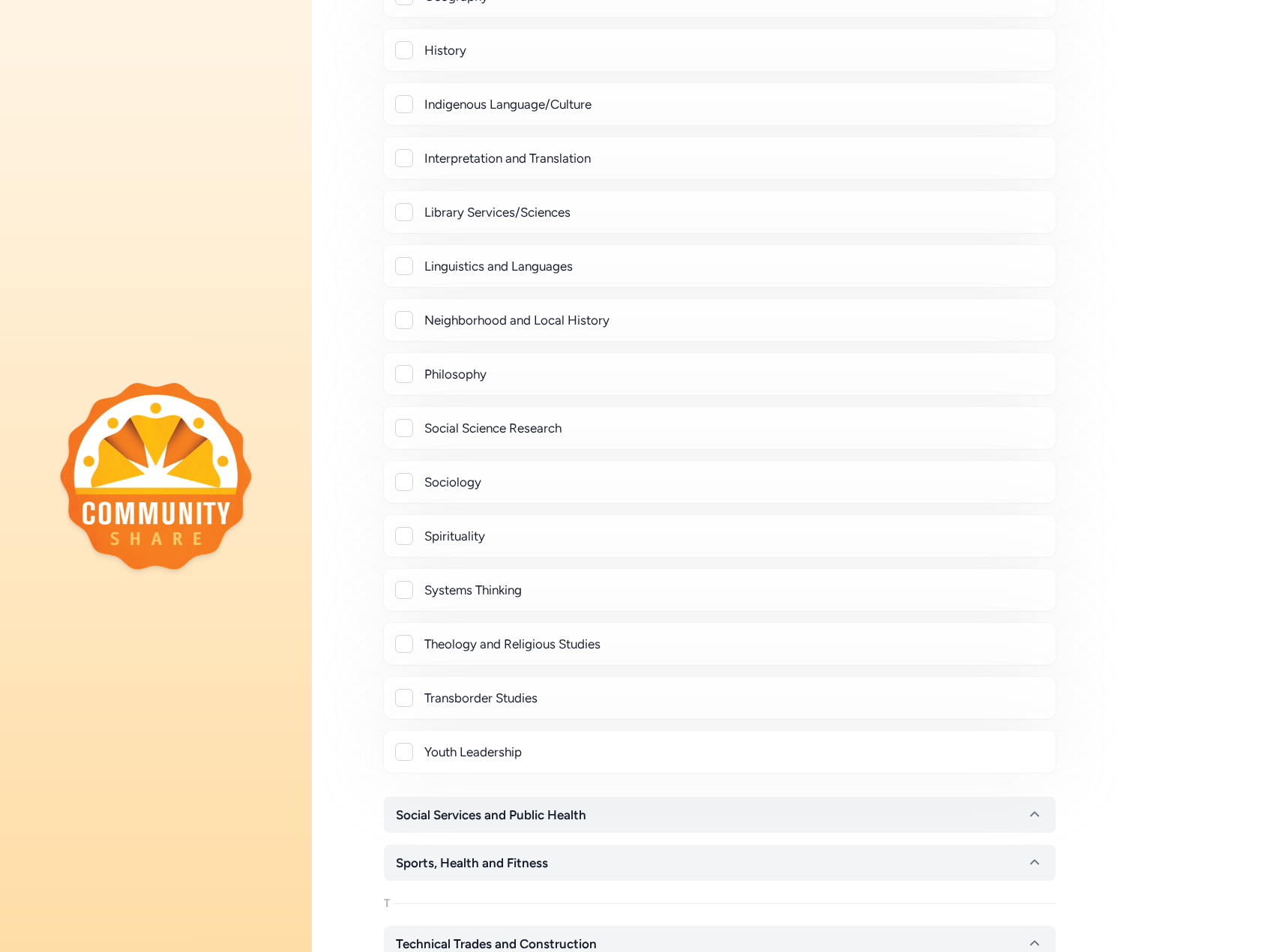
scroll to position [1849, 0]
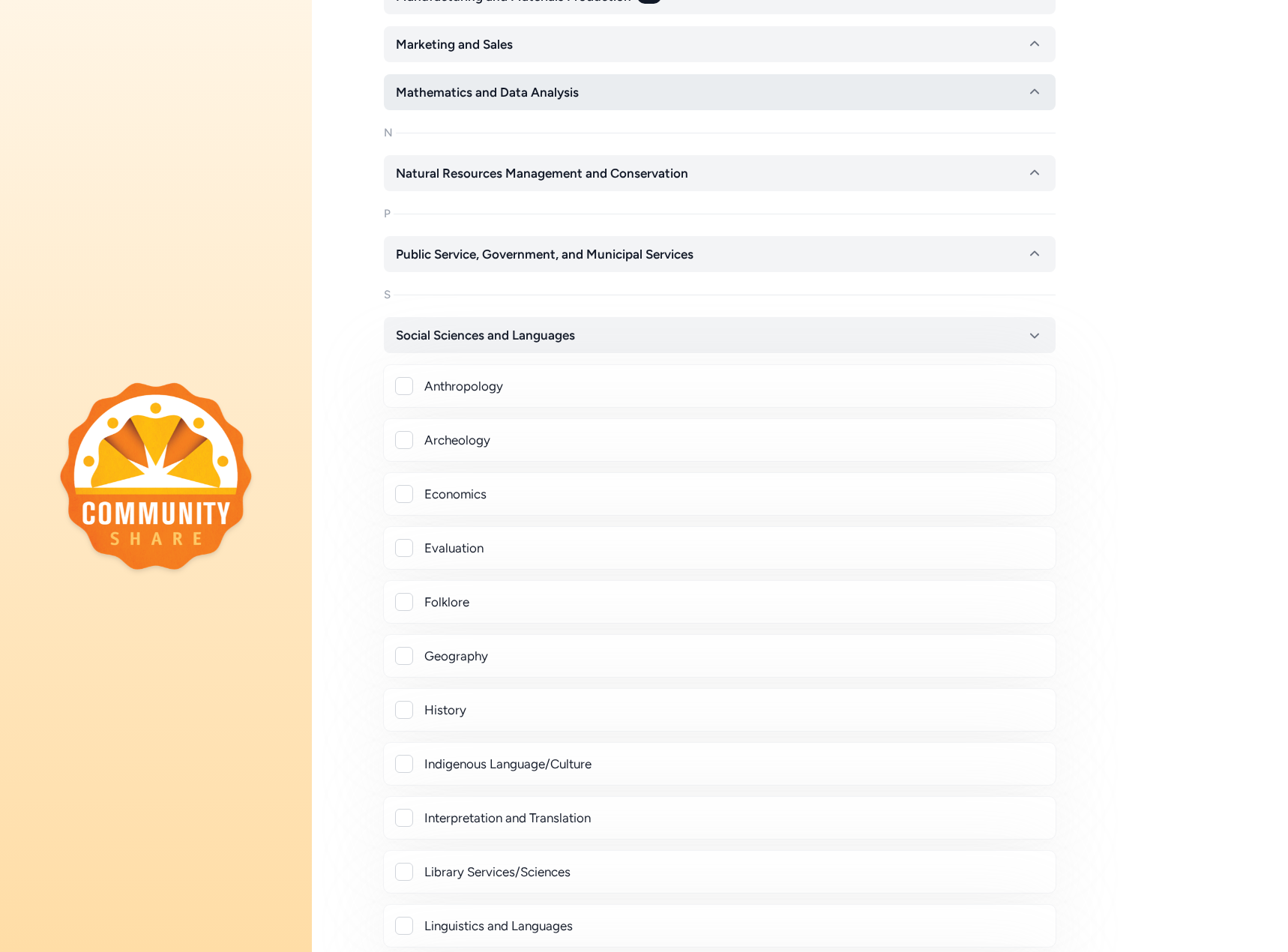
click at [436, 333] on span "Social Sciences and Languages" at bounding box center [486, 335] width 179 height 18
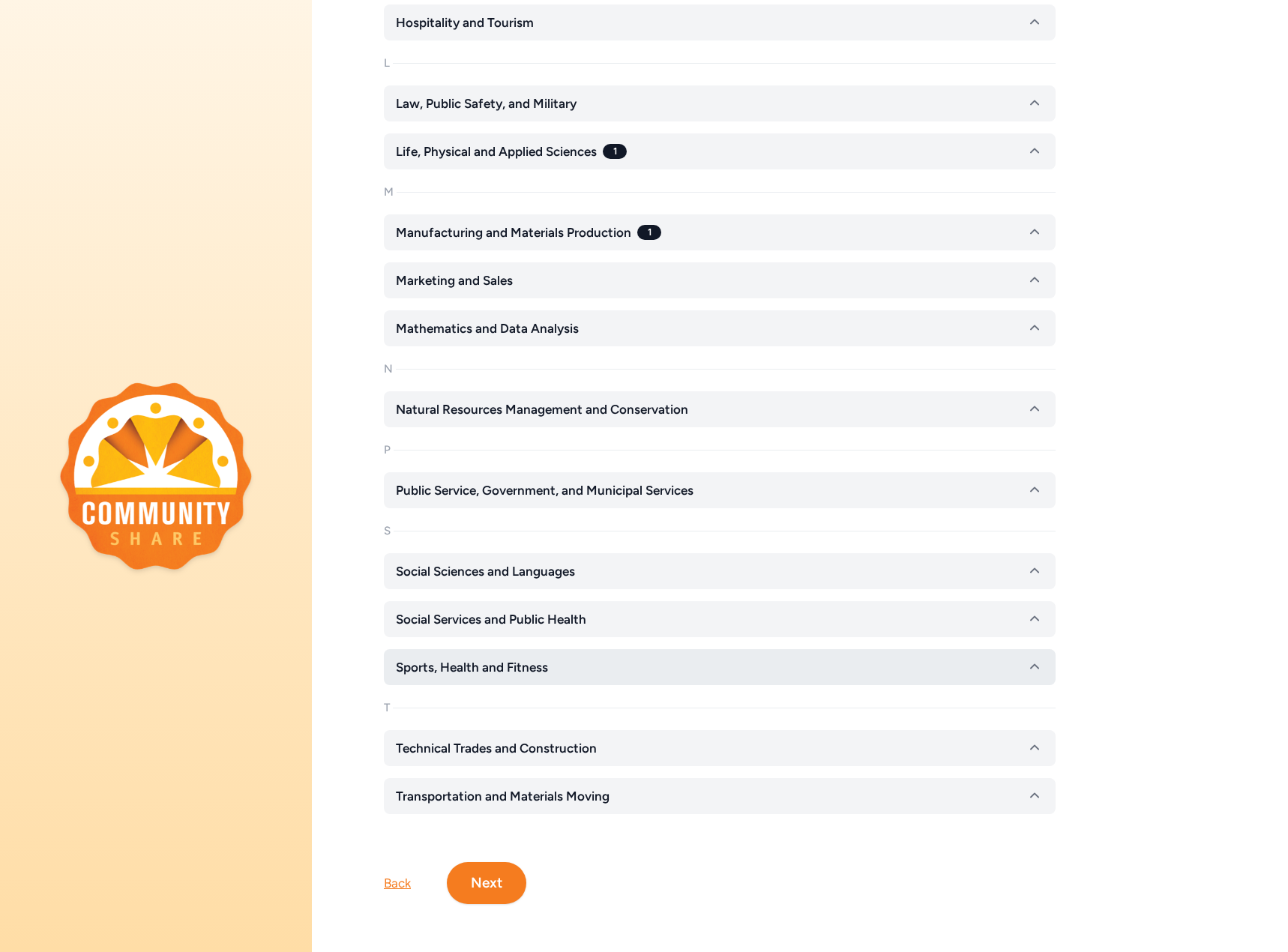
click at [465, 659] on span "Sports, Health and Fitness" at bounding box center [472, 668] width 152 height 18
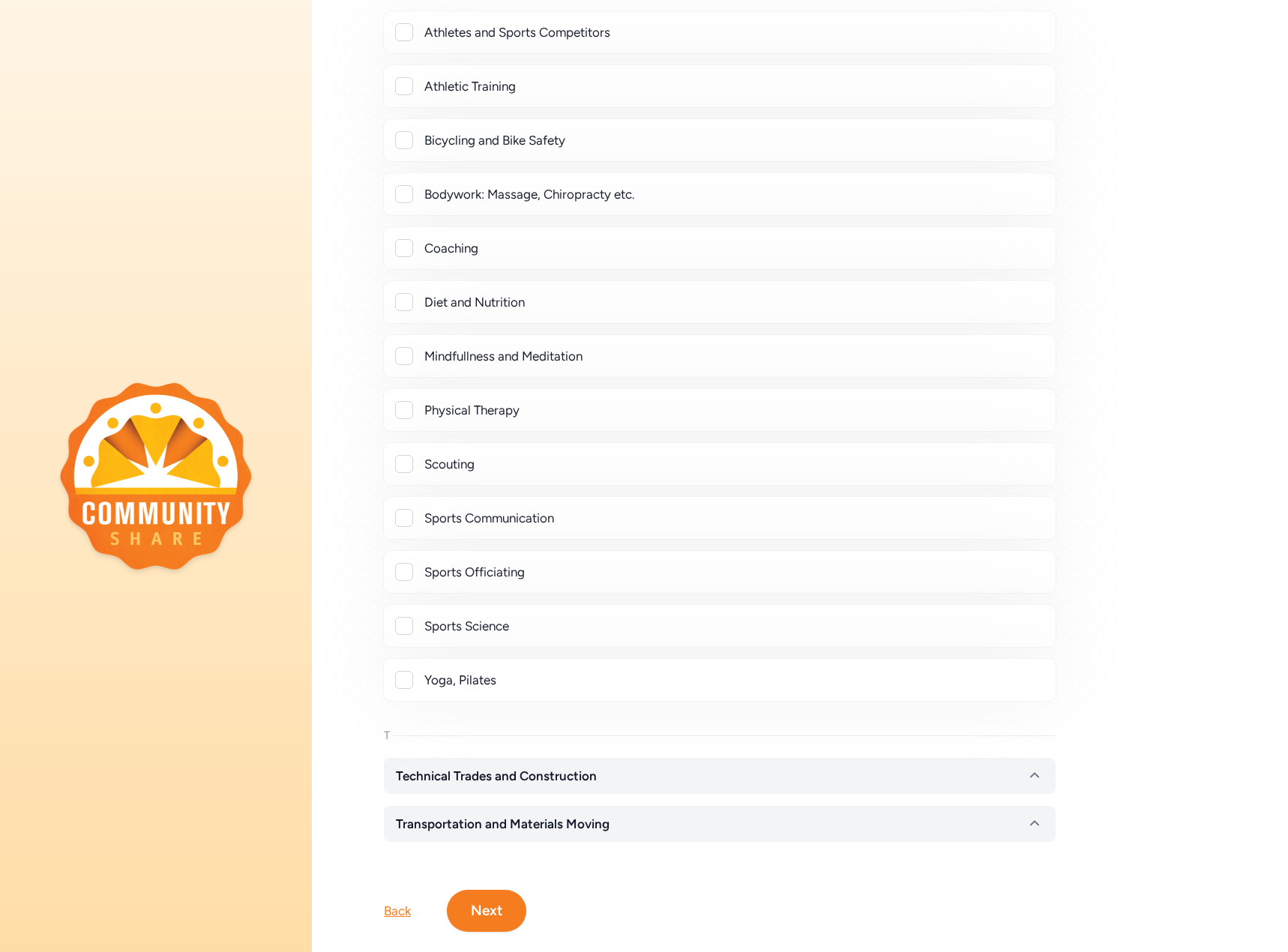
scroll to position [1324, 0]
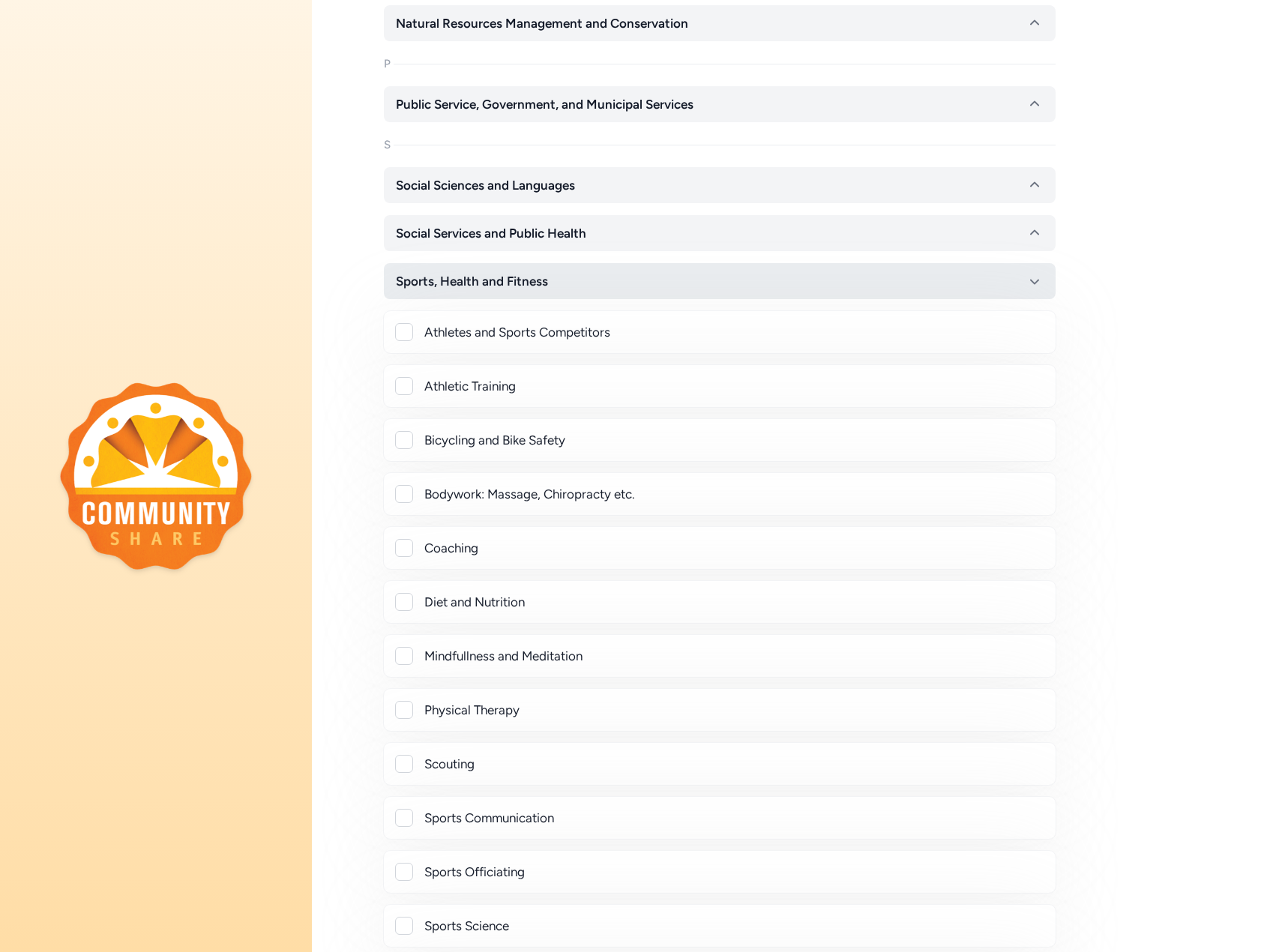
click at [451, 280] on span "Sports, Health and Fitness" at bounding box center [472, 281] width 152 height 18
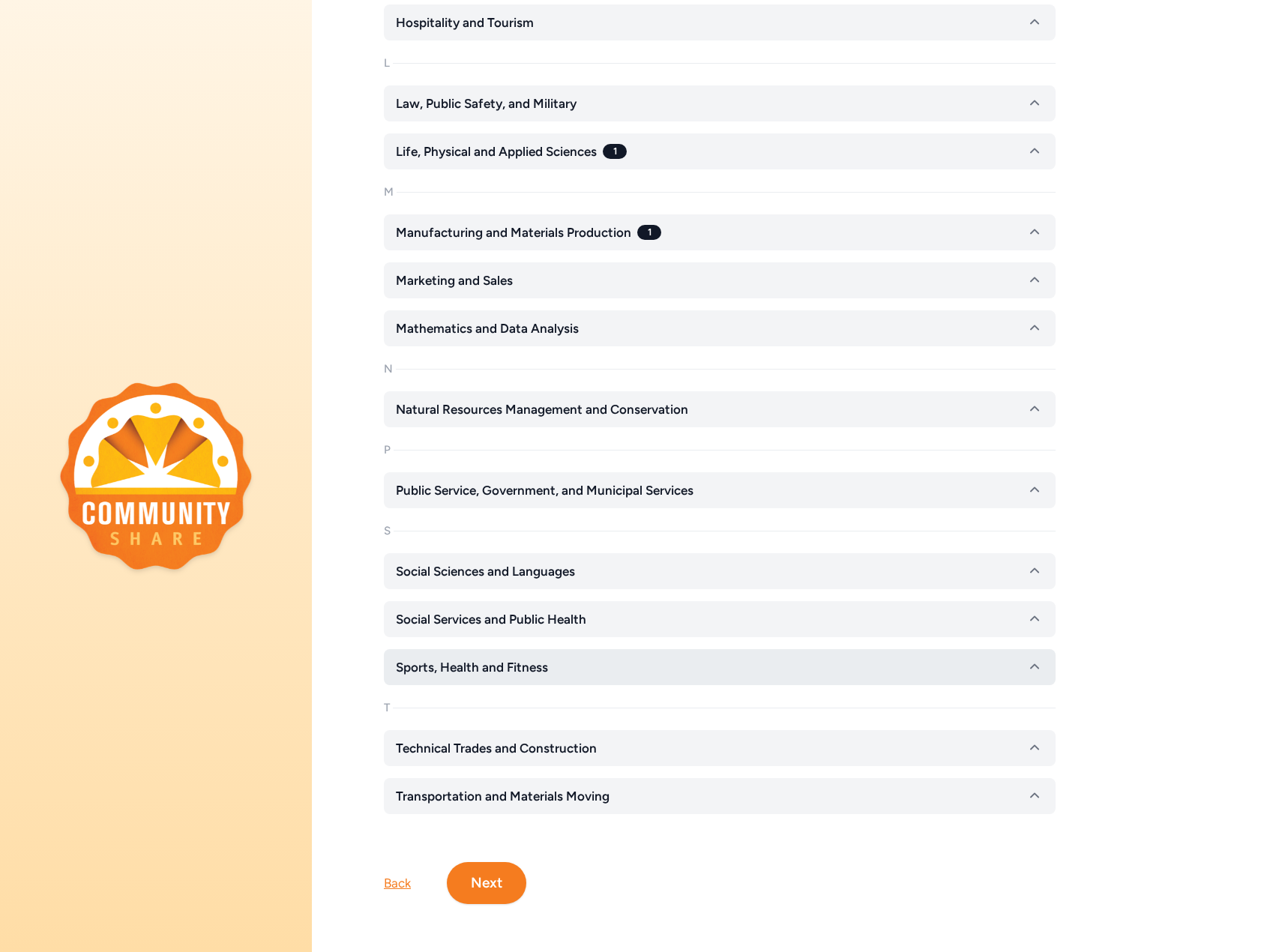
scroll to position [949, 0]
click at [546, 741] on span "Technical Trades and Construction" at bounding box center [496, 748] width 201 height 18
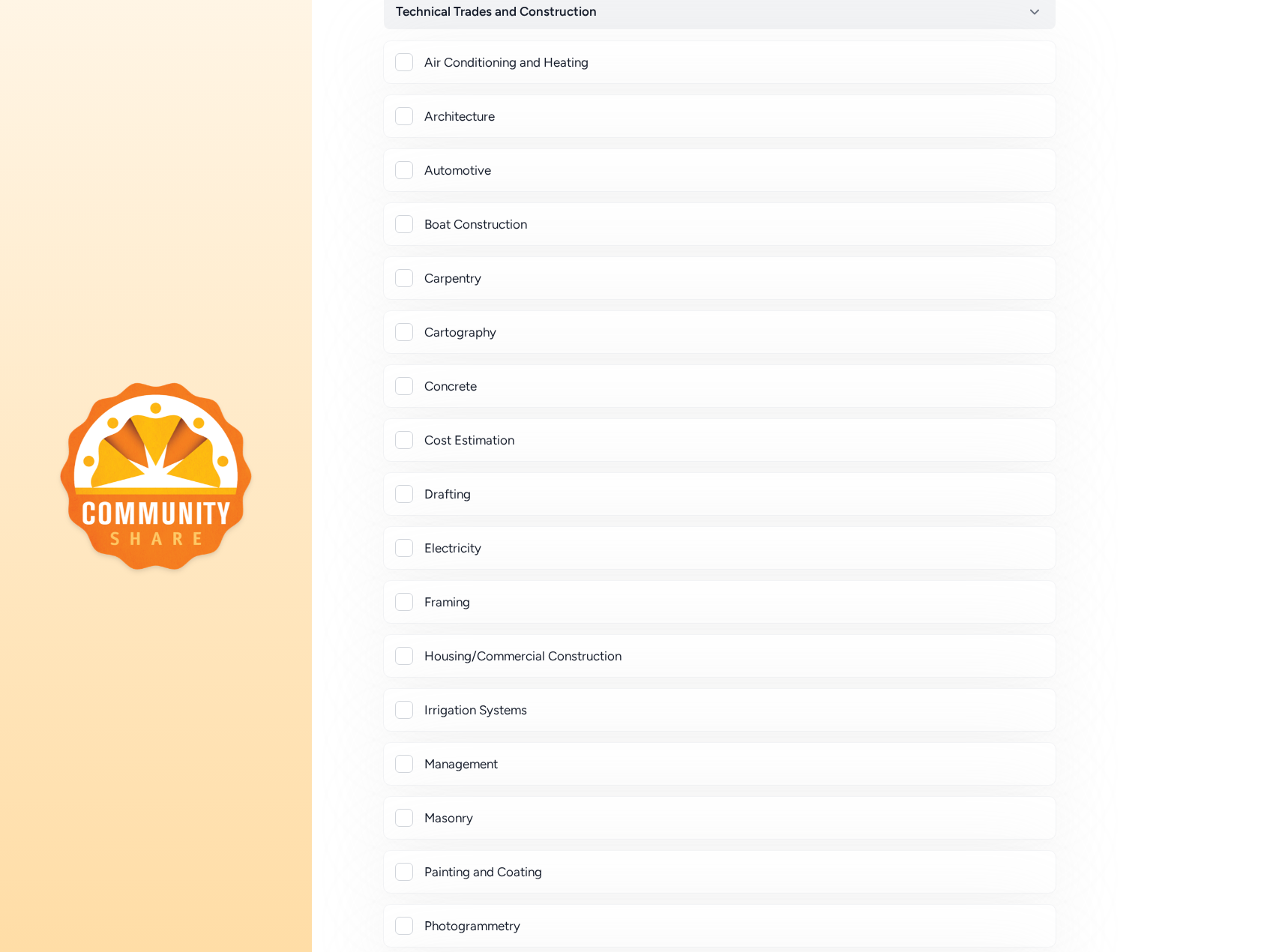
scroll to position [1549, 0]
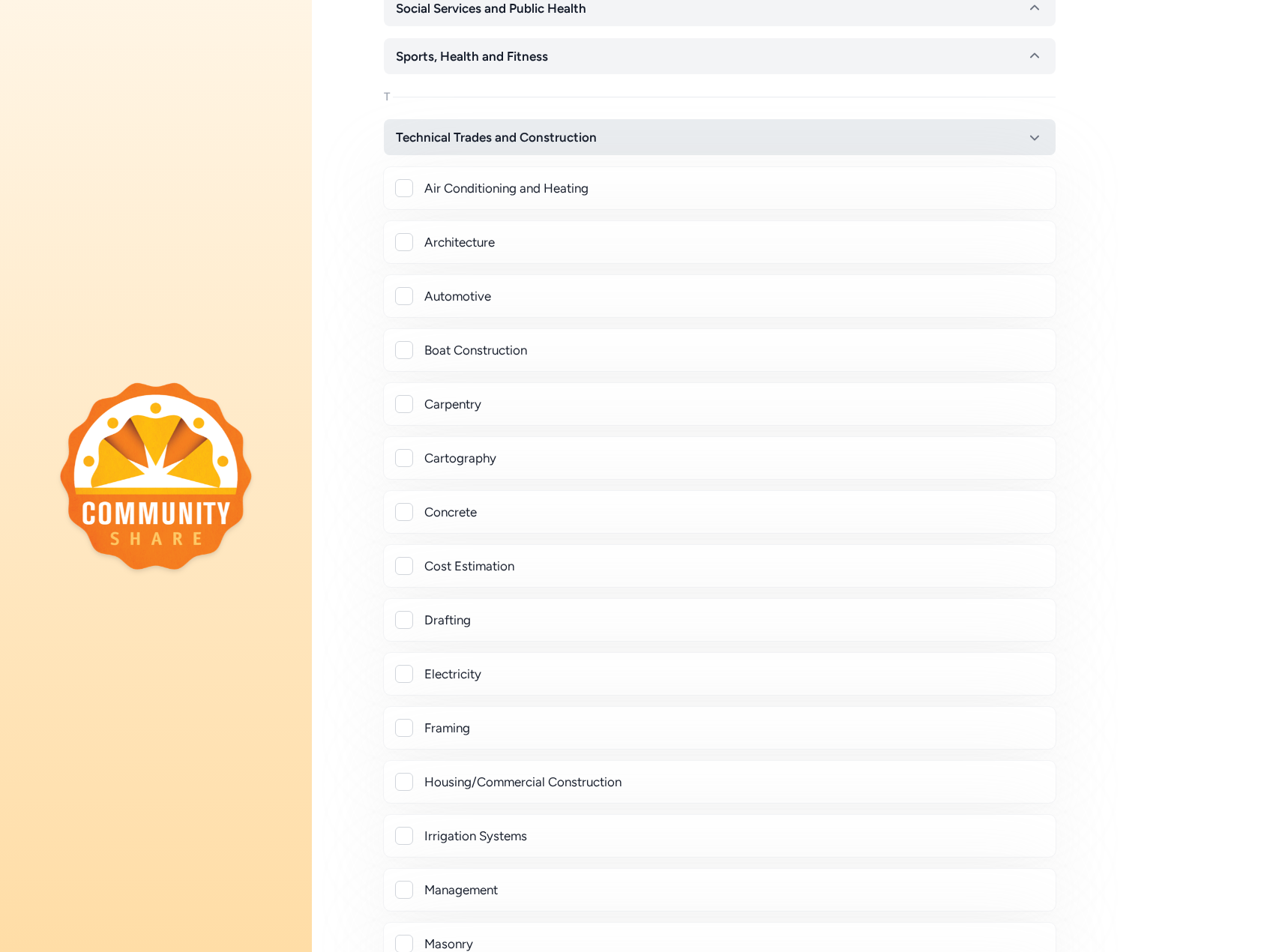
click at [459, 148] on button "Technical Trades and Construction" at bounding box center [719, 137] width 671 height 36
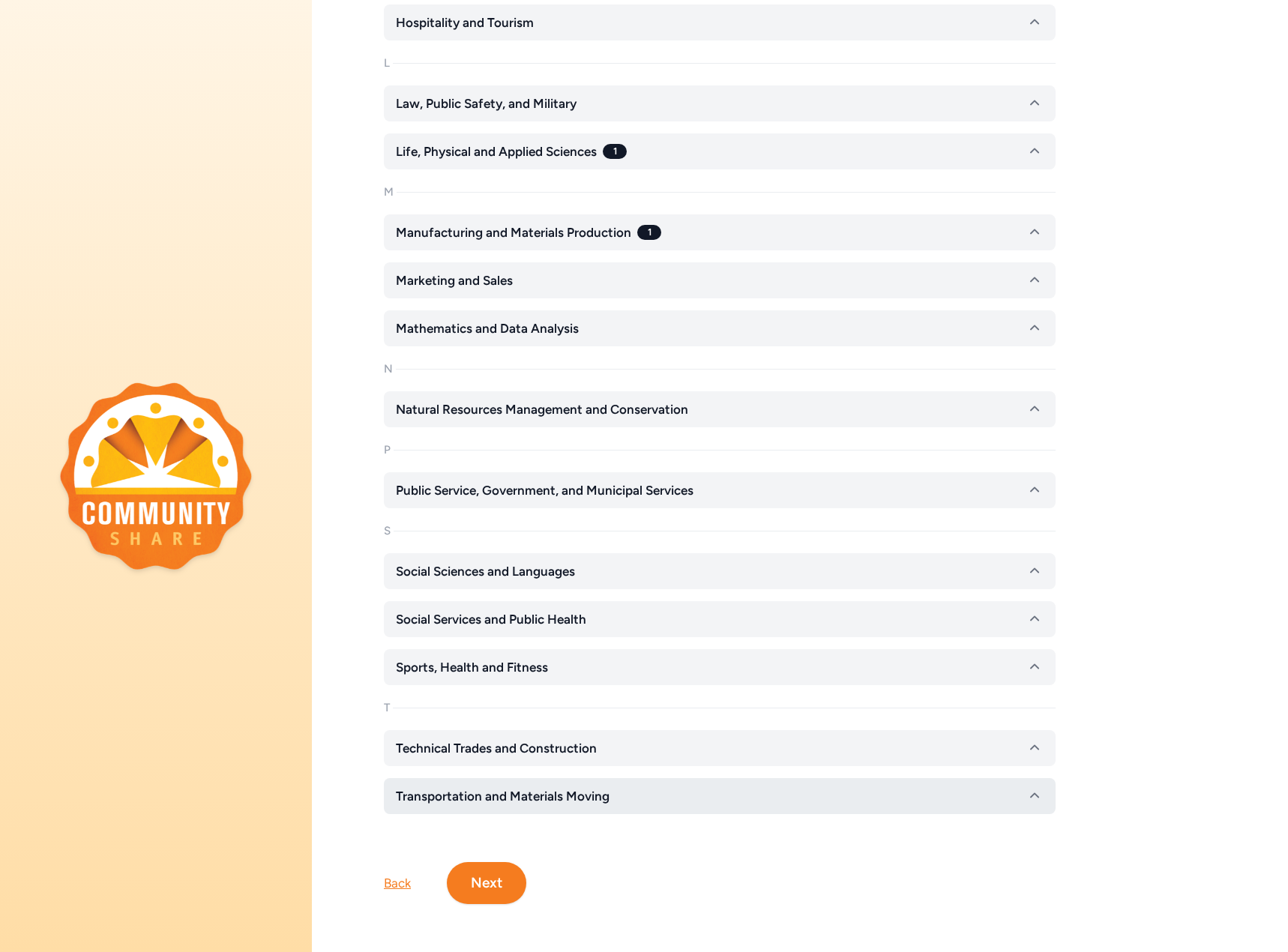
drag, startPoint x: 517, startPoint y: 797, endPoint x: 511, endPoint y: 783, distance: 15.2
click at [517, 797] on button "Transportation and Materials Moving" at bounding box center [719, 796] width 671 height 36
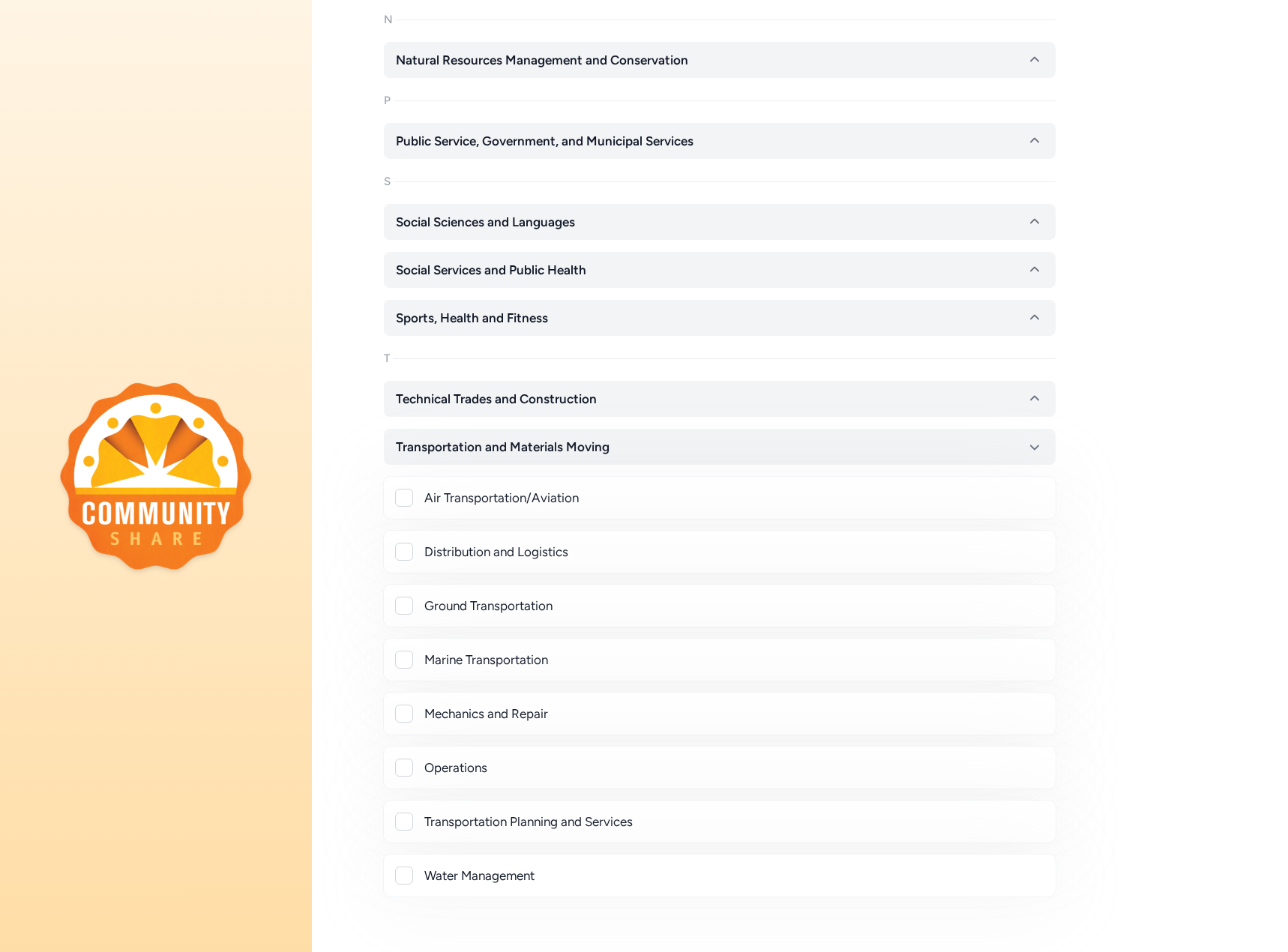
scroll to position [1324, 0]
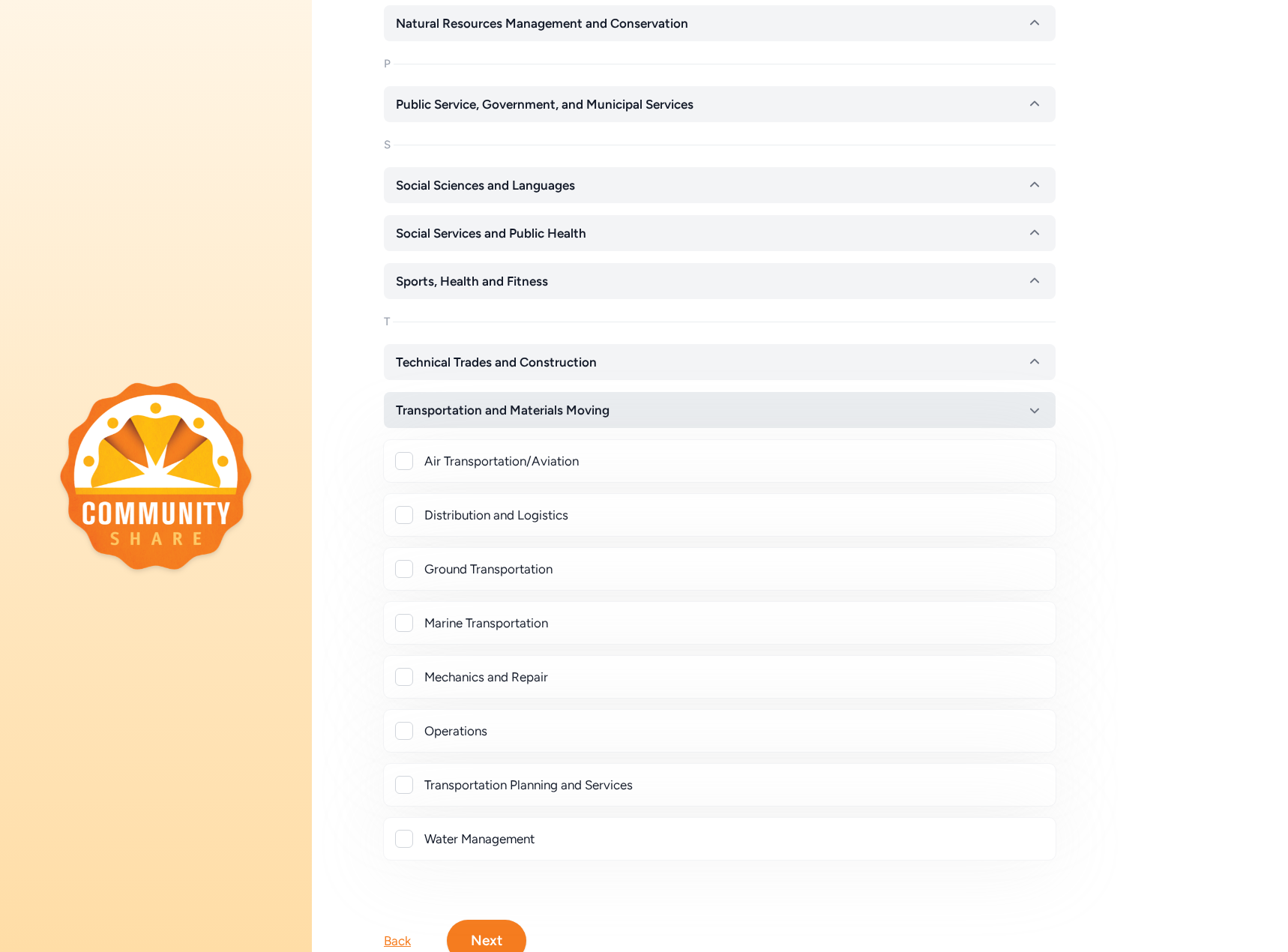
click at [481, 421] on button "Transportation and Materials Moving" at bounding box center [719, 410] width 671 height 36
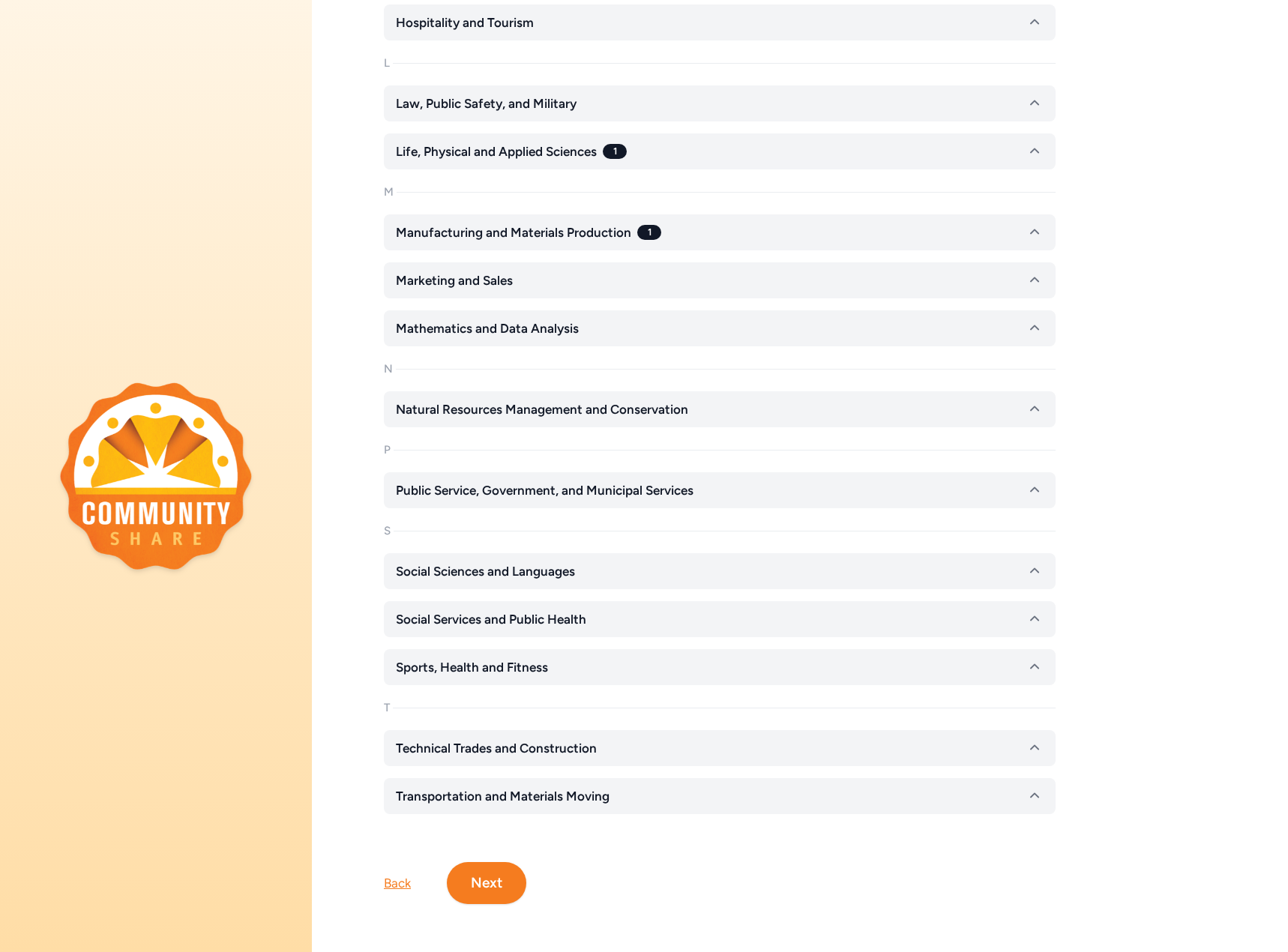
scroll to position [949, 0]
click at [502, 868] on button "Next" at bounding box center [486, 884] width 80 height 42
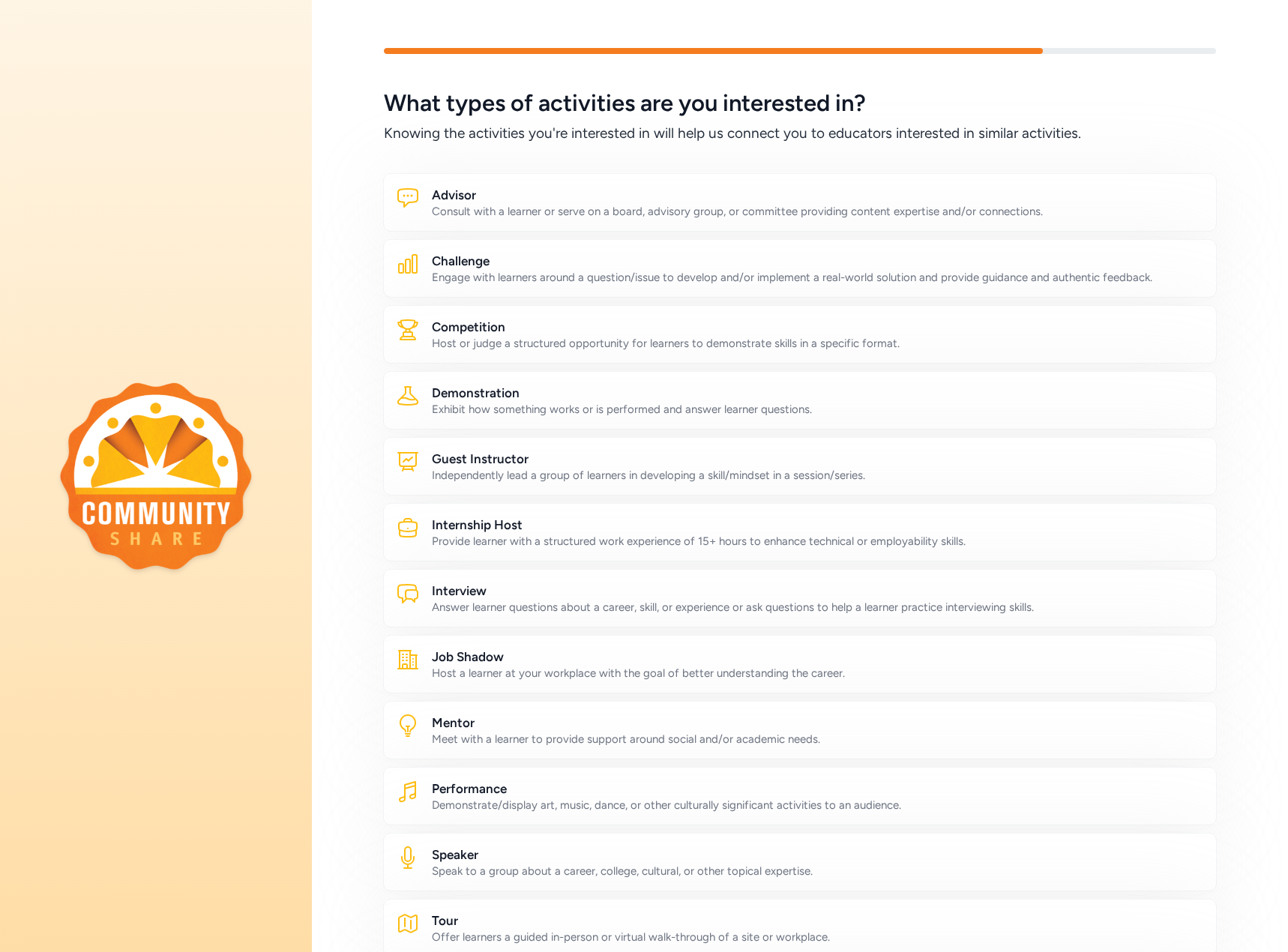
click at [909, 207] on div "Consult with a learner or serve on a board, advisory group, or committee provid…" at bounding box center [818, 211] width 772 height 15
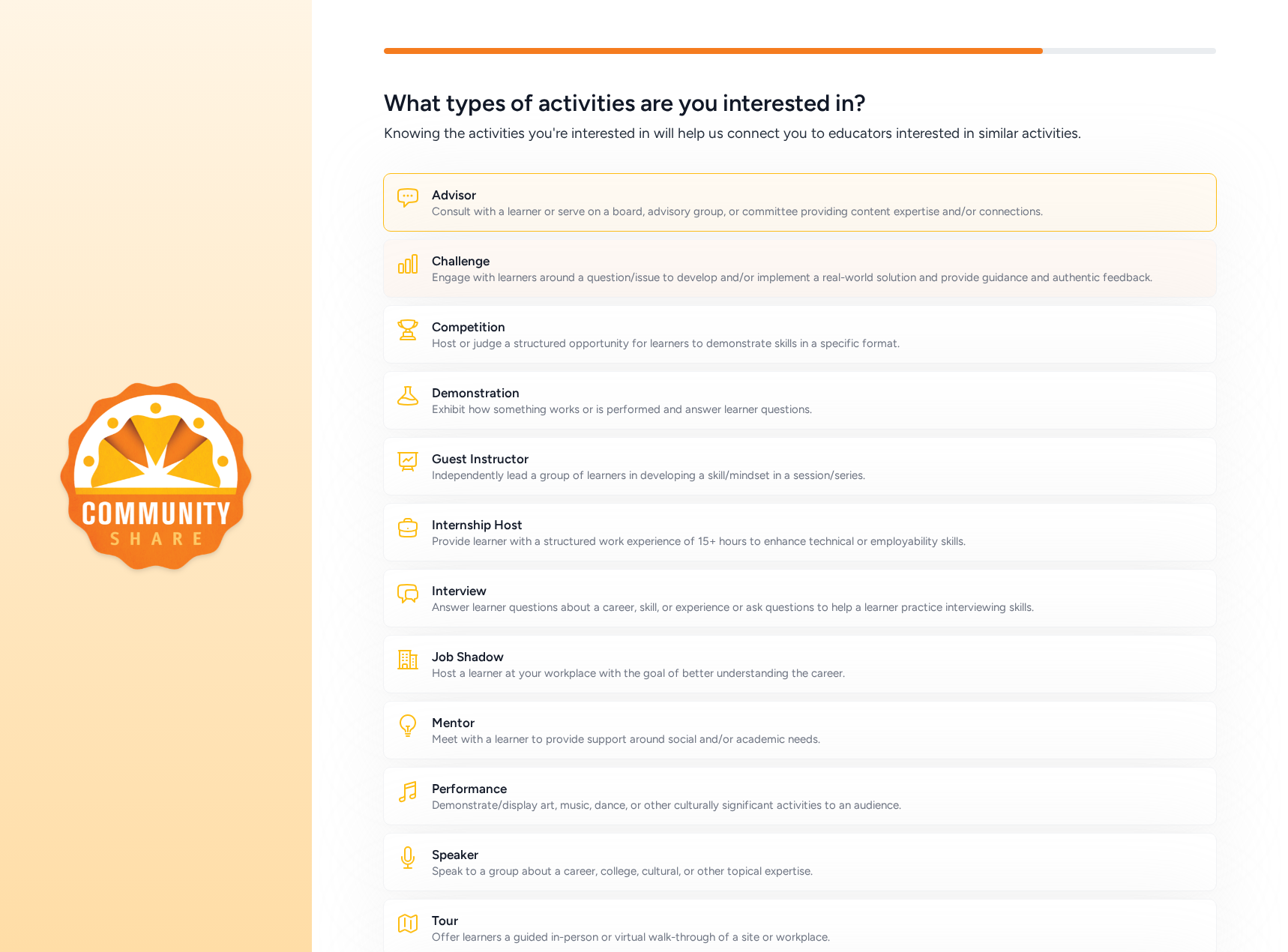
click at [736, 284] on div "Engage with learners around a question/issue to develop and/or implement a real…" at bounding box center [818, 277] width 772 height 15
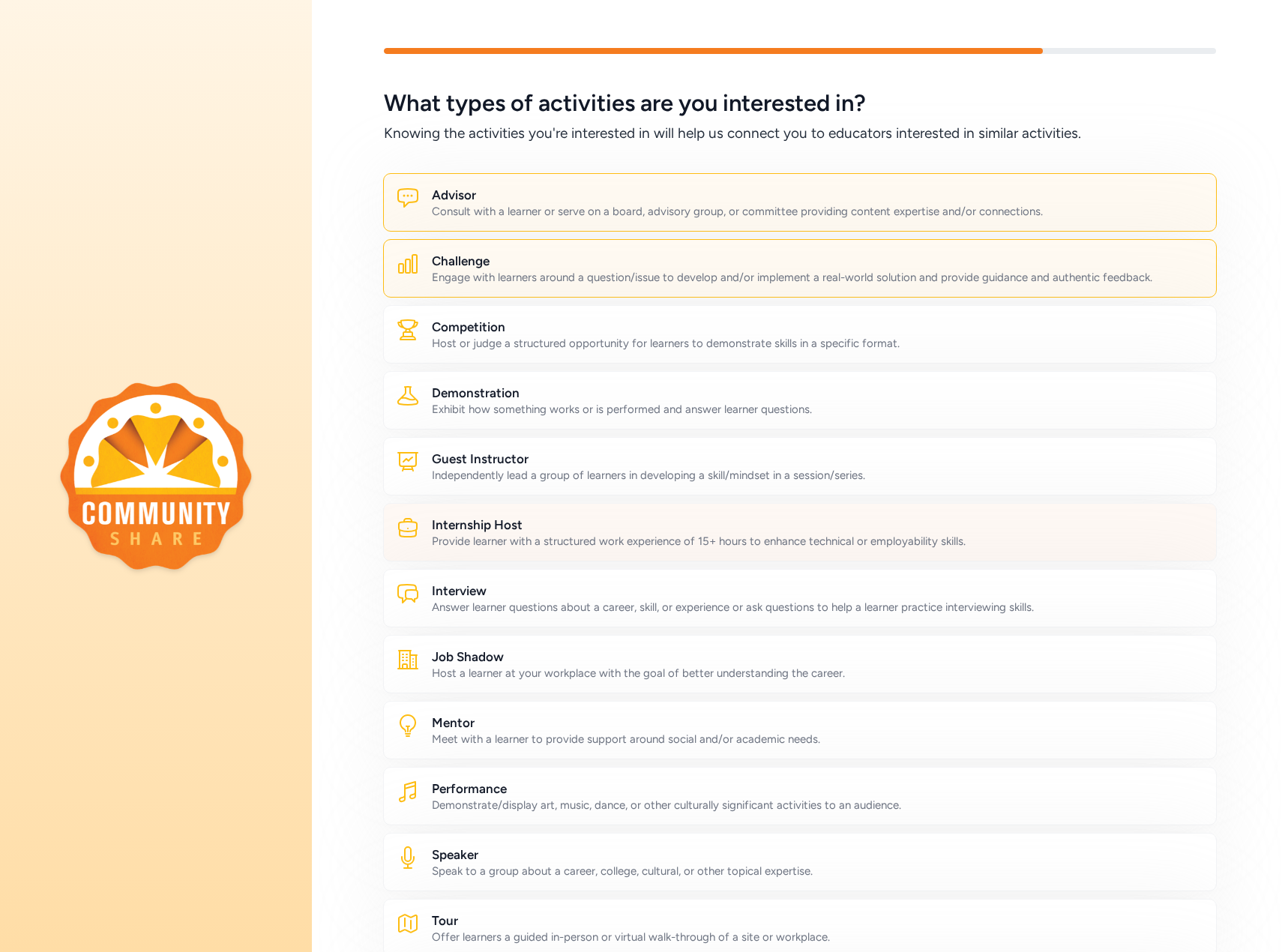
scroll to position [75, 0]
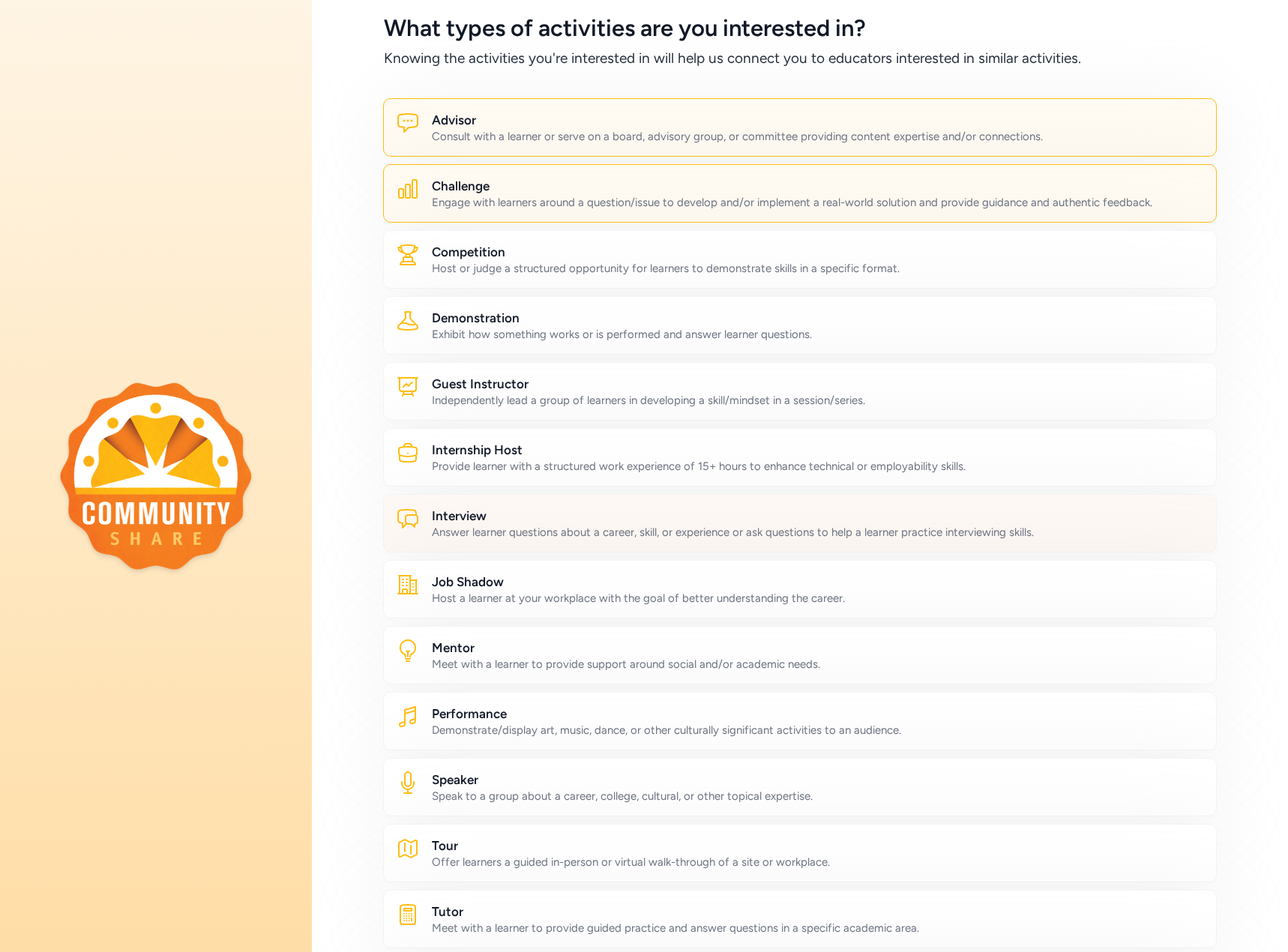
click at [548, 539] on div "Answer learner questions about a career, skill, or experience or ask questions …" at bounding box center [818, 532] width 772 height 15
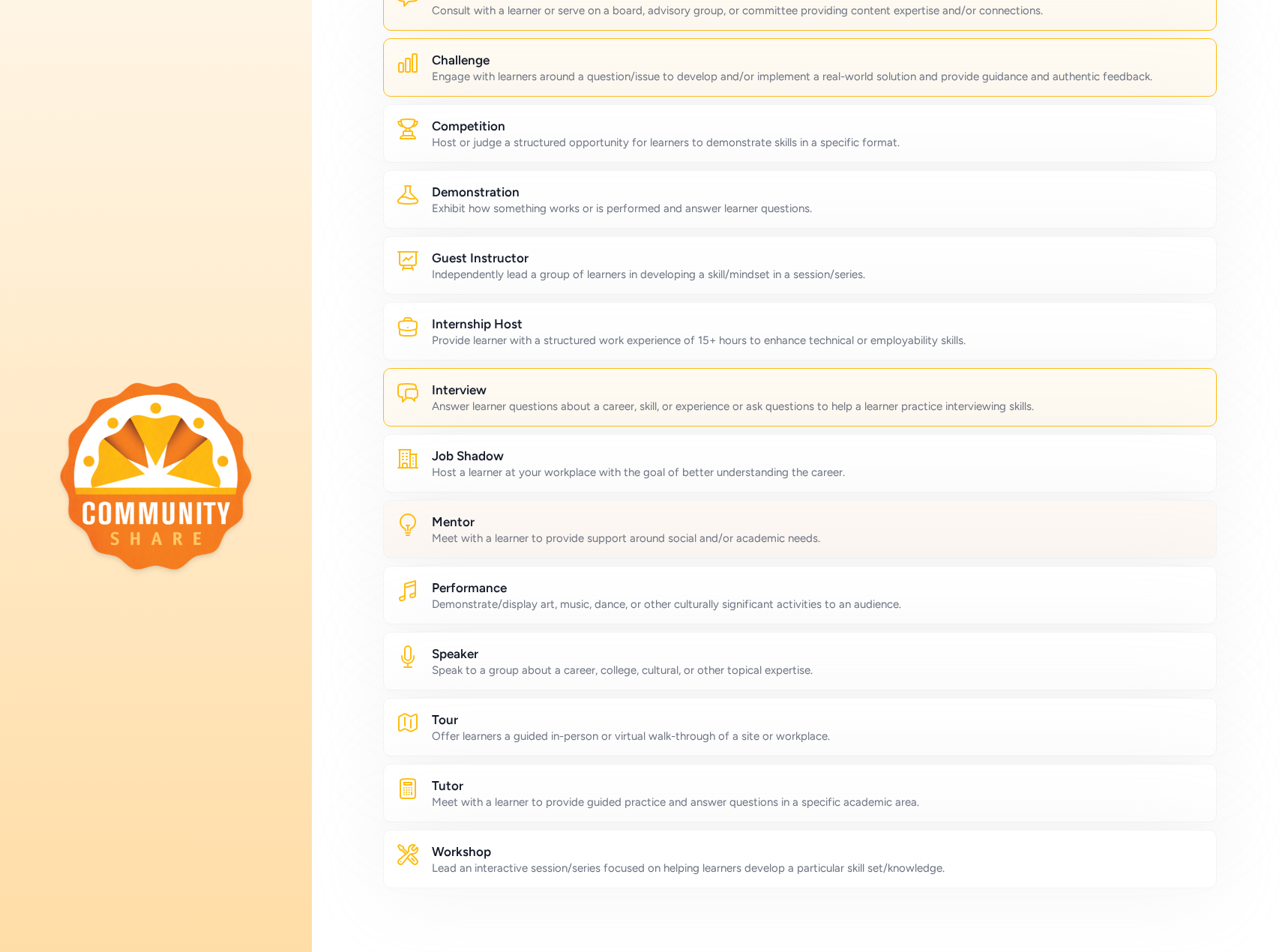
scroll to position [225, 0]
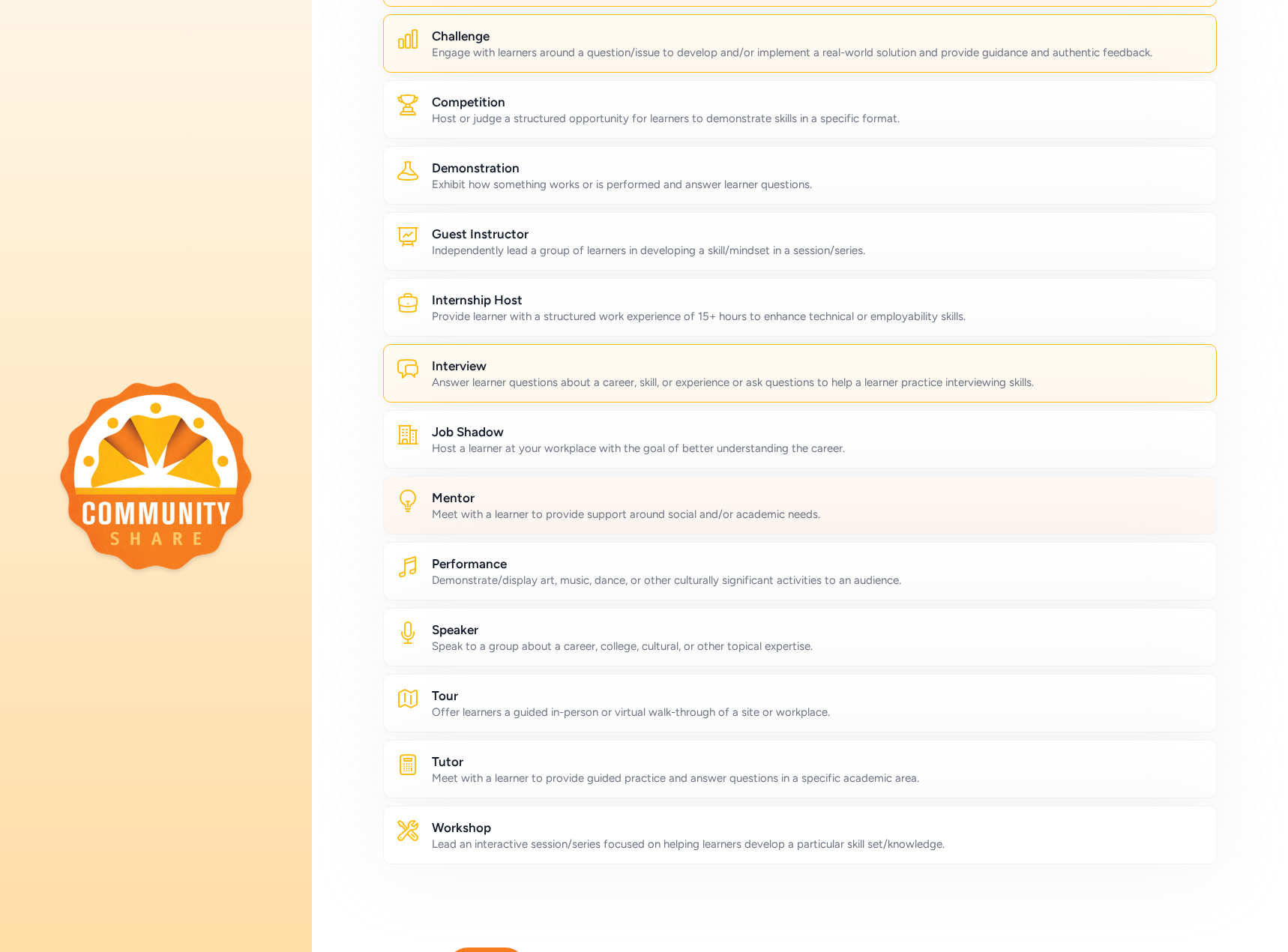
click at [553, 511] on div "Meet with a learner to provide support around social and/or academic needs." at bounding box center [818, 514] width 772 height 15
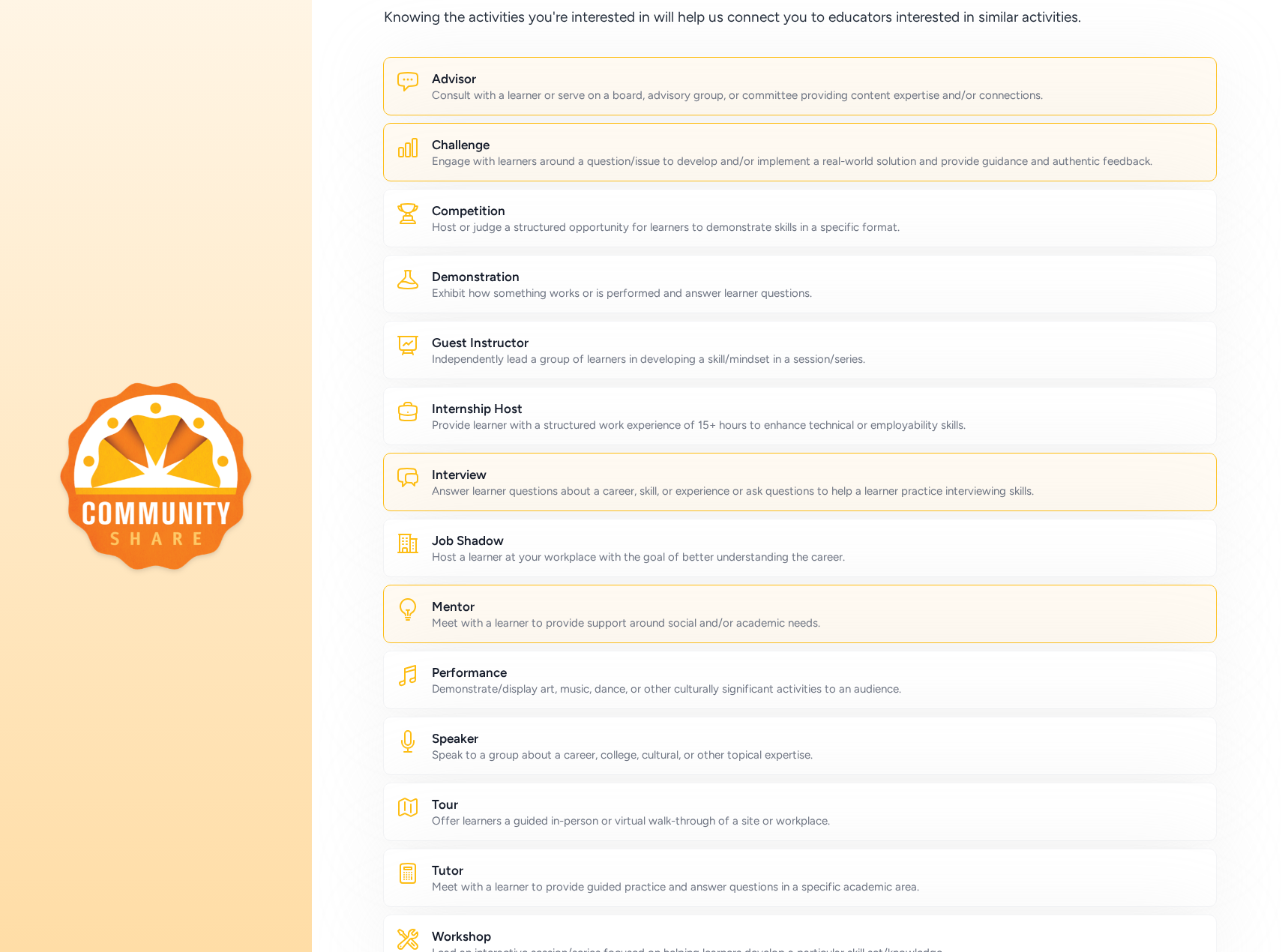
scroll to position [322, 0]
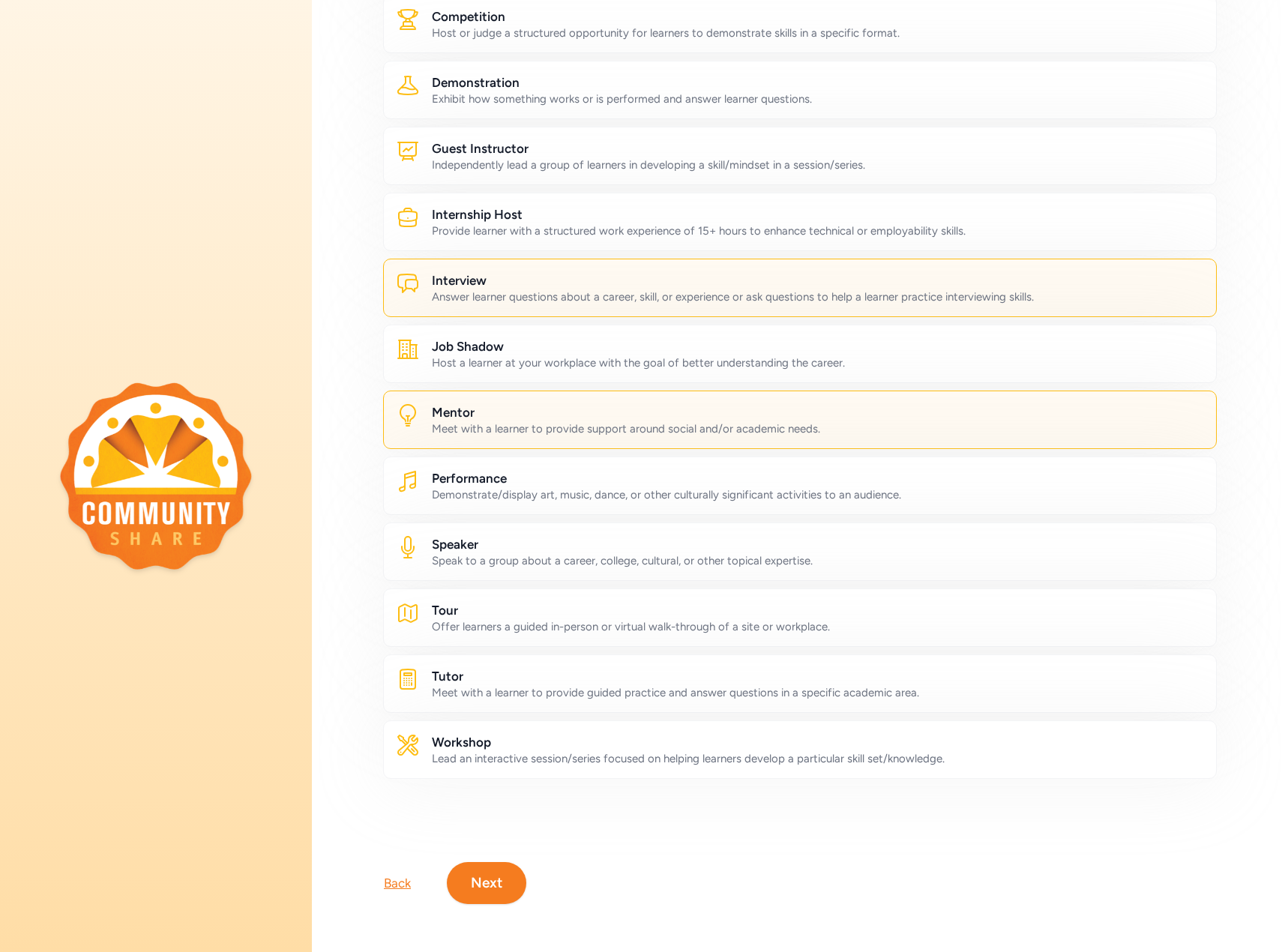
click at [487, 867] on button "Next" at bounding box center [486, 884] width 80 height 42
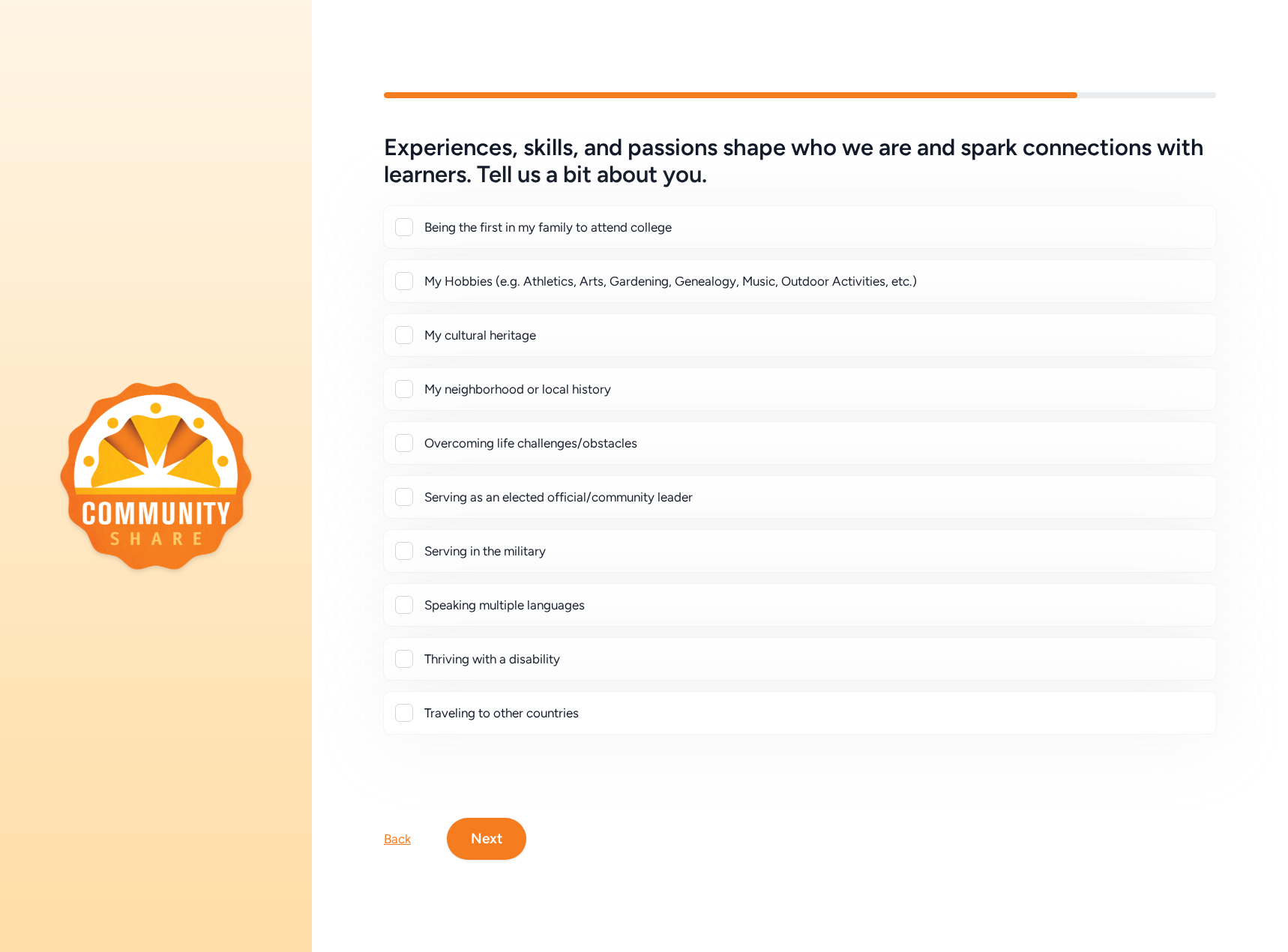
click at [398, 221] on div at bounding box center [404, 227] width 18 height 18
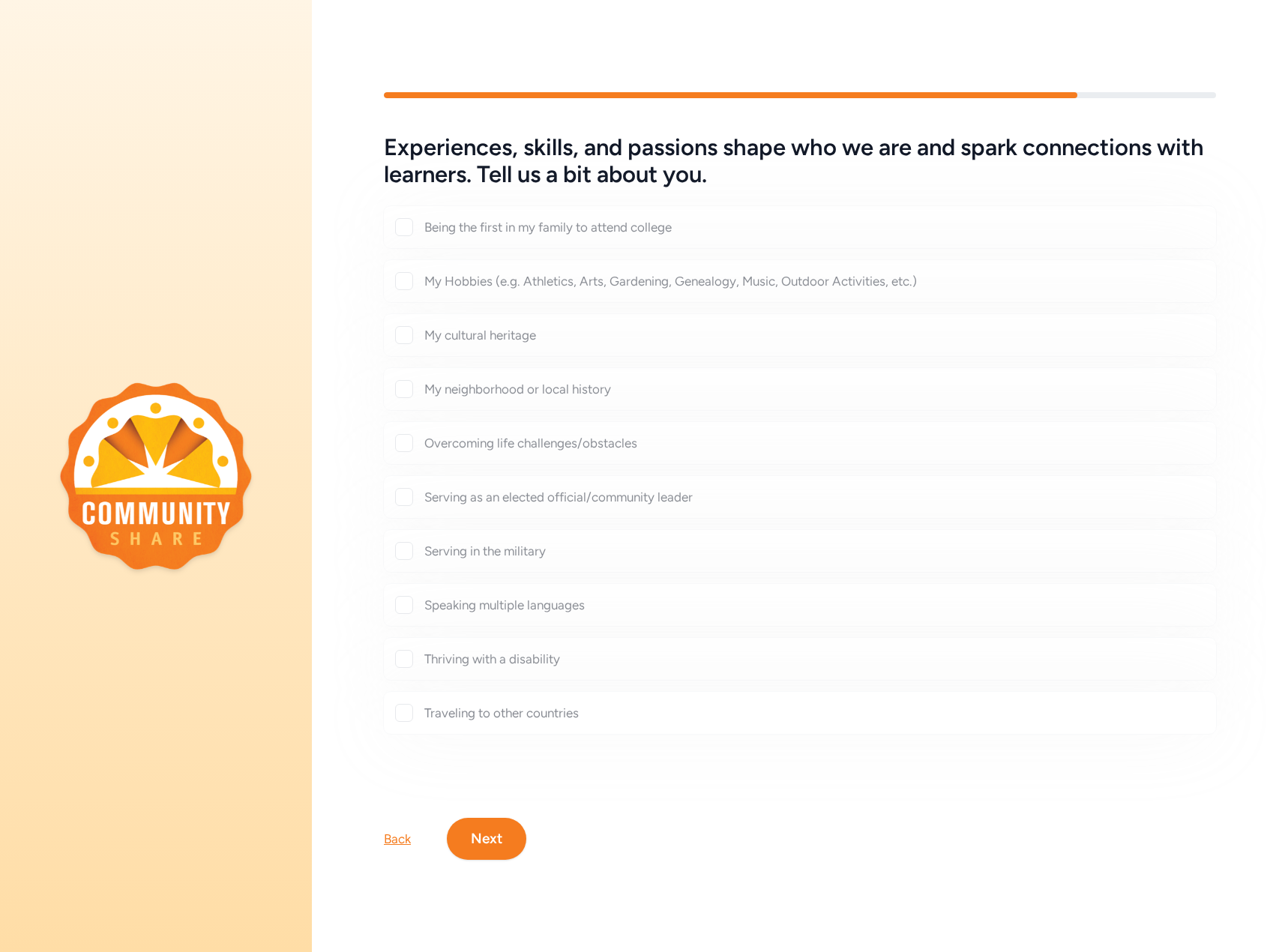
checkbox input "true"
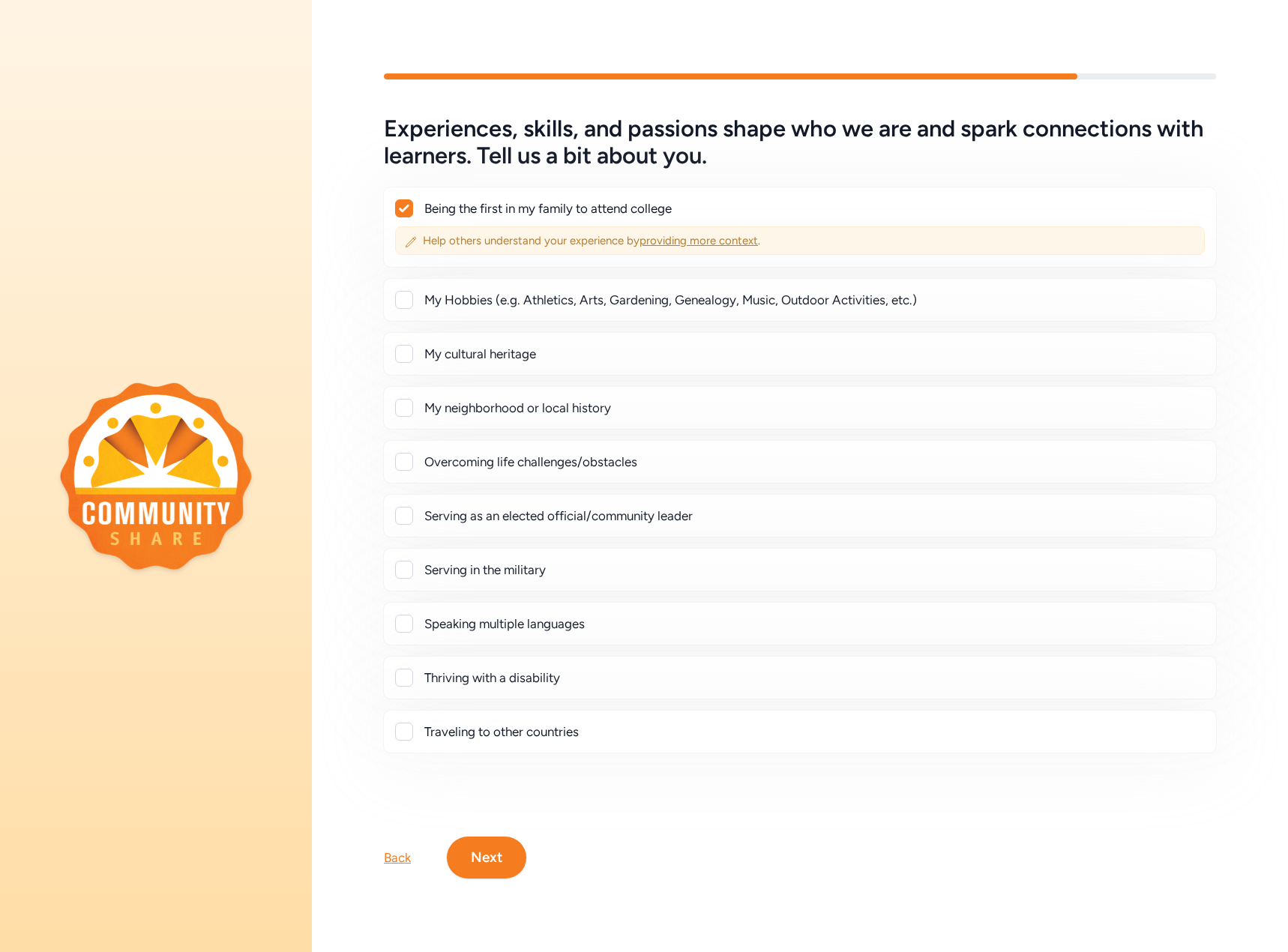
click at [713, 236] on span "providing more context" at bounding box center [698, 240] width 118 height 14
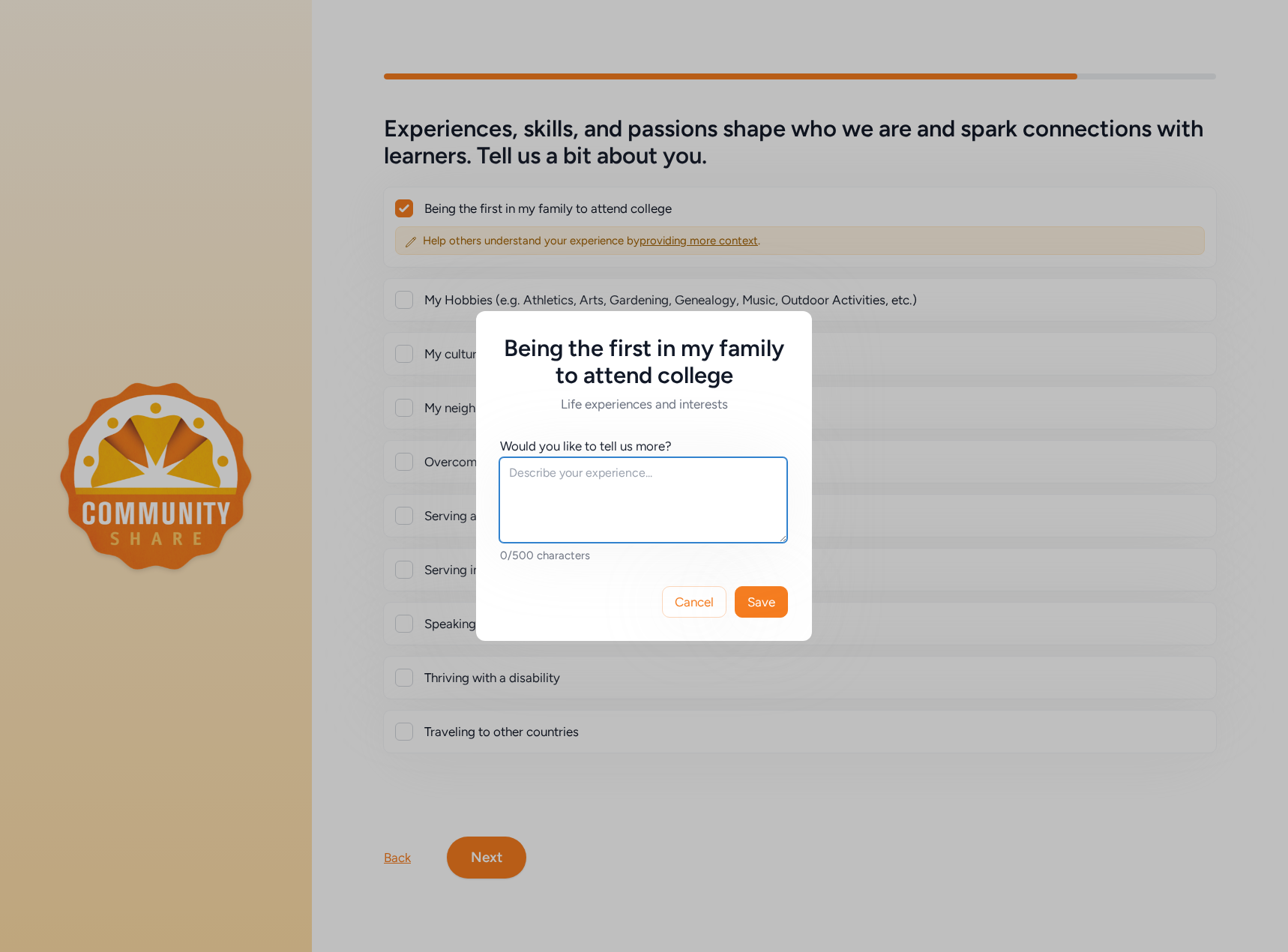
click at [617, 503] on textarea at bounding box center [643, 500] width 288 height 86
type textarea "Technically, my older sister was the first to attend college, but I was only be…"
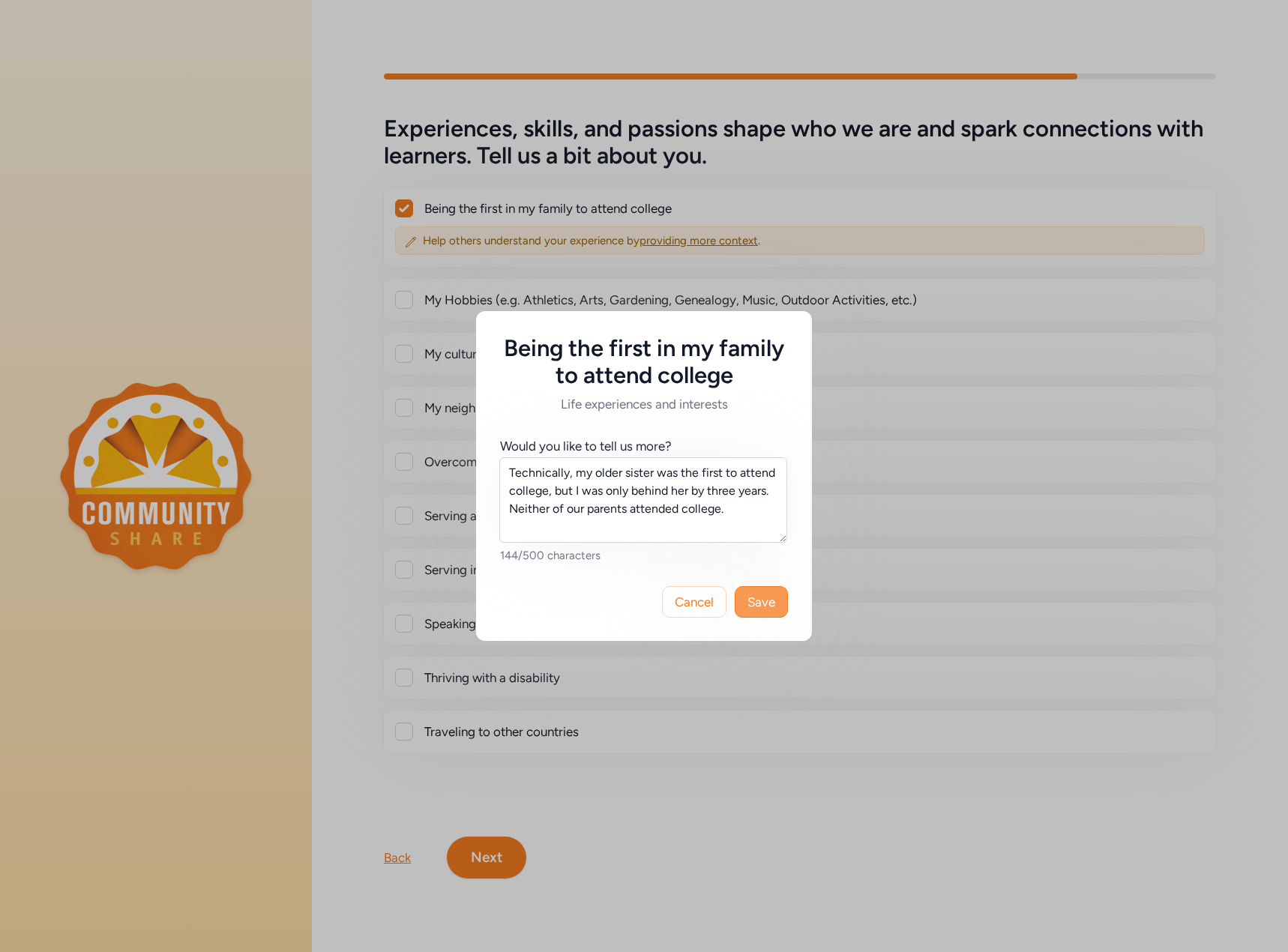
click at [767, 600] on span "Save" at bounding box center [761, 602] width 28 height 18
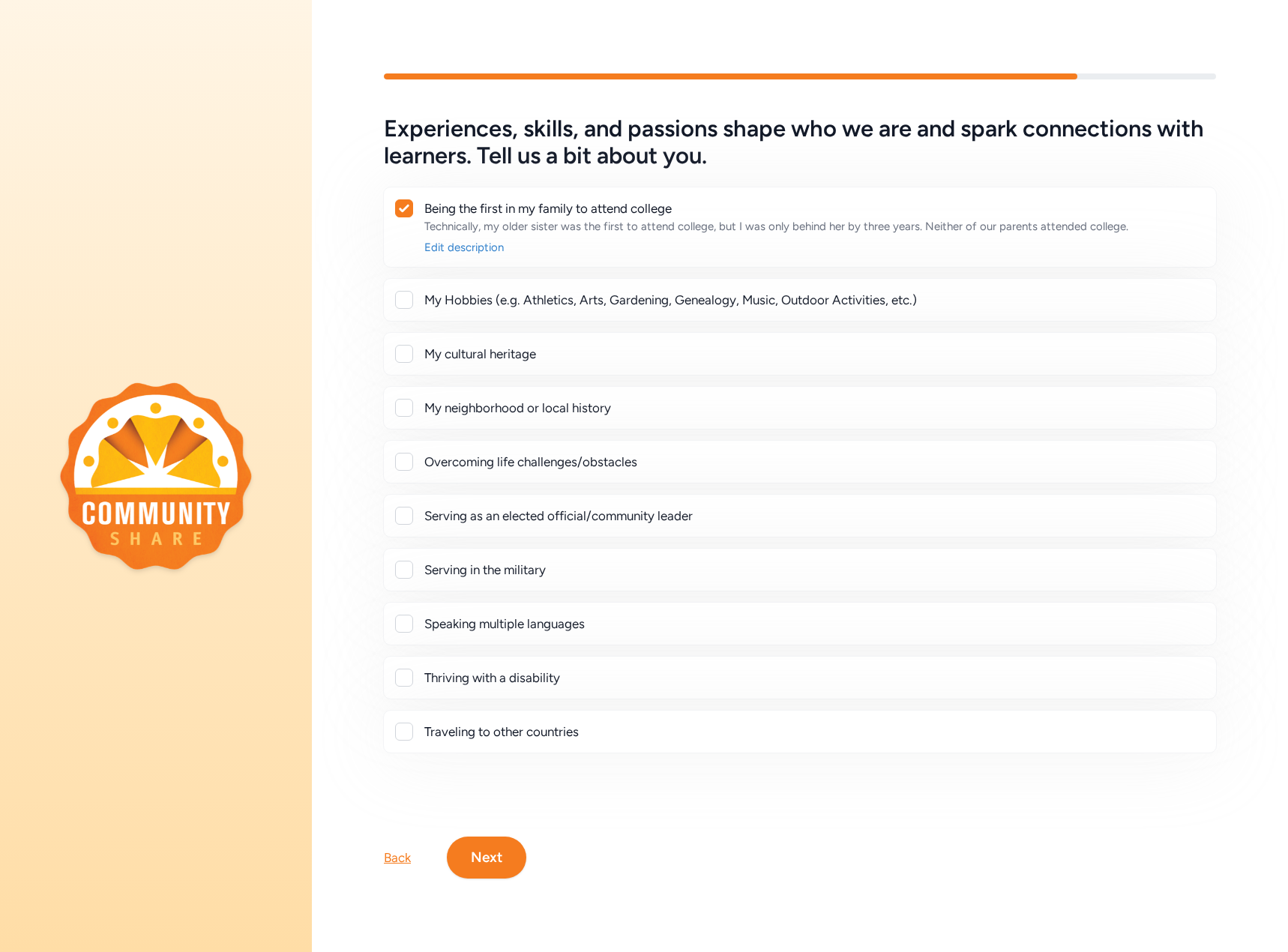
click at [403, 293] on div at bounding box center [404, 300] width 18 height 18
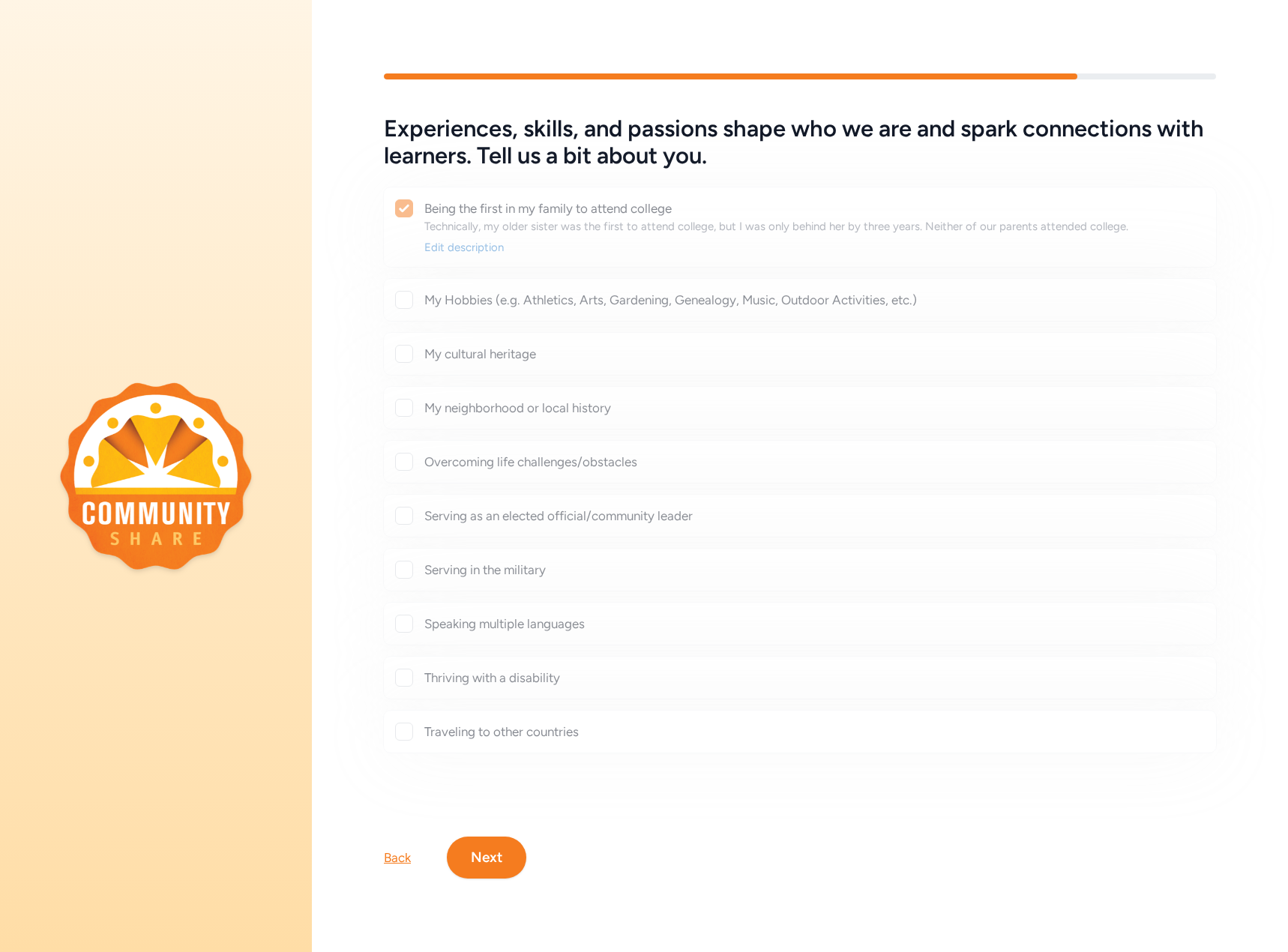
checkbox input "true"
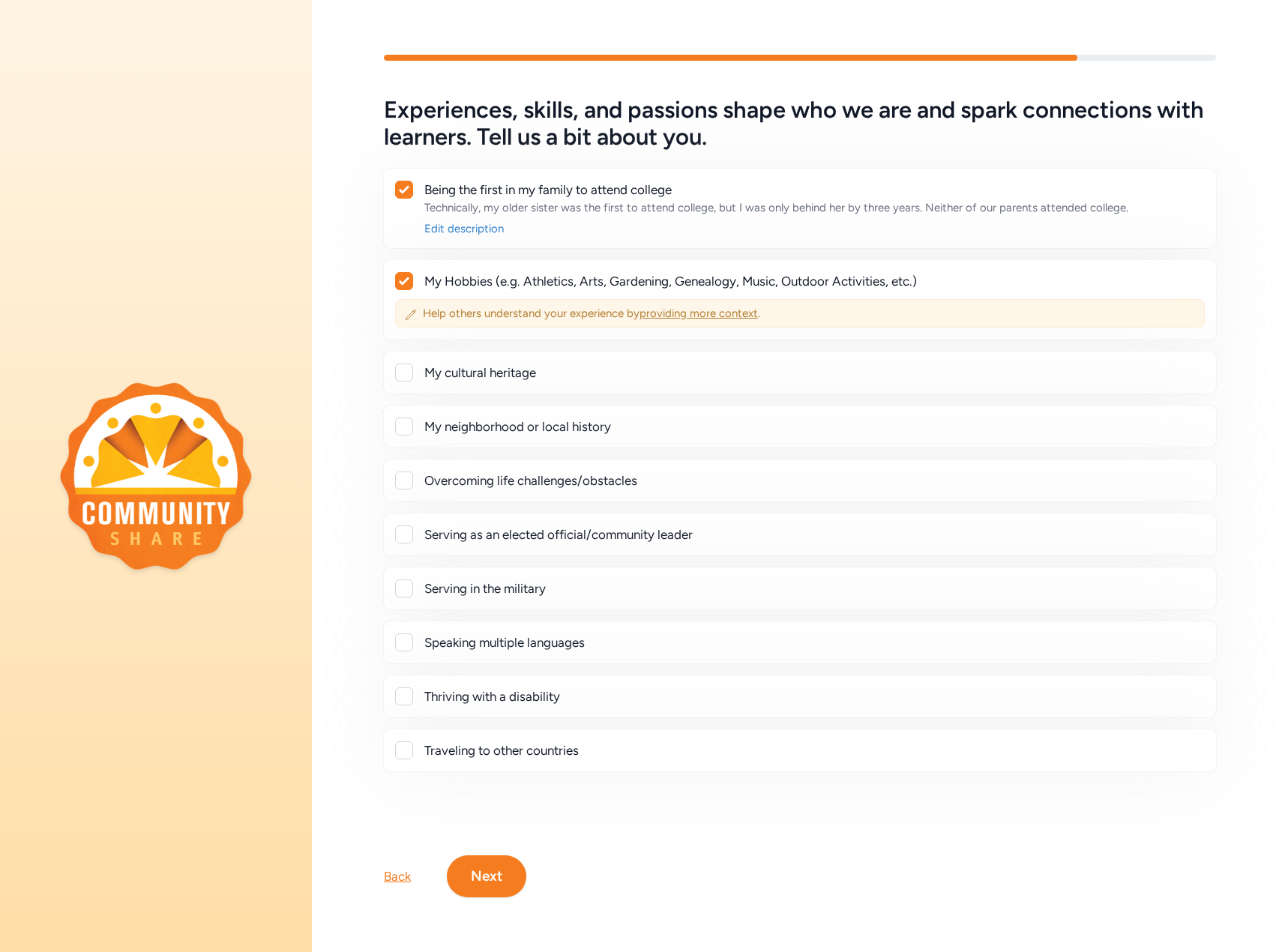
click at [694, 307] on span "providing more context" at bounding box center [698, 313] width 118 height 14
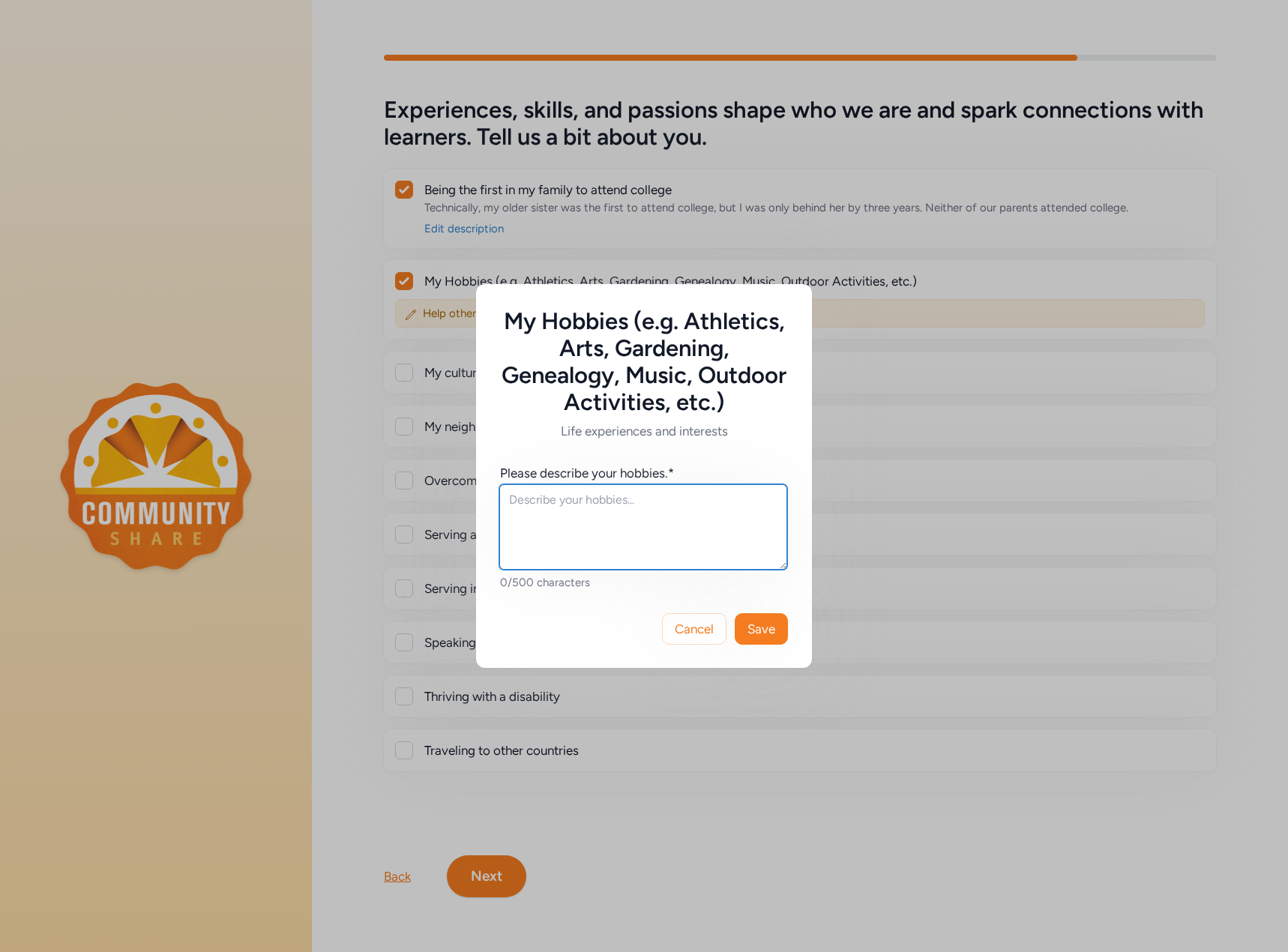
click at [609, 509] on textarea at bounding box center [643, 527] width 288 height 86
click at [563, 516] on textarea "Parenting and work take up most of my time. However, I have a book club with fr…" at bounding box center [643, 527] width 288 height 86
click at [602, 515] on textarea "Parenting and work take up most of my time. However, I have a book club with fr…" at bounding box center [643, 527] width 288 height 86
click at [567, 516] on textarea "Parenting and work take up most of my time. However, I have a book club with fr…" at bounding box center [643, 527] width 288 height 86
click at [560, 552] on textarea "Parenting and work take up most of my time. However, I... have a book club with…" at bounding box center [643, 527] width 288 height 86
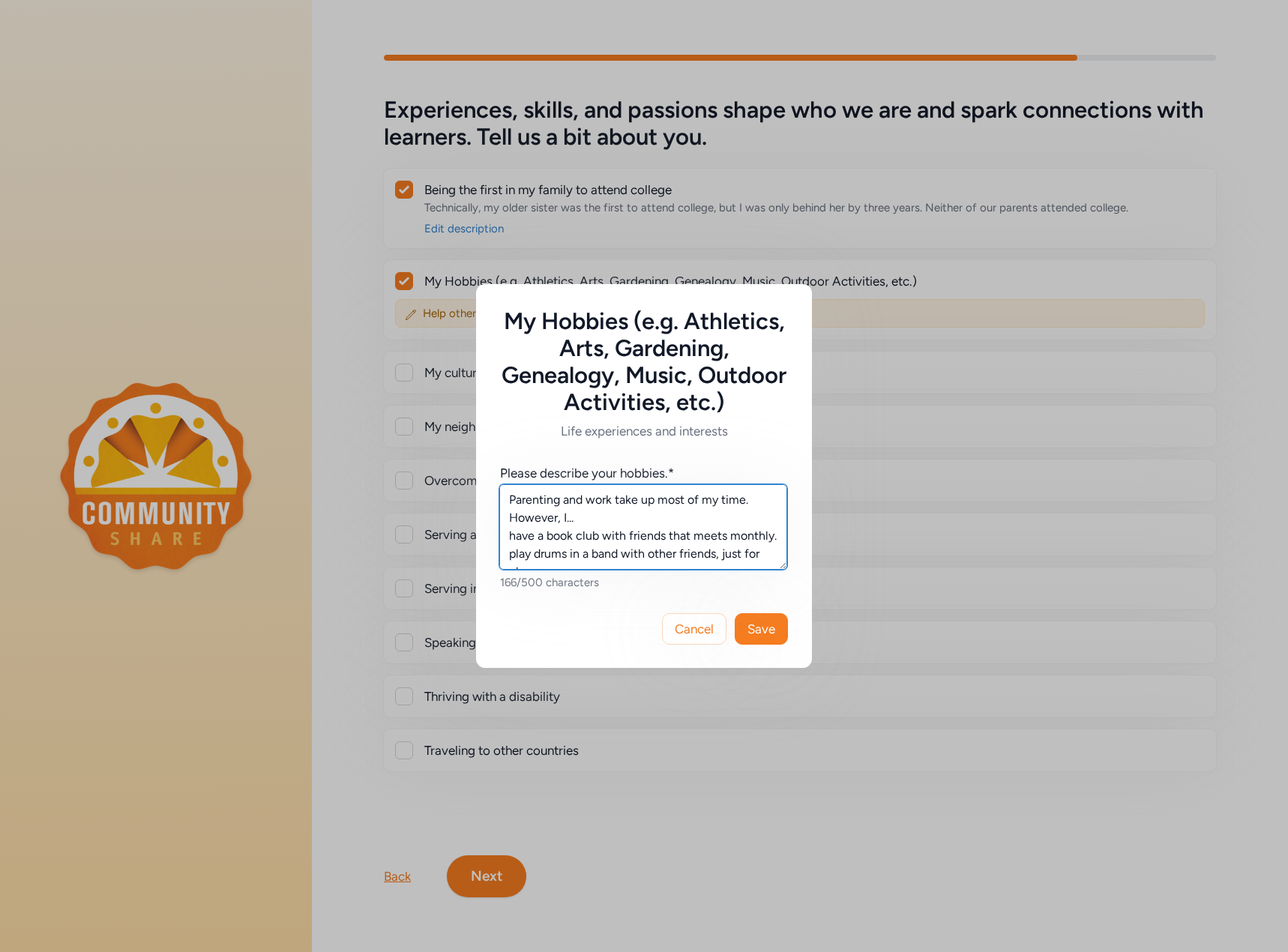
scroll to position [10, 0]
click at [575, 543] on textarea "Parenting and work take up most of my time. However, I... have a book club with…" at bounding box center [643, 527] width 288 height 86
click at [512, 529] on textarea "Parenting and work take up most of my time. However, I... have a book club with…" at bounding box center [643, 527] width 288 height 86
click at [593, 555] on textarea "Parenting and work take up most of my time. However, I... ...have a book club w…" at bounding box center [643, 527] width 288 height 86
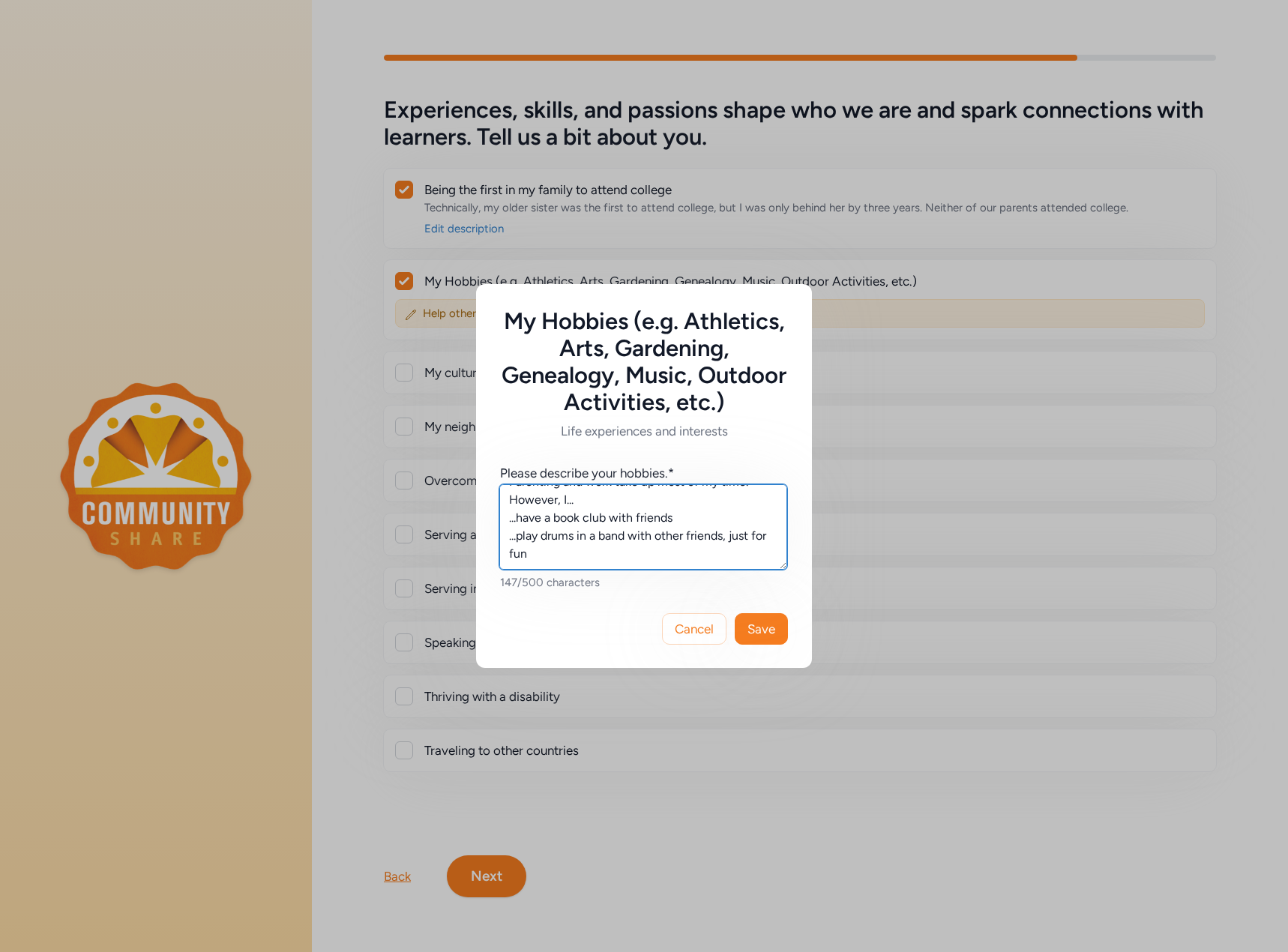
click at [582, 500] on textarea "Parenting and work take up most of my time. However, I... ...have a book club w…" at bounding box center [643, 527] width 288 height 86
click at [745, 521] on textarea "Parenting and work take up most of my time. However, I have a book club with fr…" at bounding box center [643, 527] width 288 height 86
drag, startPoint x: 599, startPoint y: 537, endPoint x: 690, endPoint y: 537, distance: 91.0
click at [690, 537] on textarea "Parenting and work take up most of my time. However, I have a book club with fr…" at bounding box center [643, 527] width 288 height 86
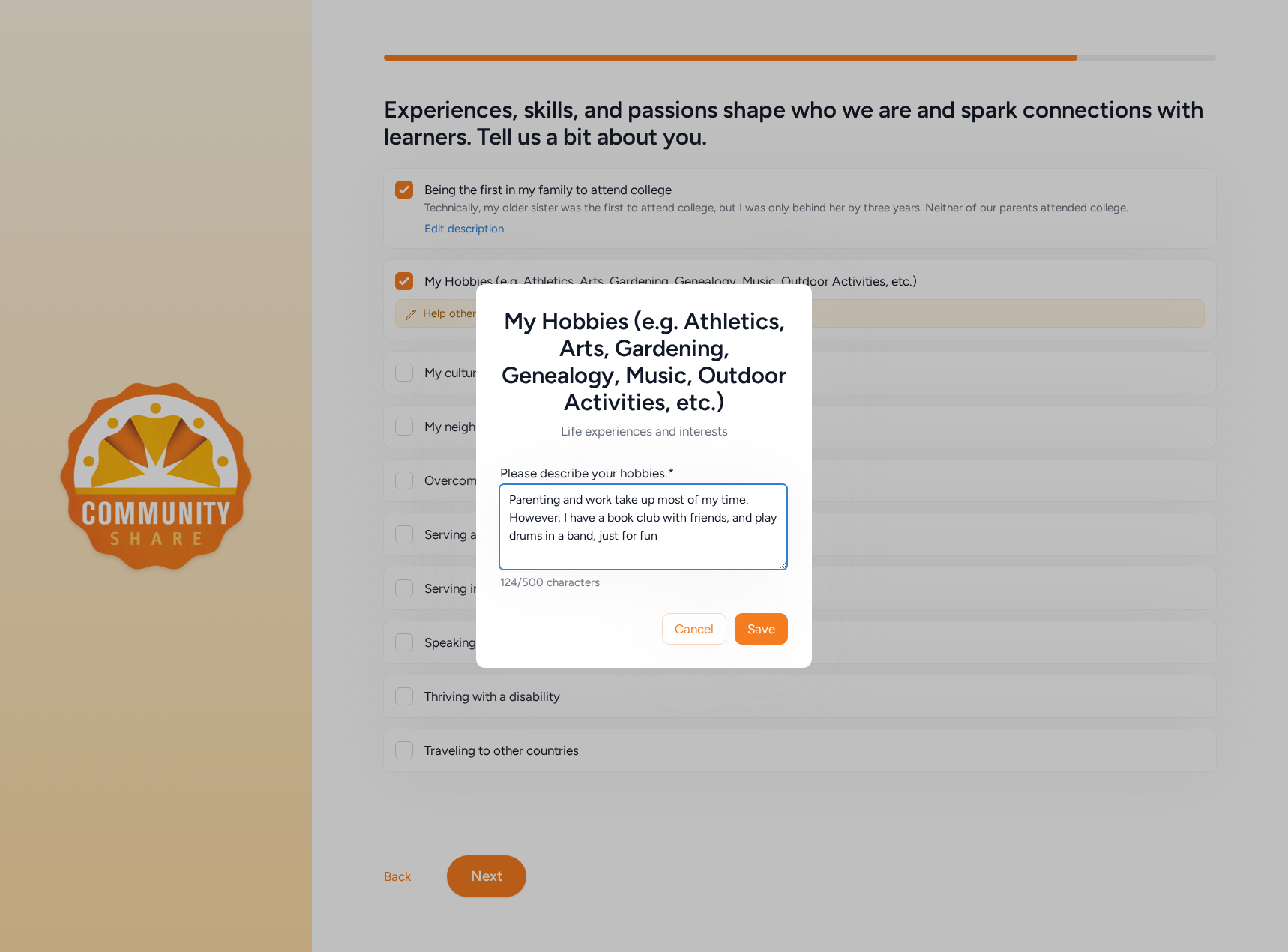
click at [671, 536] on textarea "Parenting and work take up most of my time. However, I have a book club with fr…" at bounding box center [643, 527] width 288 height 86
click at [564, 519] on textarea "Parenting and work take up most of my time. However, I have a book club with fr…" at bounding box center [643, 527] width 288 height 86
click at [770, 532] on textarea "Parenting and work take up most of my time. However, I make time to have a book…" at bounding box center [643, 527] width 288 height 86
type textarea "Parenting and work take up most of my time. However, I make time to have a book…"
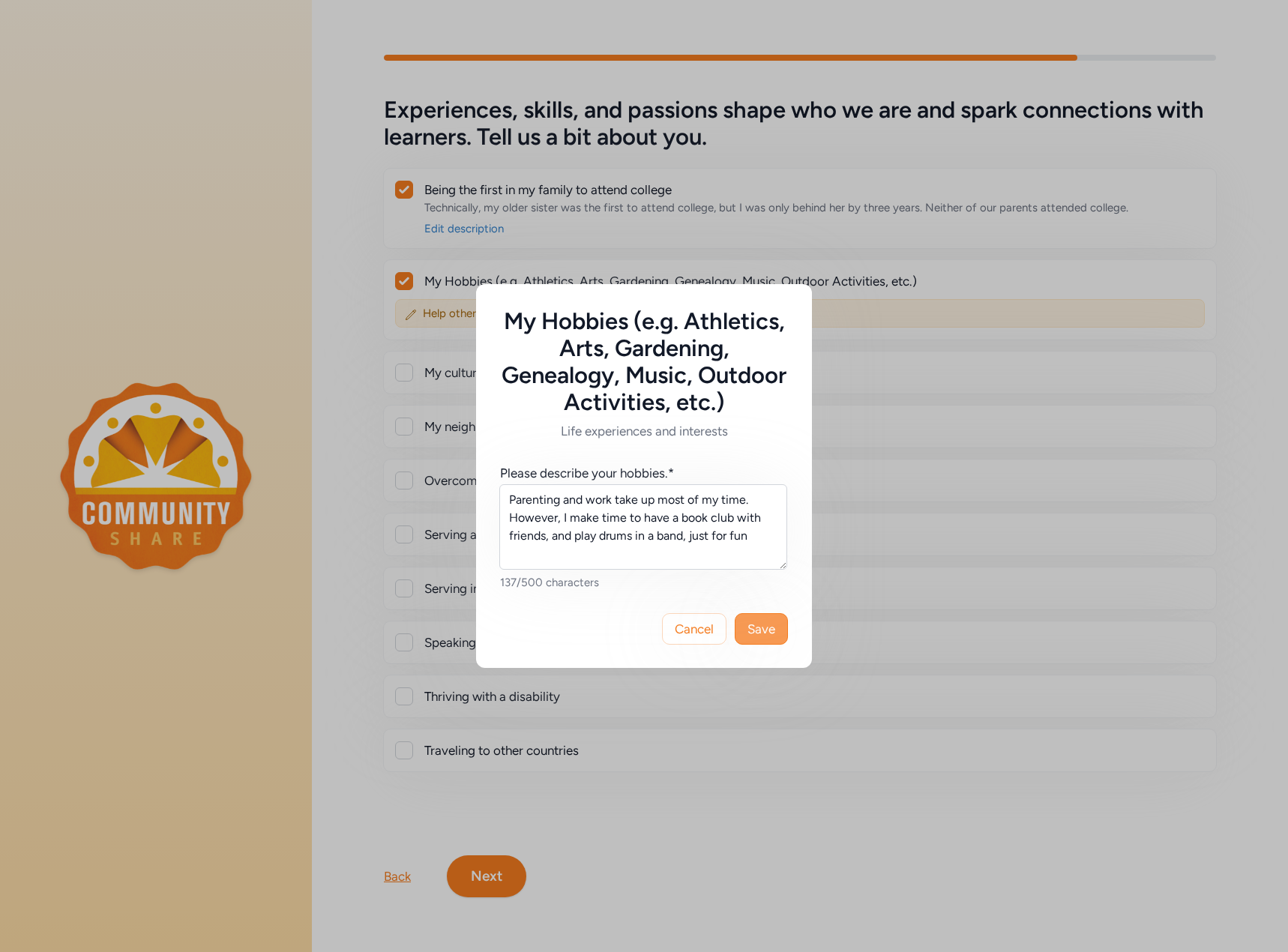
click at [763, 628] on span "Save" at bounding box center [761, 629] width 28 height 18
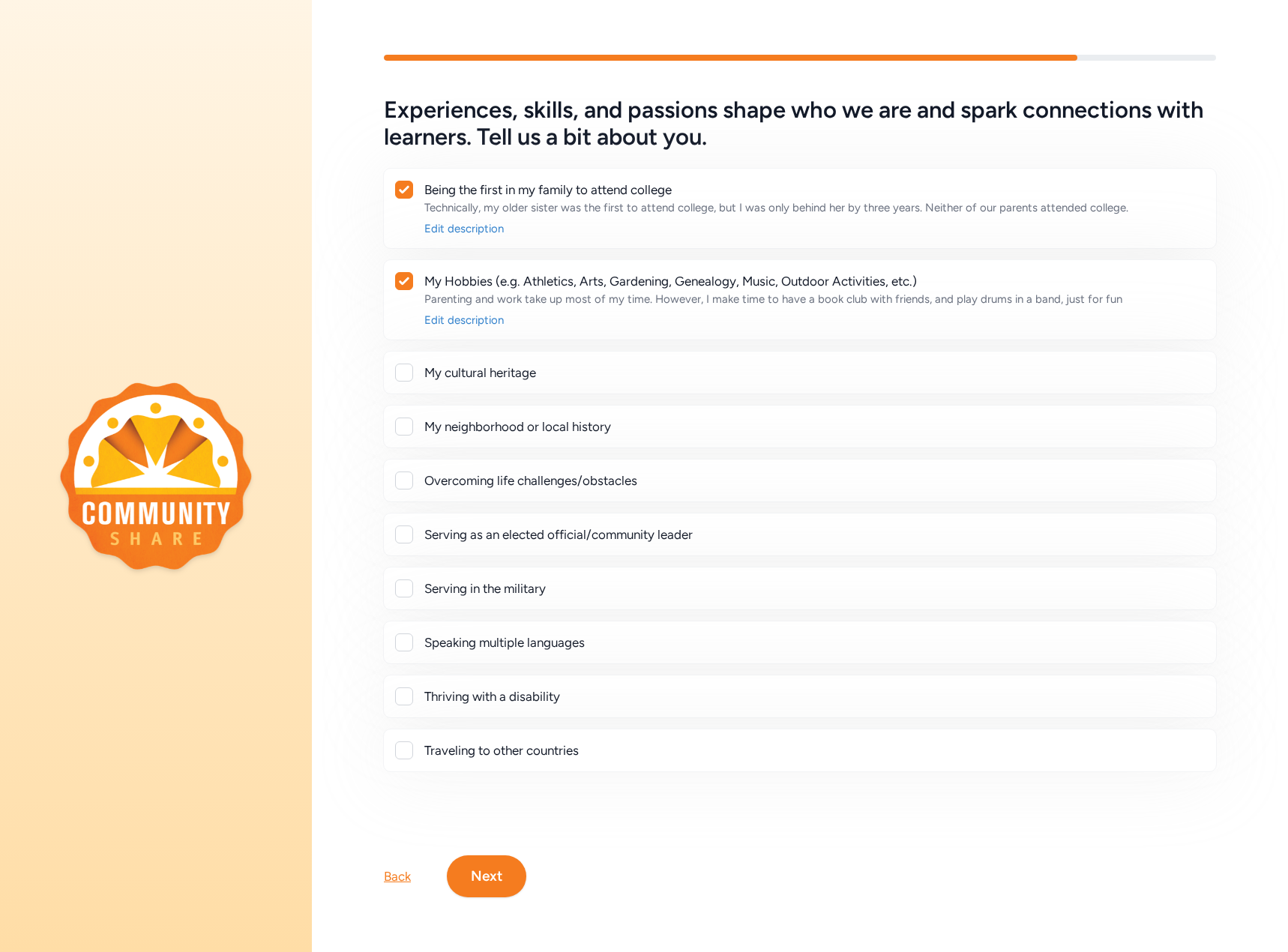
click at [409, 366] on div at bounding box center [404, 372] width 18 height 18
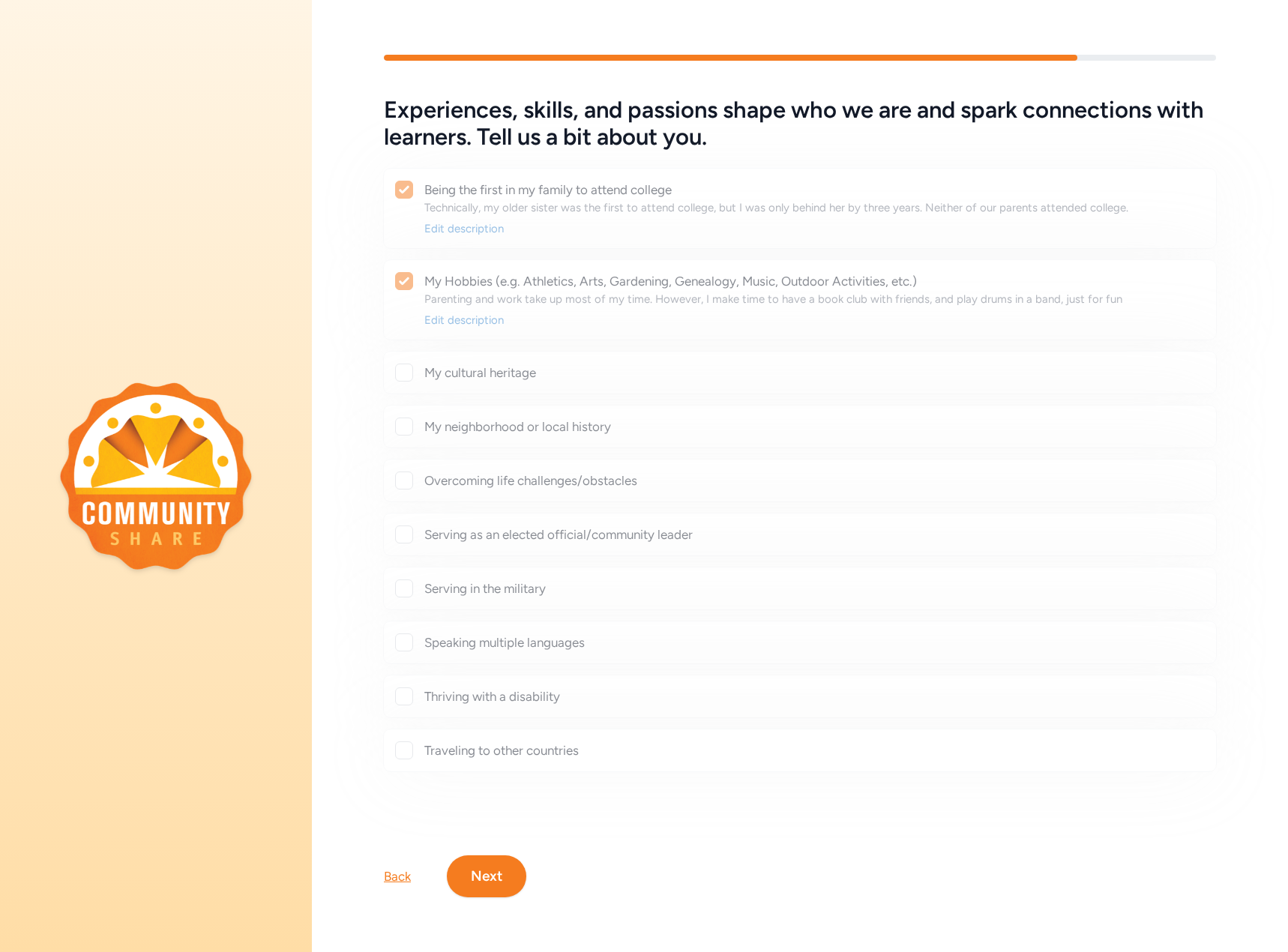
checkbox input "true"
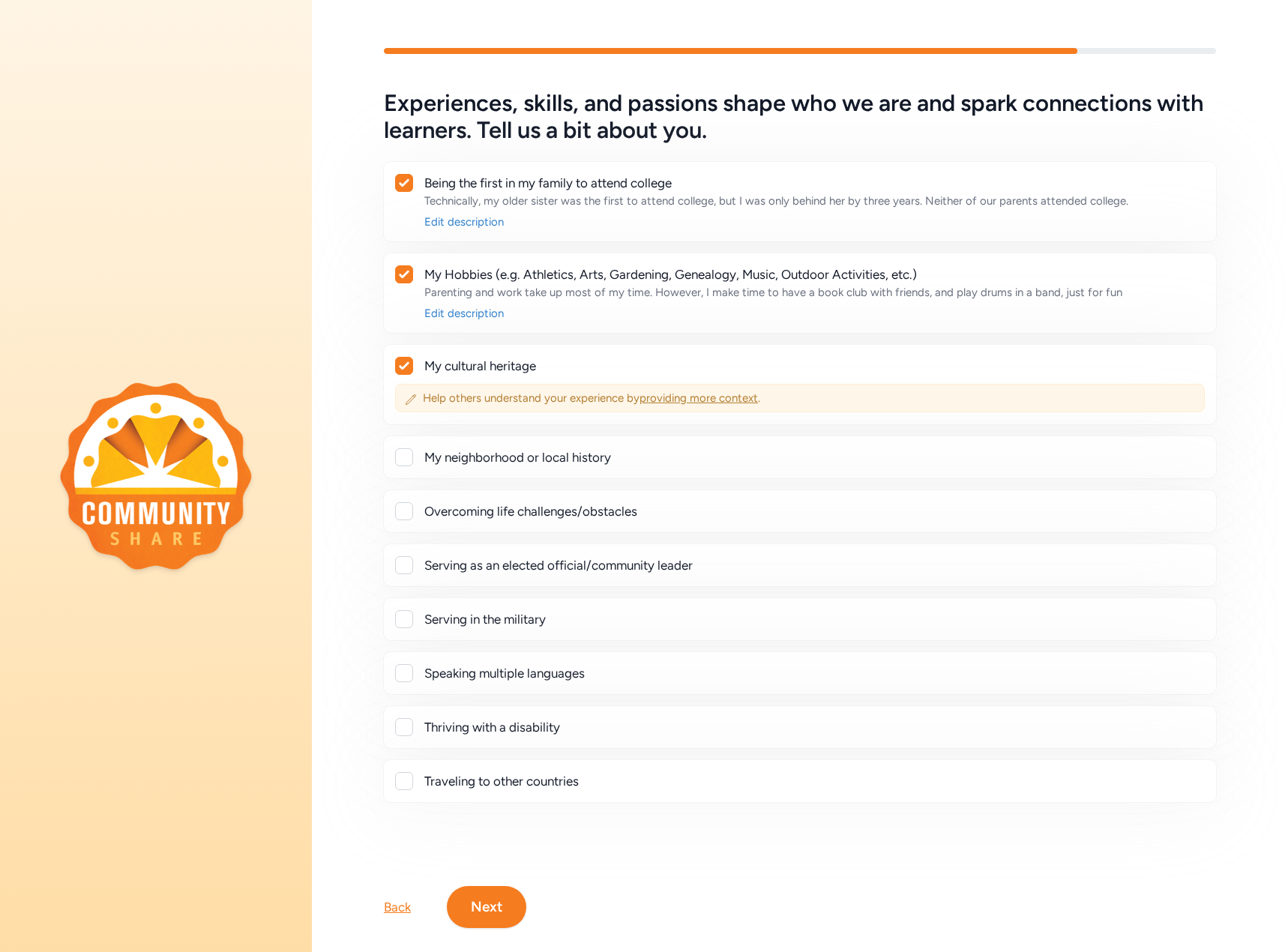
click at [679, 399] on span "providing more context" at bounding box center [698, 398] width 118 height 14
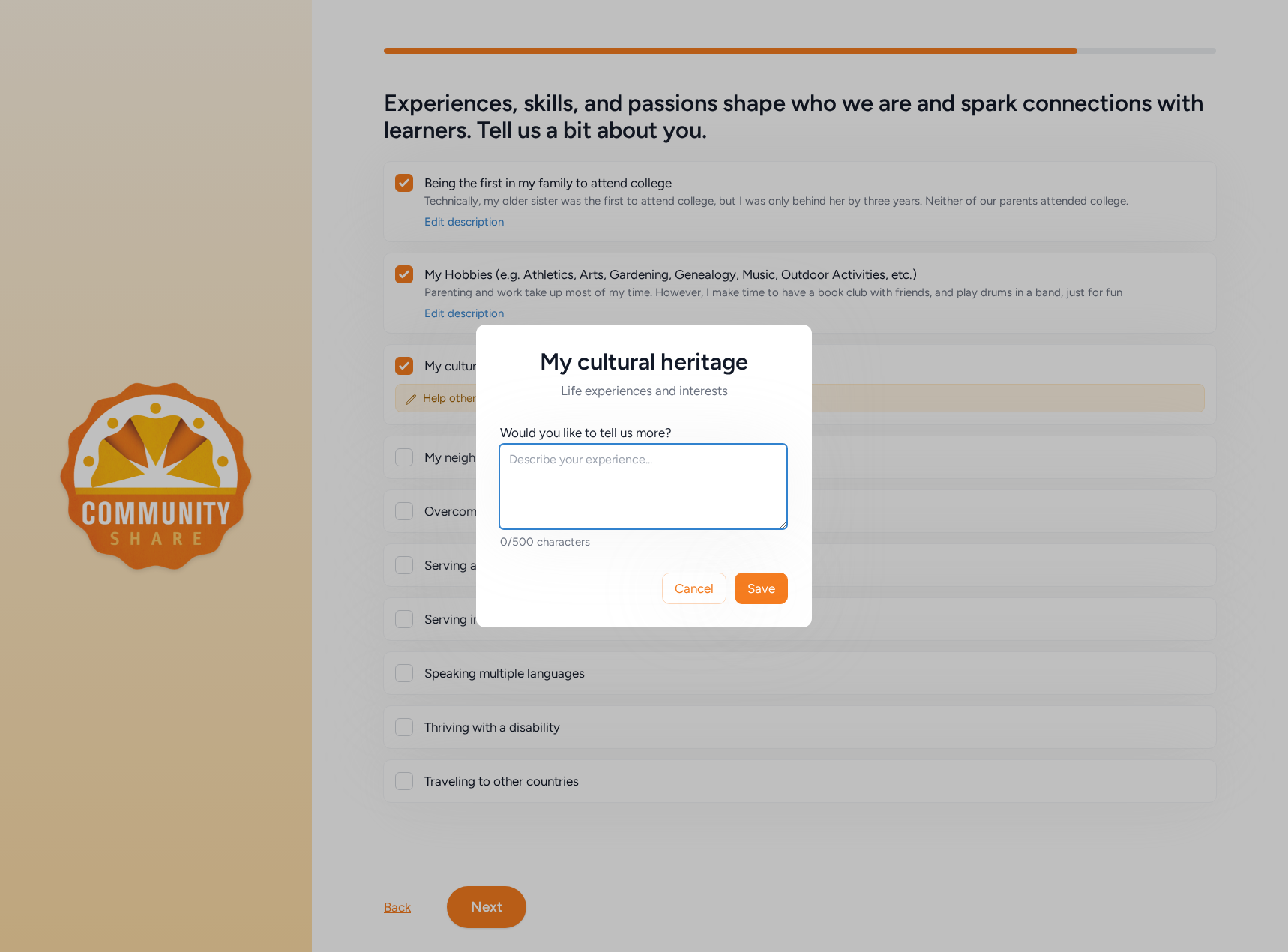
click at [569, 485] on textarea at bounding box center [643, 487] width 288 height 86
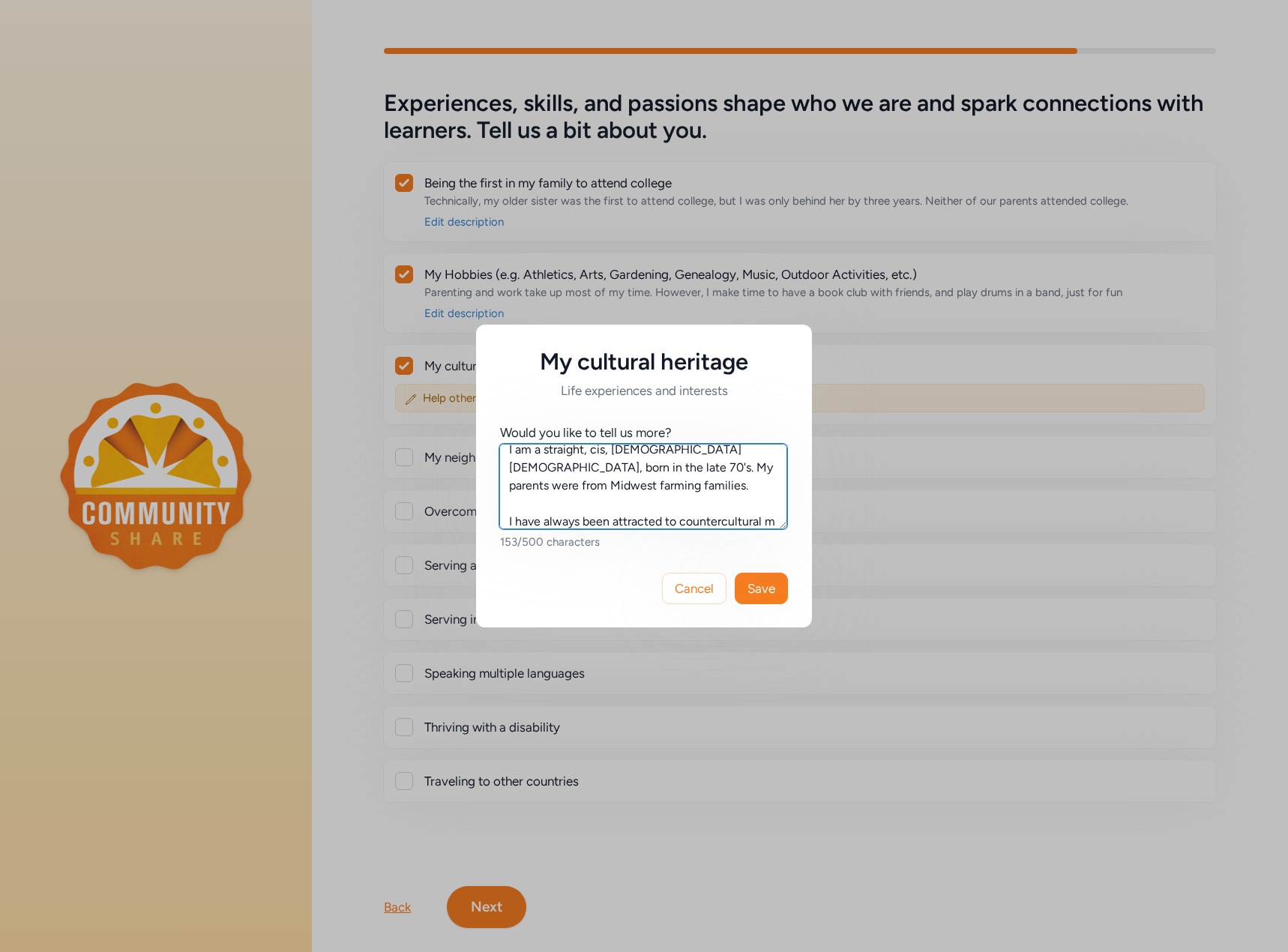
scroll to position [28, 0]
click at [680, 497] on textarea "I am a straight, cis, [DEMOGRAPHIC_DATA] [DEMOGRAPHIC_DATA], born in the late 7…" at bounding box center [643, 487] width 288 height 86
click at [697, 527] on textarea "I am a straight, cis, [DEMOGRAPHIC_DATA] [DEMOGRAPHIC_DATA], born in the late 7…" at bounding box center [643, 487] width 288 height 86
click at [700, 527] on textarea "I am a straight, cis, [DEMOGRAPHIC_DATA] [DEMOGRAPHIC_DATA], born in the late 7…" at bounding box center [643, 487] width 288 height 86
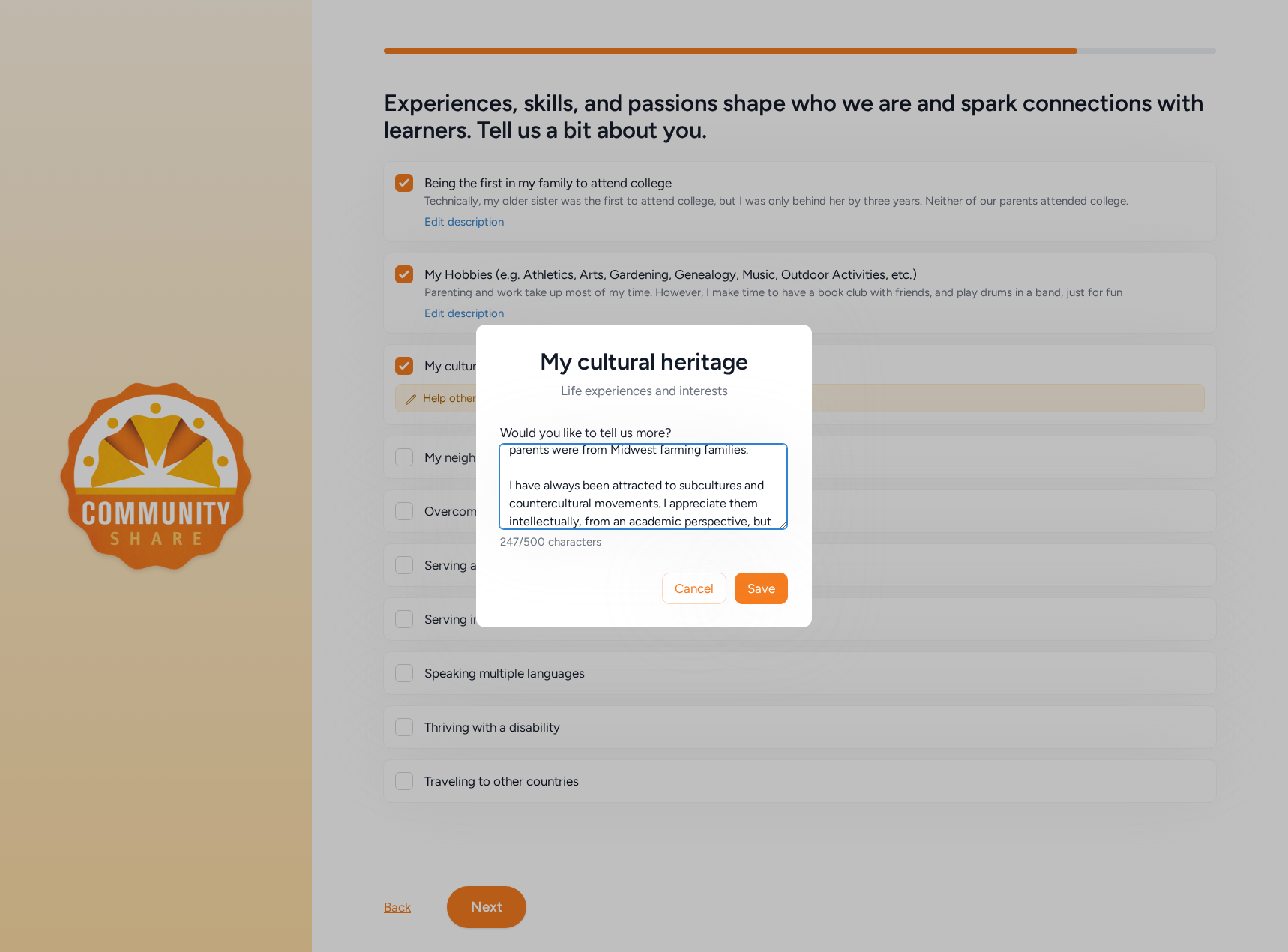
scroll to position [64, 0]
click at [698, 518] on textarea "I am a straight, cis, [DEMOGRAPHIC_DATA] [DEMOGRAPHIC_DATA], born in the late 7…" at bounding box center [643, 487] width 288 height 86
type textarea "I am a straight, cis, [DEMOGRAPHIC_DATA] [DEMOGRAPHIC_DATA], born in the late 7…"
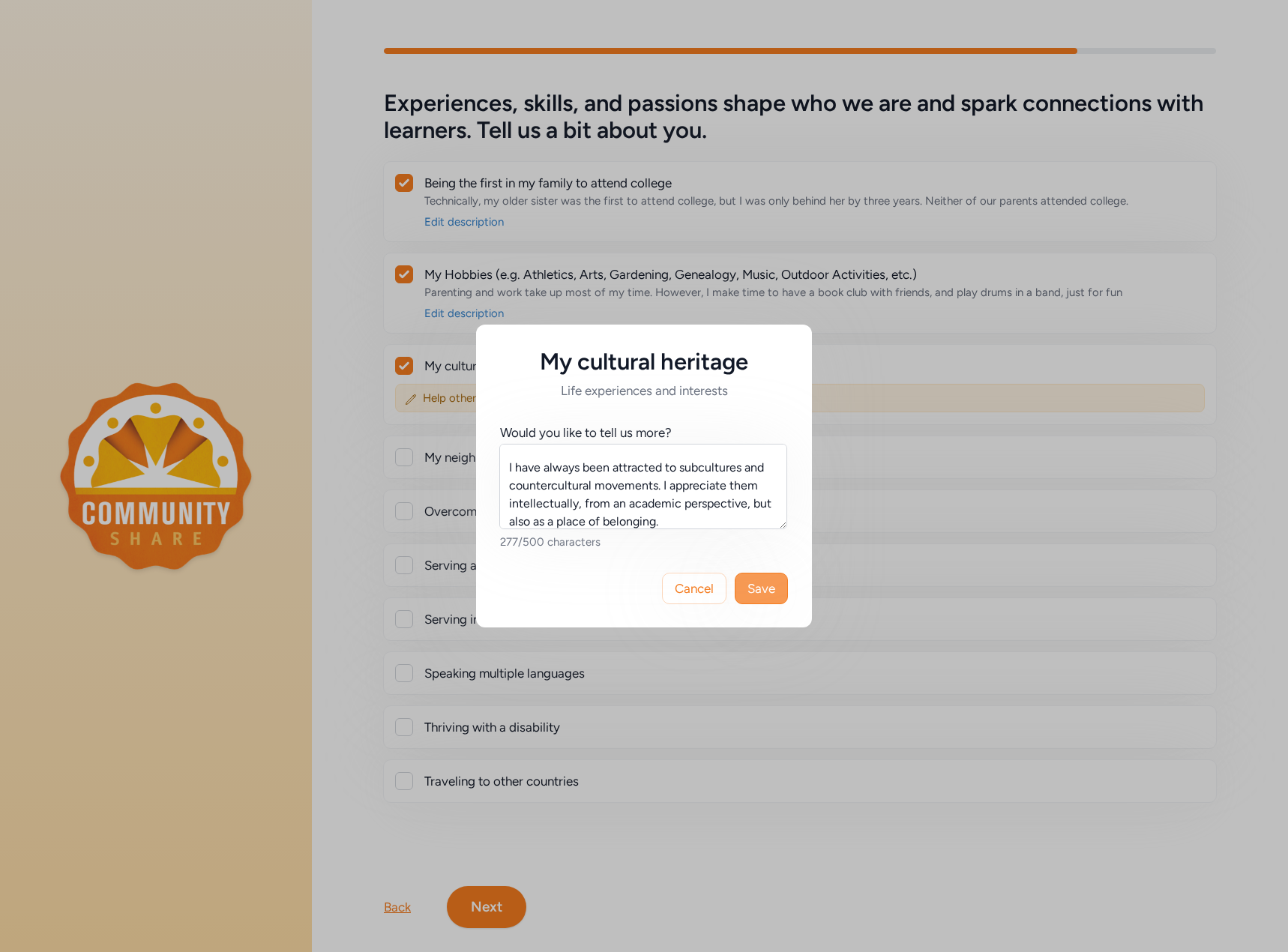
click at [762, 593] on span "Save" at bounding box center [761, 588] width 28 height 18
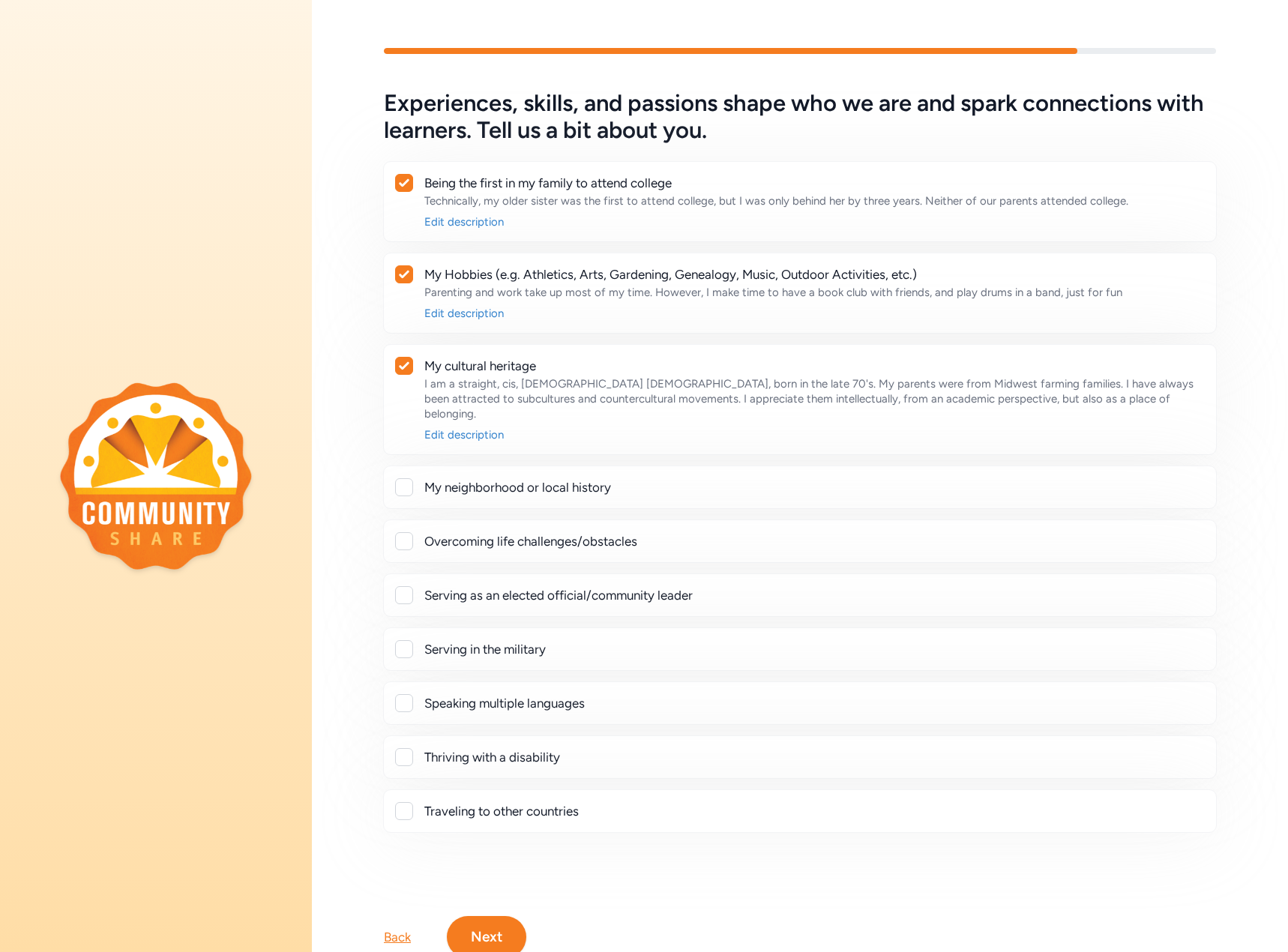
click at [402, 478] on div at bounding box center [404, 487] width 18 height 18
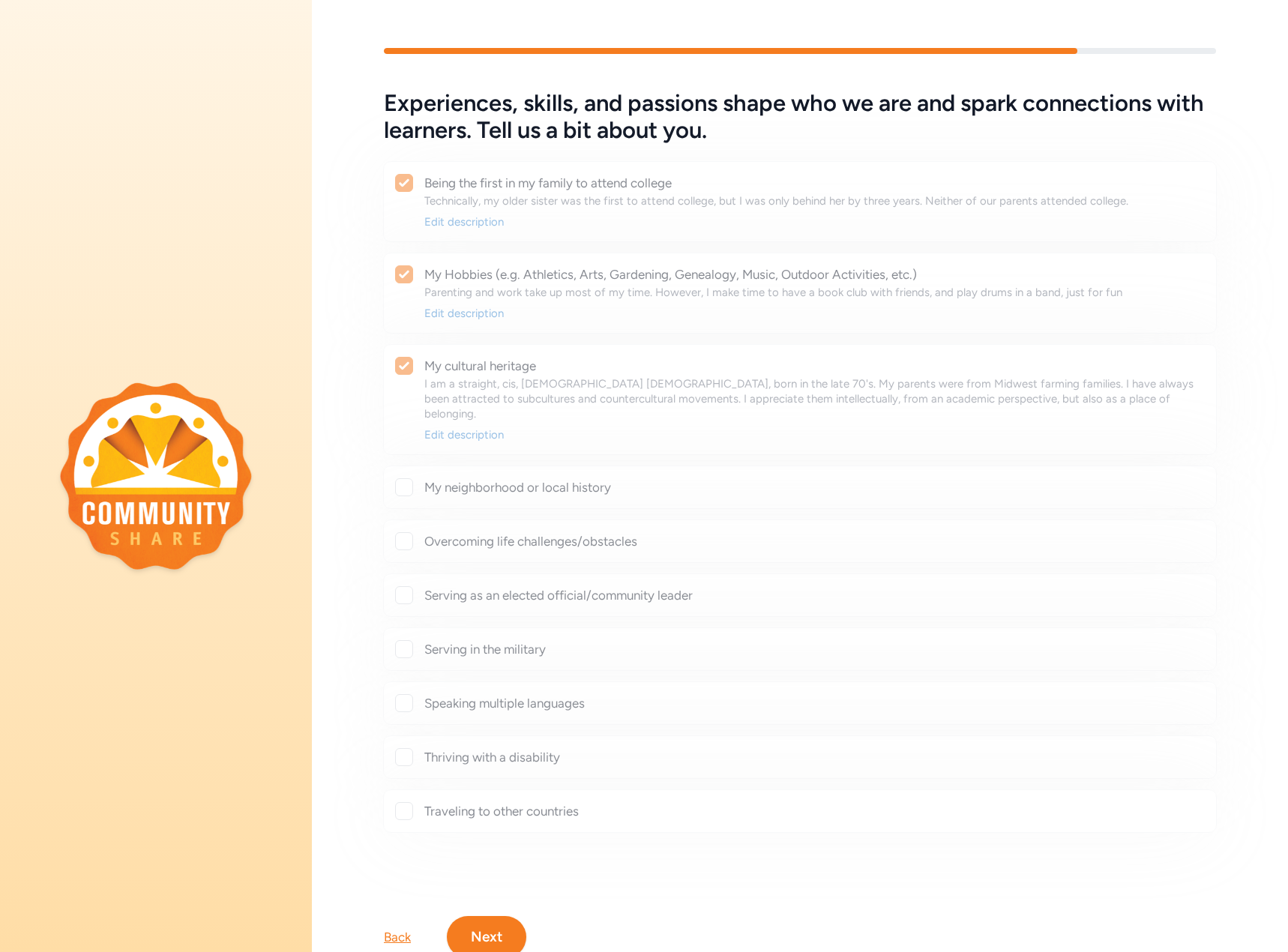
checkbox input "true"
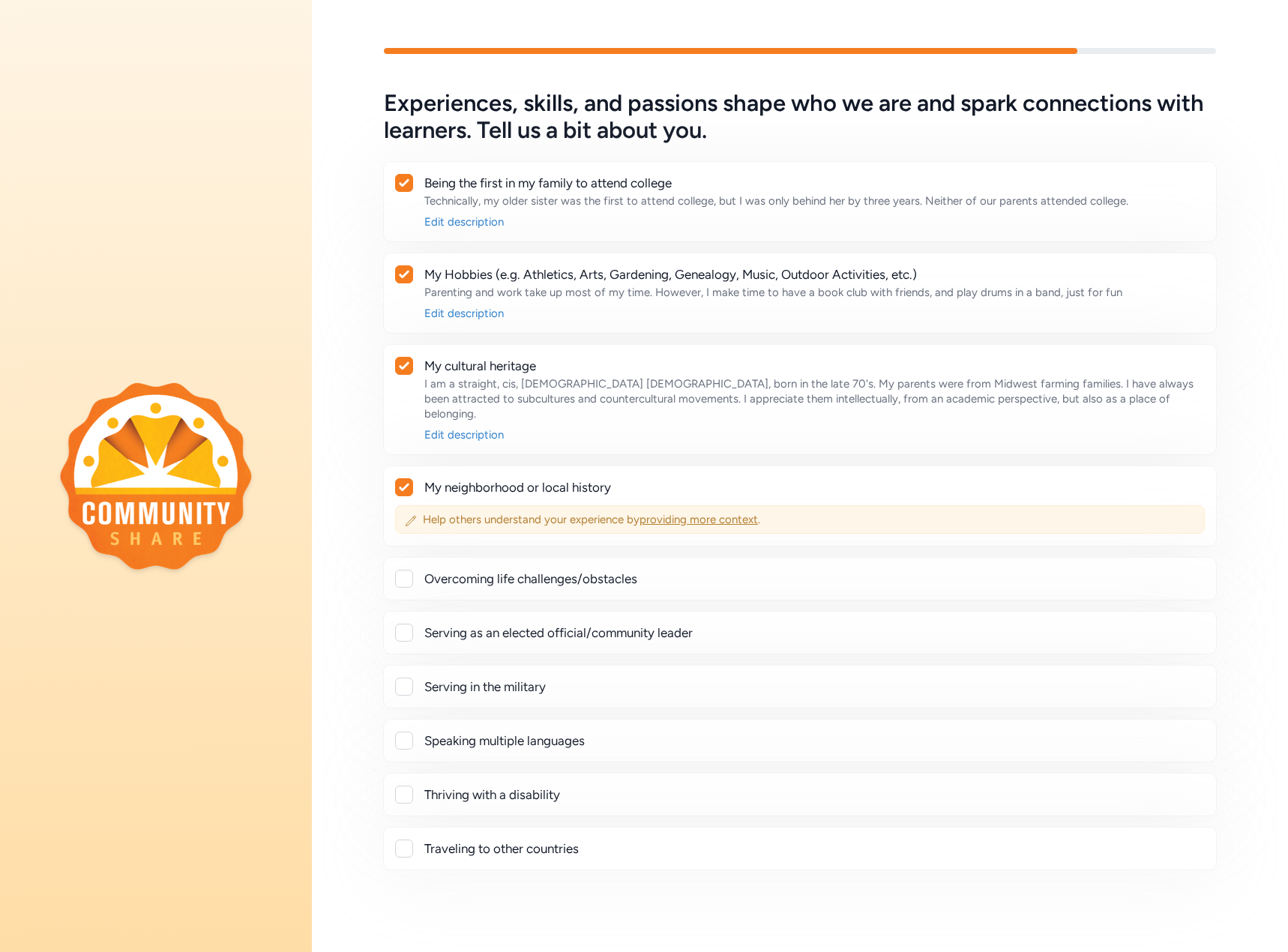
click at [721, 513] on span "providing more context" at bounding box center [698, 519] width 118 height 14
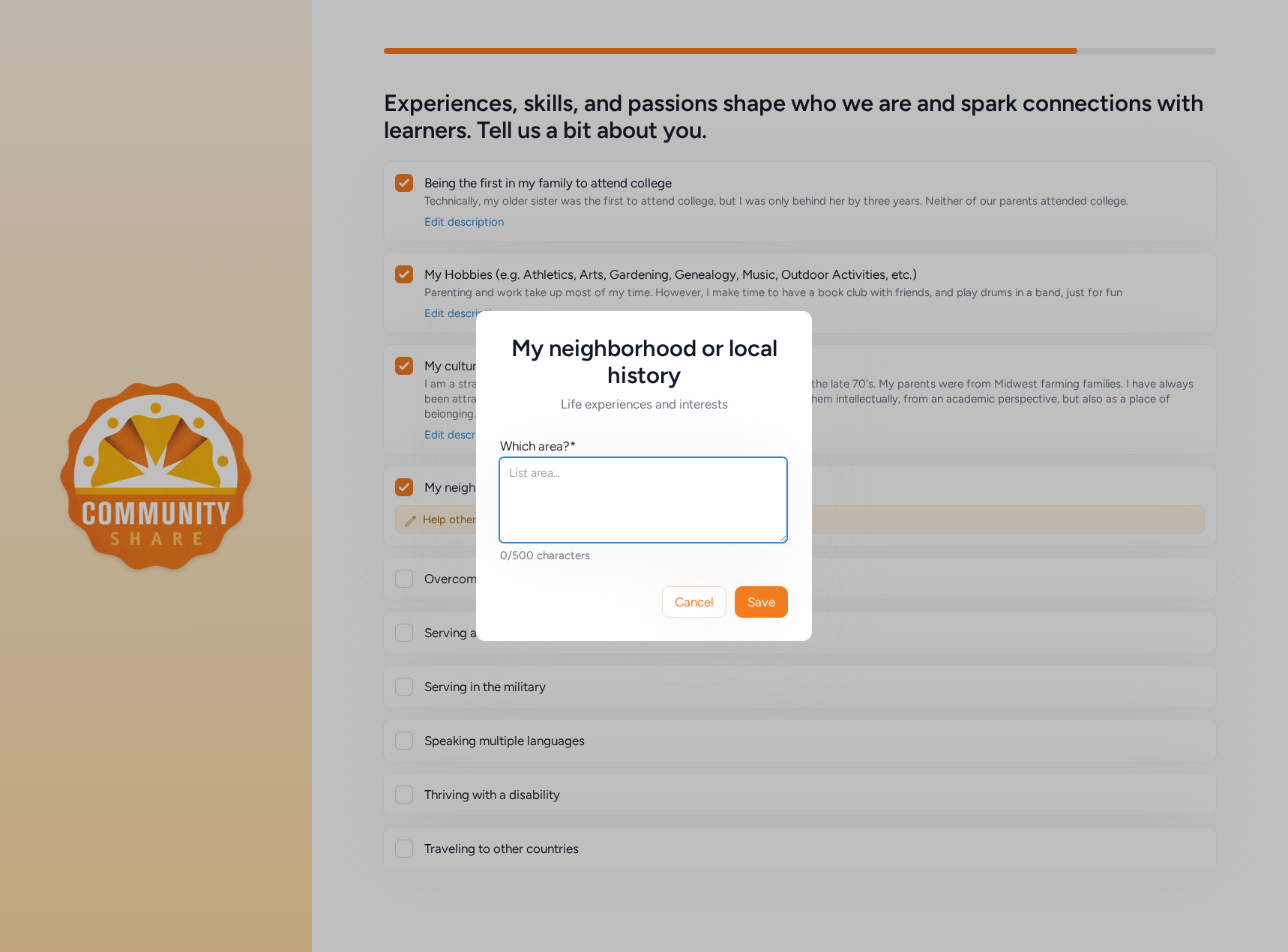
click at [540, 494] on textarea at bounding box center [643, 500] width 288 height 86
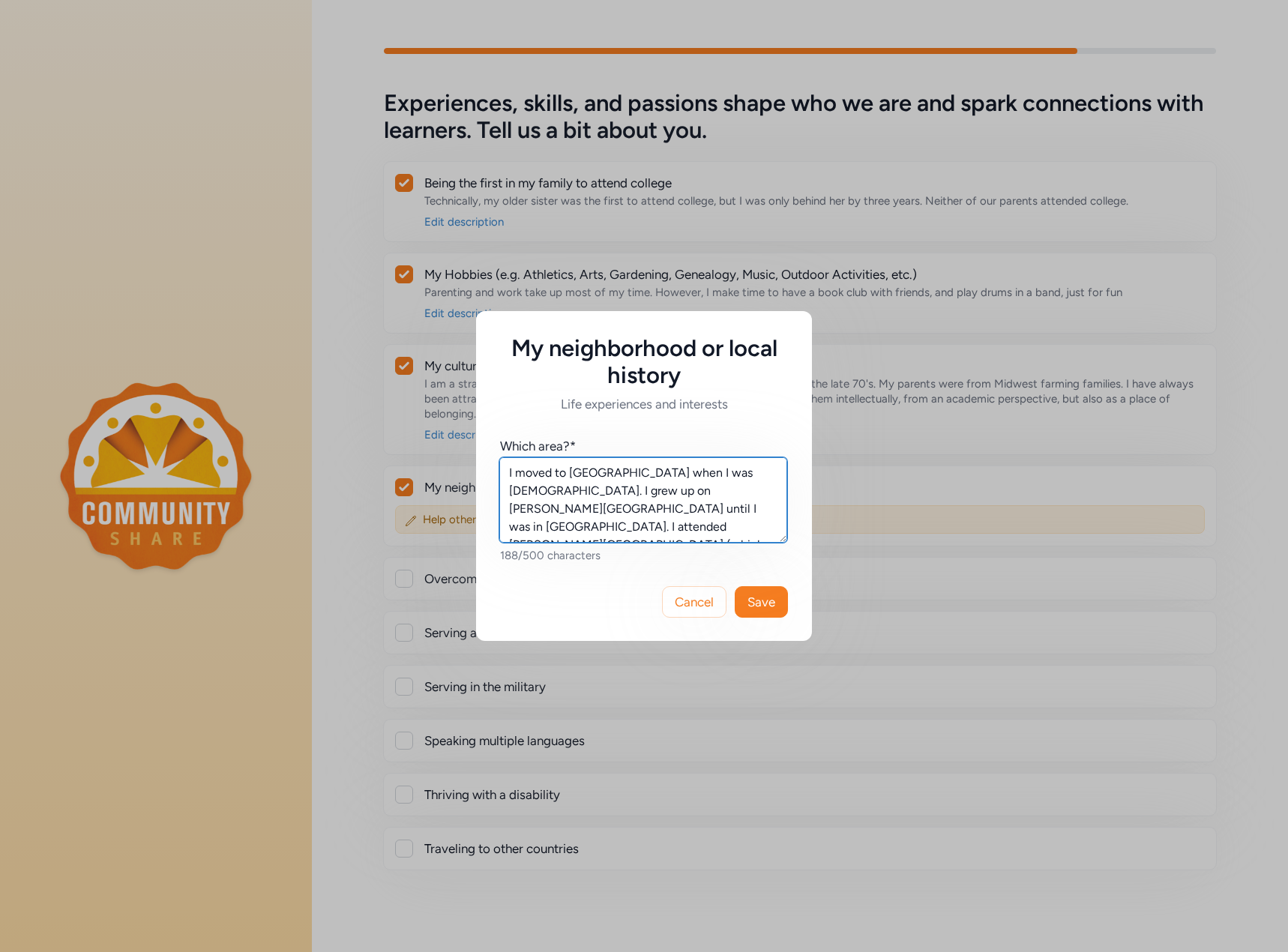
scroll to position [10, 0]
click at [696, 536] on textarea "I moved to [GEOGRAPHIC_DATA] when I was [DEMOGRAPHIC_DATA]. I grew up on [PERSO…" at bounding box center [643, 500] width 288 height 86
click at [747, 538] on textarea "I moved to [GEOGRAPHIC_DATA] when I was [DEMOGRAPHIC_DATA]. I grew up on [PERSO…" at bounding box center [643, 500] width 288 height 86
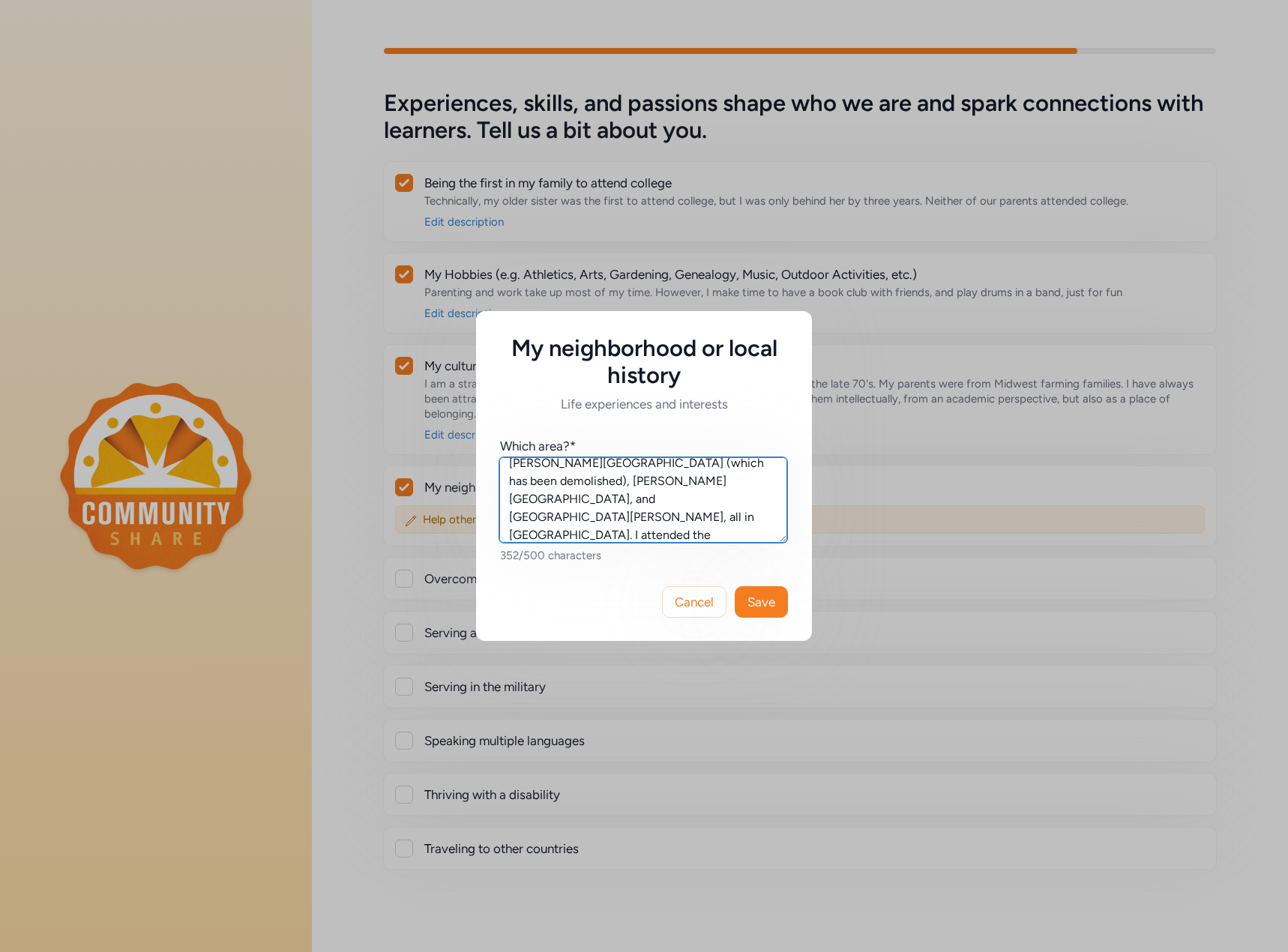
click at [731, 527] on textarea "I moved to [GEOGRAPHIC_DATA] when I was [DEMOGRAPHIC_DATA]. I grew up on [PERSO…" at bounding box center [643, 500] width 288 height 86
click at [764, 538] on textarea "I moved to [GEOGRAPHIC_DATA] when I was [DEMOGRAPHIC_DATA]. I grew up on [PERSO…" at bounding box center [643, 500] width 288 height 86
click at [705, 502] on textarea "I moved to [GEOGRAPHIC_DATA] when I was [DEMOGRAPHIC_DATA]. I grew up on [PERSO…" at bounding box center [643, 500] width 288 height 86
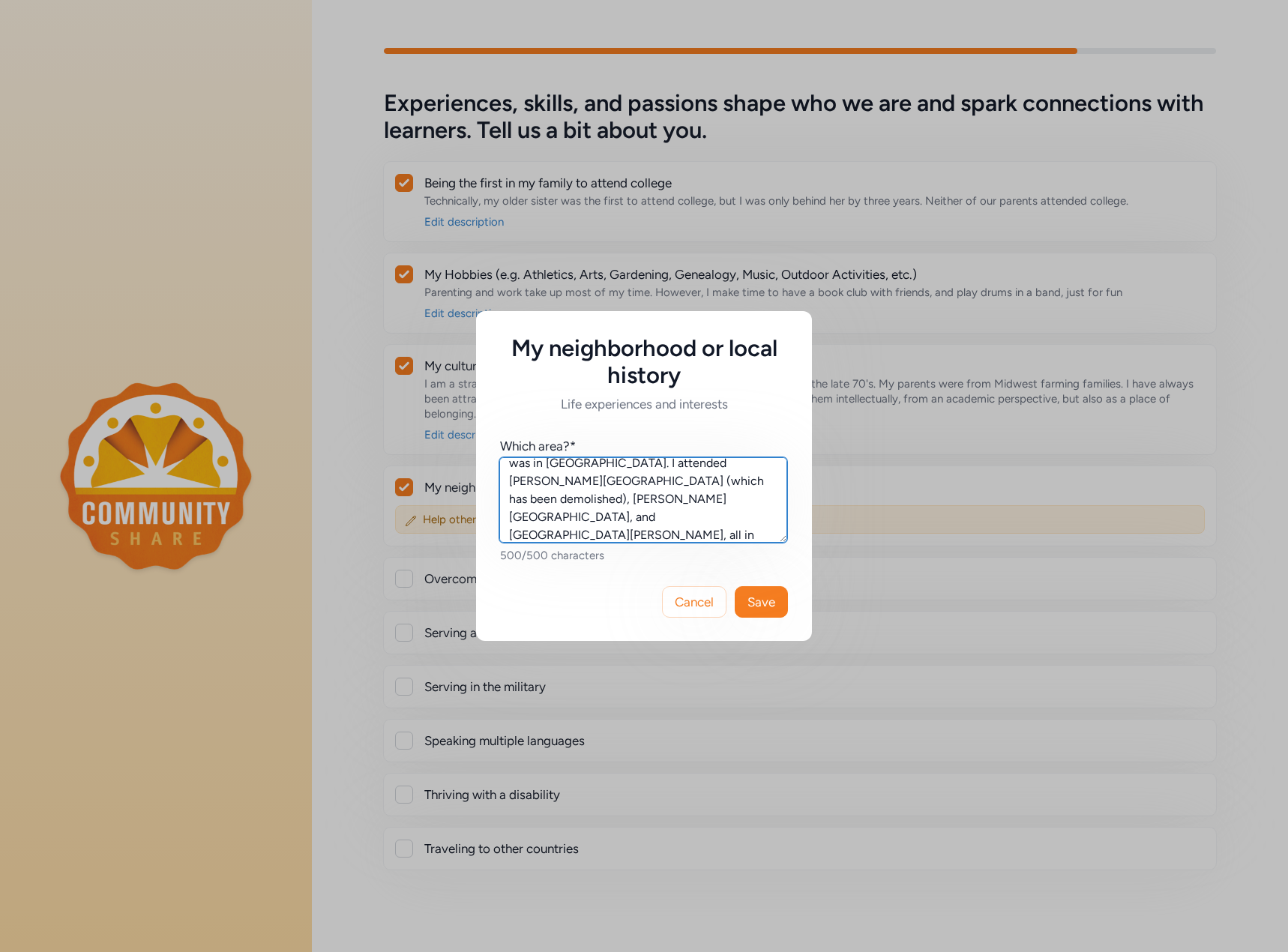
scroll to position [94, 0]
click at [552, 507] on textarea "I moved to [GEOGRAPHIC_DATA] when I was [DEMOGRAPHIC_DATA]. I grew up on [PERSO…" at bounding box center [643, 500] width 288 height 86
type textarea "I moved to [GEOGRAPHIC_DATA] when I was [DEMOGRAPHIC_DATA]. I grew up on [PERSO…"
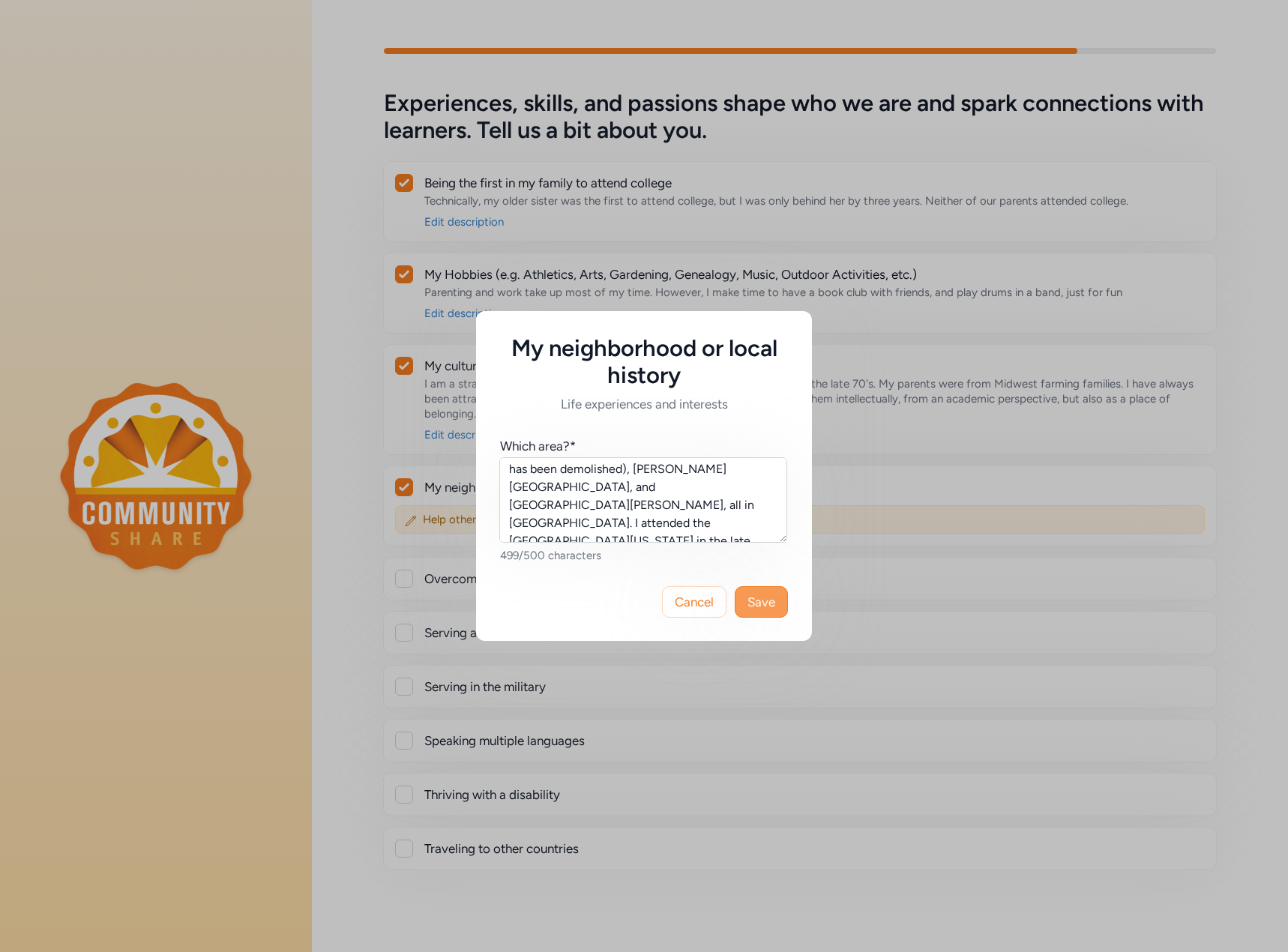
click at [765, 603] on span "Save" at bounding box center [761, 602] width 28 height 18
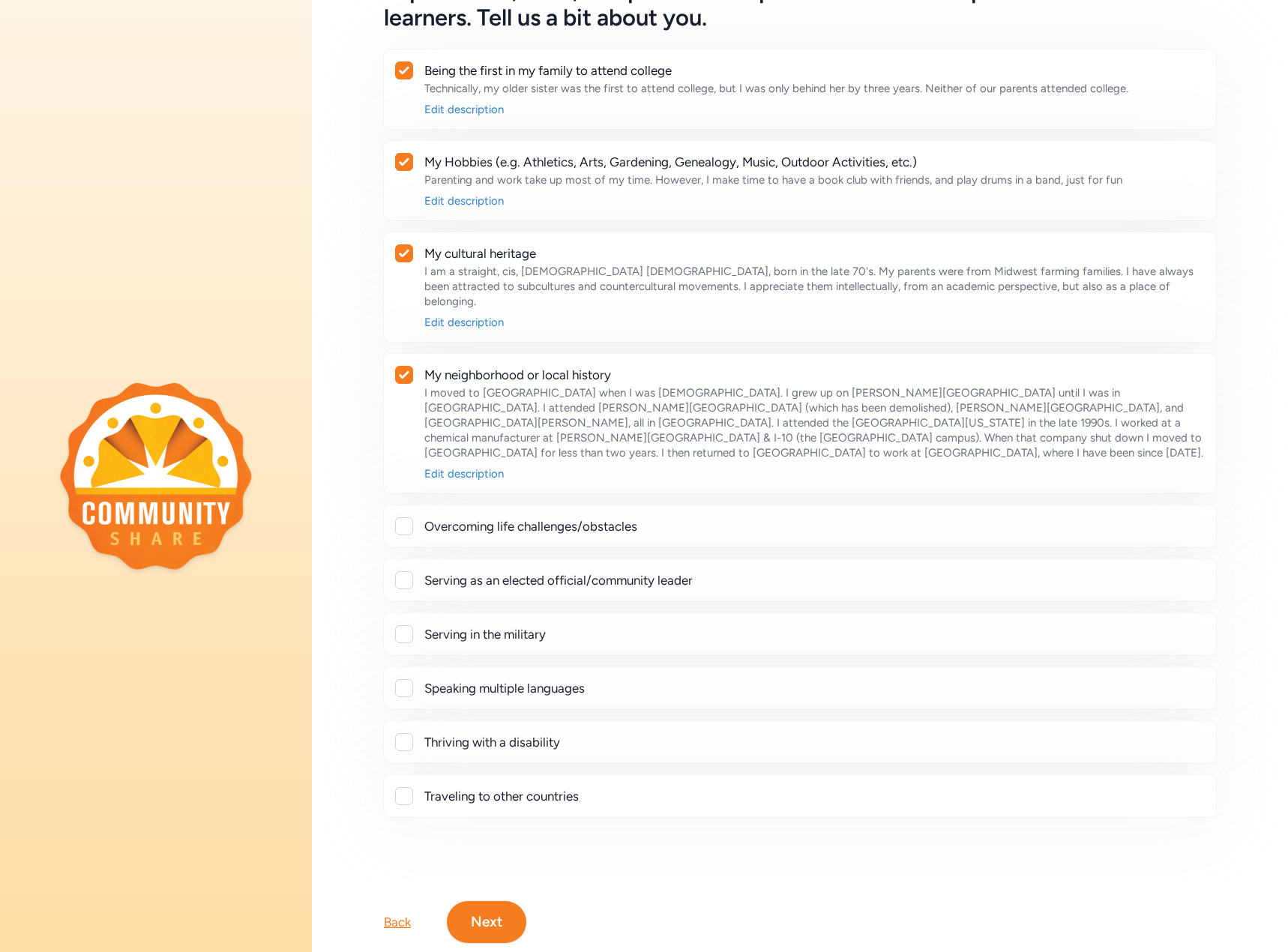
scroll to position [133, 0]
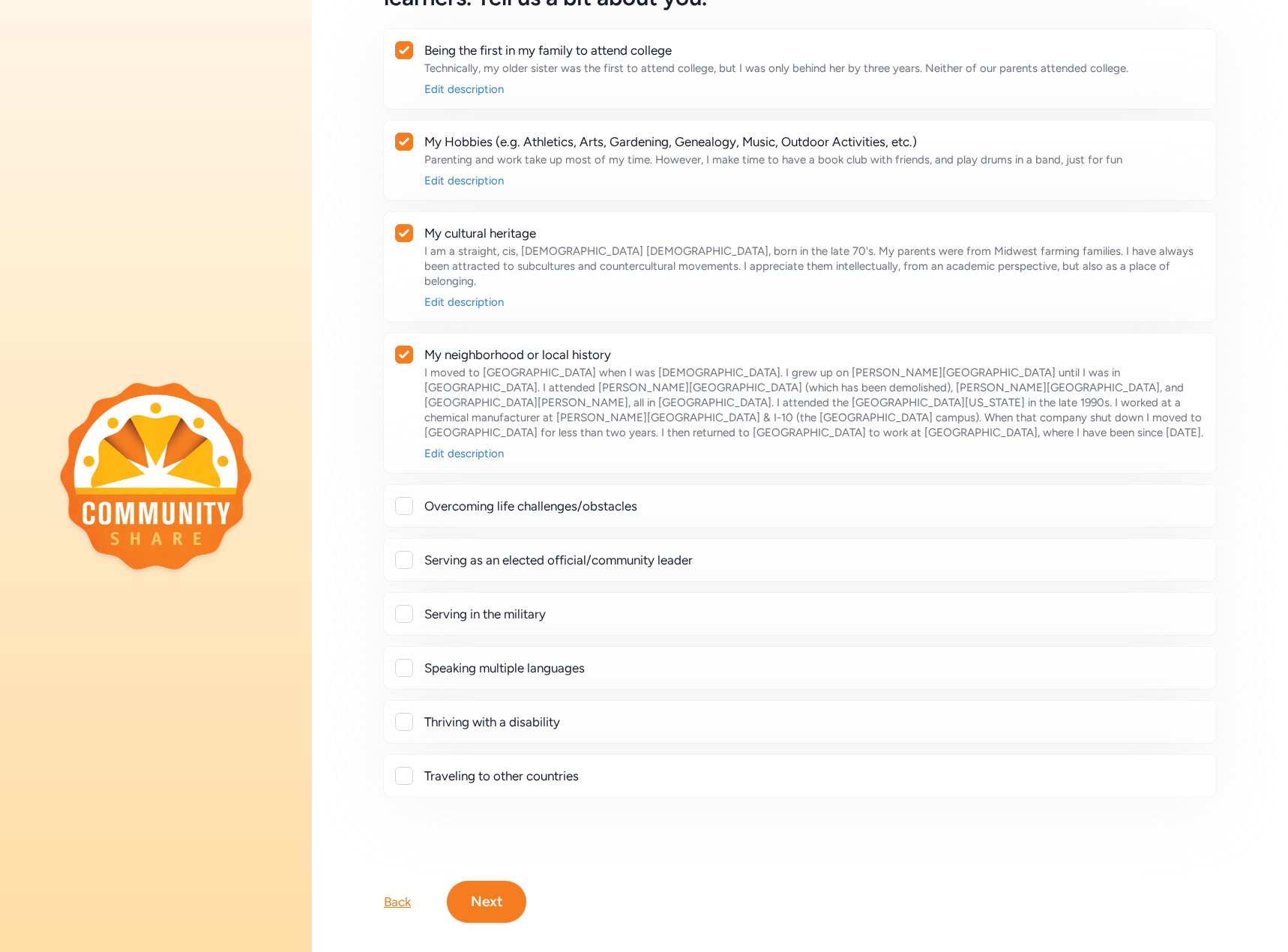
click at [487, 881] on button "Next" at bounding box center [486, 902] width 80 height 42
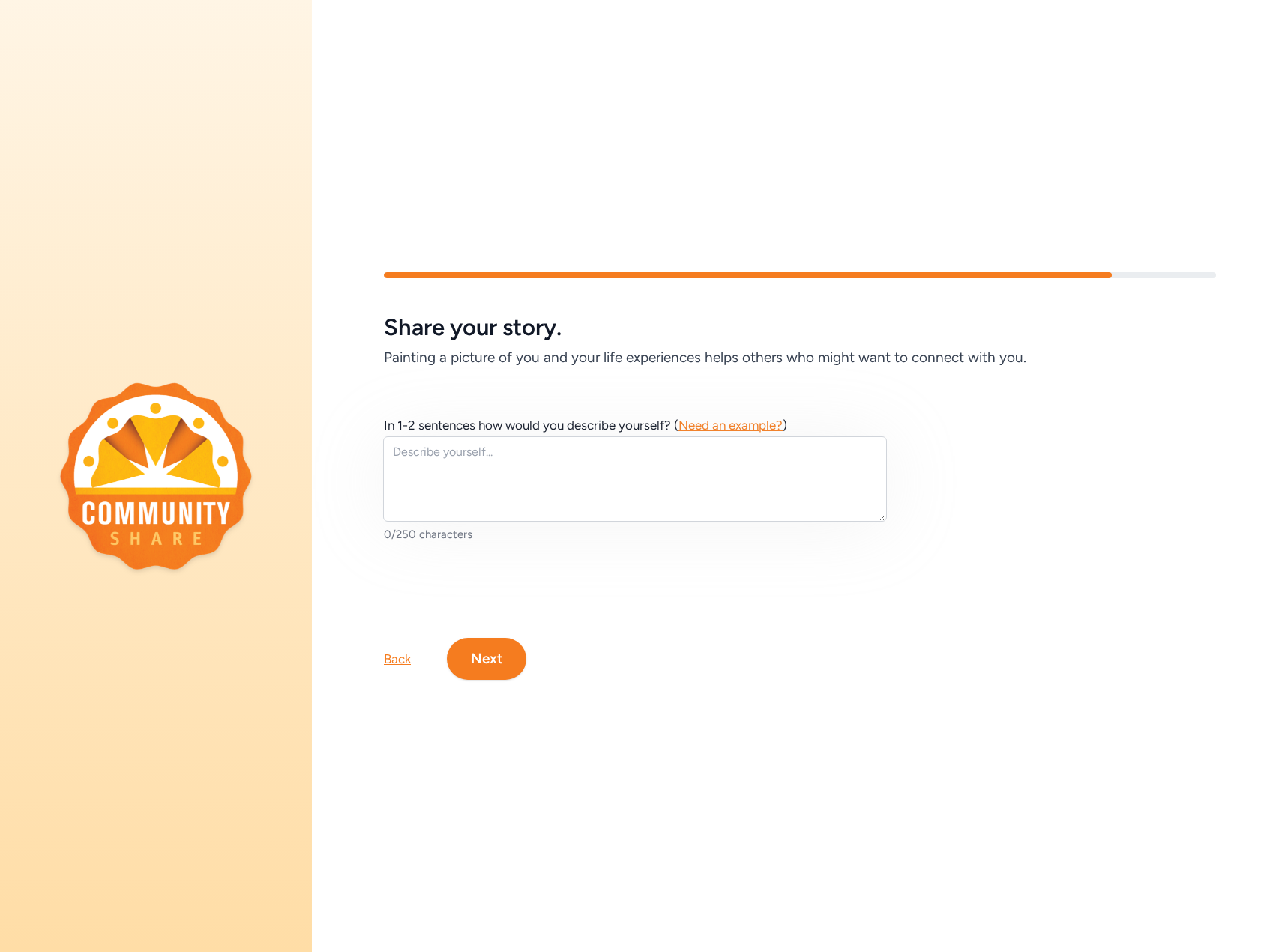
click at [736, 418] on span "Need an example?" at bounding box center [731, 425] width 104 height 15
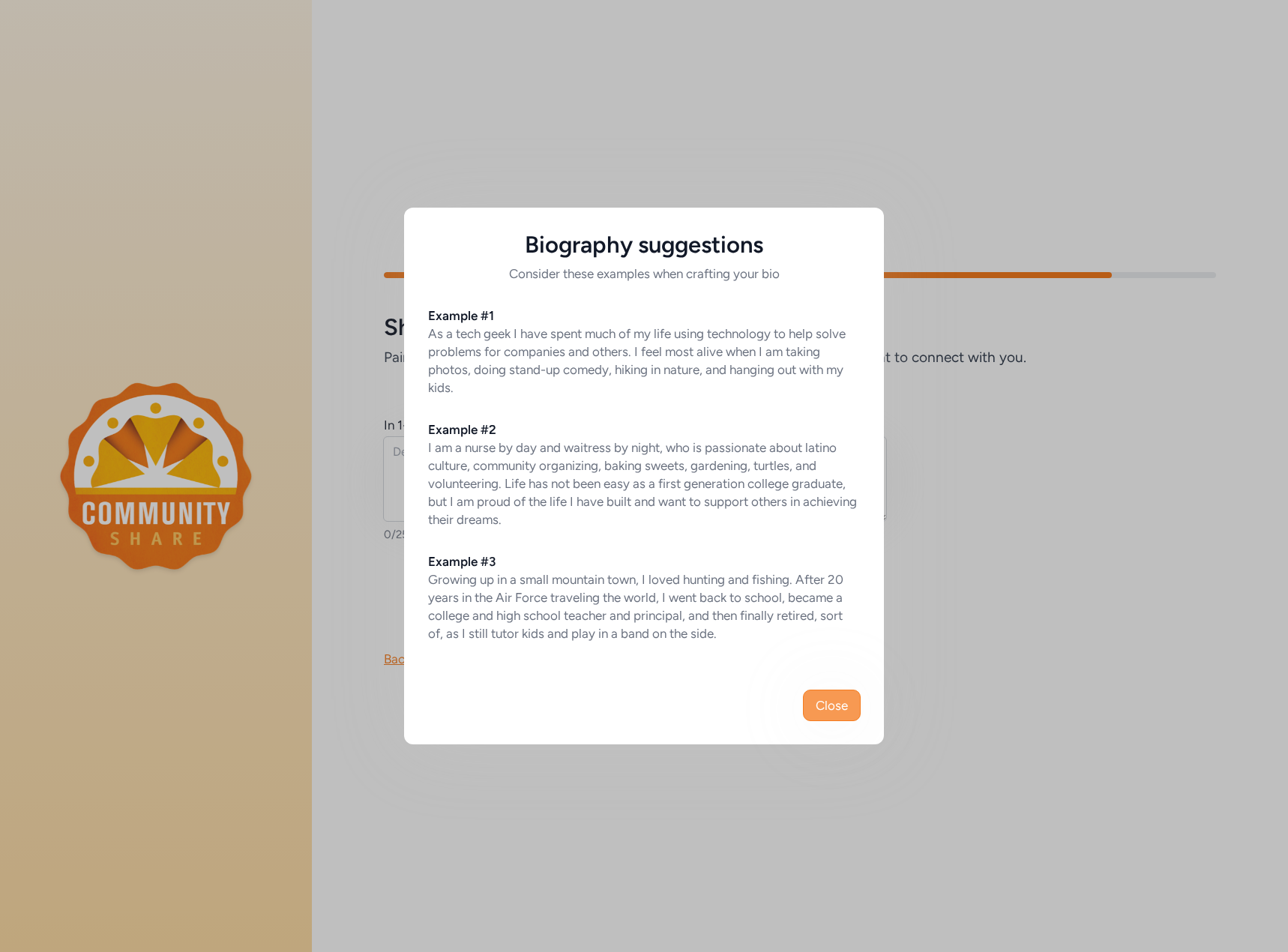
click at [844, 711] on span "Close" at bounding box center [832, 706] width 33 height 18
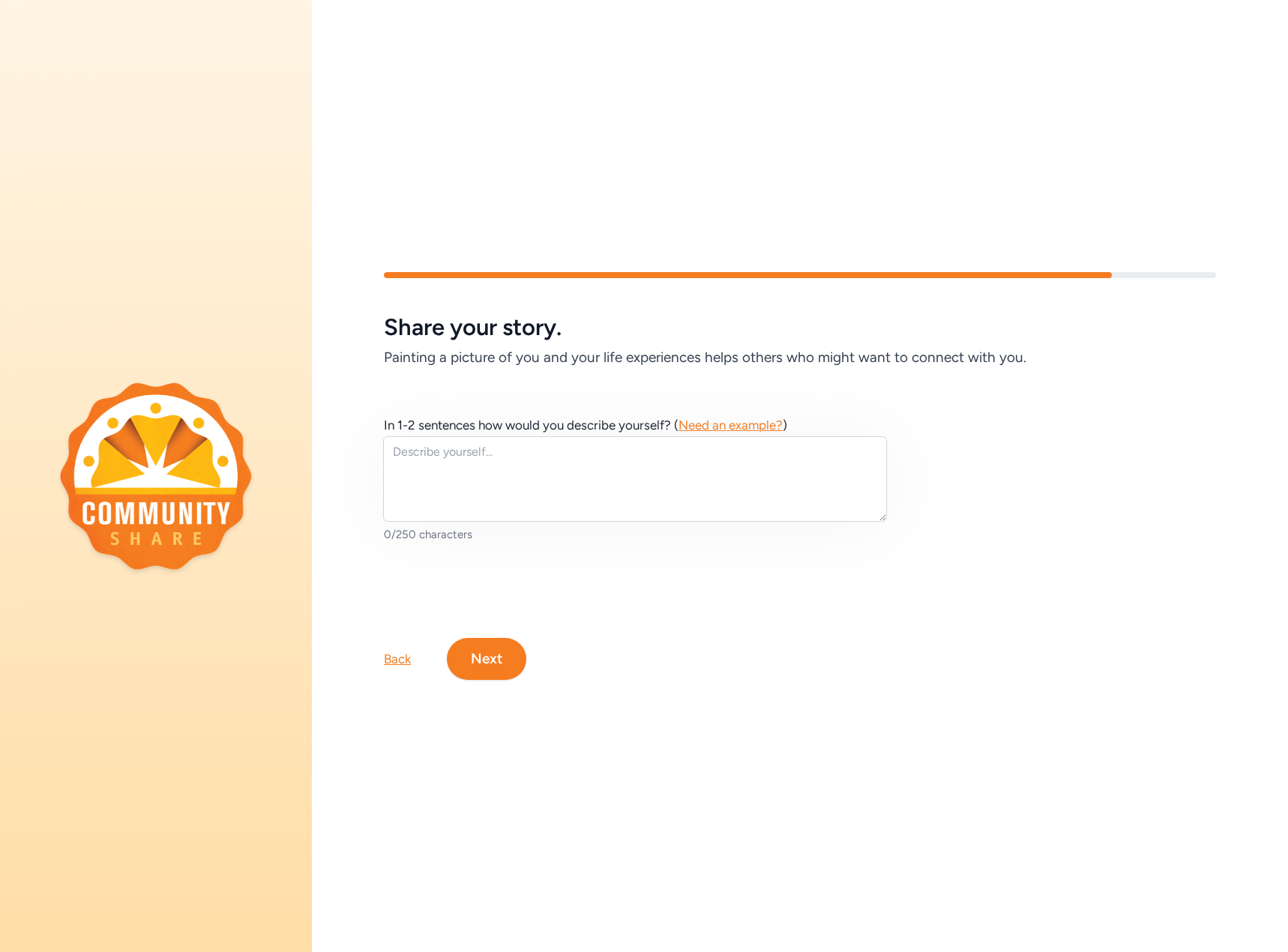
click at [633, 738] on div "Share your story. Painting a picture of you and your life experiences helps oth…" at bounding box center [800, 476] width 976 height 952
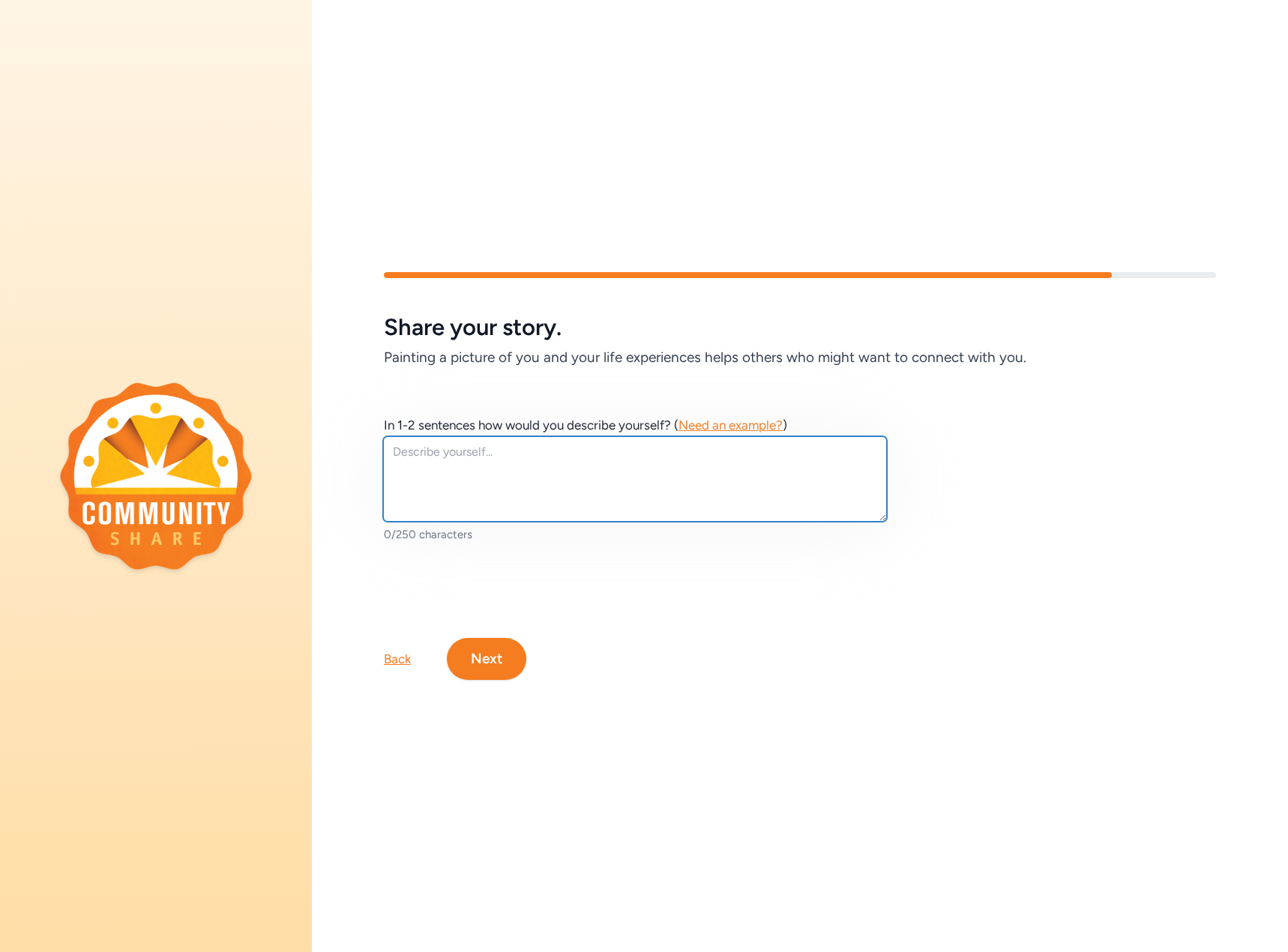
click at [523, 457] on textarea at bounding box center [635, 478] width 503 height 86
click at [481, 452] on textarea at bounding box center [635, 478] width 503 height 86
click at [522, 479] on textarea at bounding box center [635, 478] width 503 height 86
